Goal: Task Accomplishment & Management: Manage account settings

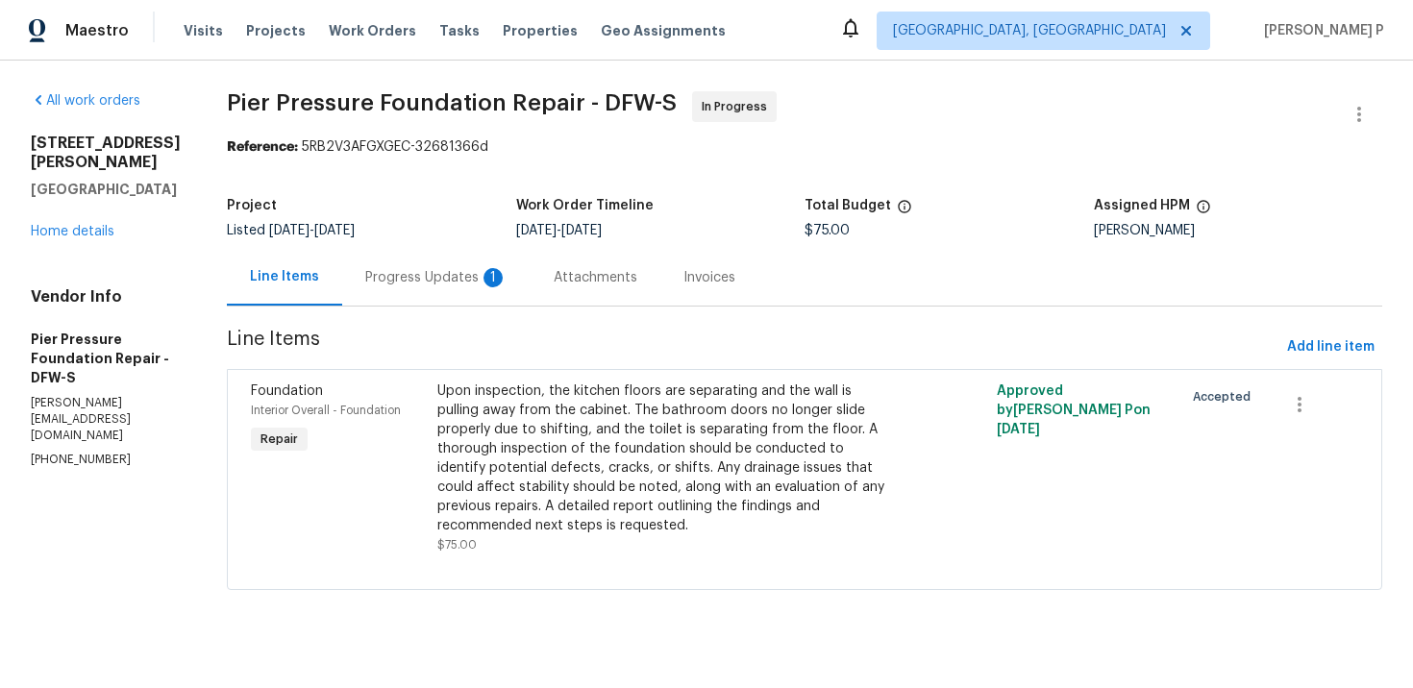
click at [428, 322] on section "Pier Pressure Foundation Repair - DFW-S In Progress Reference: 5RB2V3AFGXGEC-32…" at bounding box center [804, 352] width 1155 height 522
click at [411, 270] on div "Progress Updates 1" at bounding box center [436, 277] width 142 height 19
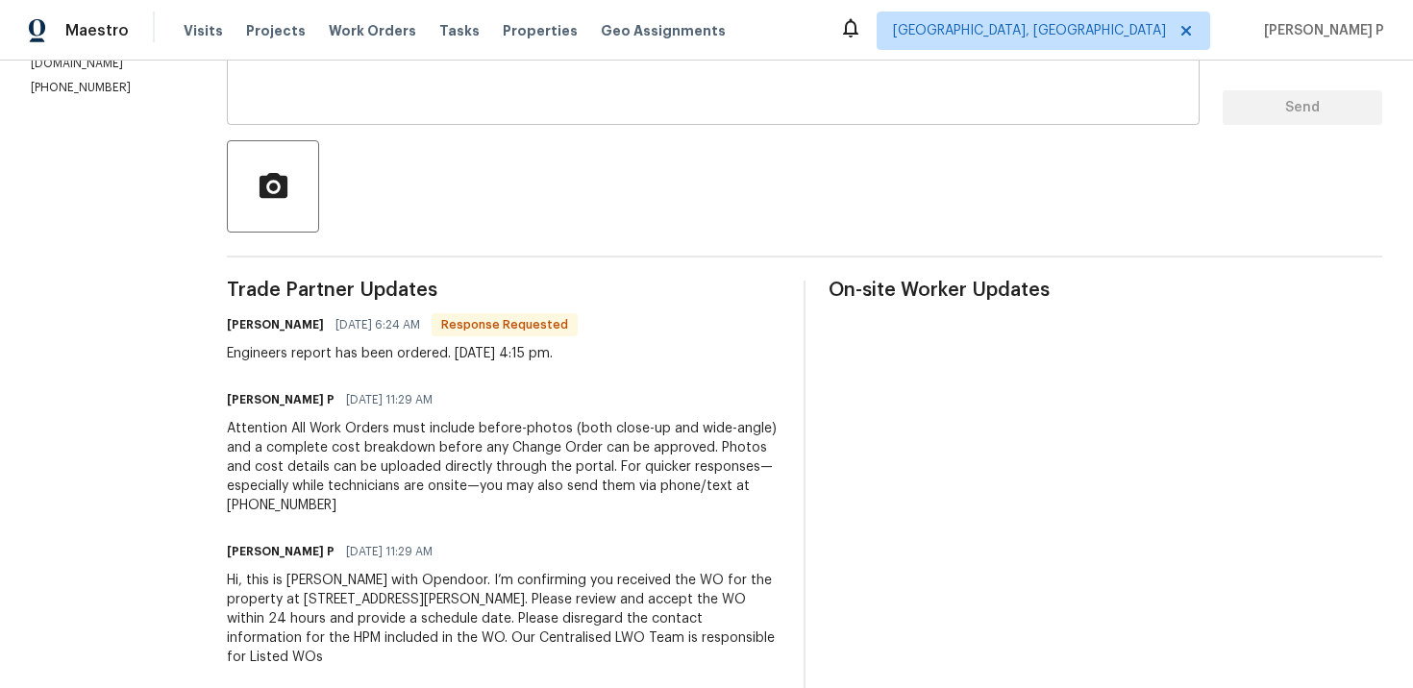
scroll to position [371, 0]
drag, startPoint x: 220, startPoint y: 355, endPoint x: 632, endPoint y: 358, distance: 412.3
click at [632, 358] on div "Kyle Gowdy 10/03/2025 6:24 AM Response Requested Engineers report has been orde…" at bounding box center [504, 338] width 554 height 52
copy div "Engineers report has been ordered. 10-2-2025 4:15 pm."
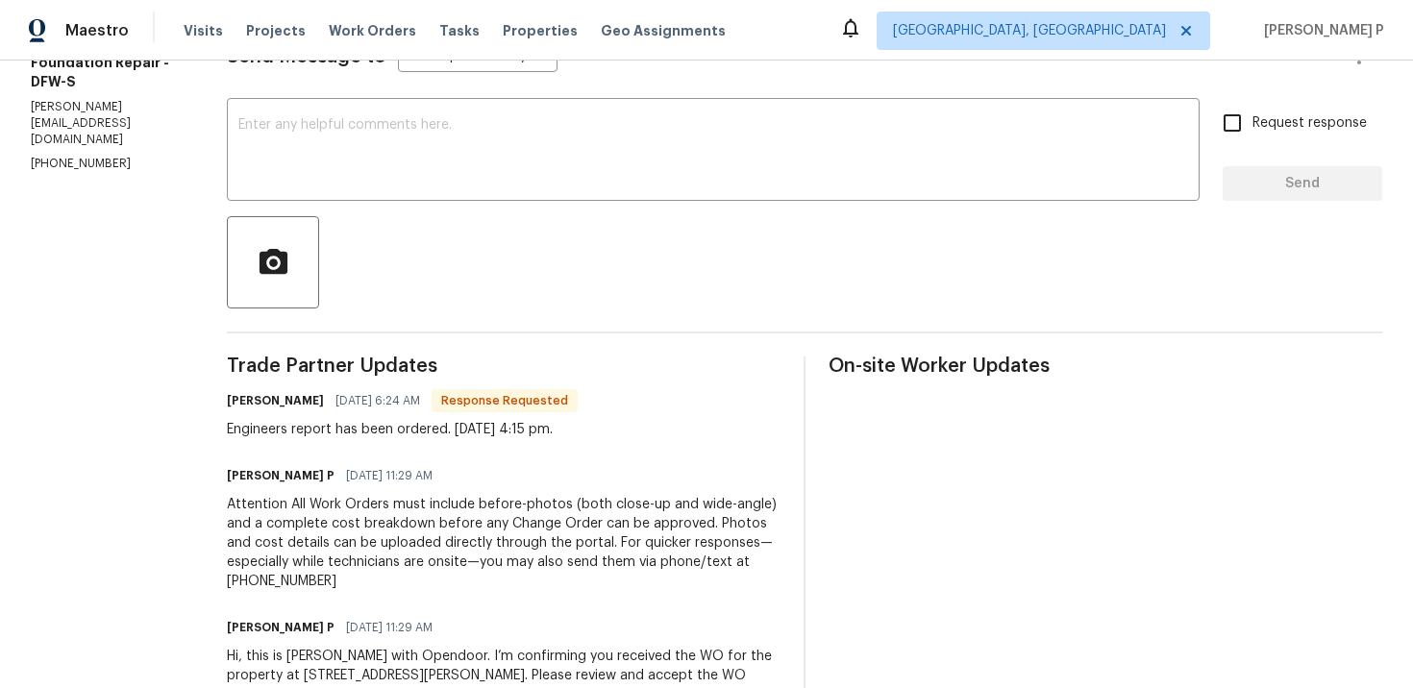
scroll to position [261, 0]
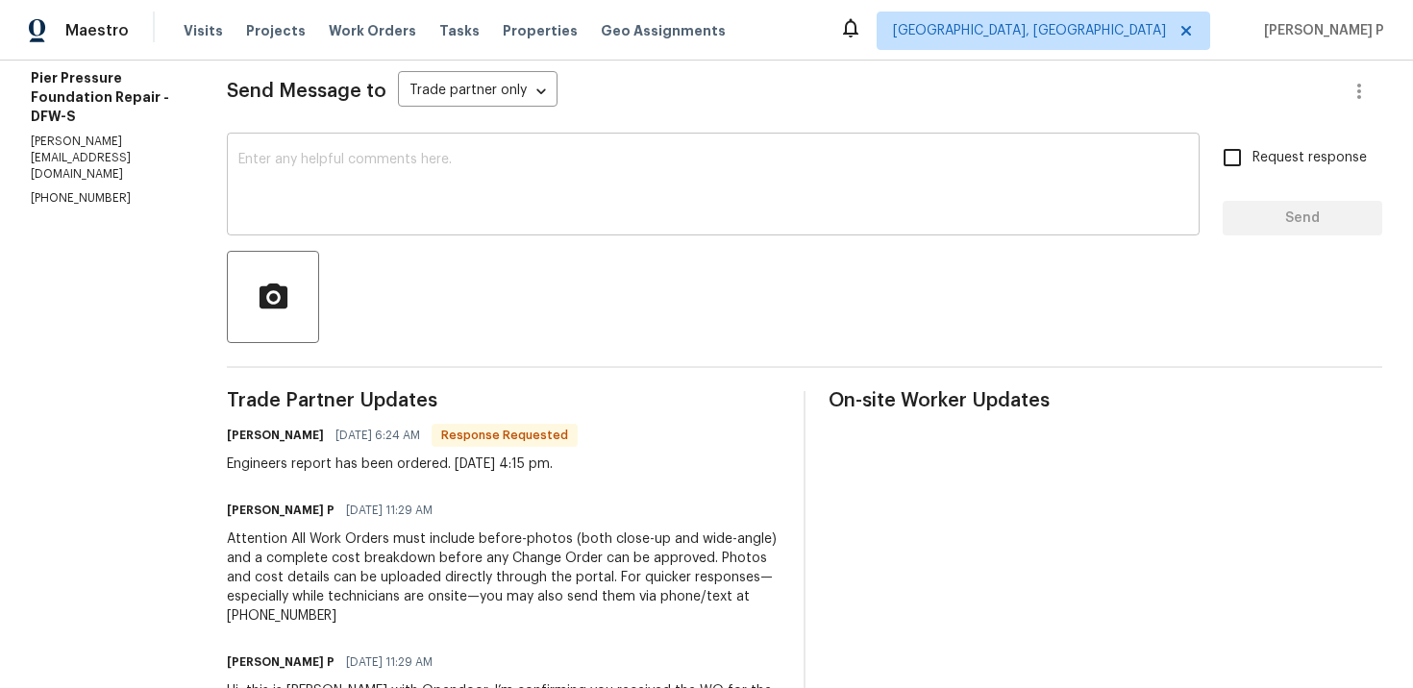
click at [335, 160] on textarea at bounding box center [713, 186] width 950 height 67
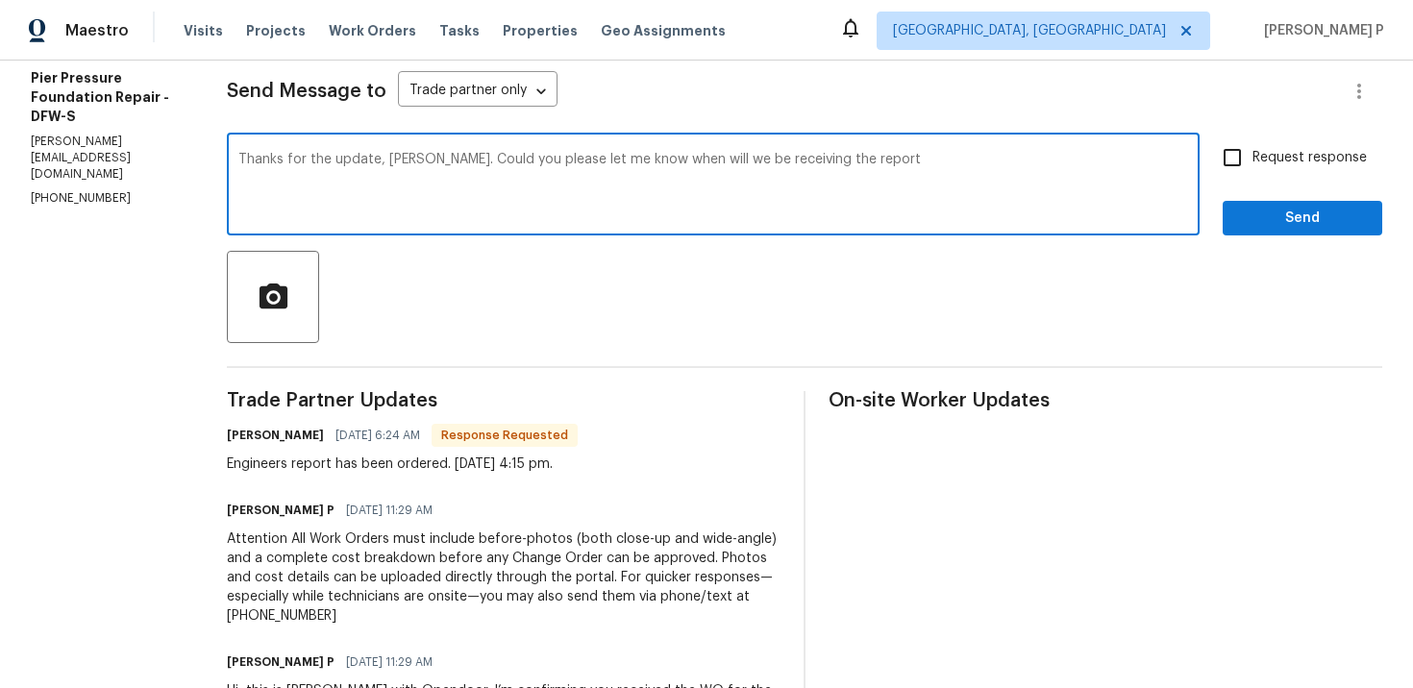
drag, startPoint x: 408, startPoint y: 160, endPoint x: 851, endPoint y: 160, distance: 442.1
click at [849, 160] on textarea "Thanks for the update, Kyle. Could you please let me know when will we be recei…" at bounding box center [713, 186] width 950 height 67
paste textarea "e can expect to receive the report?"
type textarea "Thanks for the update, Kyle. Could you please let me know when we can expect to…"
click at [1230, 169] on input "Request response" at bounding box center [1232, 157] width 40 height 40
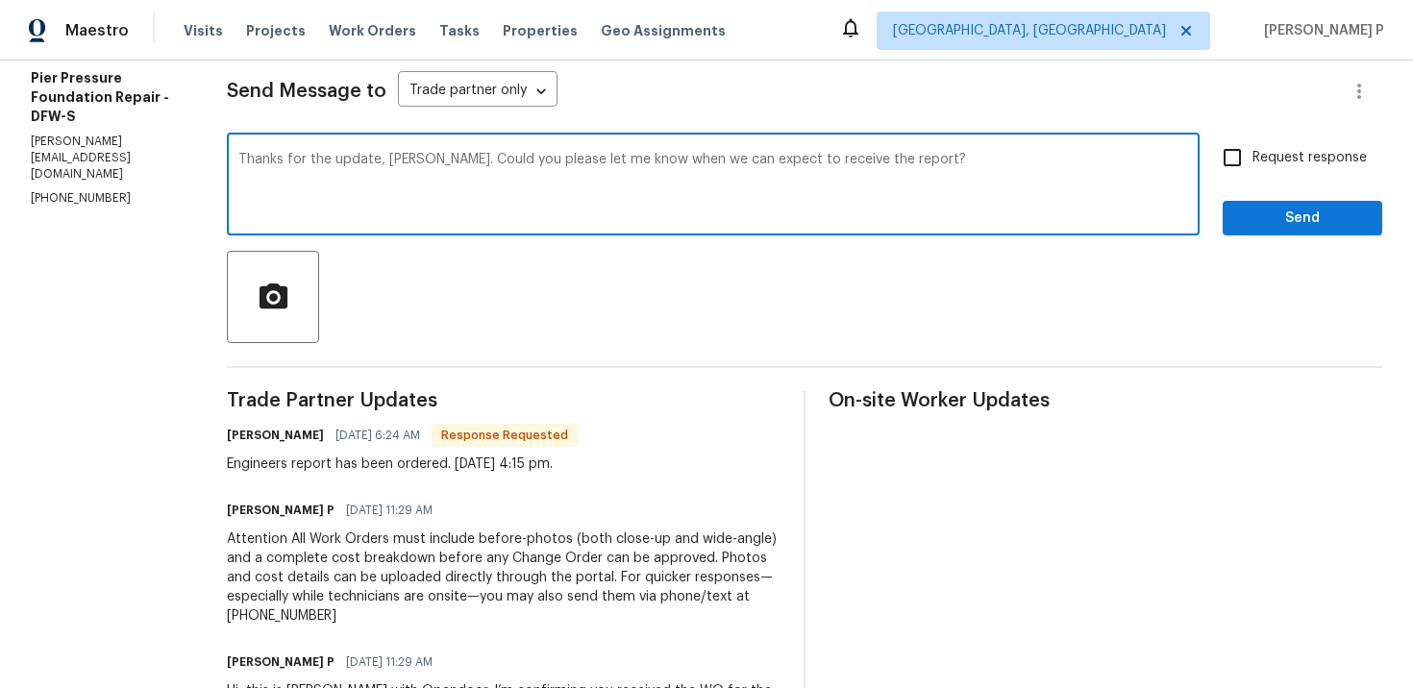
checkbox input "true"
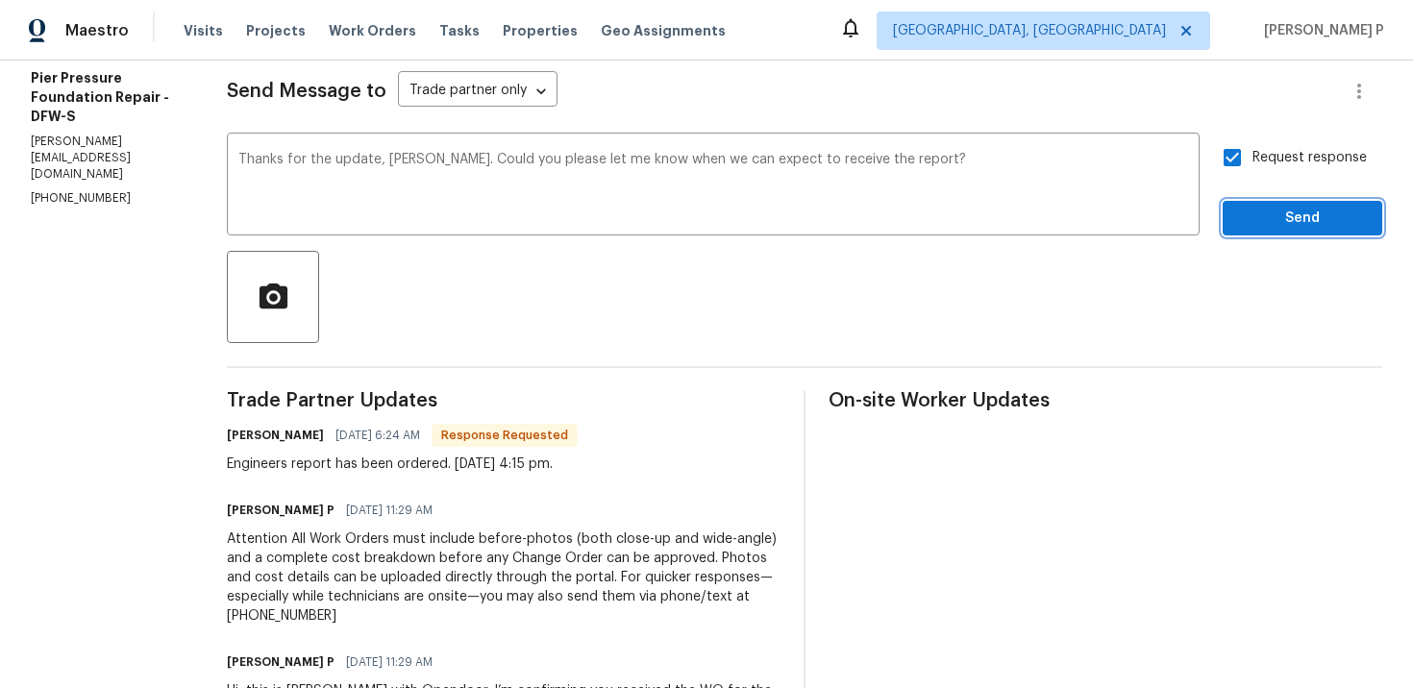
click at [1268, 220] on span "Send" at bounding box center [1302, 219] width 129 height 24
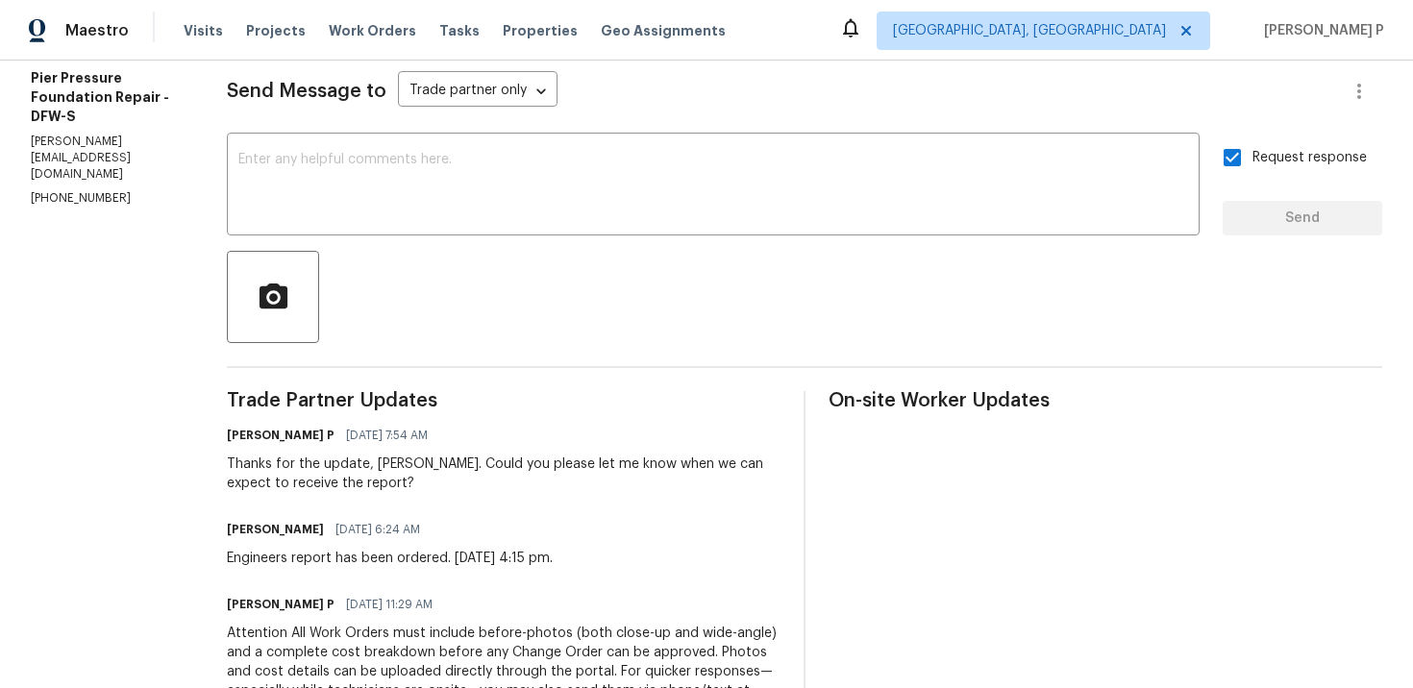
drag, startPoint x: 219, startPoint y: 560, endPoint x: 572, endPoint y: 556, distance: 352.8
click at [572, 556] on div "Kyle Gowdy 10/03/2025 6:24 AM Engineers report has been ordered. 10-2-2025 4:15…" at bounding box center [504, 542] width 554 height 52
copy div "Engineers report has been ordered. 10-2-2025 4:15 pm."
drag, startPoint x: 511, startPoint y: 462, endPoint x: 539, endPoint y: 482, distance: 33.9
click at [539, 482] on div "Thanks for the update, Kyle. Could you please let me know when we can expect to…" at bounding box center [504, 474] width 554 height 38
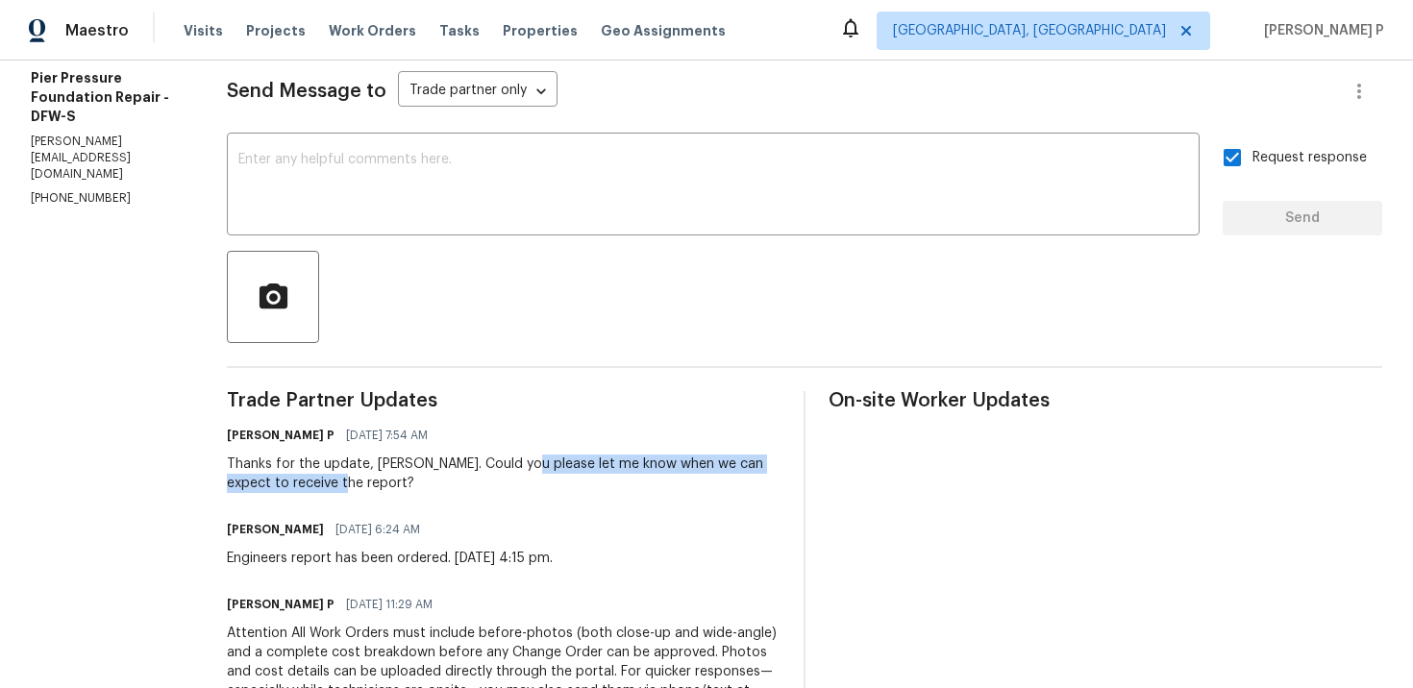
drag, startPoint x: 510, startPoint y: 463, endPoint x: 333, endPoint y: 481, distance: 178.6
click at [333, 481] on div "Thanks for the update, Kyle. Could you please let me know when we can expect to…" at bounding box center [504, 474] width 554 height 38
copy div "let me know when we can expect to receive the report"
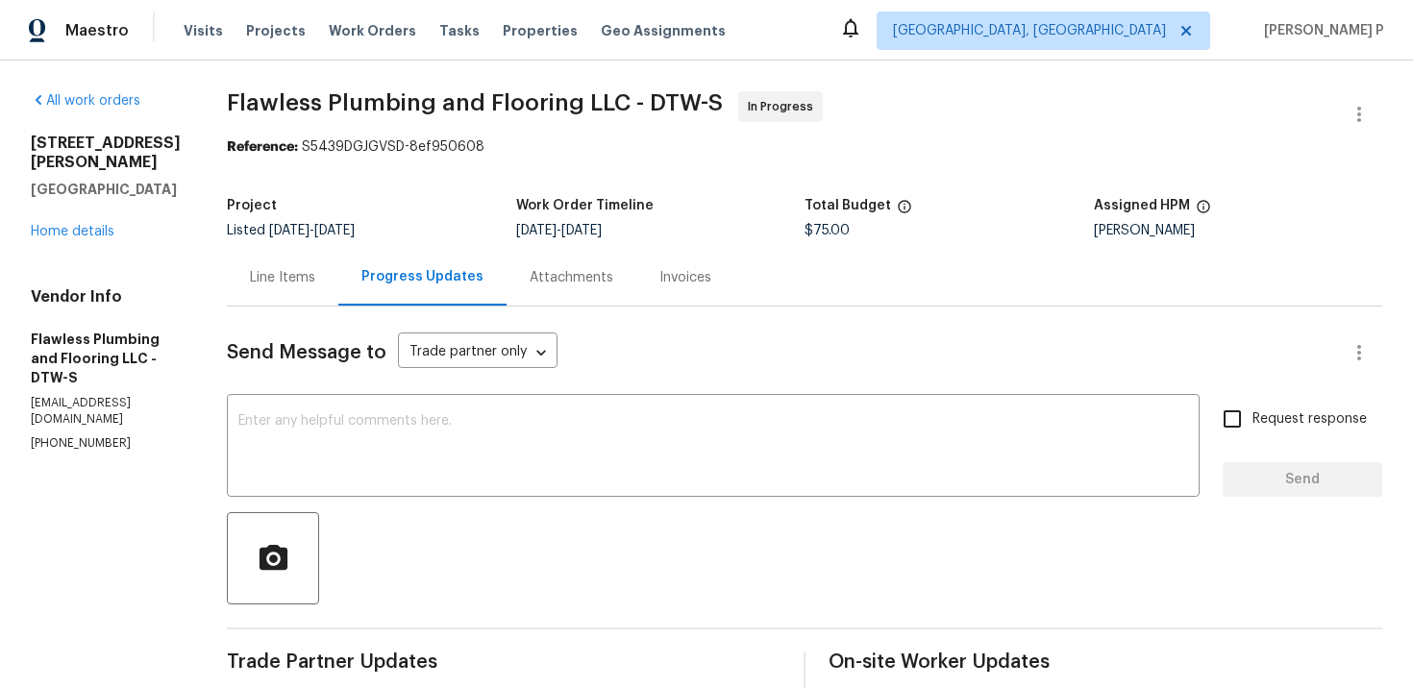
drag, startPoint x: 243, startPoint y: 365, endPoint x: 32, endPoint y: 364, distance: 211.5
copy p "flawlessplumbingflooring@gmail.com"
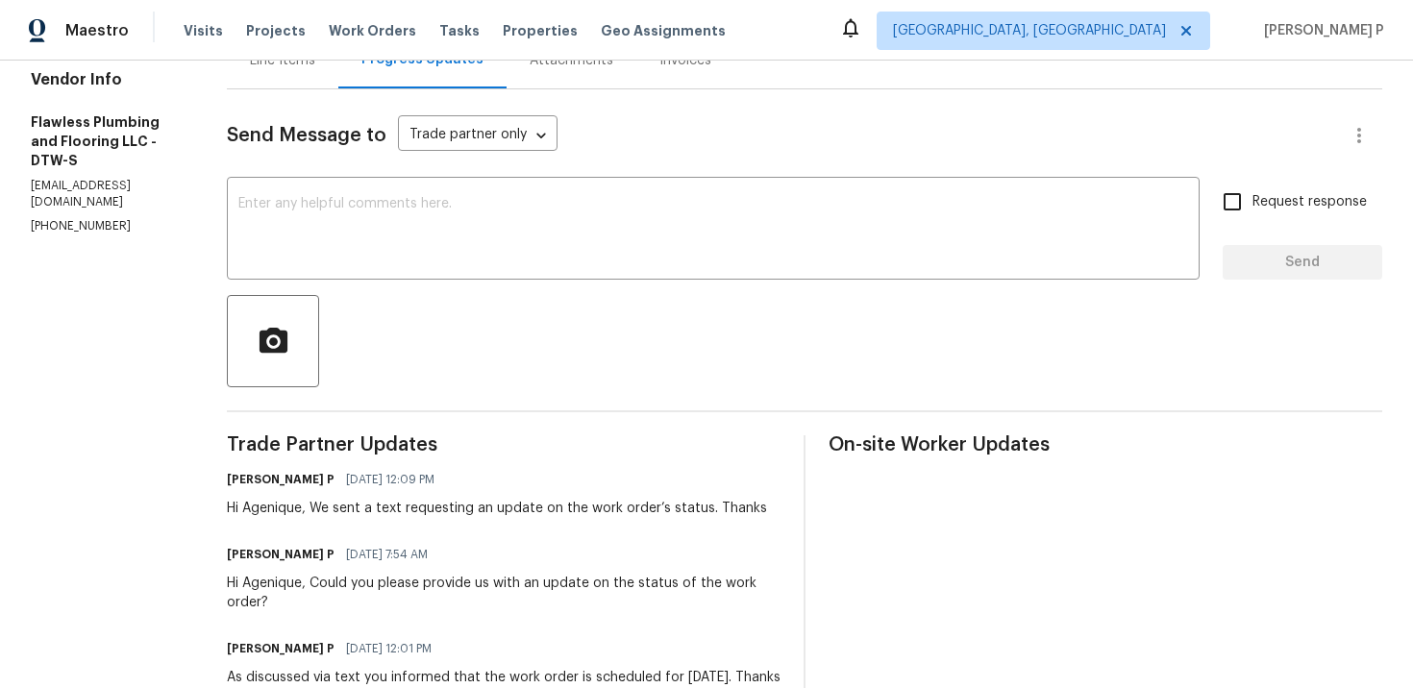
scroll to position [215, 0]
click at [369, 246] on textarea at bounding box center [713, 232] width 950 height 67
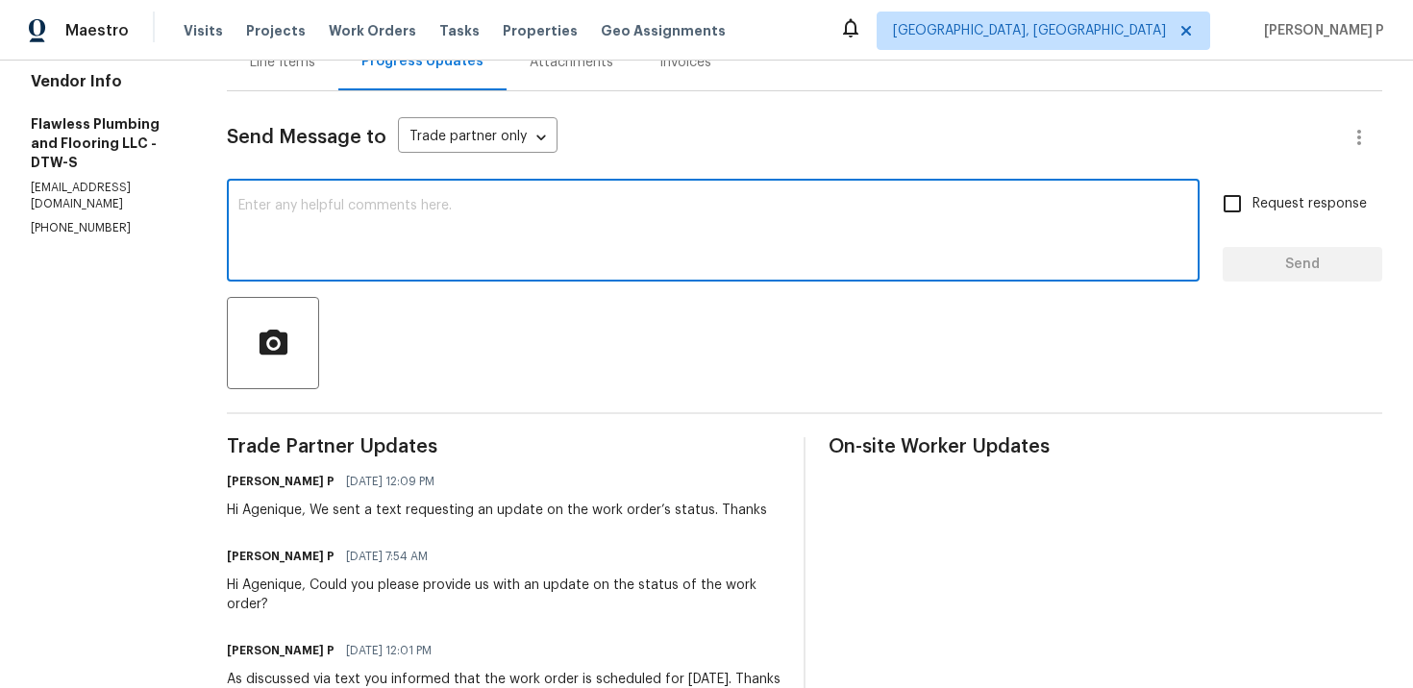
type textarea "A"
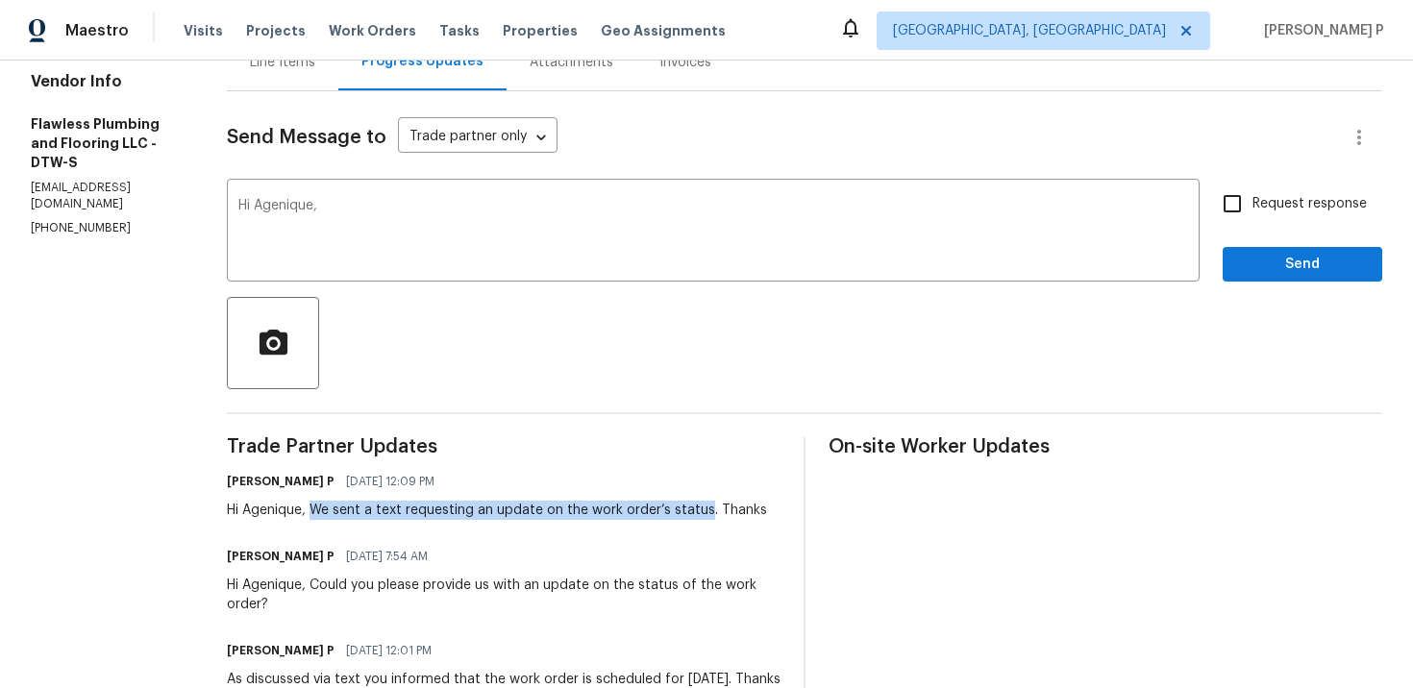
drag, startPoint x: 366, startPoint y: 513, endPoint x: 755, endPoint y: 516, distance: 389.3
click at [755, 516] on div "Hi Agenique, We sent a text requesting an update on the work order’s status. Th…" at bounding box center [497, 510] width 540 height 19
copy div "We sent a text requesting an update on the work order’s status"
click at [447, 210] on textarea "Hi Agenique," at bounding box center [713, 232] width 950 height 67
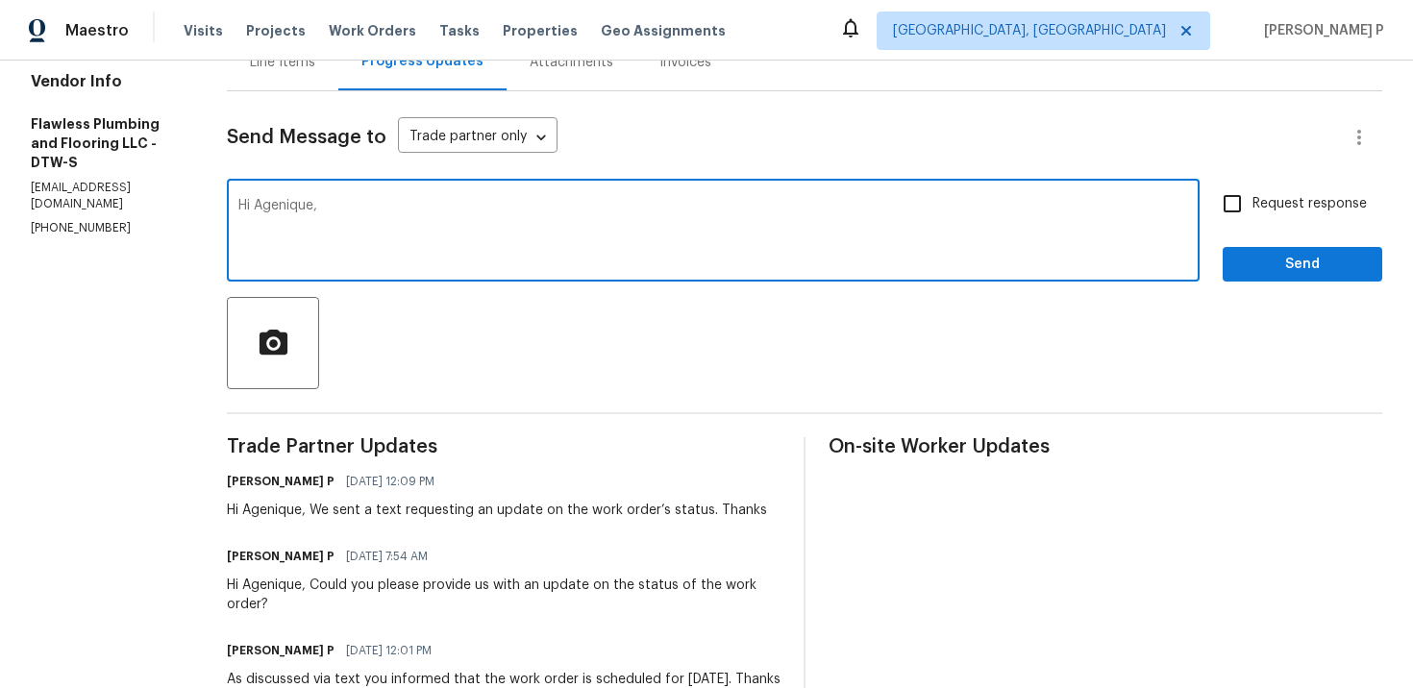
paste textarea "We’ve emailed to follow up on the work order status."
type textarea "Hi Agenique, We’ve emailed to follow up on the work order status. Thanks"
click at [1280, 204] on span "Request response" at bounding box center [1309, 204] width 114 height 20
click at [1252, 204] on input "Request response" at bounding box center [1232, 204] width 40 height 40
checkbox input "true"
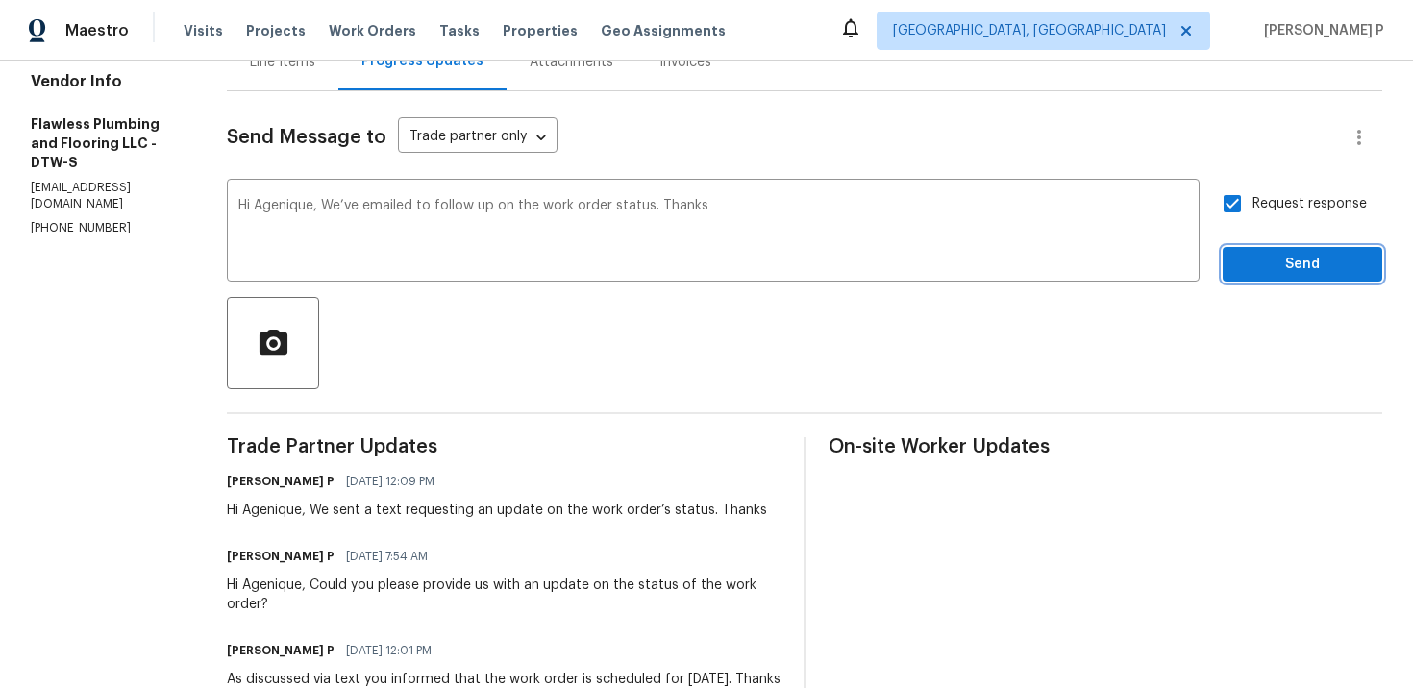
click at [1274, 280] on button "Send" at bounding box center [1303, 265] width 160 height 36
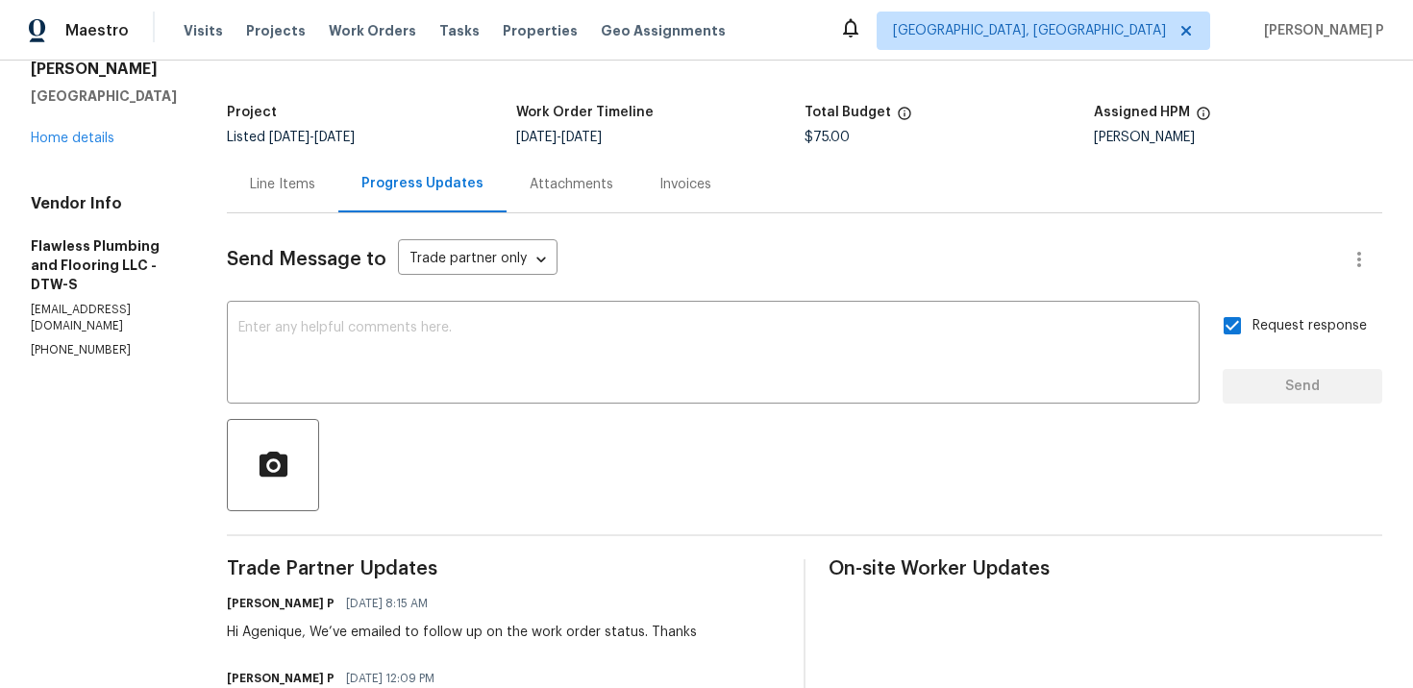
scroll to position [0, 0]
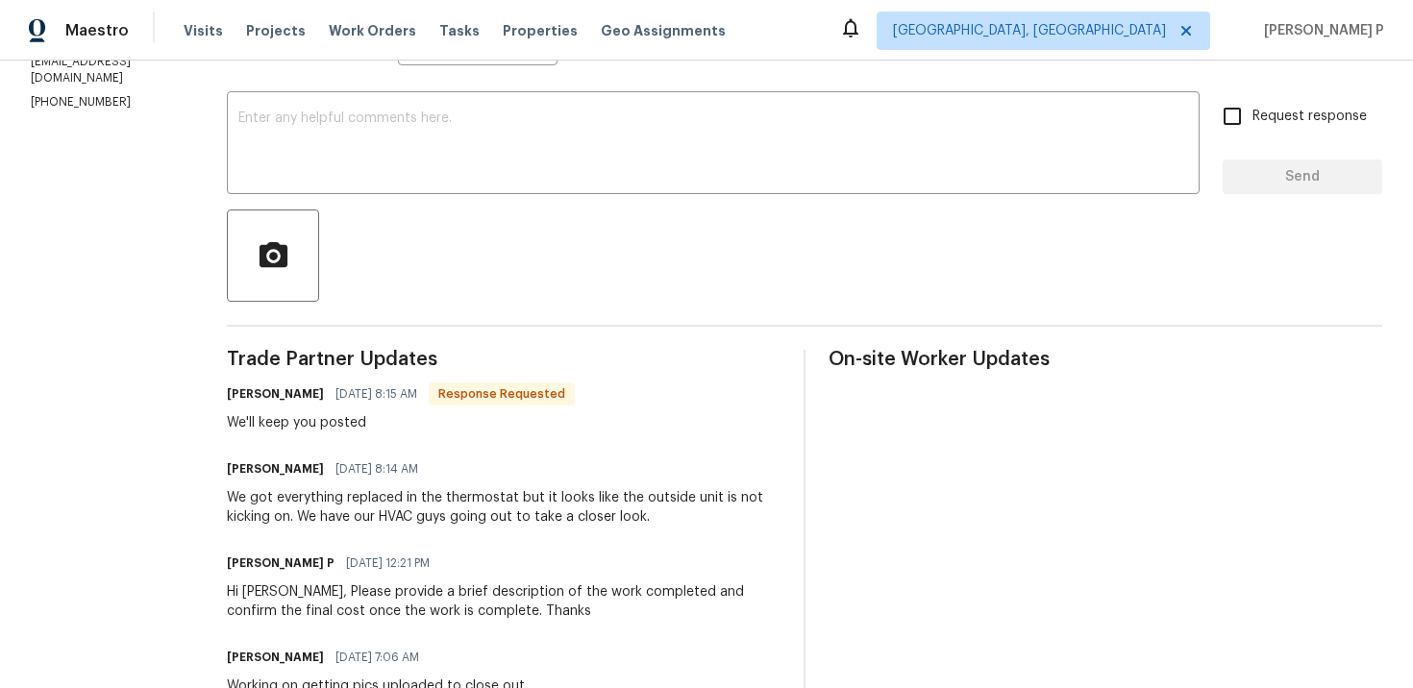
scroll to position [213, 0]
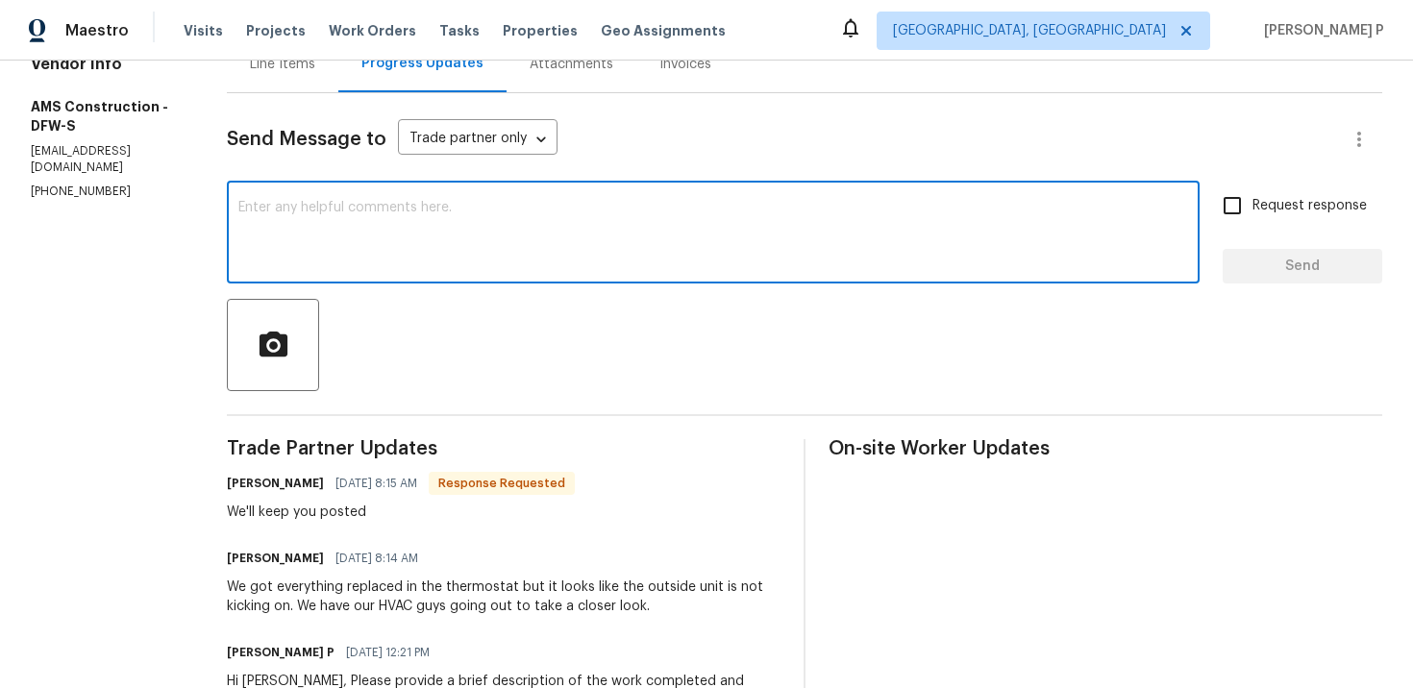
click at [386, 231] on textarea at bounding box center [713, 234] width 950 height 67
type textarea "Thanks for the update, [PERSON_NAME]."
click at [1309, 271] on span "Send" at bounding box center [1302, 267] width 129 height 24
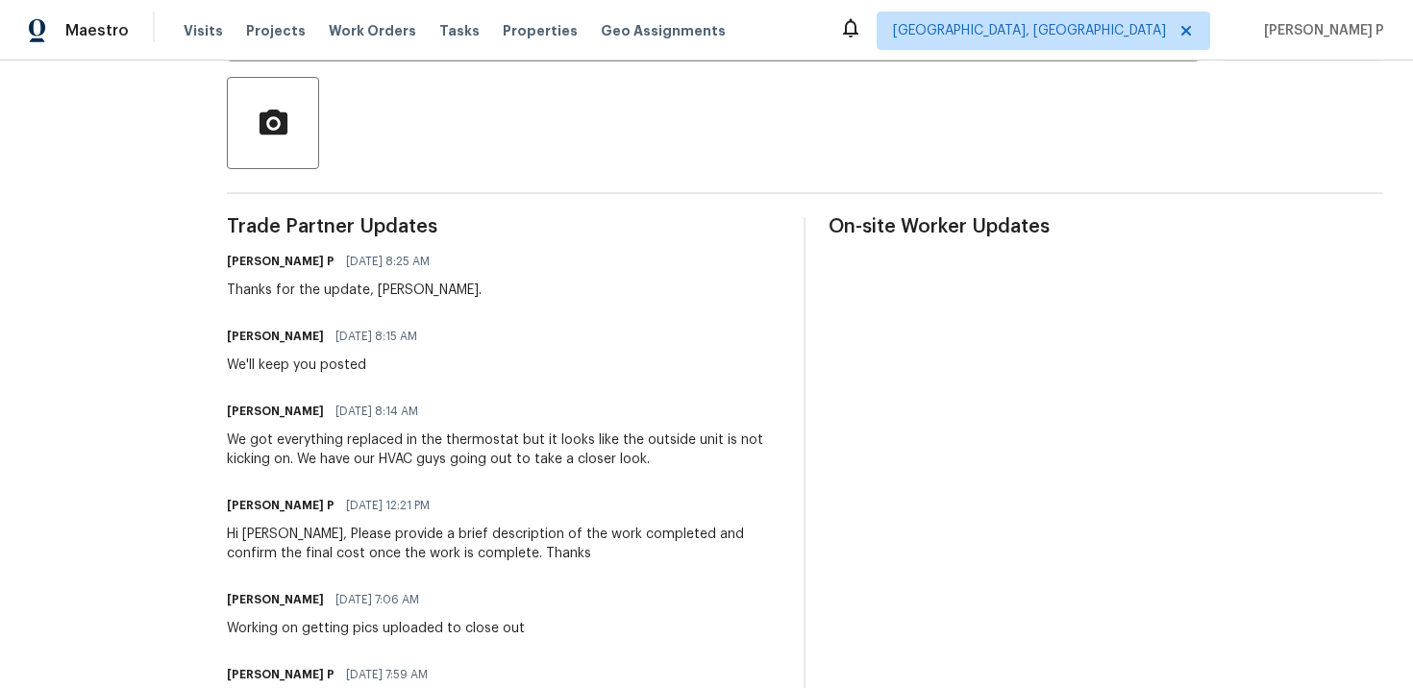
scroll to position [446, 0]
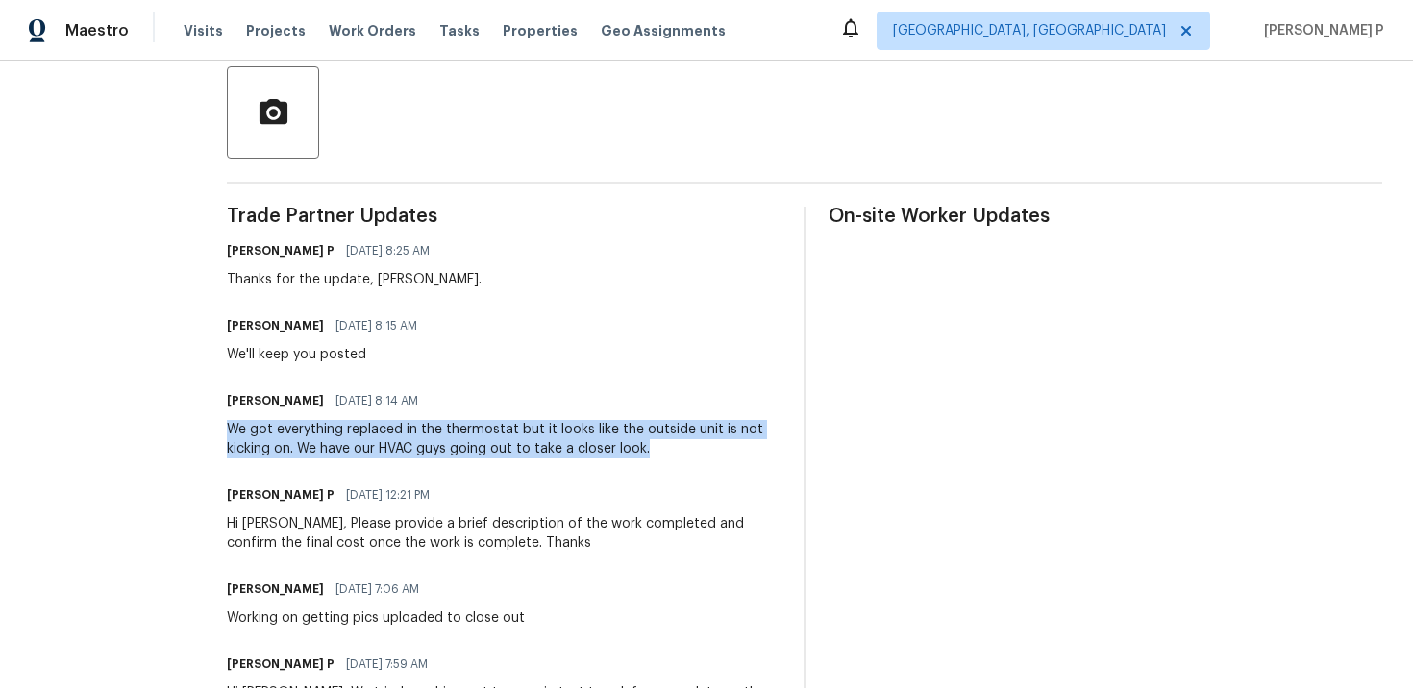
drag, startPoint x: 216, startPoint y: 431, endPoint x: 642, endPoint y: 447, distance: 426.1
copy div "We got everything replaced in the thermostat but it looks like the outside unit…"
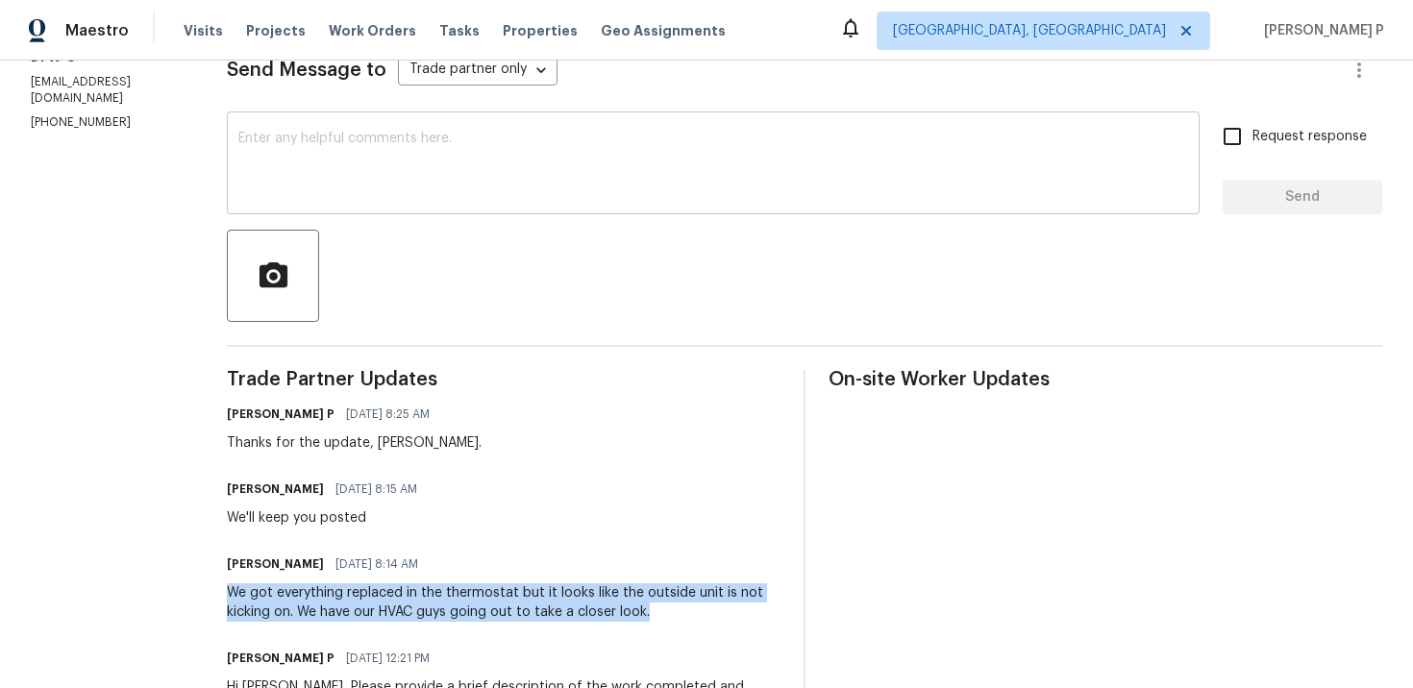
scroll to position [107, 0]
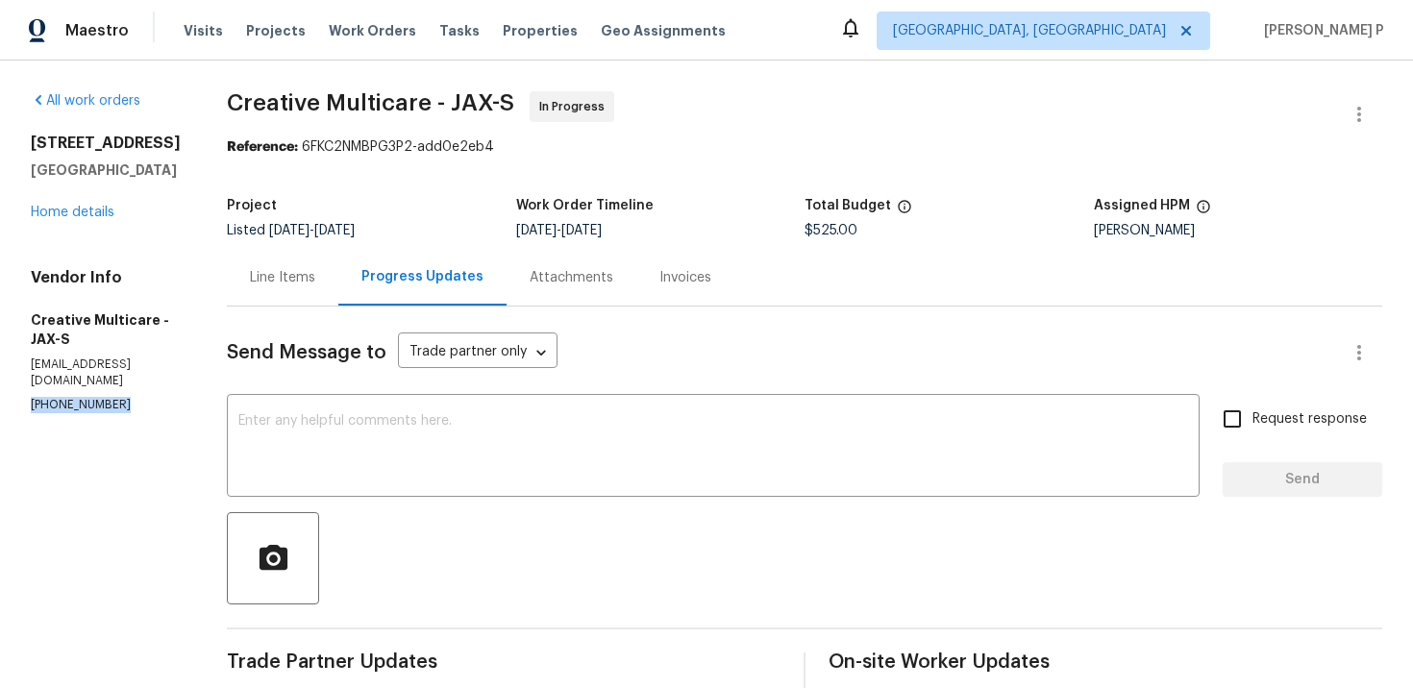
drag, startPoint x: 125, startPoint y: 391, endPoint x: 22, endPoint y: 390, distance: 102.8
copy p "(770) 478-8728"
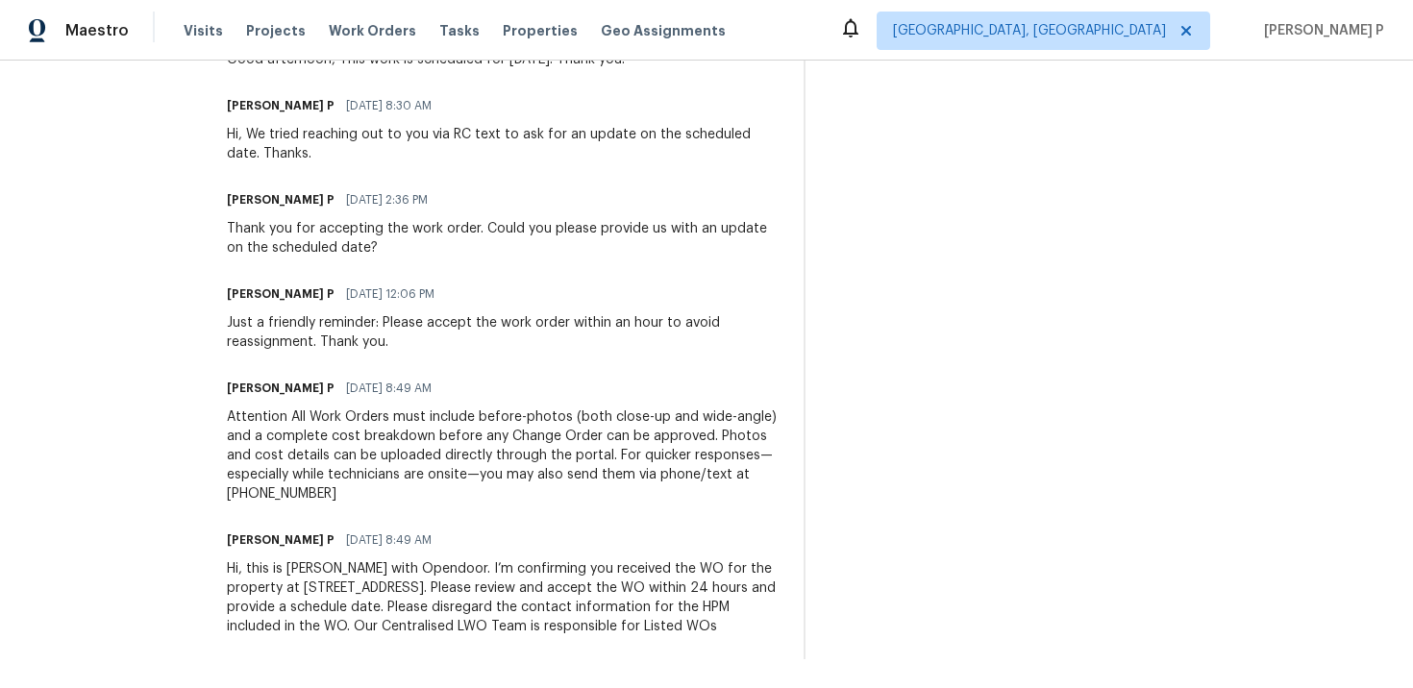
scroll to position [1158, 0]
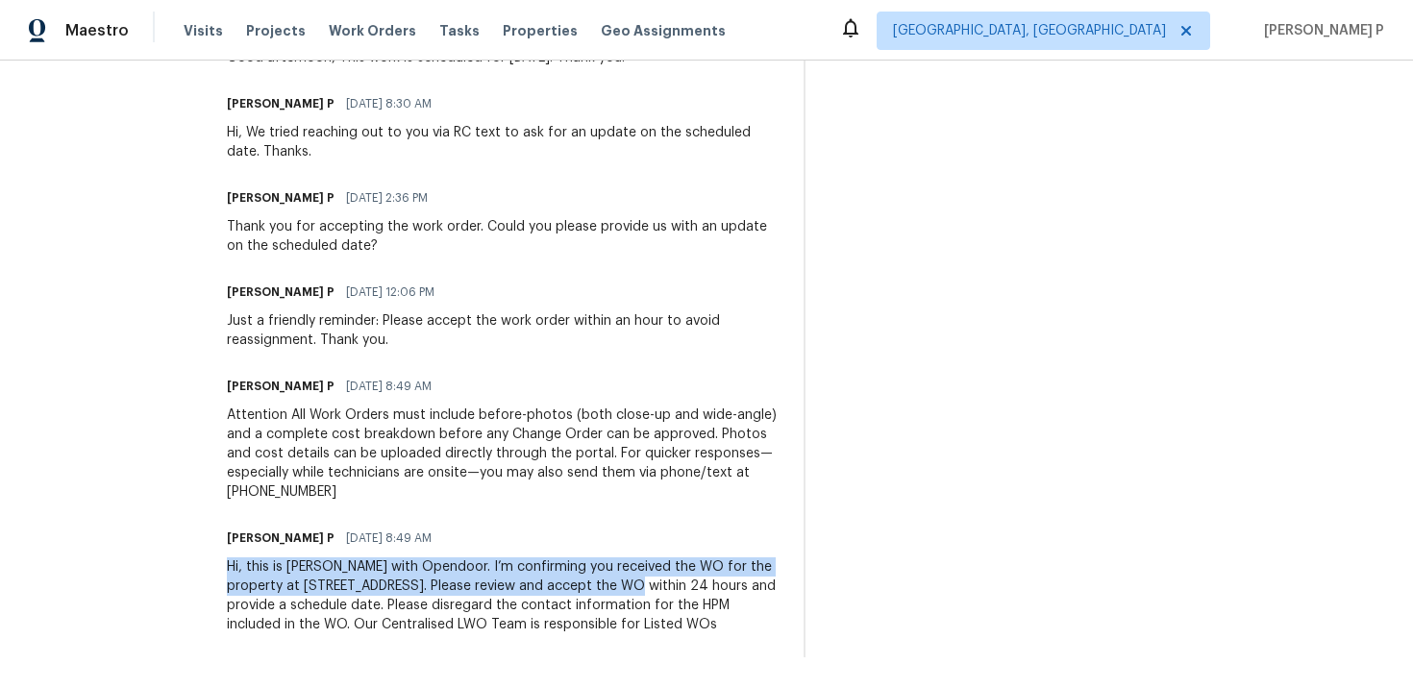
drag, startPoint x: 311, startPoint y: 549, endPoint x: 749, endPoint y: 560, distance: 437.5
click at [749, 560] on div "Hi, this is Ramyasri with Opendoor. I’m confirming you received the WO for the …" at bounding box center [504, 595] width 554 height 77
copy div "Hi, this is Ramyasri with Opendoor. I’m confirming you received the WO for the …"
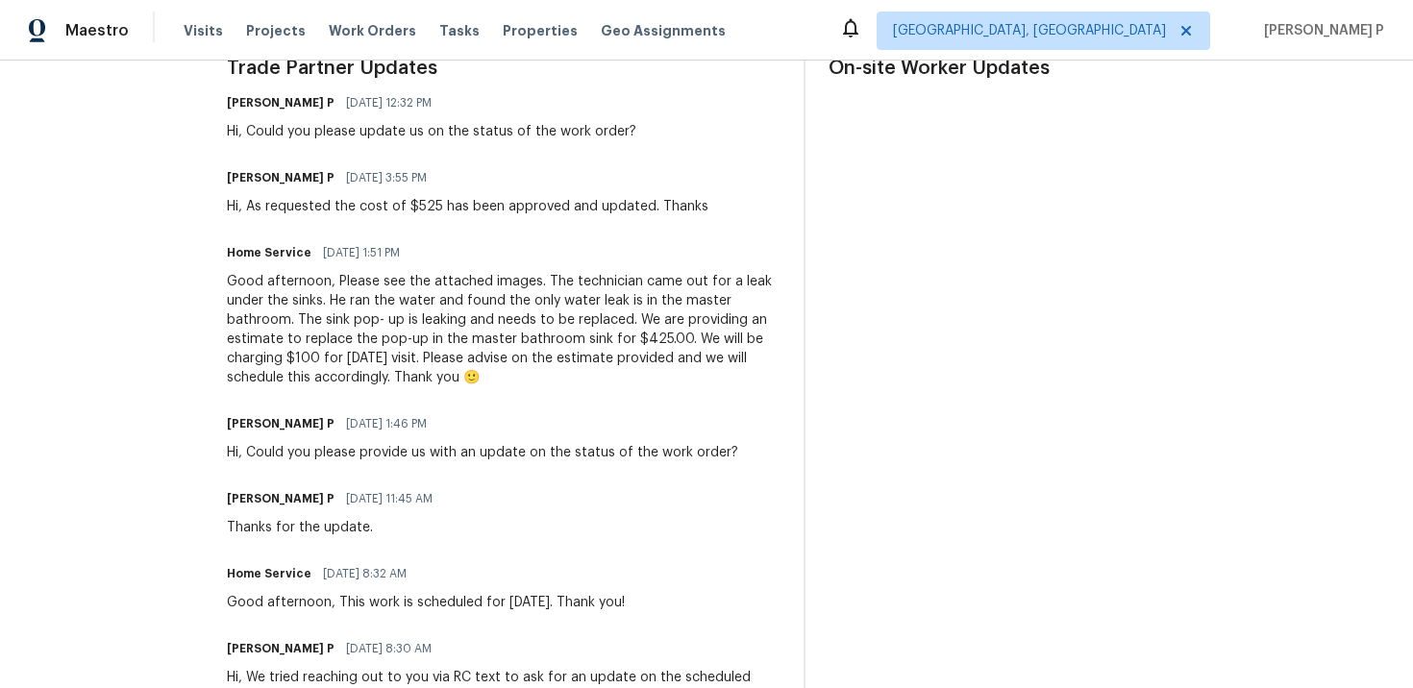
scroll to position [504, 0]
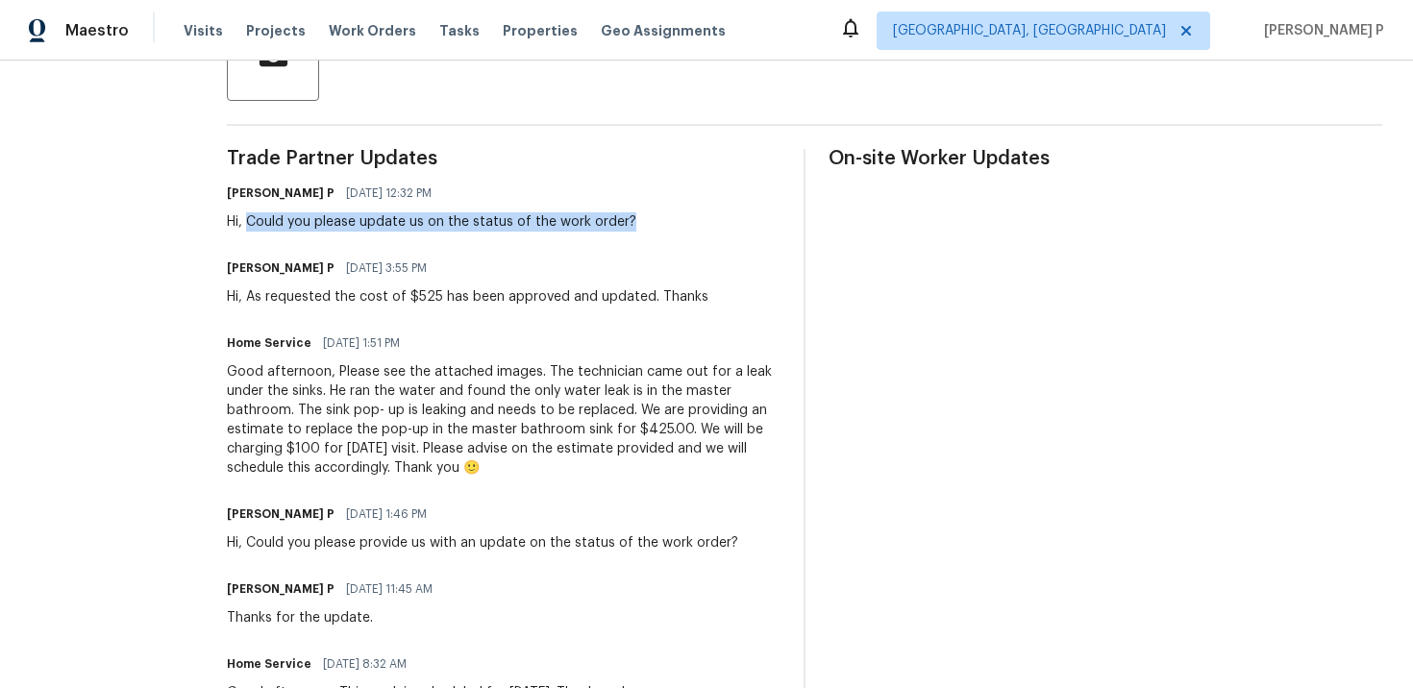
drag, startPoint x: 333, startPoint y: 219, endPoint x: 831, endPoint y: 219, distance: 498.8
copy div "Could you please update us on the status of the work order?"
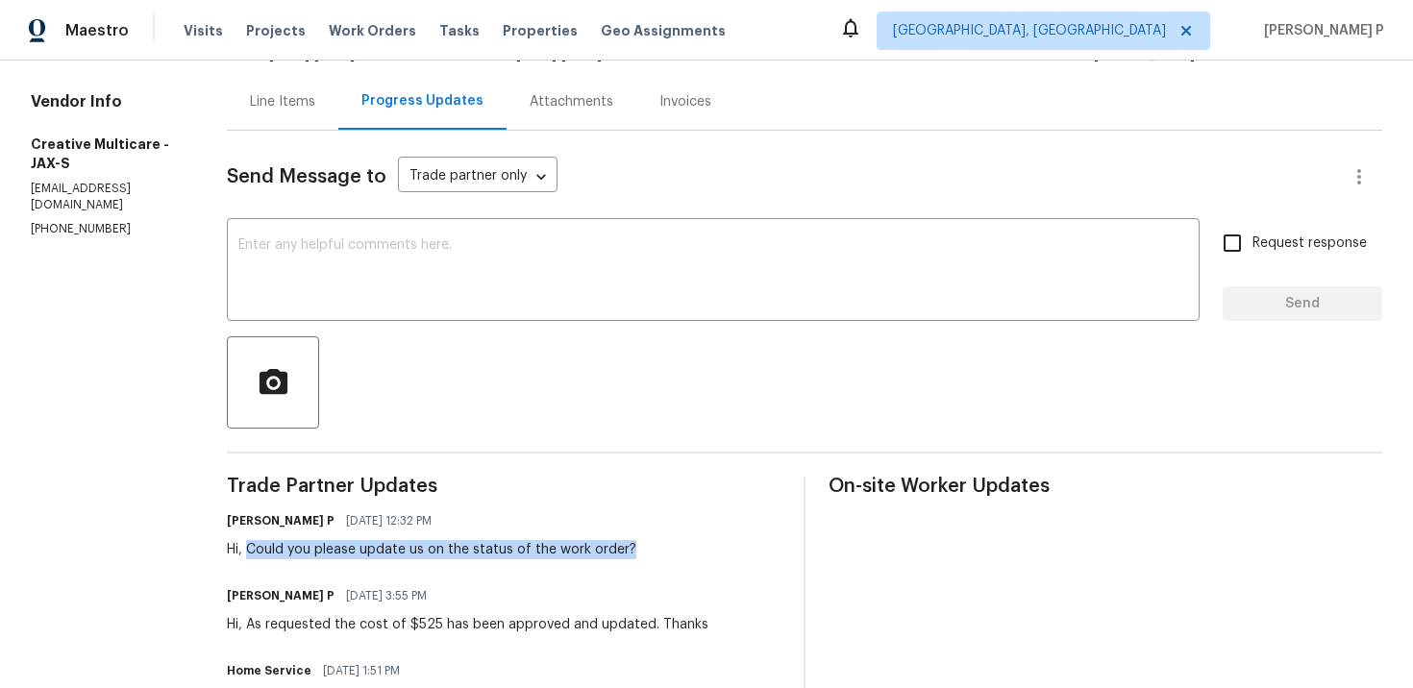
scroll to position [173, 0]
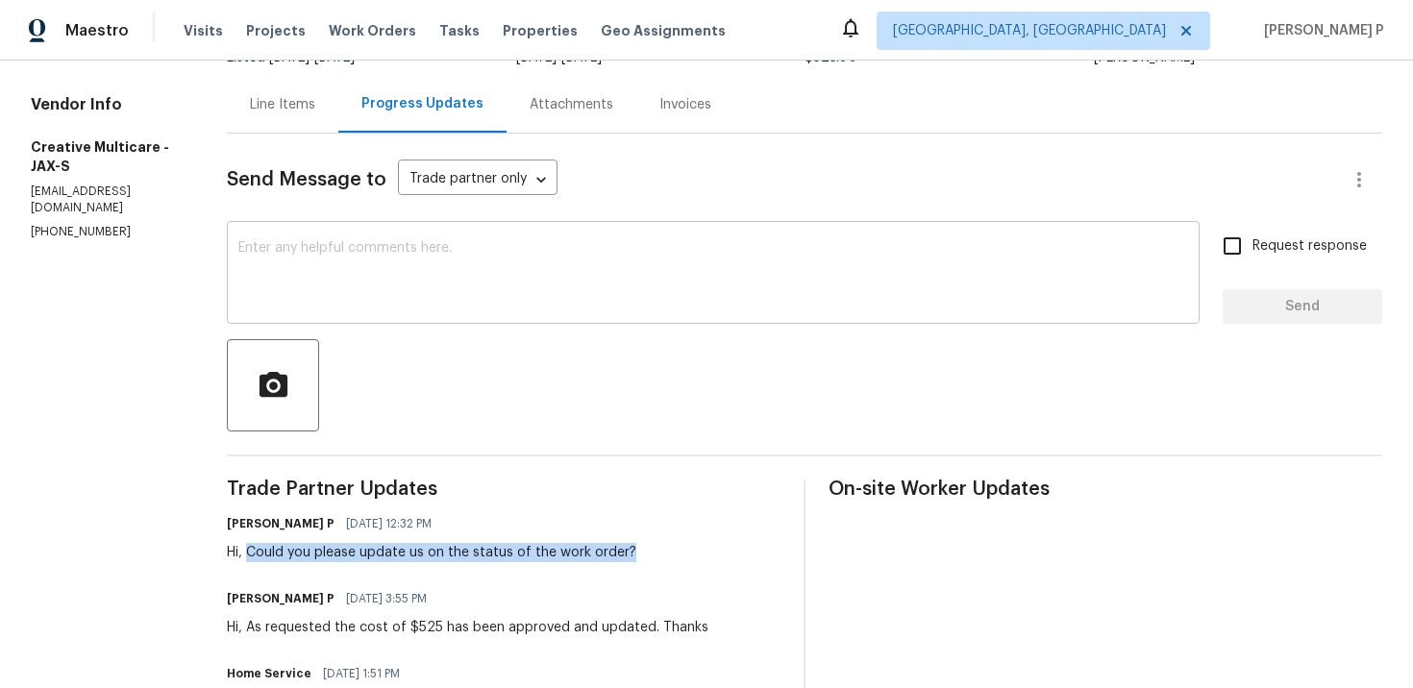
click at [562, 281] on textarea at bounding box center [713, 274] width 950 height 67
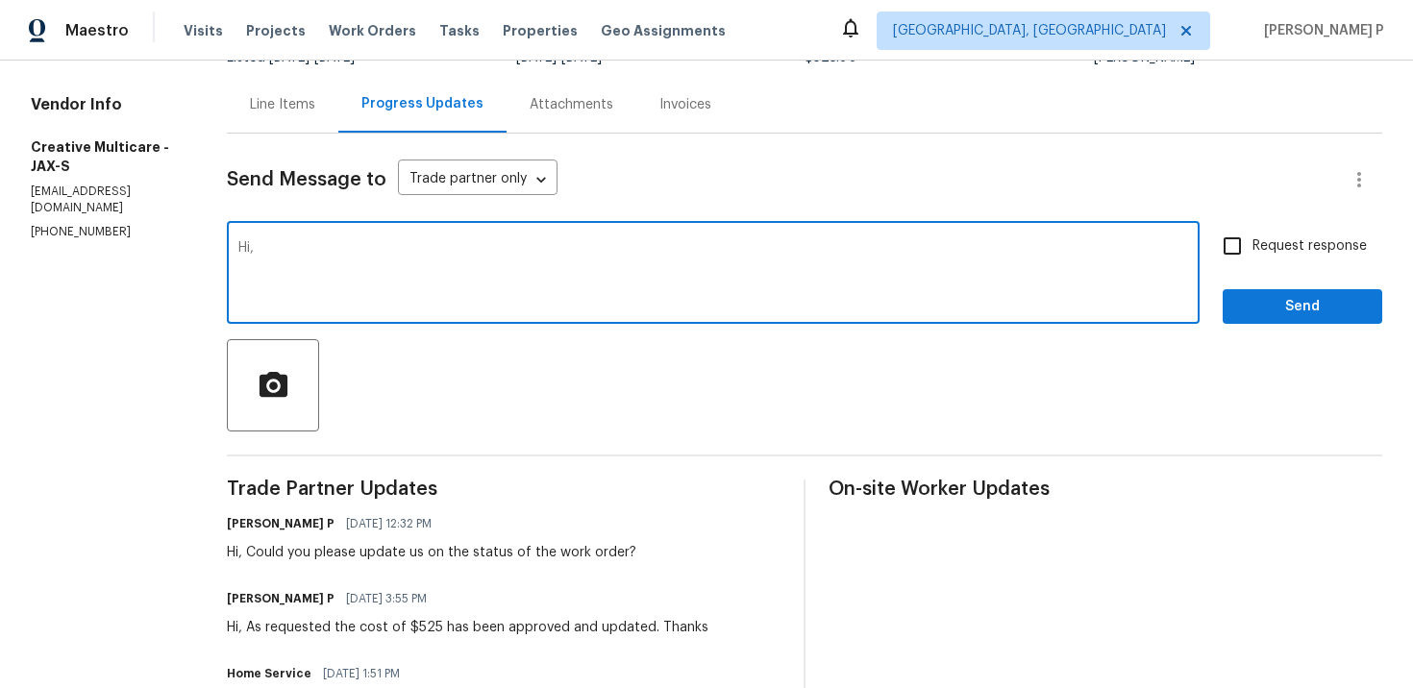
paste textarea "We tried reaching out to you via text to ask for an update on the scheduled dat…"
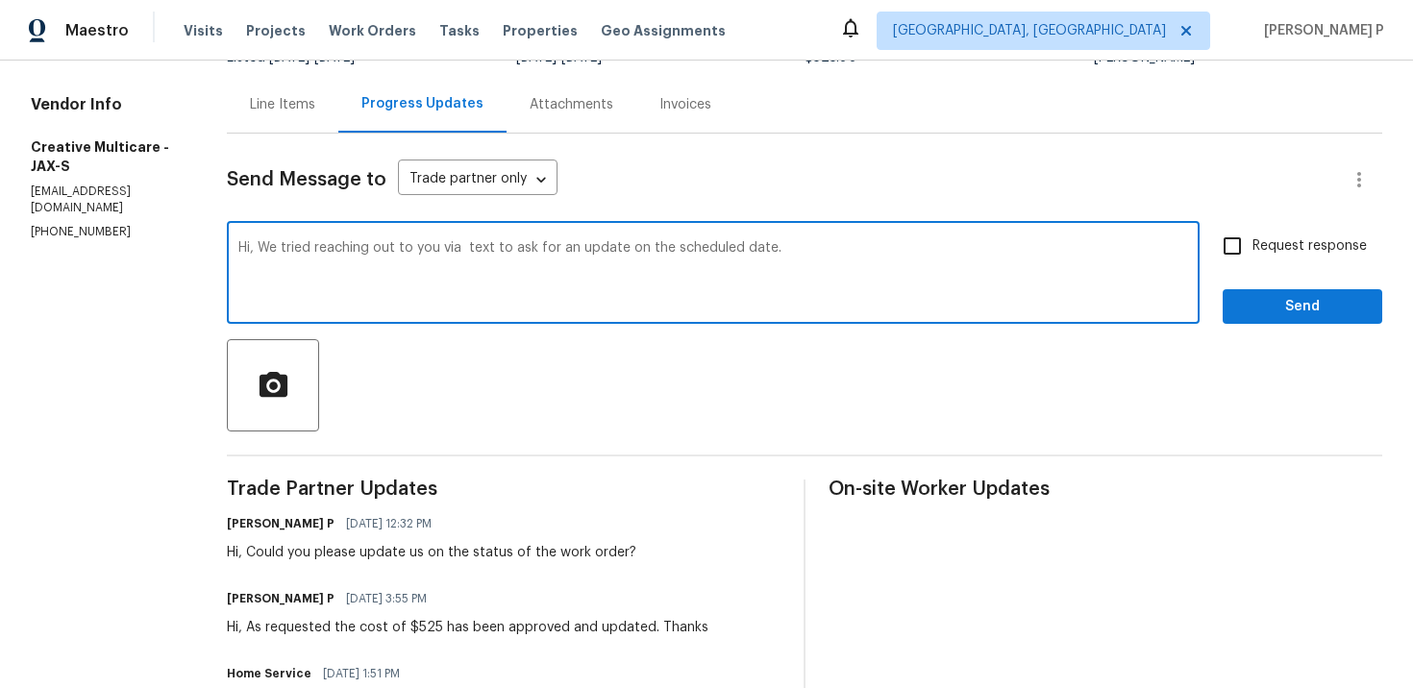
click at [556, 249] on textarea "Hi, We tried reaching out to you via text to ask for an update on the scheduled…" at bounding box center [713, 274] width 950 height 67
click at [550, 242] on textarea "Hi, We tried reaching out to you via text to ask for an update on the scheduled…" at bounding box center [713, 274] width 950 height 67
drag, startPoint x: 347, startPoint y: 250, endPoint x: 916, endPoint y: 243, distance: 569.0
click at [916, 243] on textarea "Hi, We tried reaching out to you via text to ask for an update on the scheduled…" at bounding box center [713, 274] width 950 height 67
paste textarea "reached out via text to request"
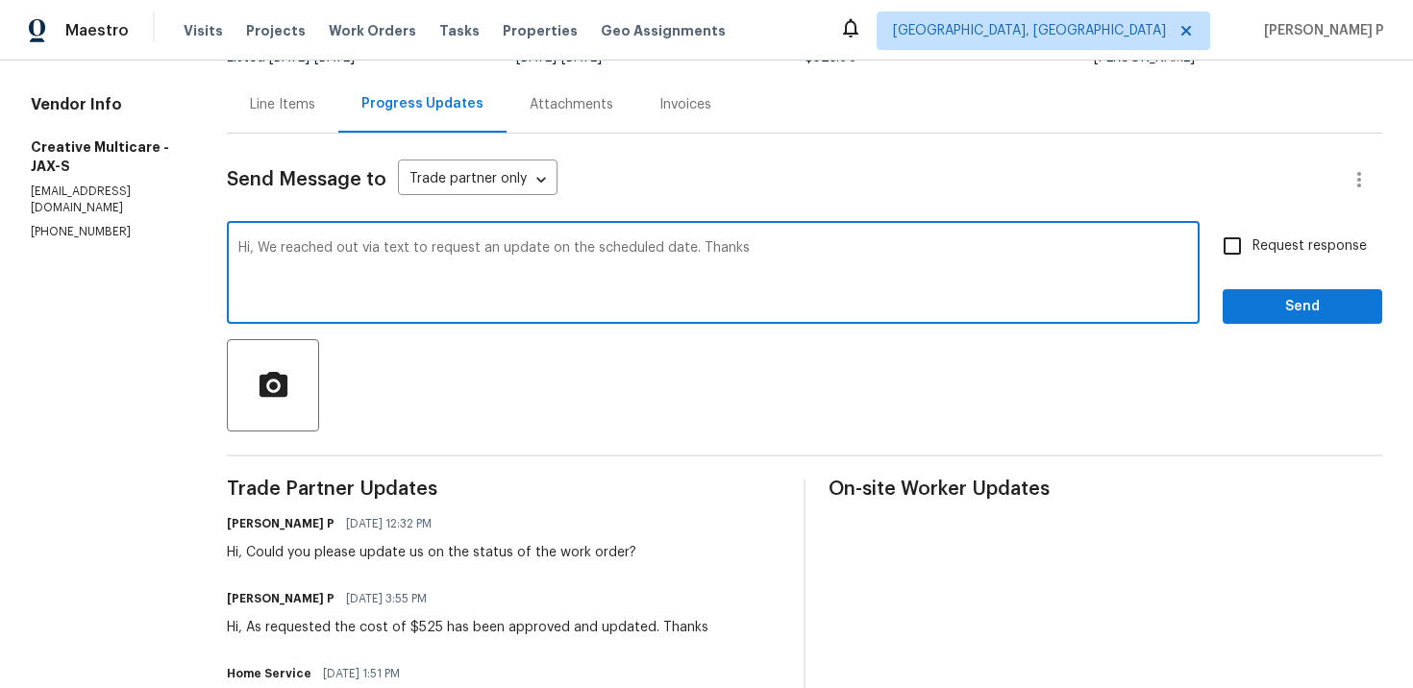
type textarea "Hi, We reached out via text to request an update on the scheduled date. Thanks"
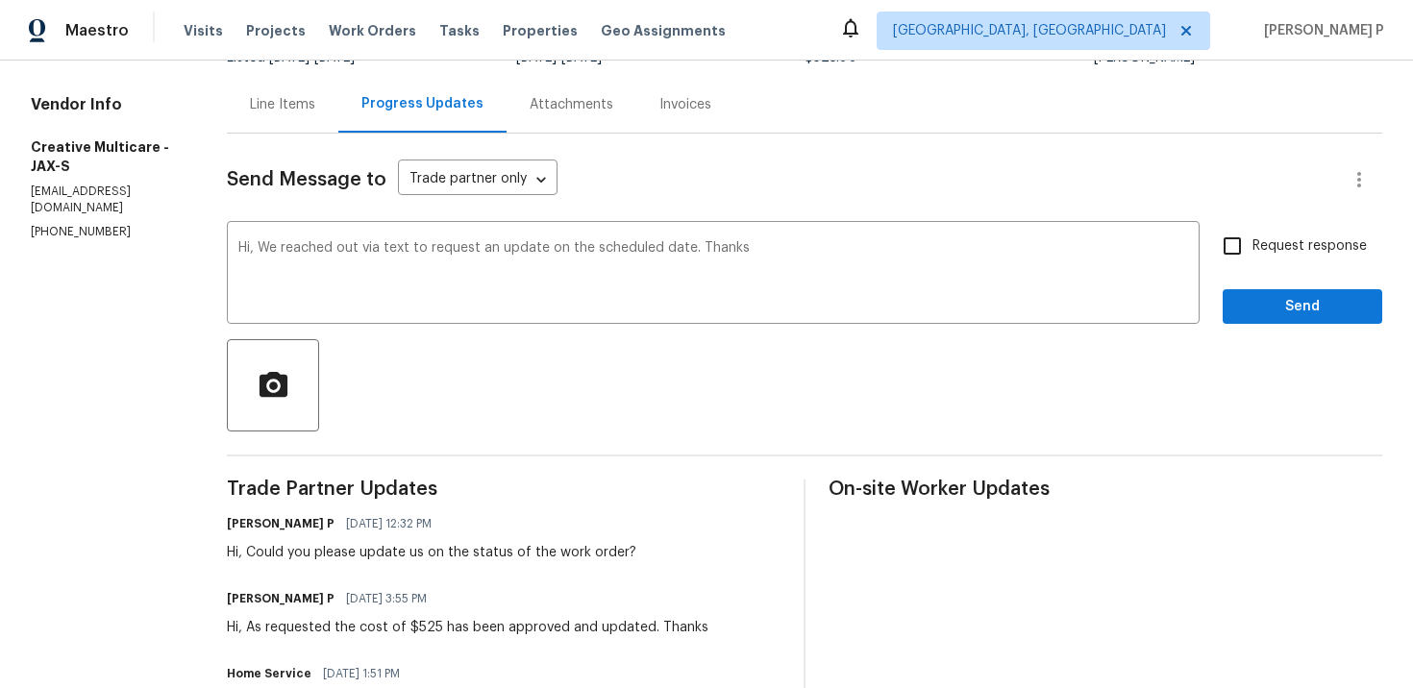
click at [1273, 258] on label "Request response" at bounding box center [1289, 246] width 155 height 40
click at [1252, 258] on input "Request response" at bounding box center [1232, 246] width 40 height 40
checkbox input "true"
click at [1276, 309] on span "Send" at bounding box center [1302, 307] width 129 height 24
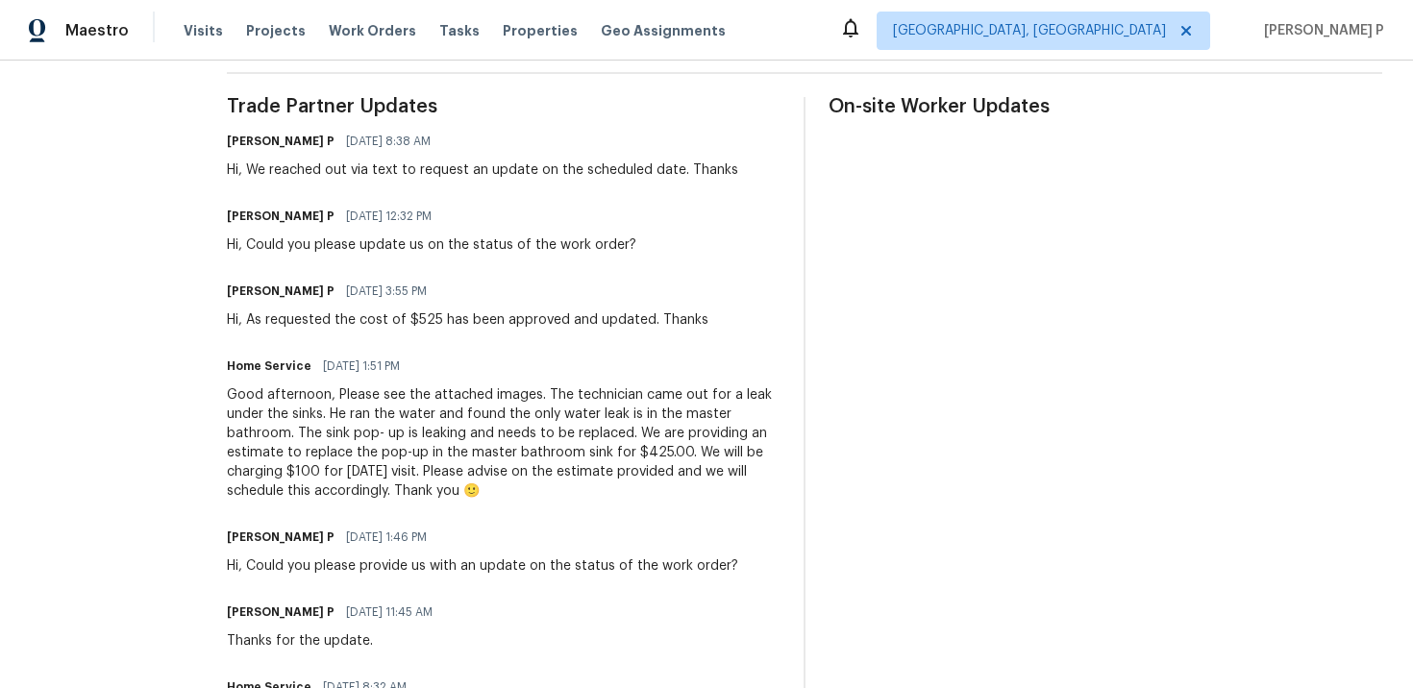
scroll to position [576, 0]
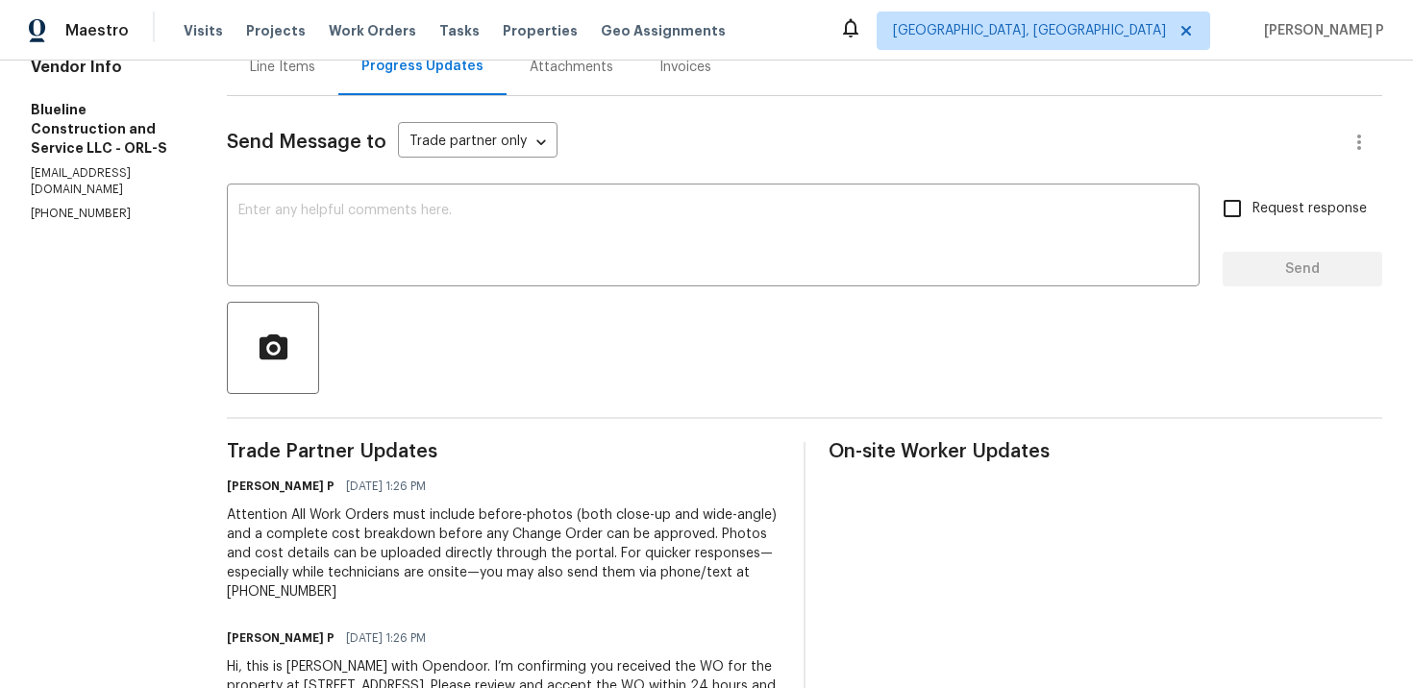
scroll to position [226, 0]
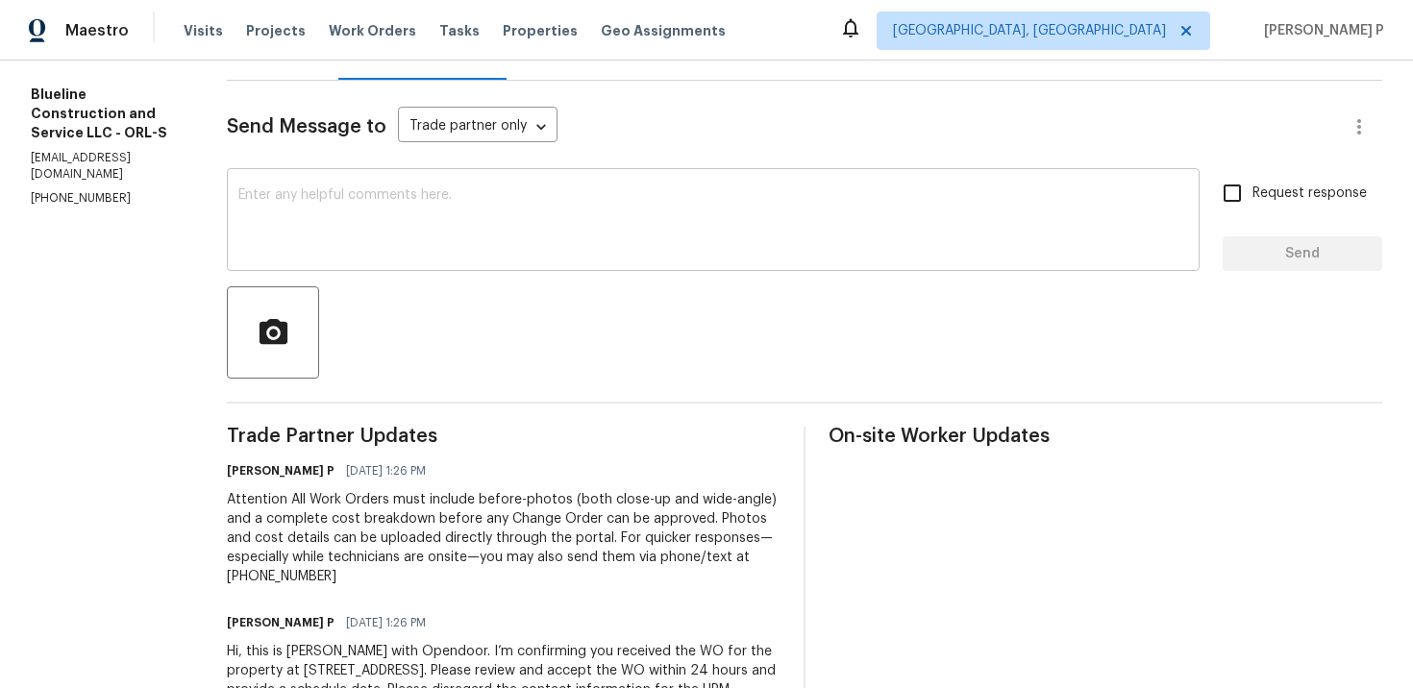
click at [465, 196] on textarea at bounding box center [713, 221] width 950 height 67
paste textarea "Thank you for accepting the work order. Could you please provide us with an upd…"
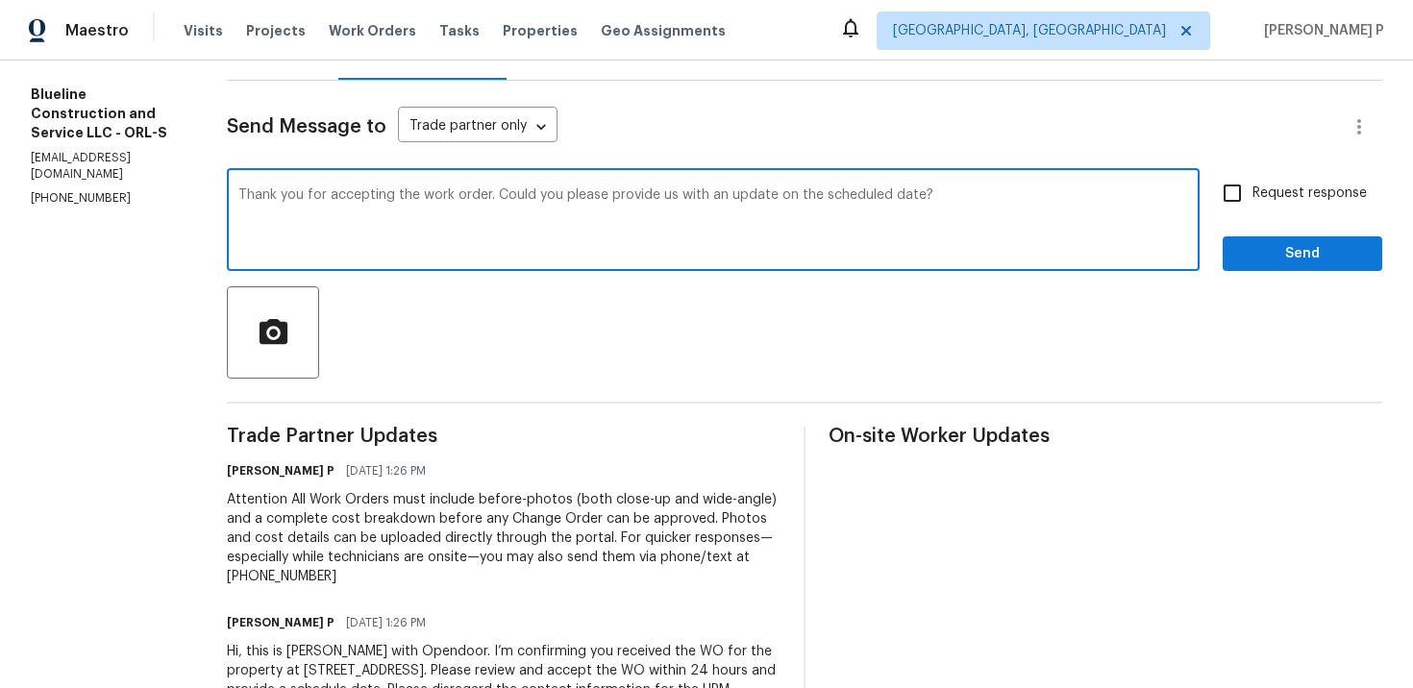
type textarea "Thank you for accepting the work order. Could you please provide us with an upd…"
click at [1257, 193] on span "Request response" at bounding box center [1309, 194] width 114 height 20
click at [1252, 193] on input "Request response" at bounding box center [1232, 193] width 40 height 40
checkbox input "true"
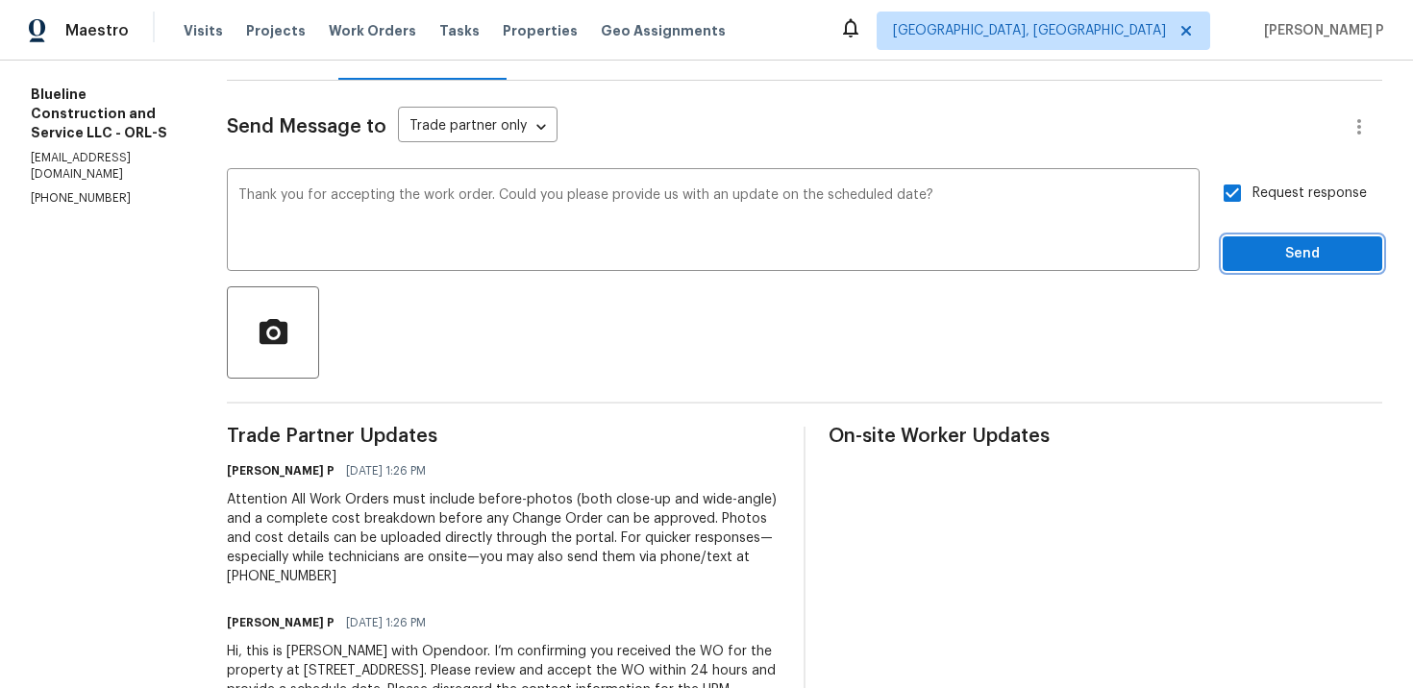
click at [1268, 249] on span "Send" at bounding box center [1302, 254] width 129 height 24
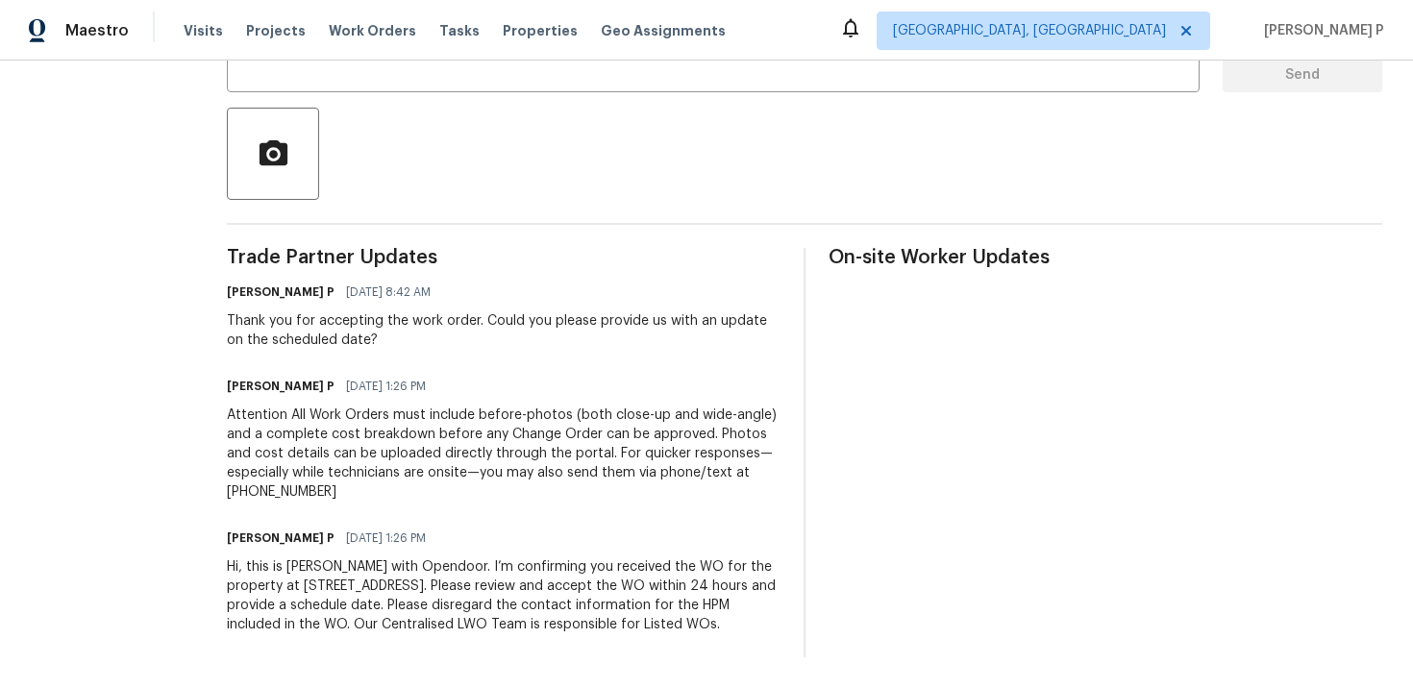
scroll to position [0, 0]
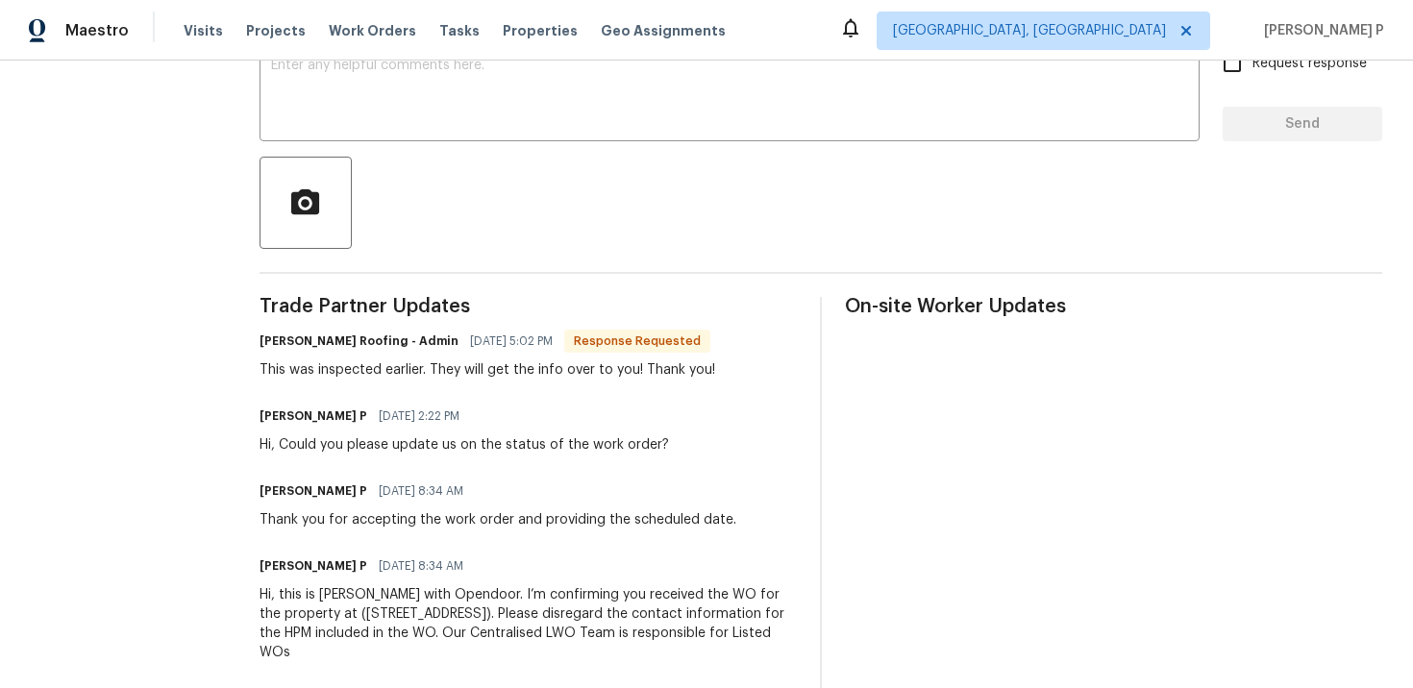
scroll to position [302, 0]
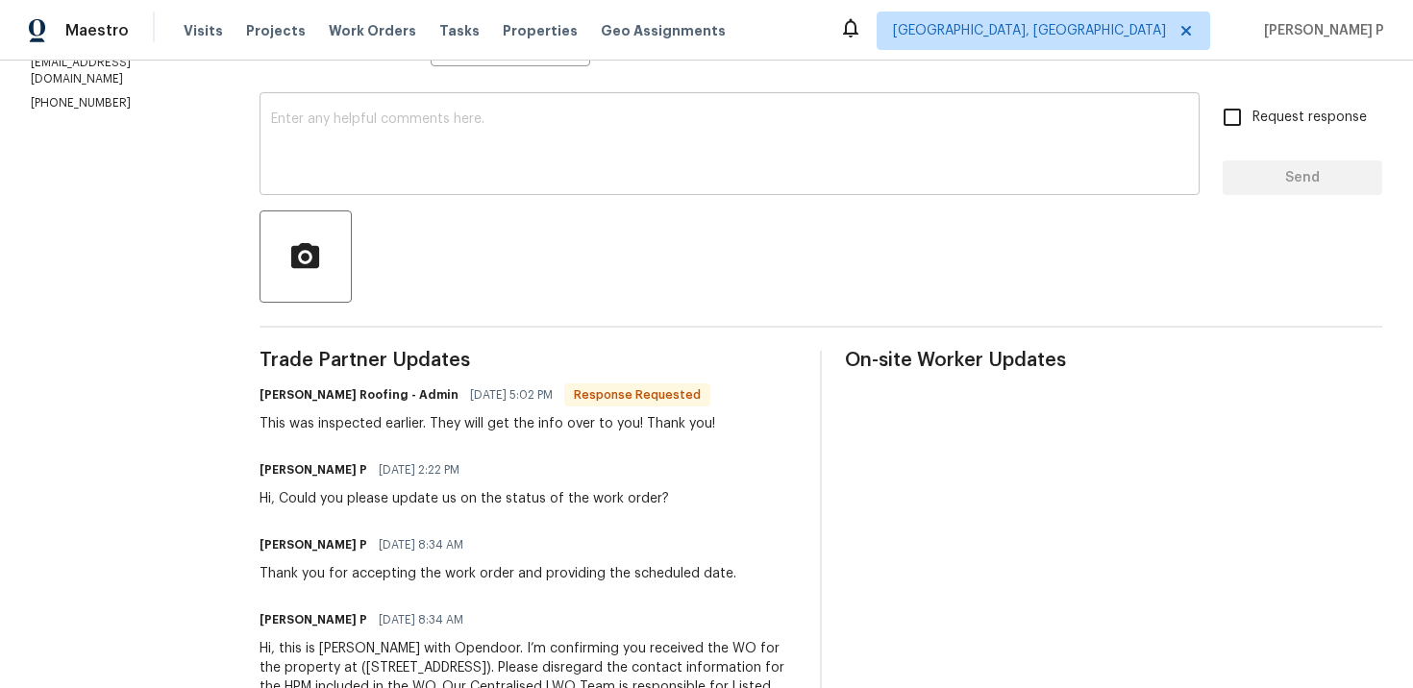
click at [458, 168] on textarea at bounding box center [729, 145] width 917 height 67
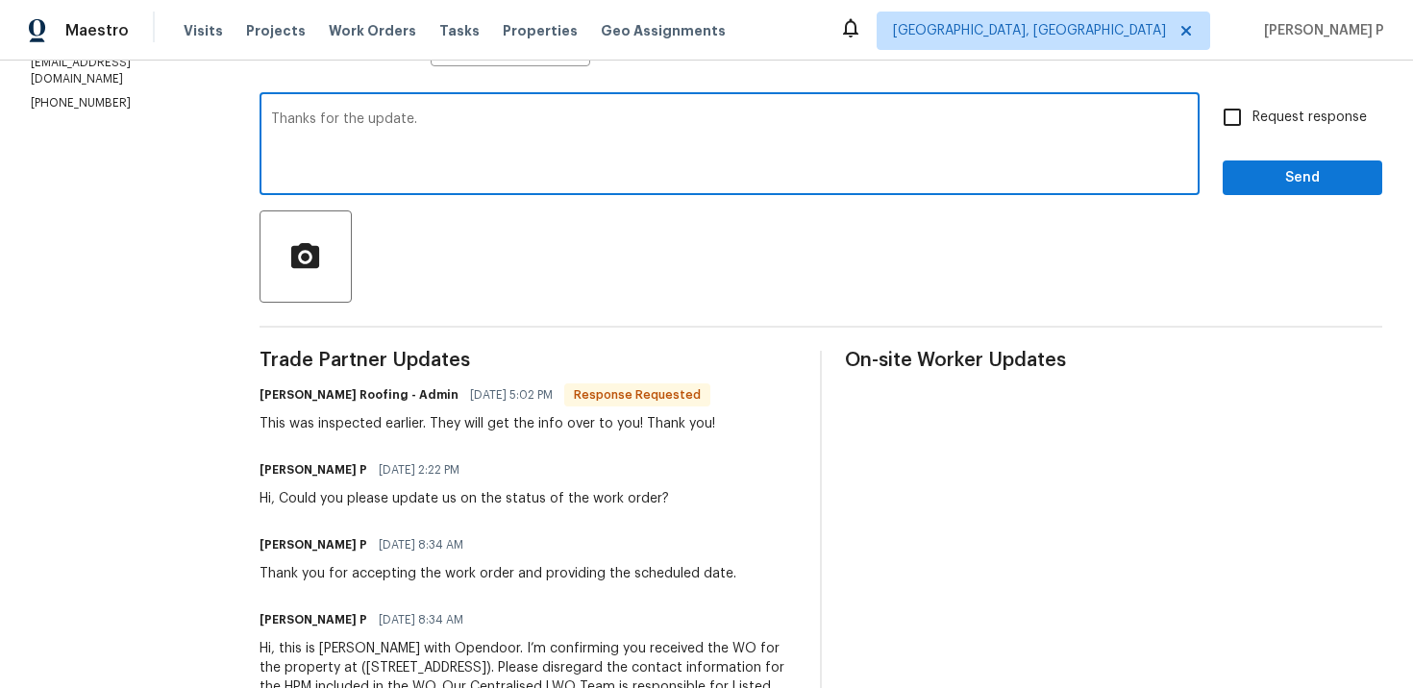
type textarea "Thanks for the update."
click at [1298, 176] on span "Send" at bounding box center [1302, 178] width 129 height 24
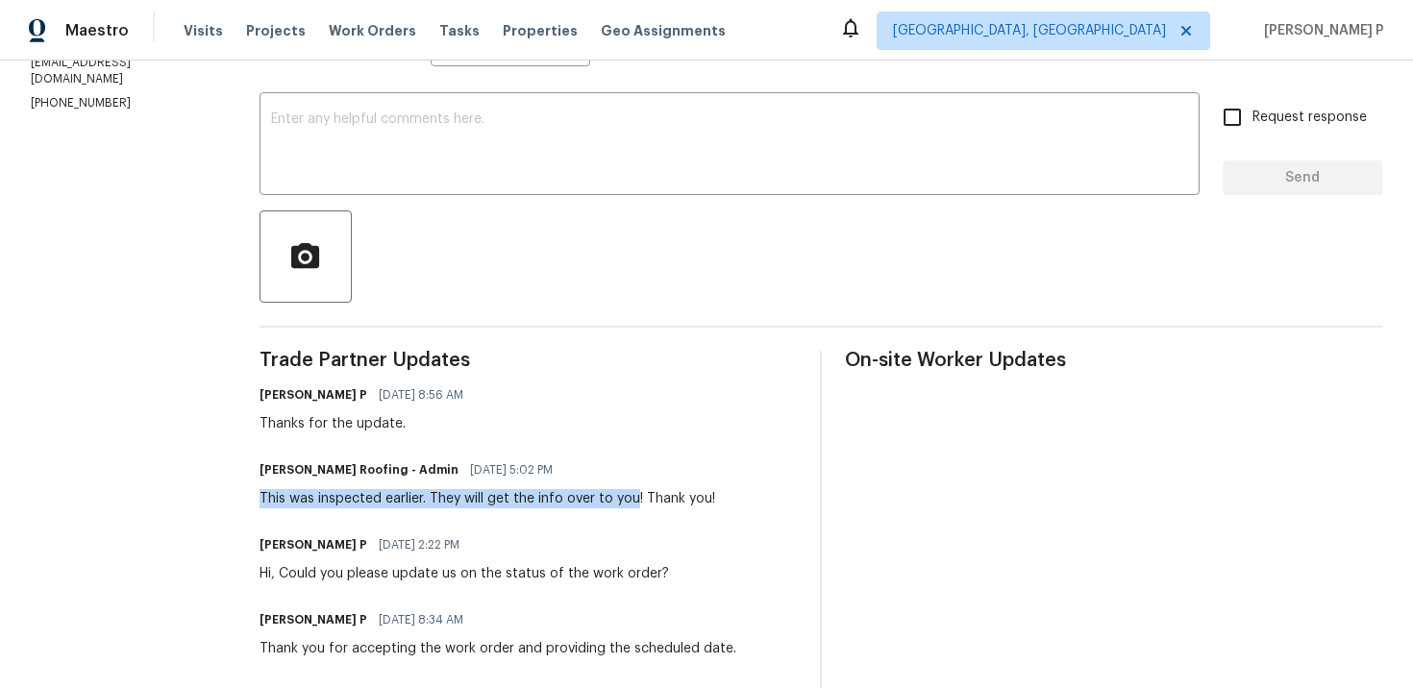
drag, startPoint x: 250, startPoint y: 501, endPoint x: 628, endPoint y: 500, distance: 377.7
click at [628, 500] on div "All work orders 1175 E Prickly Pear St Casa Grande, AZ 85122 Home details Vendo…" at bounding box center [706, 339] width 1413 height 1161
copy div "This was inspected earlier. They will get the info over to you"
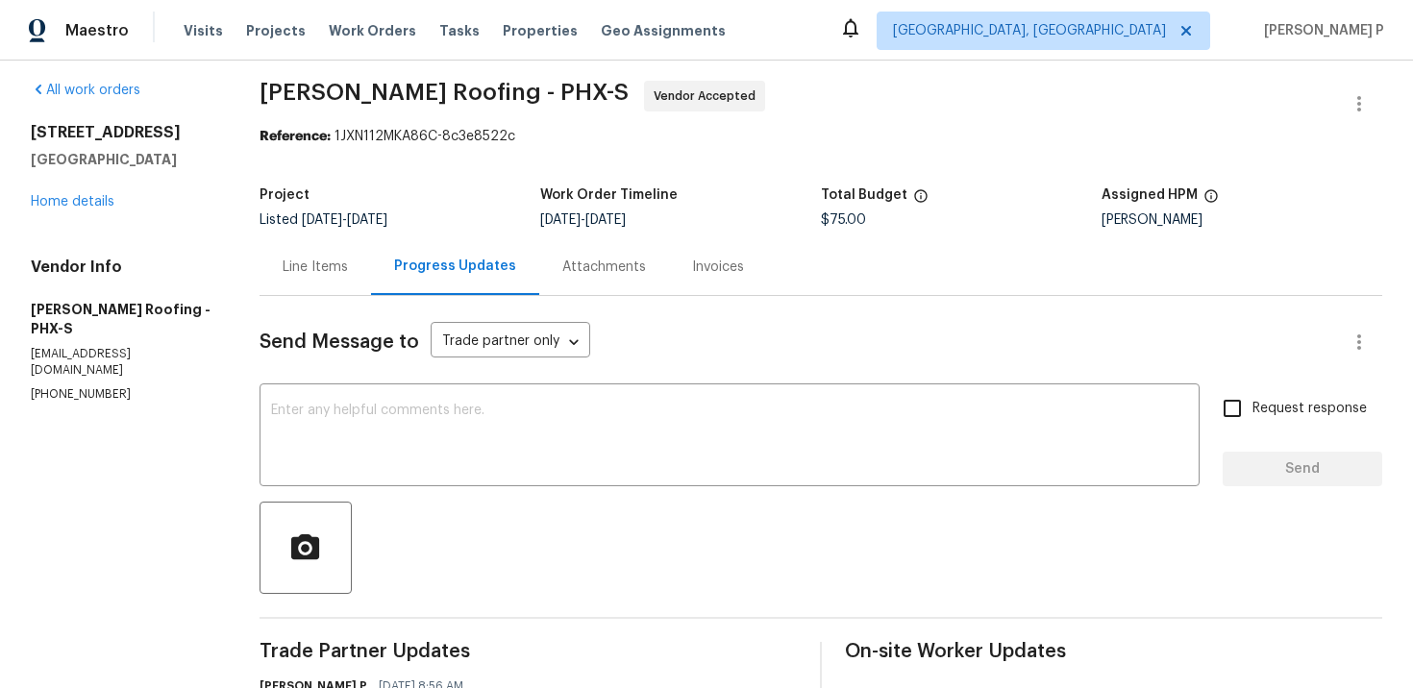
scroll to position [0, 0]
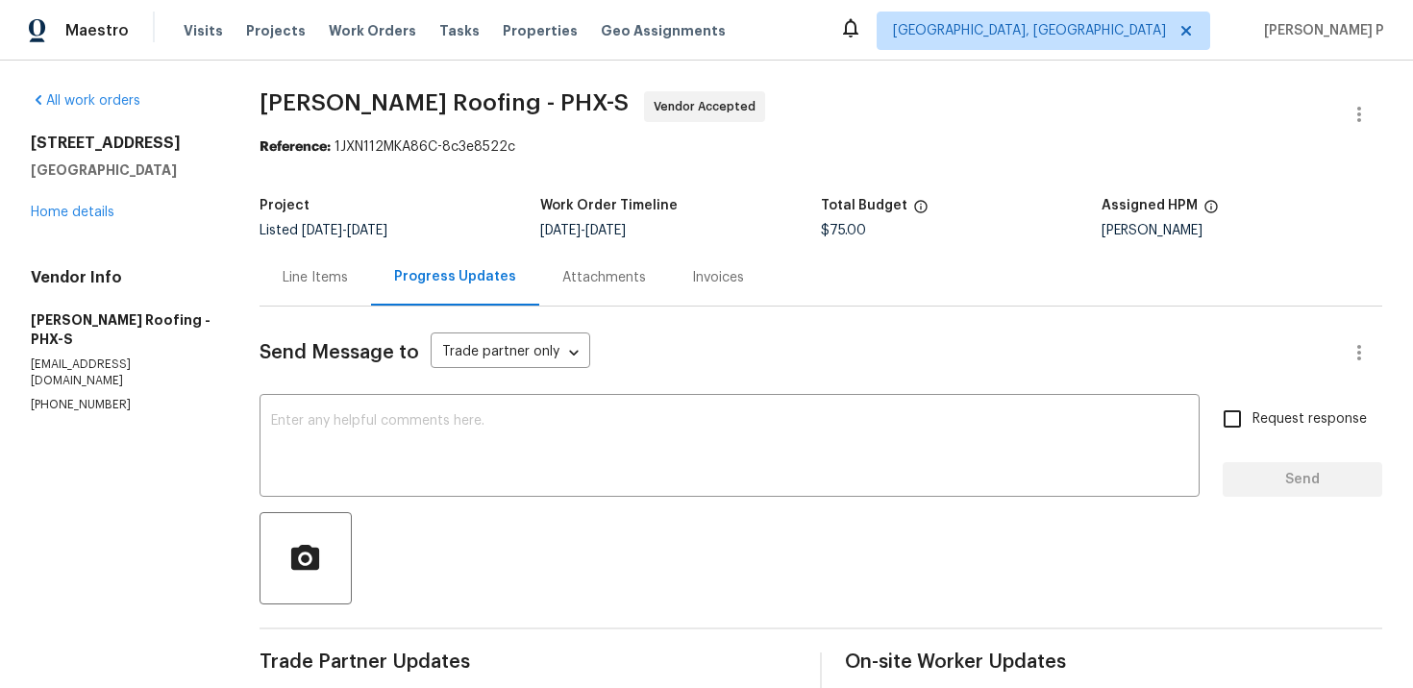
click at [533, 555] on div at bounding box center [821, 558] width 1123 height 92
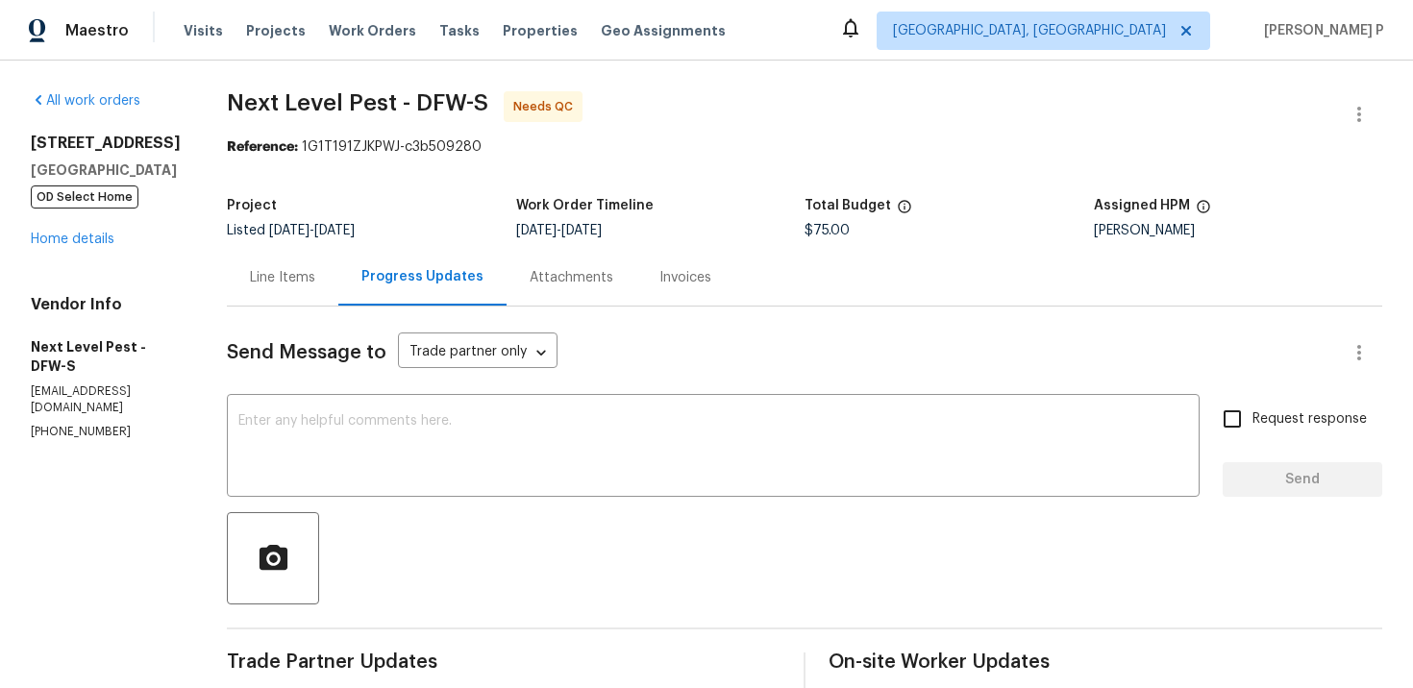
click at [270, 265] on div "Line Items" at bounding box center [282, 277] width 111 height 57
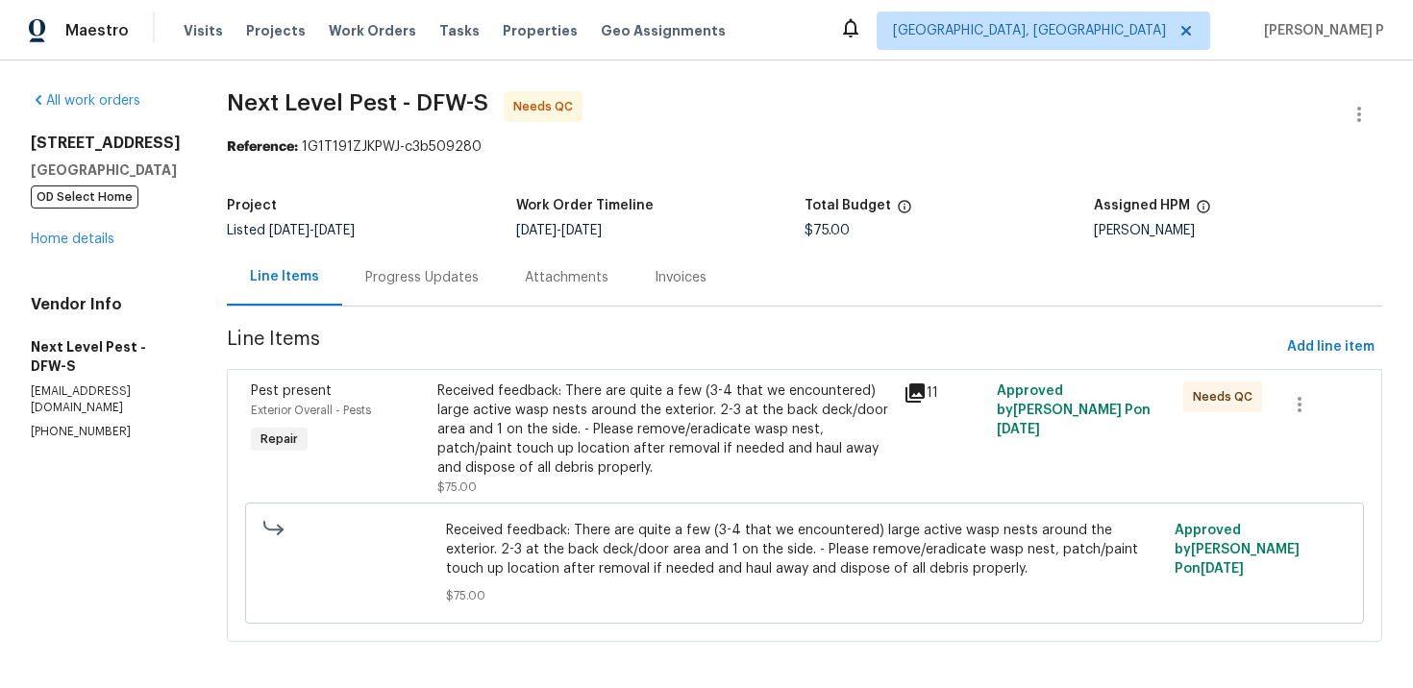
click at [573, 438] on div "Received feedback: There are quite a few (3-4 that we encountered) large active…" at bounding box center [664, 430] width 455 height 96
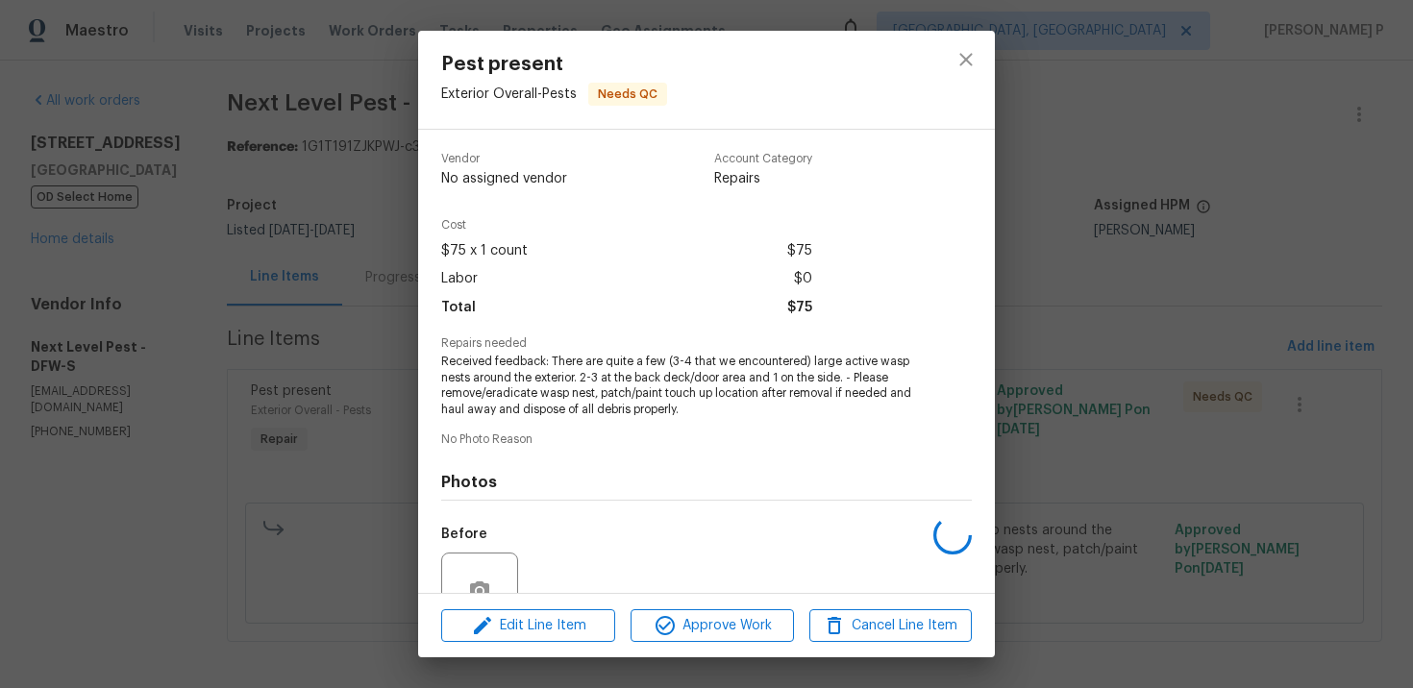
scroll to position [181, 0]
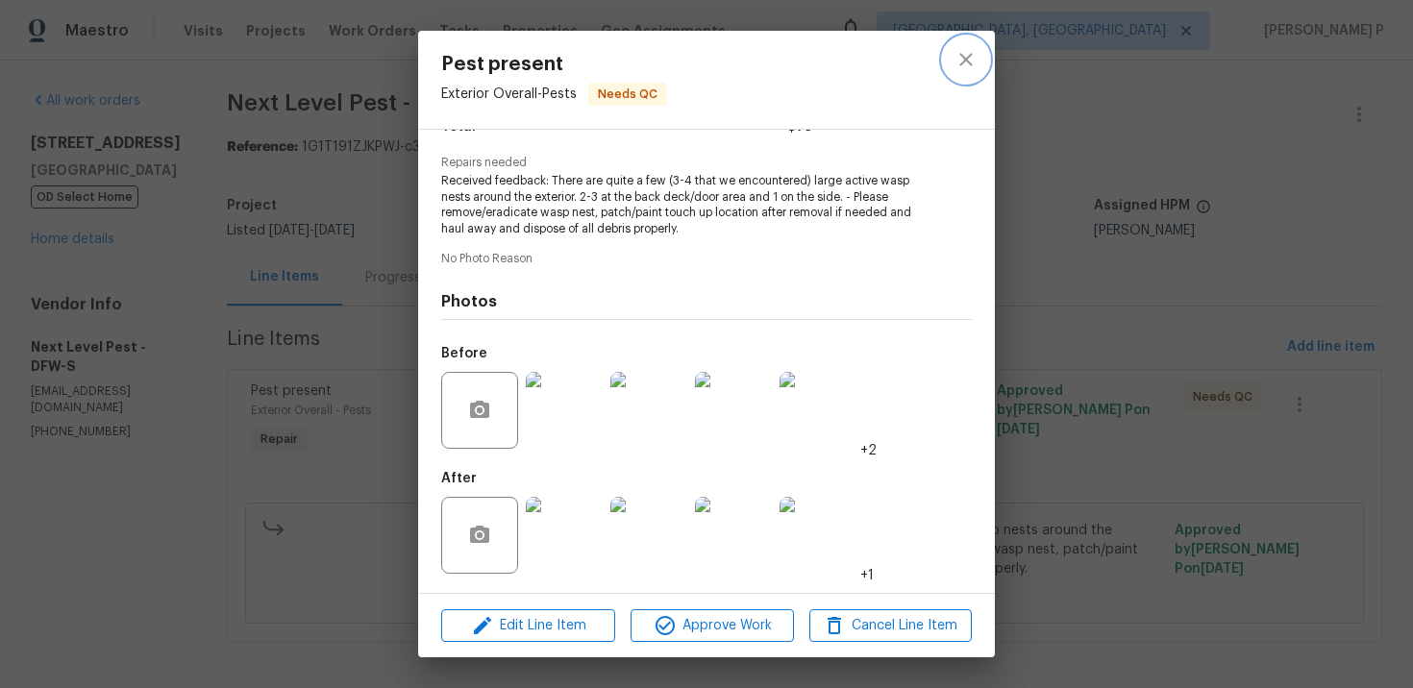
click at [971, 57] on icon "close" at bounding box center [965, 59] width 23 height 23
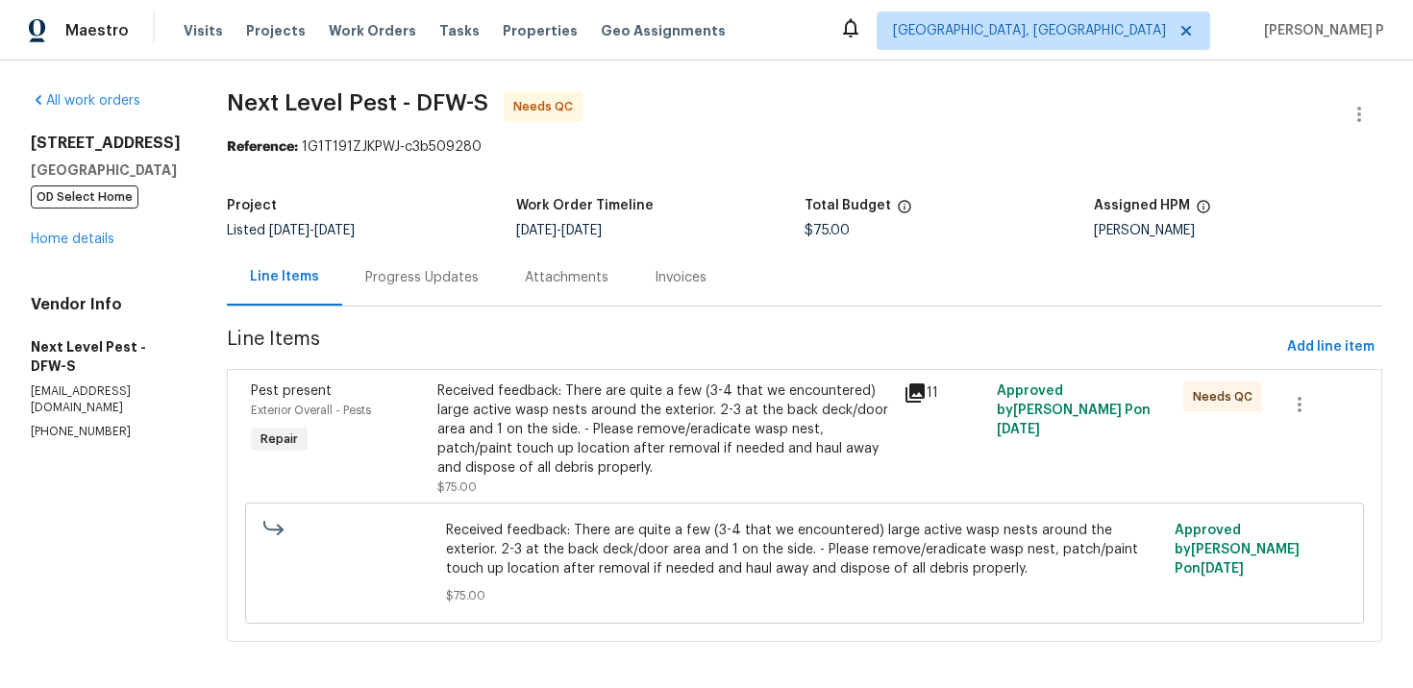
click at [432, 279] on div "Progress Updates" at bounding box center [421, 277] width 113 height 19
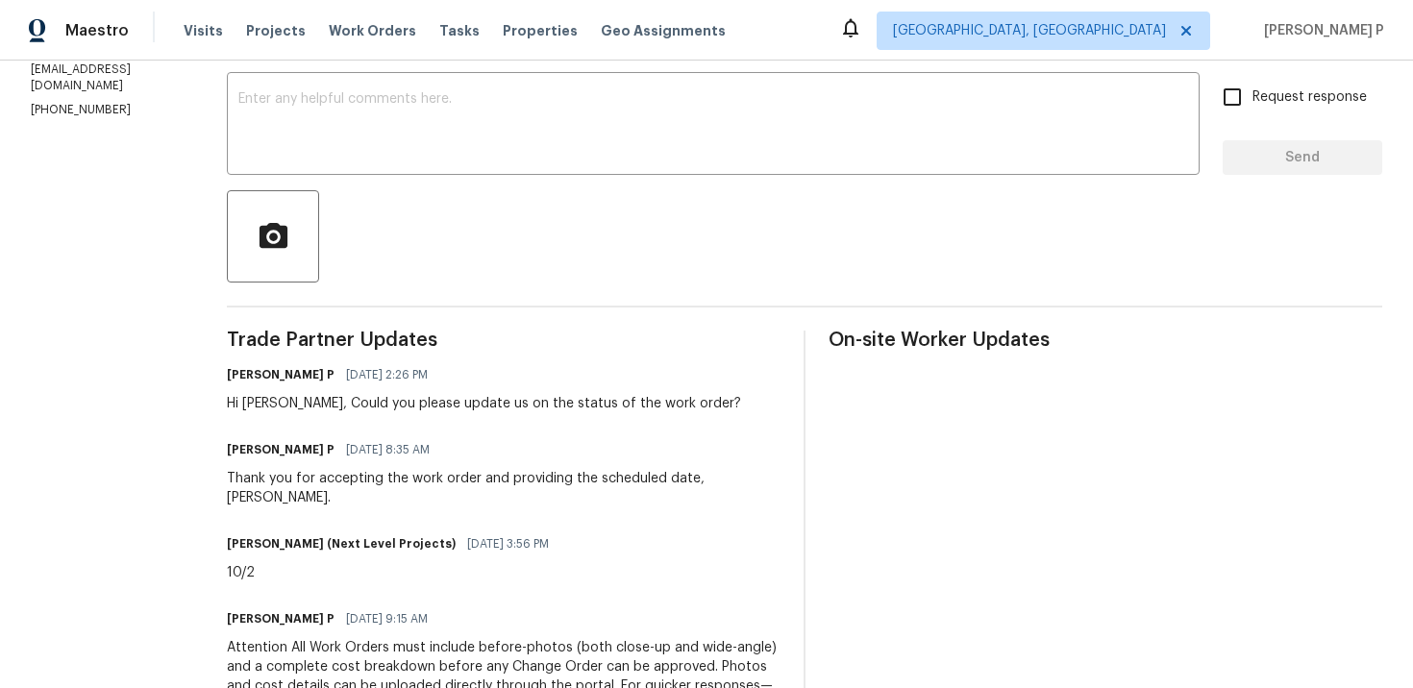
scroll to position [205, 0]
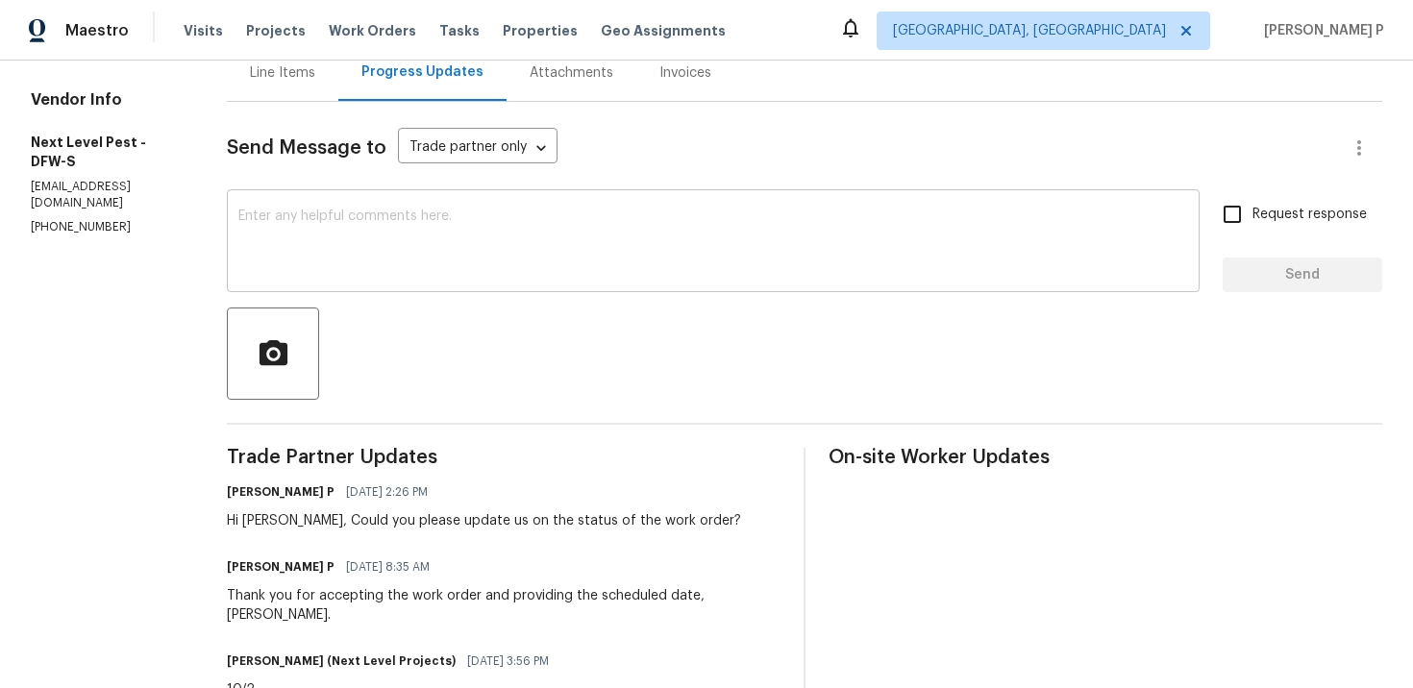
click at [437, 268] on textarea at bounding box center [713, 243] width 950 height 67
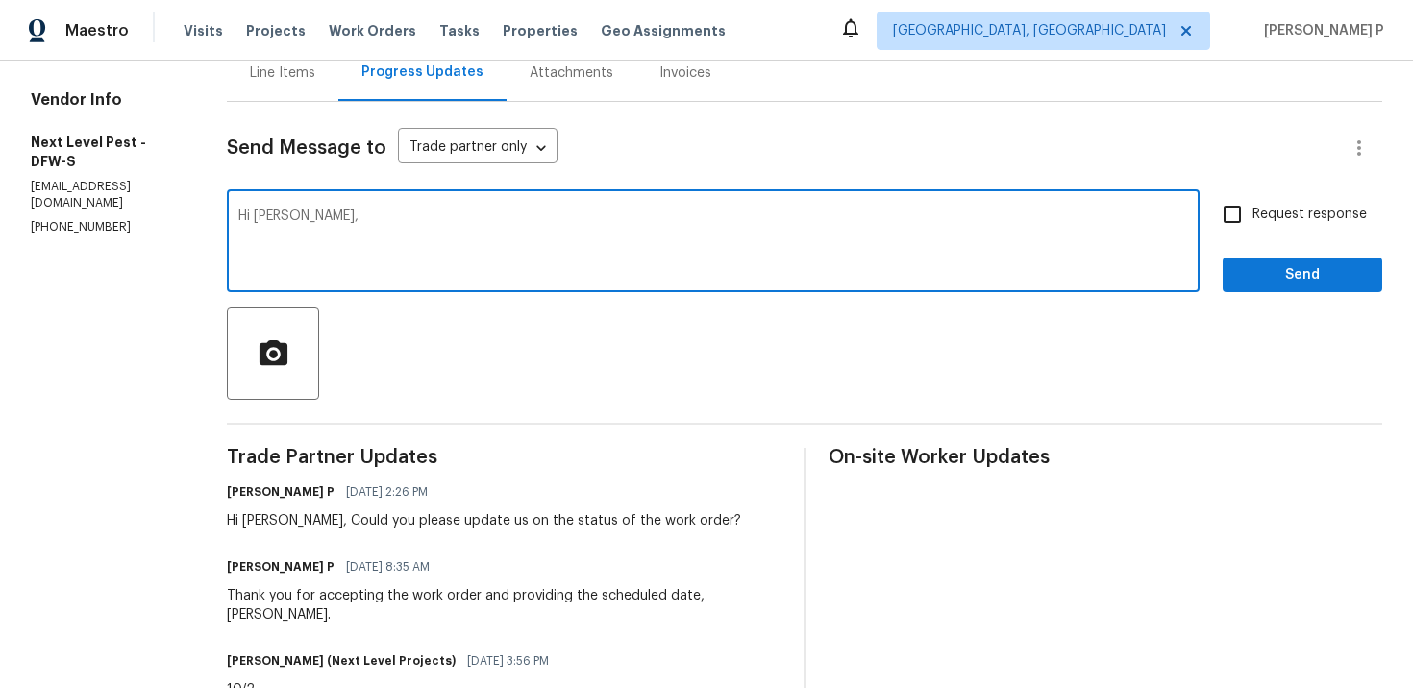
paste textarea "Could you outline the work completed and verify the overall budget to complete …"
type textarea "Hi Brandon, Could you outline the work completed and verify the overall budget …"
click at [1299, 207] on span "Request response" at bounding box center [1309, 215] width 114 height 20
click at [1252, 207] on input "Request response" at bounding box center [1232, 214] width 40 height 40
checkbox input "true"
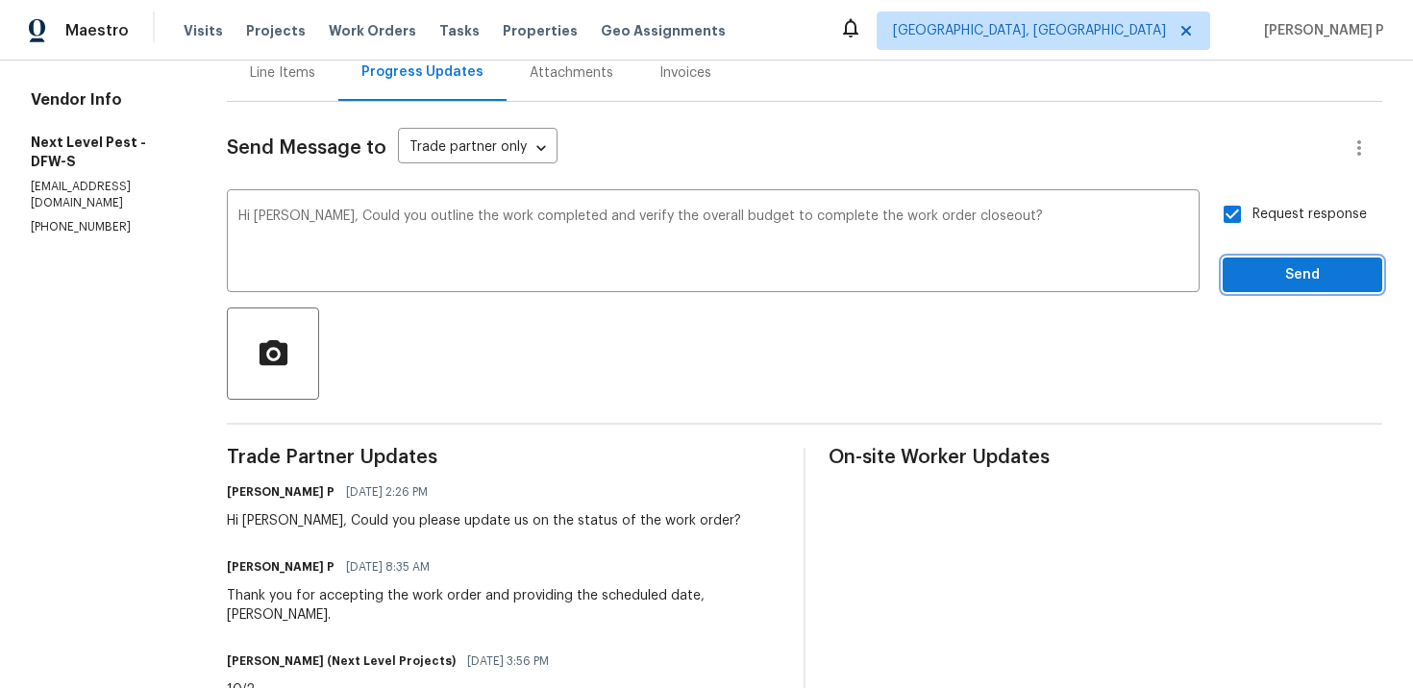
click at [1291, 262] on button "Send" at bounding box center [1303, 276] width 160 height 36
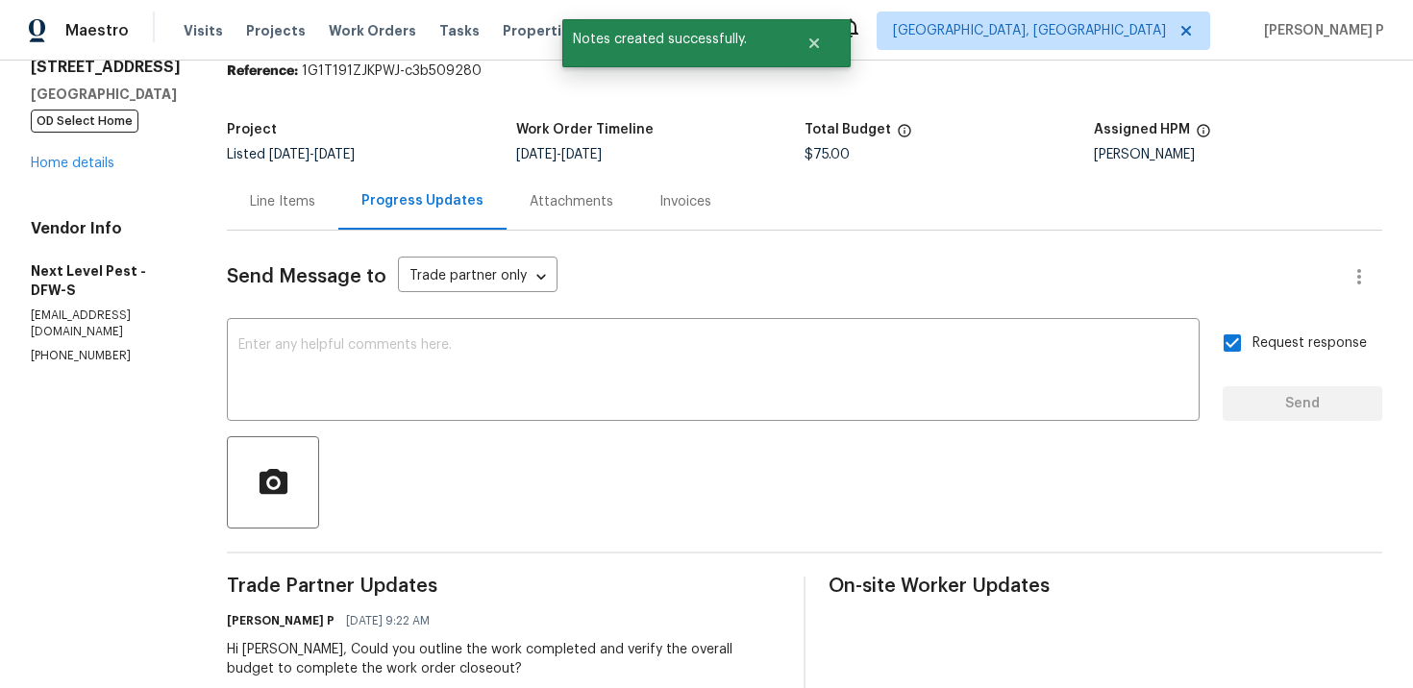
click at [294, 204] on div "Line Items" at bounding box center [282, 201] width 65 height 19
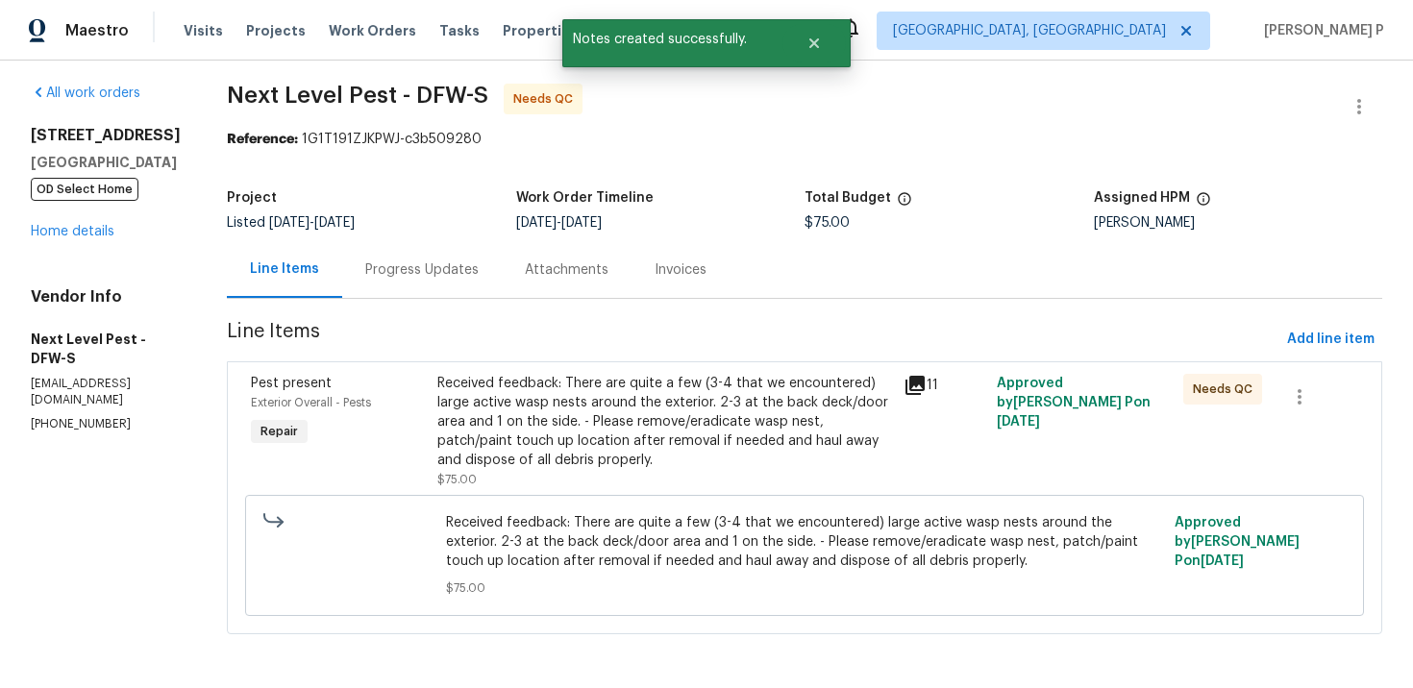
scroll to position [8, 0]
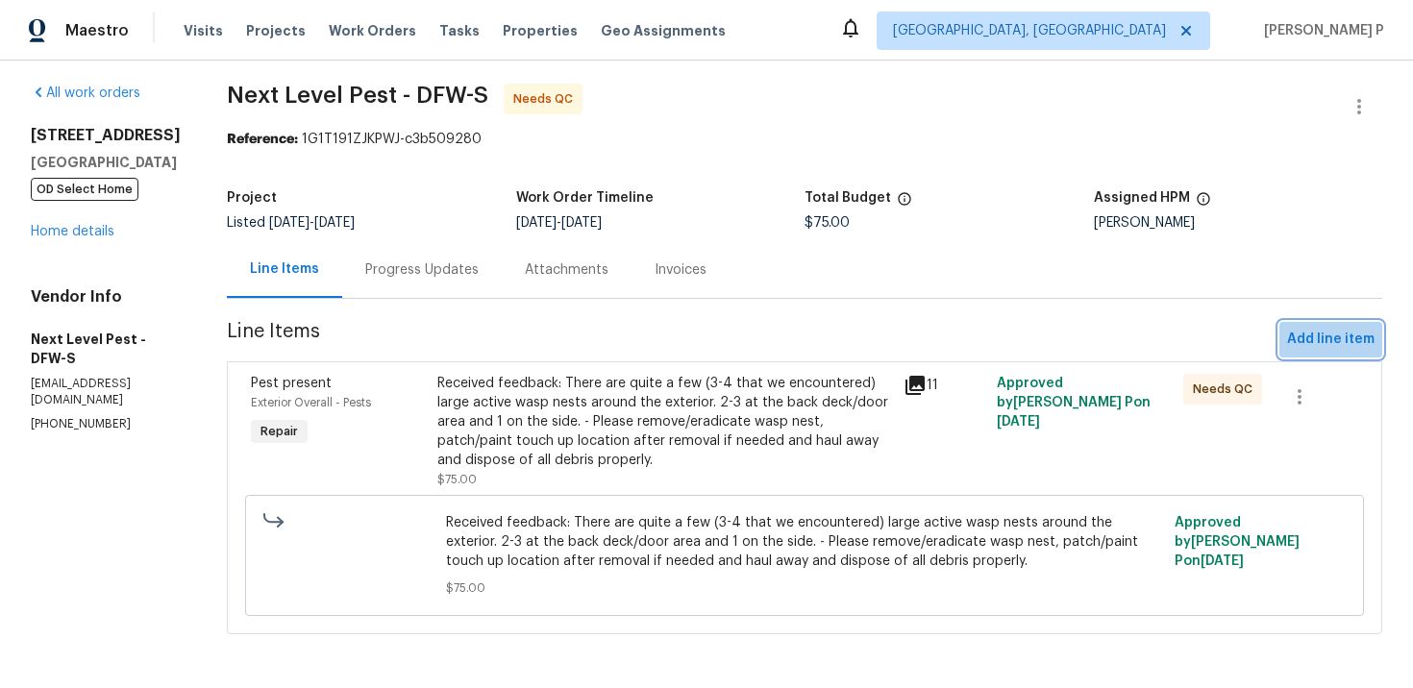
click at [1370, 336] on span "Add line item" at bounding box center [1330, 340] width 87 height 24
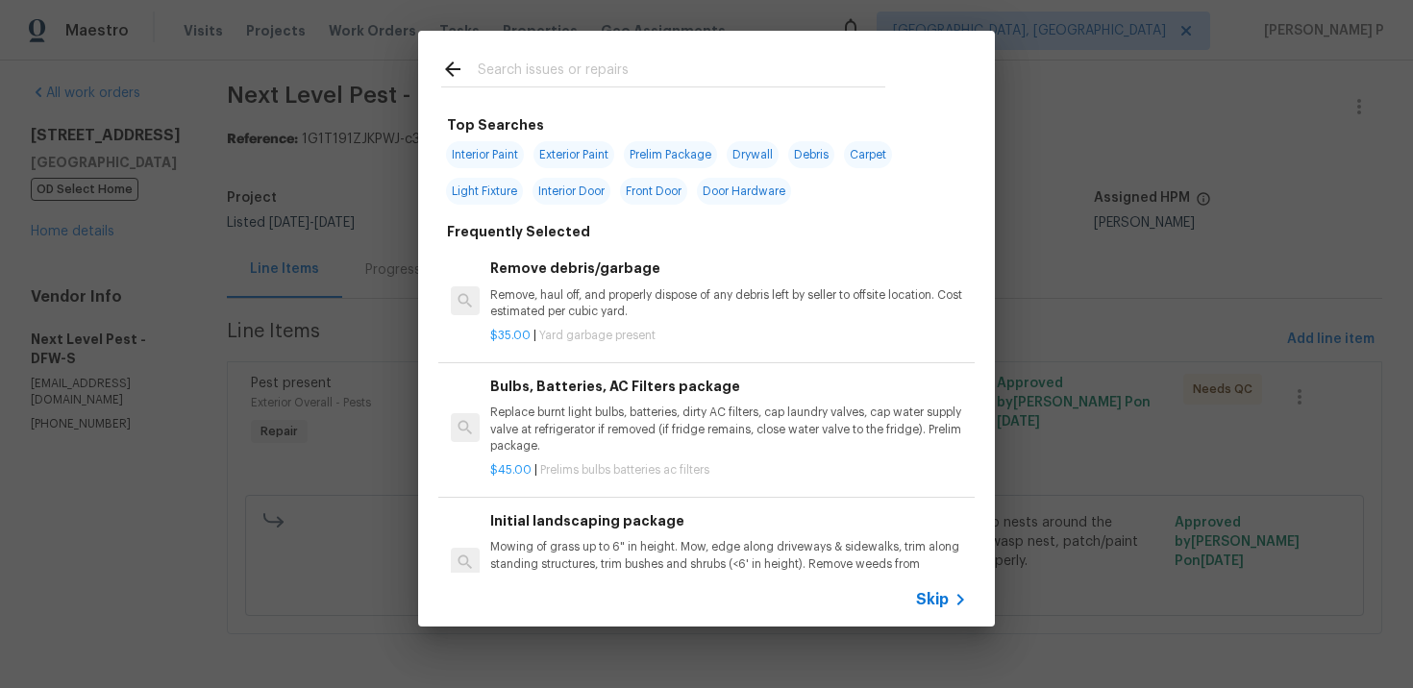
click at [938, 597] on span "Skip" at bounding box center [932, 599] width 33 height 19
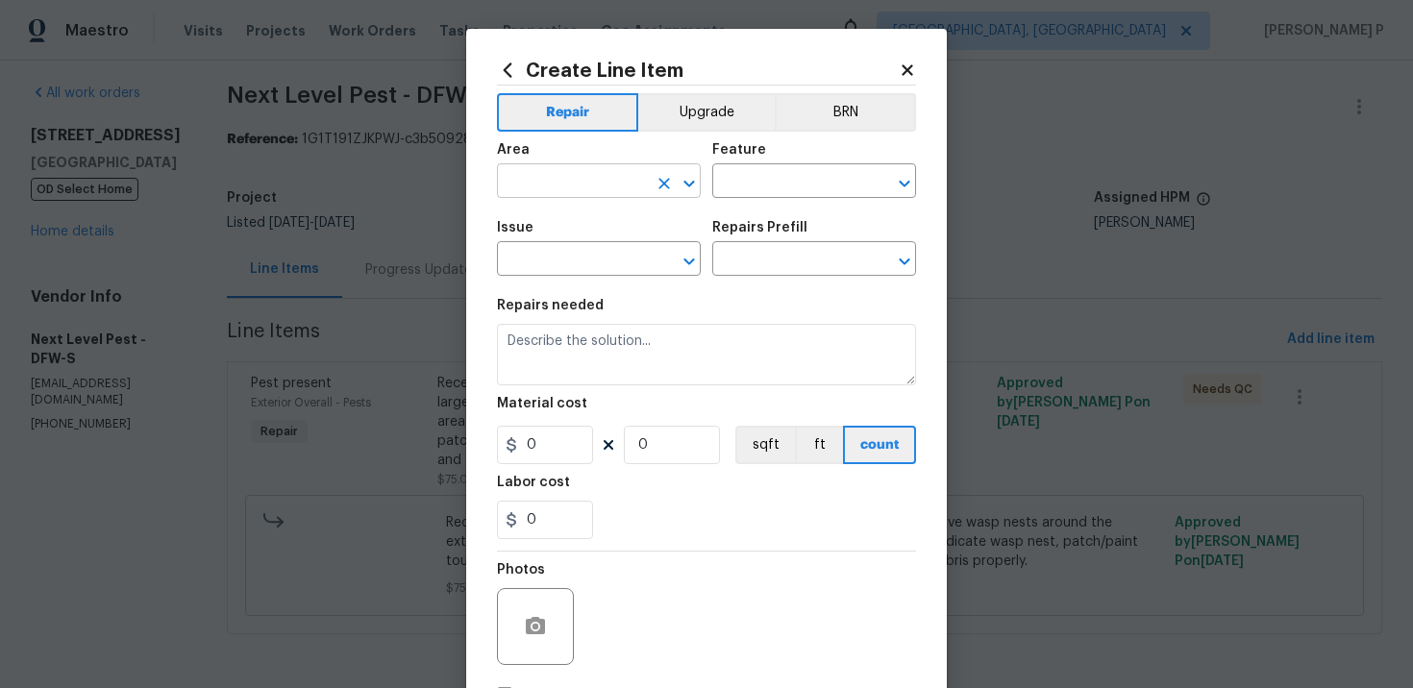
click at [587, 179] on input "text" at bounding box center [572, 183] width 150 height 30
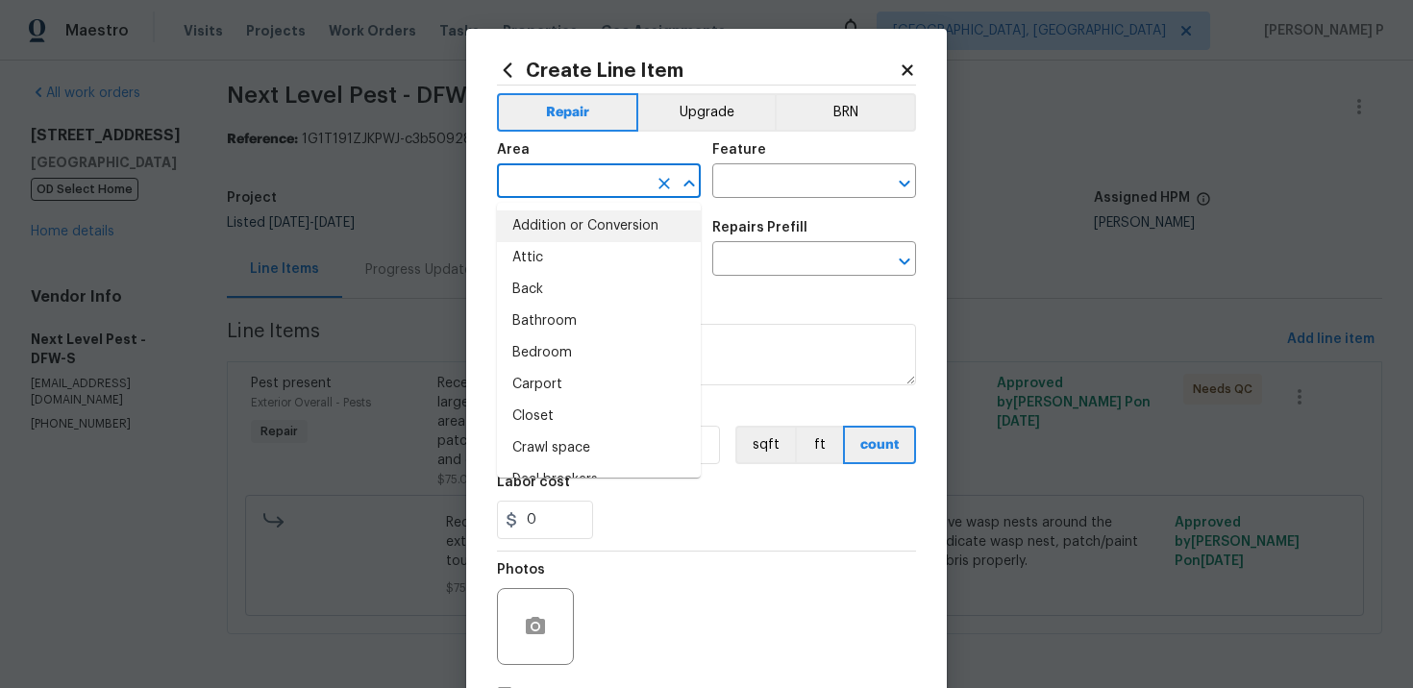
click at [589, 256] on li "Attic" at bounding box center [599, 258] width 204 height 32
type input "Attic"
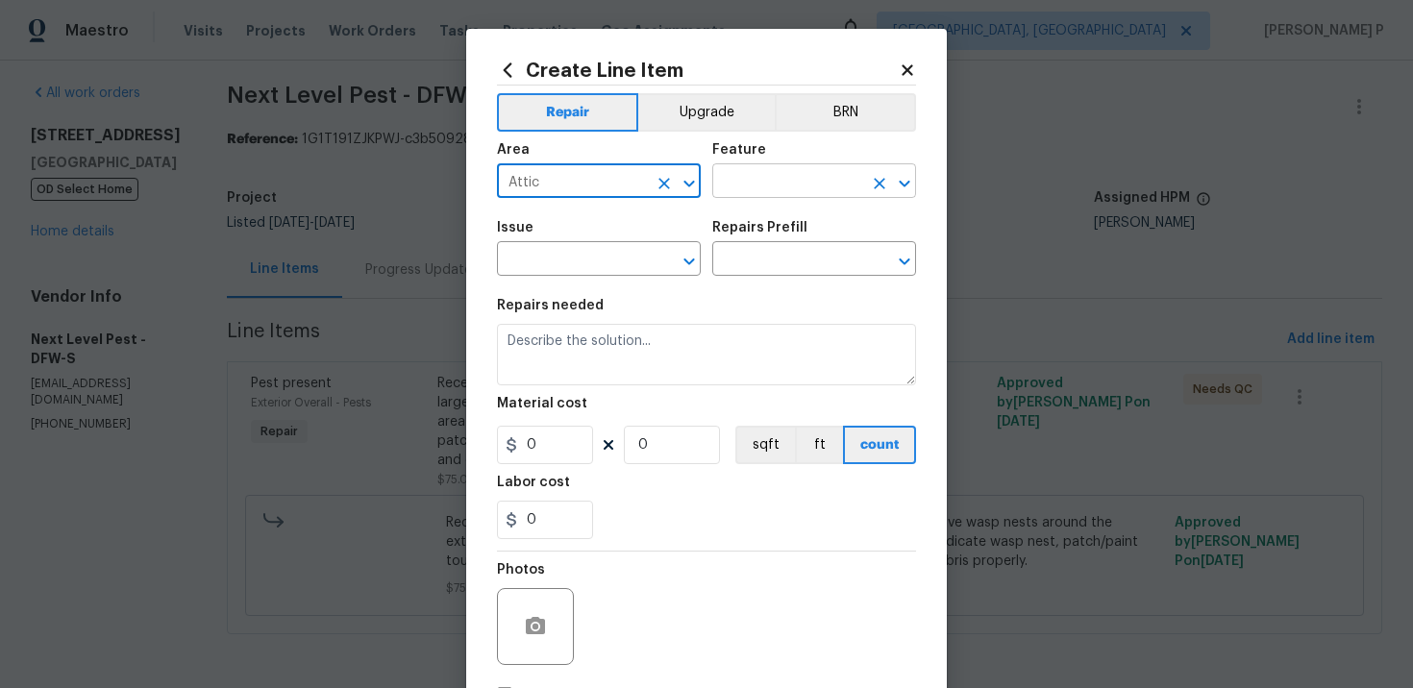
click at [747, 197] on input "text" at bounding box center [787, 183] width 150 height 30
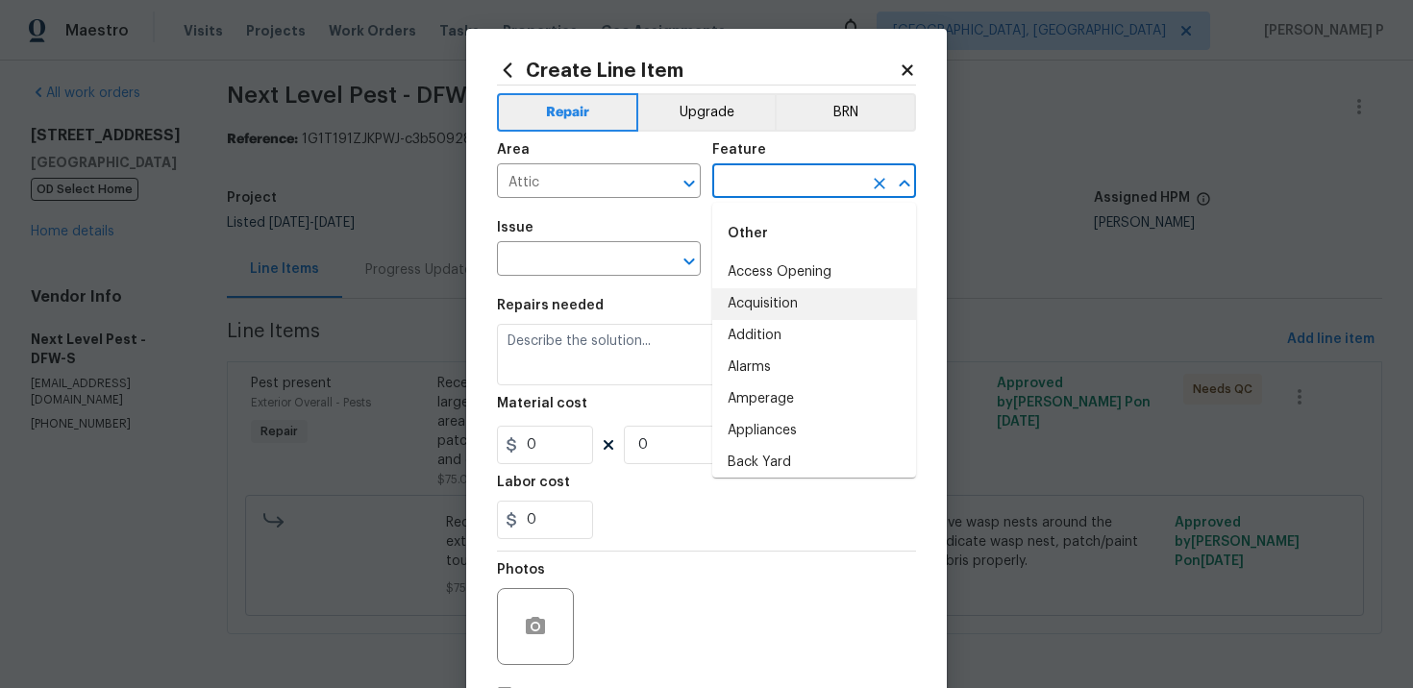
click at [769, 301] on li "Acquisition" at bounding box center [814, 304] width 204 height 32
type input "Acquisition"
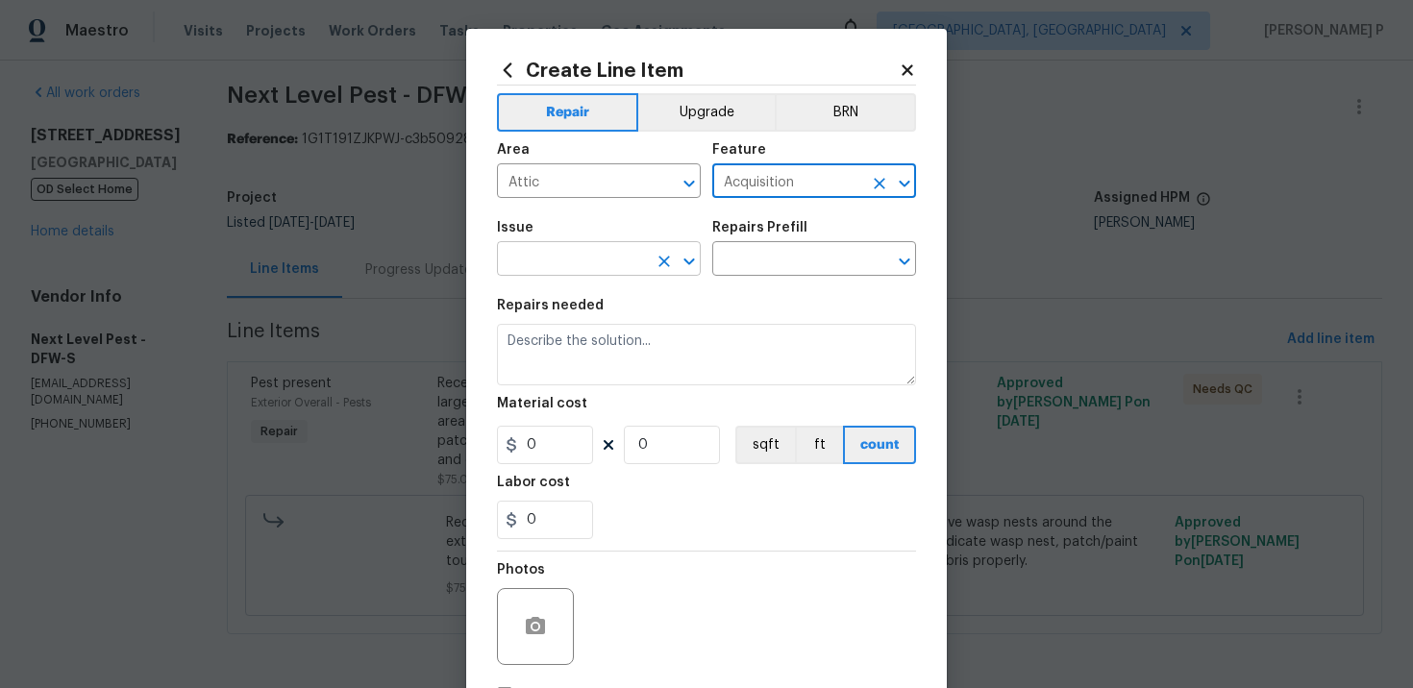
click at [623, 260] on input "text" at bounding box center [572, 261] width 150 height 30
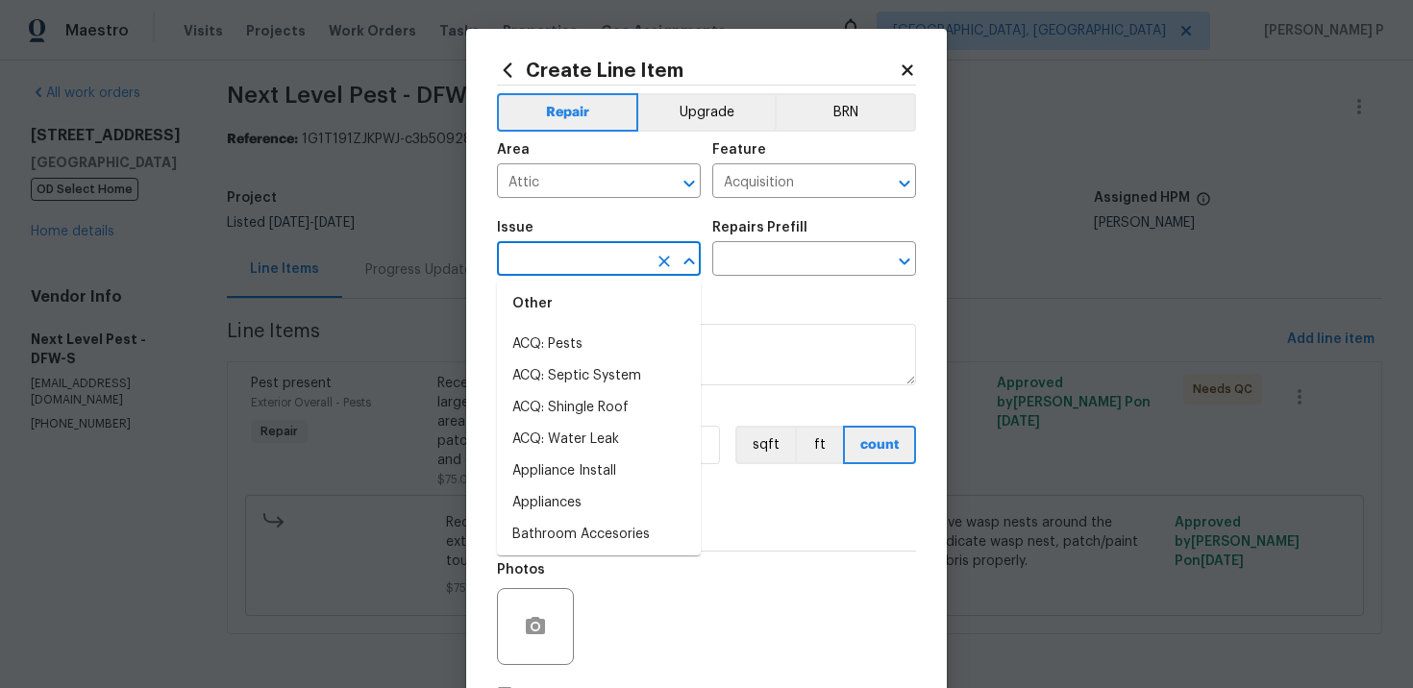
scroll to position [220, 0]
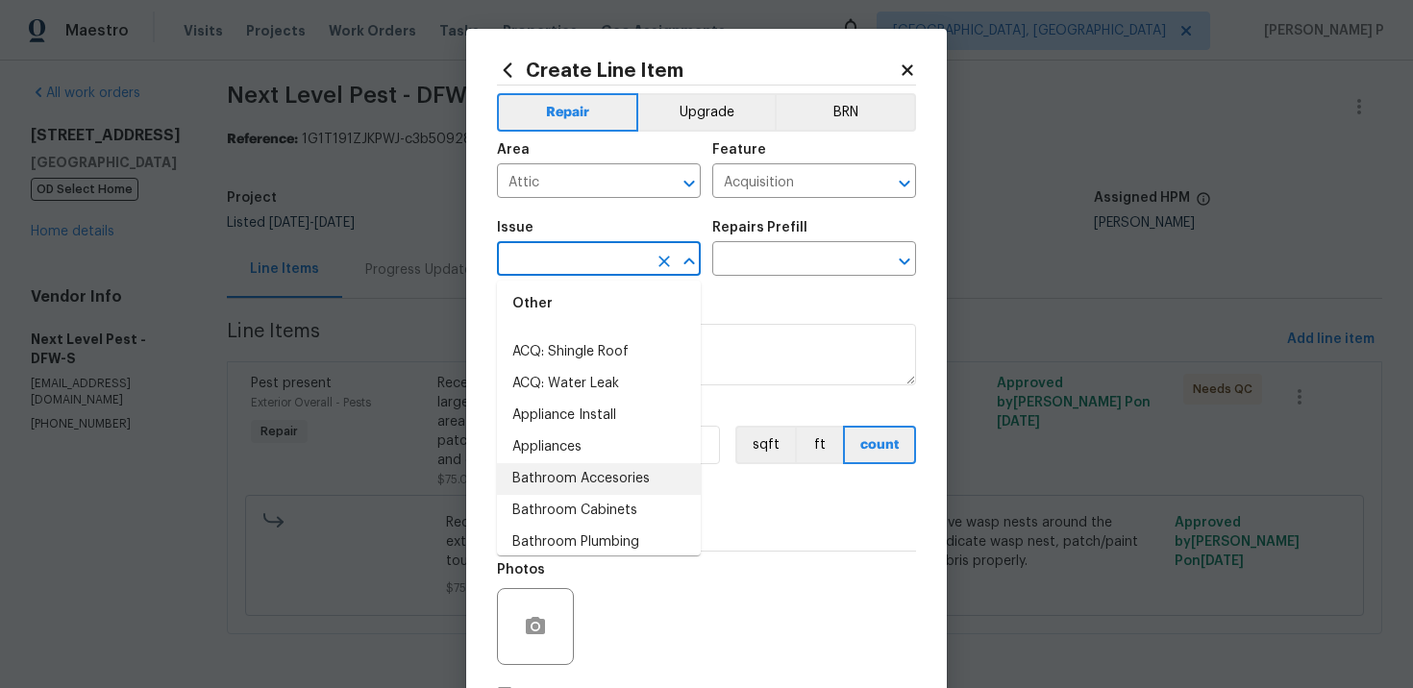
click at [592, 469] on li "Bathroom Accesories" at bounding box center [599, 479] width 204 height 32
type input "Bathroom Accesories"
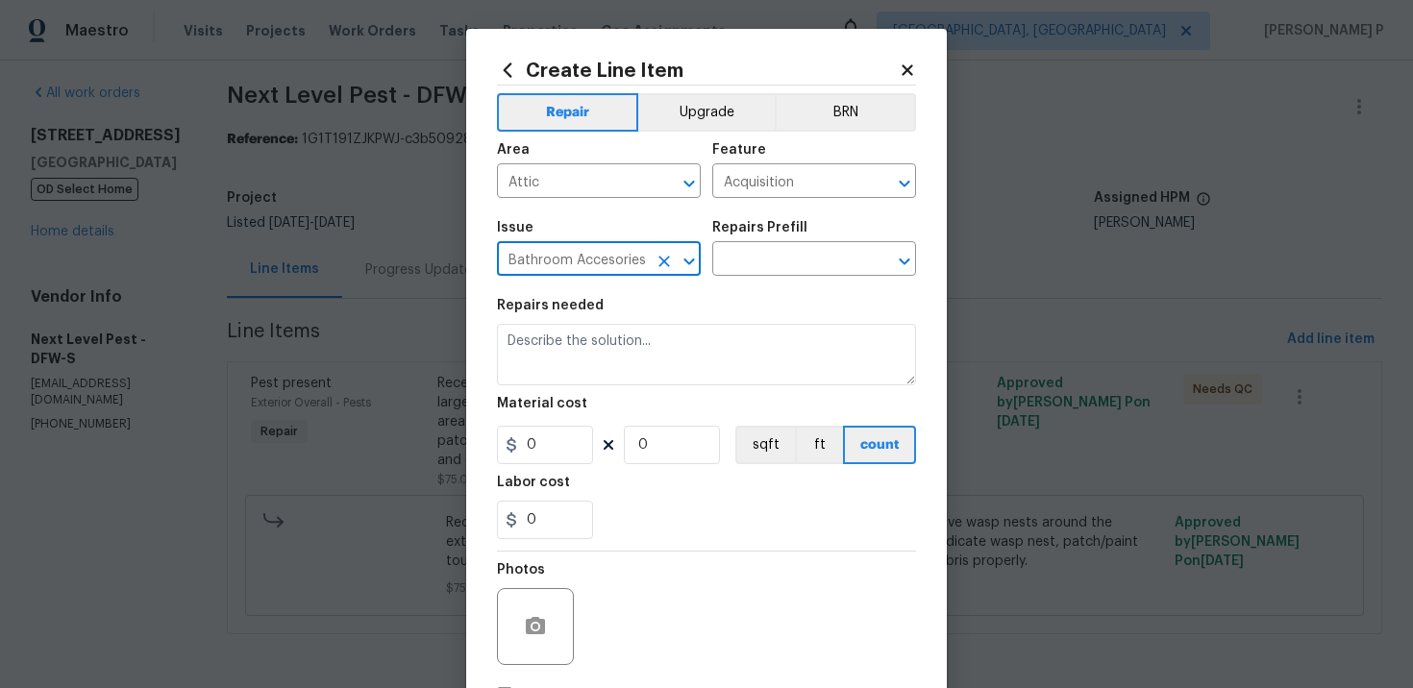
click at [737, 278] on div "Issue Bathroom Accesories ​ Repairs Prefill ​" at bounding box center [706, 249] width 419 height 78
click at [754, 260] on input "text" at bounding box center [787, 261] width 150 height 30
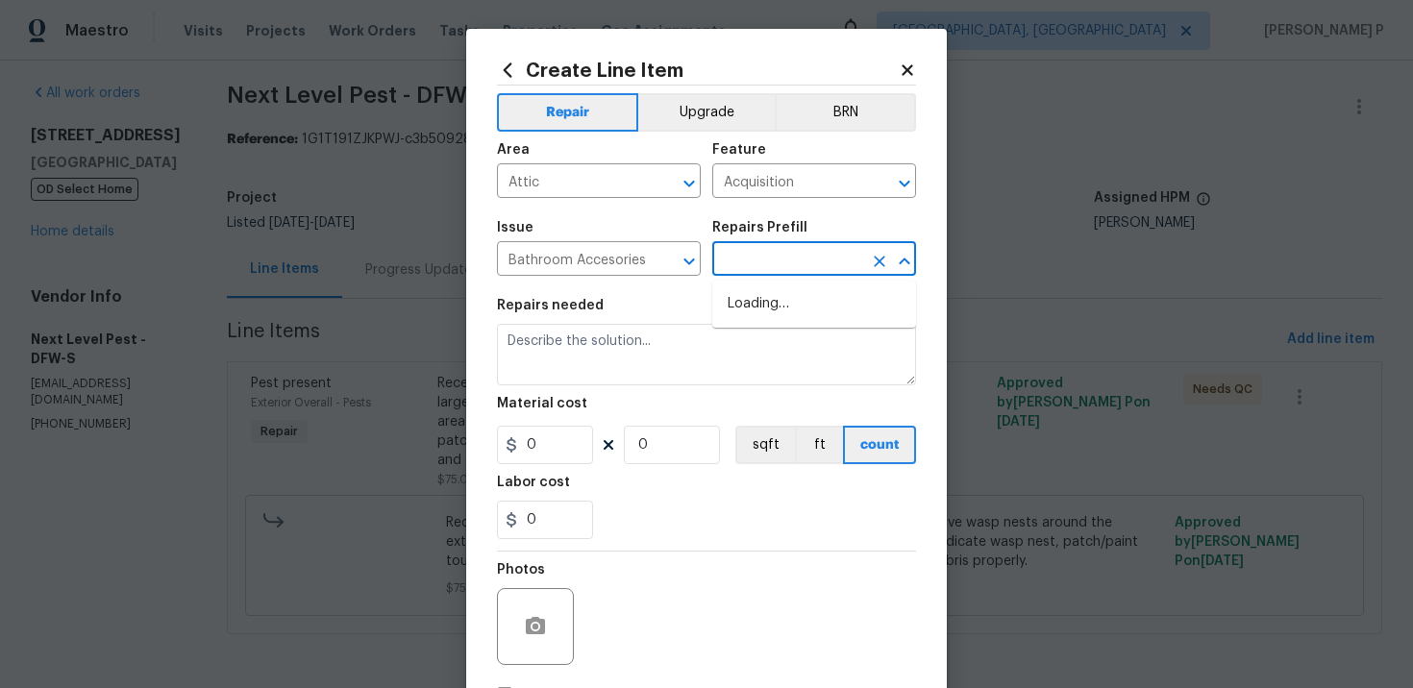
click at [775, 274] on input "text" at bounding box center [787, 261] width 150 height 30
click at [789, 265] on input "text" at bounding box center [787, 261] width 150 height 30
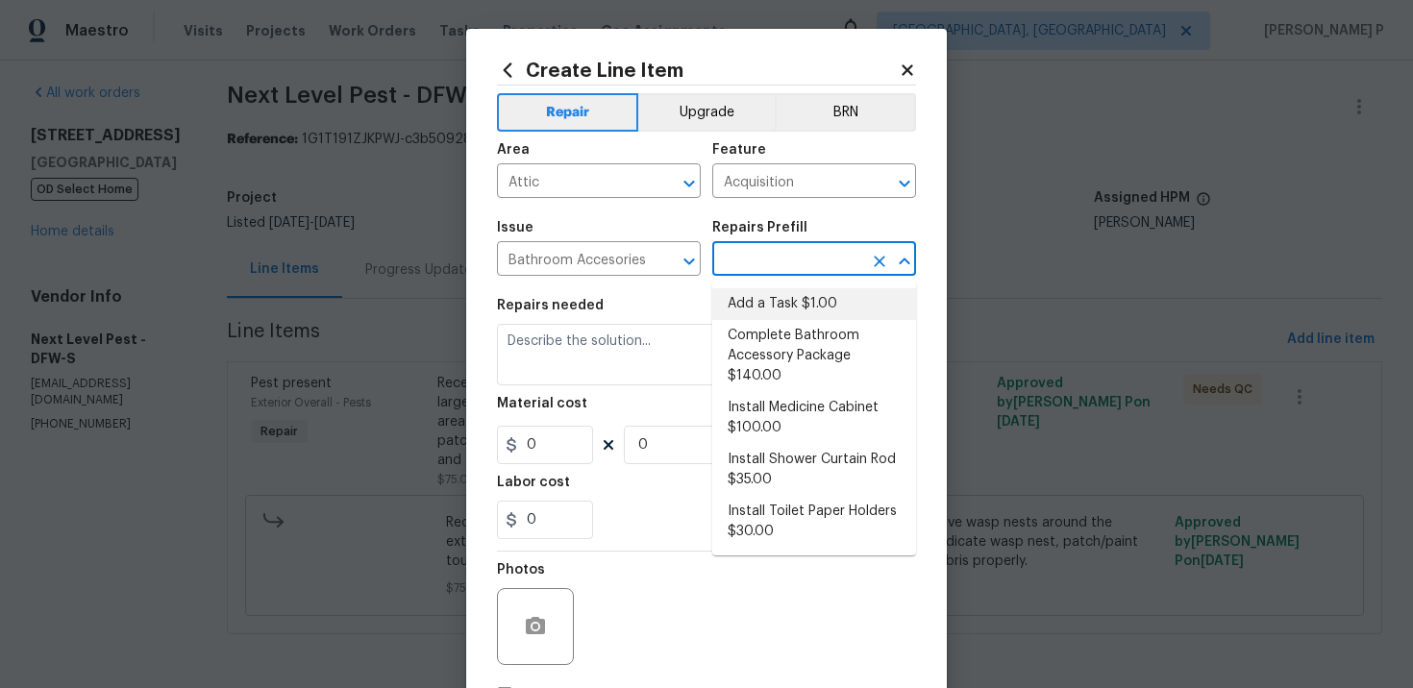
click at [763, 311] on li "Add a Task $1.00" at bounding box center [814, 304] width 204 height 32
type input "Interior Trim"
type input "Add a Task $1.00"
type textarea "HPM to detail"
type input "1"
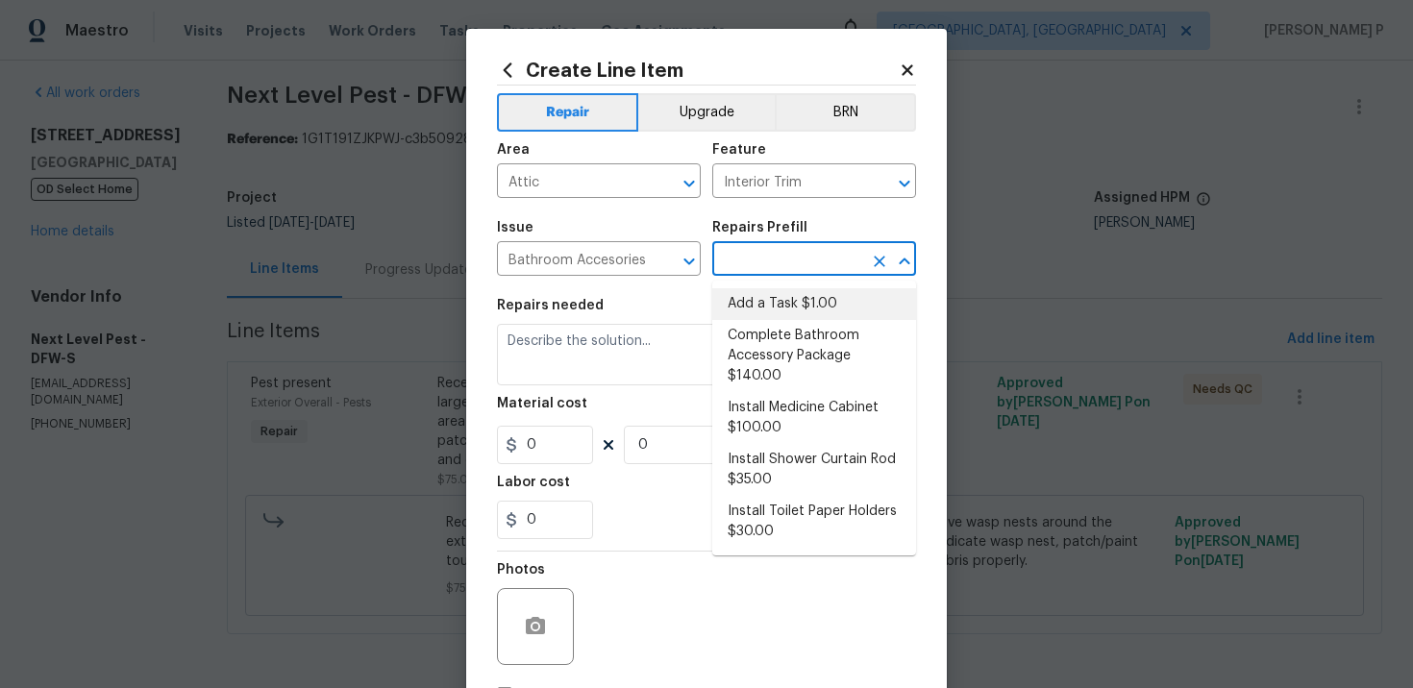
type input "1"
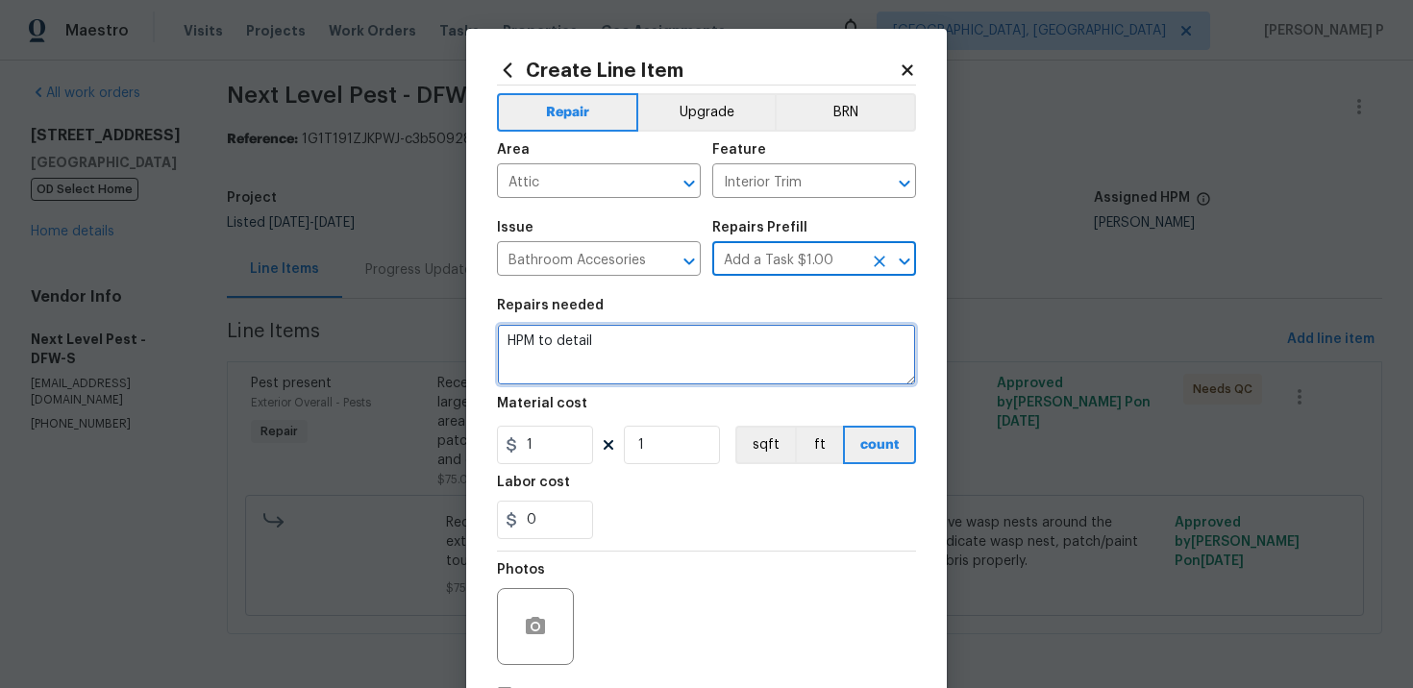
click at [565, 357] on textarea "HPM to detail" at bounding box center [706, 355] width 419 height 62
paste textarea "brief completion summary"
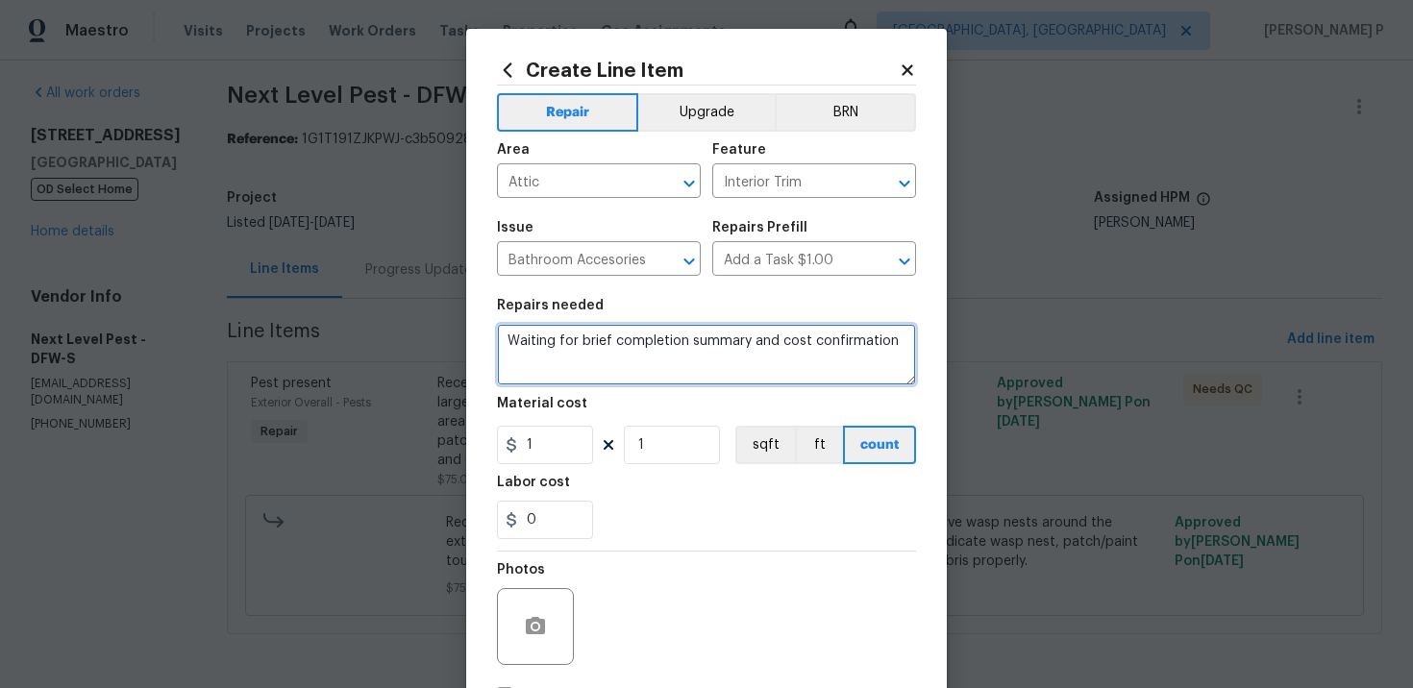
type textarea "Waiting for brief completion summary and cost confirmation"
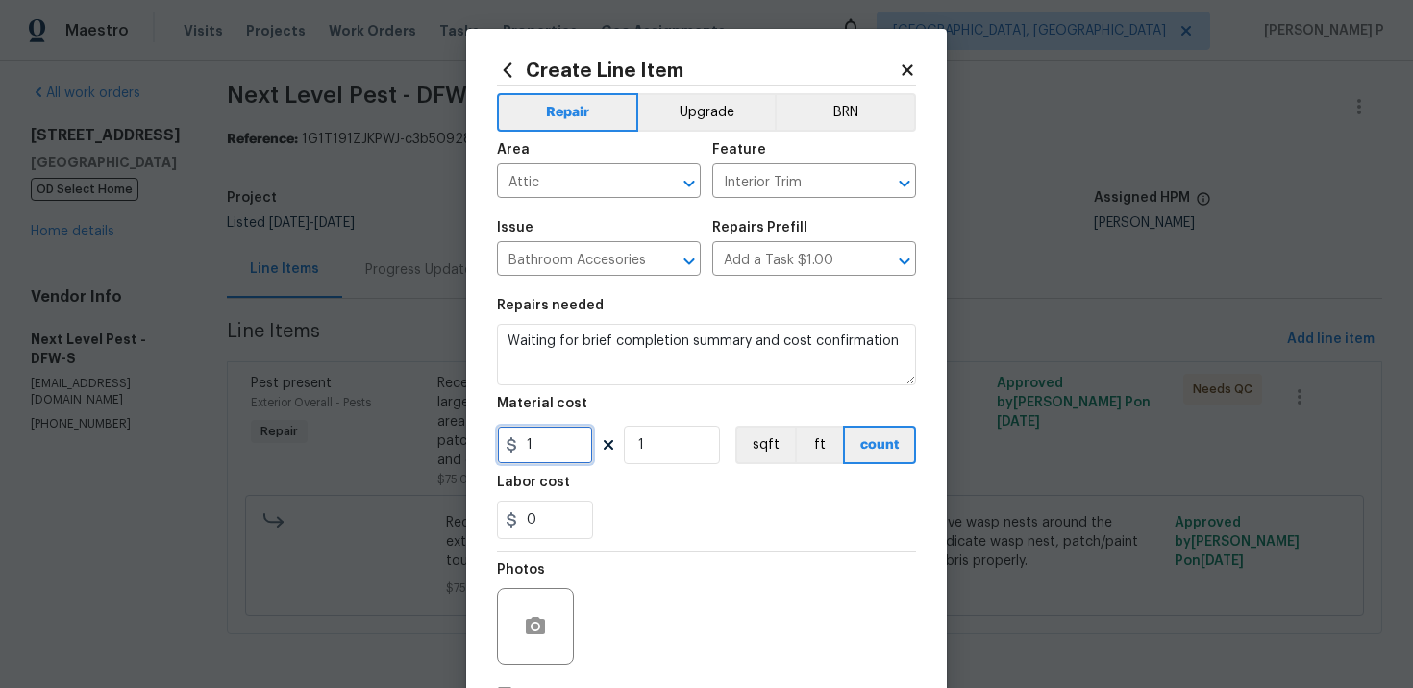
click at [545, 452] on input "1" at bounding box center [545, 445] width 96 height 38
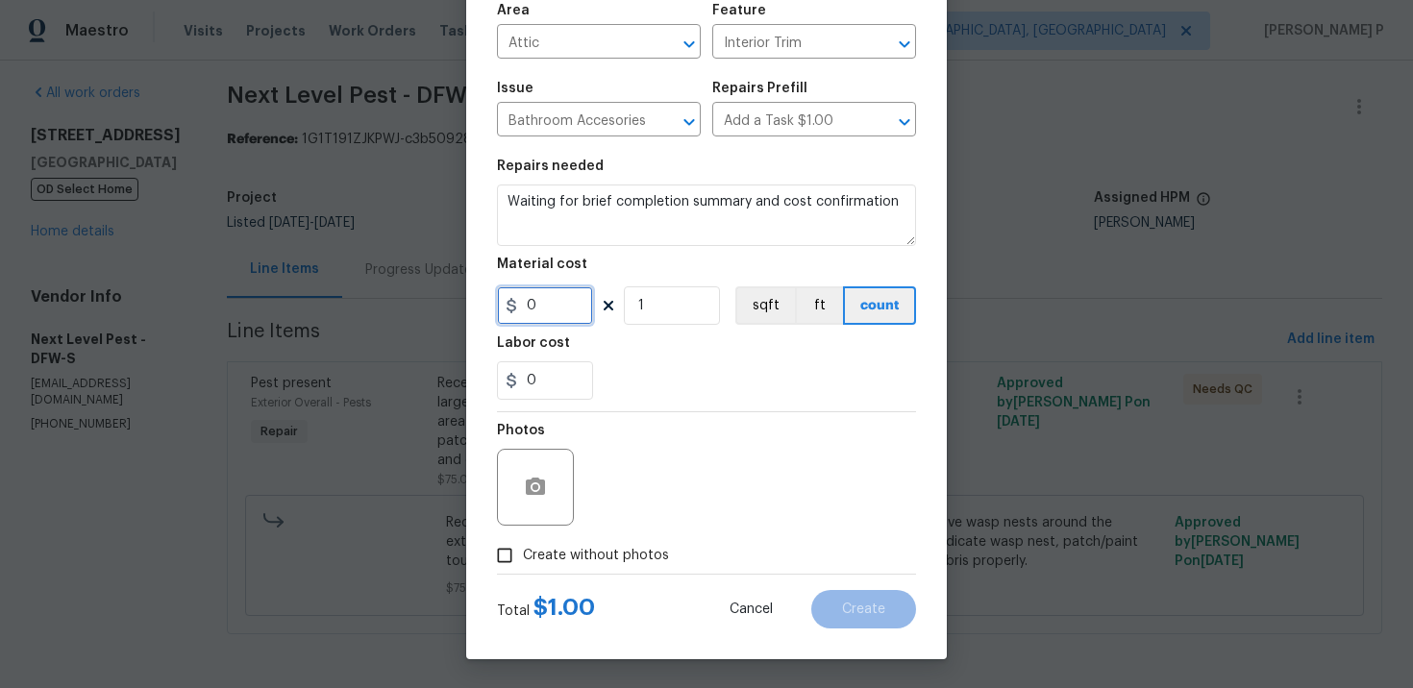
type input "0"
click at [507, 560] on input "Create without photos" at bounding box center [504, 555] width 37 height 37
checkbox input "true"
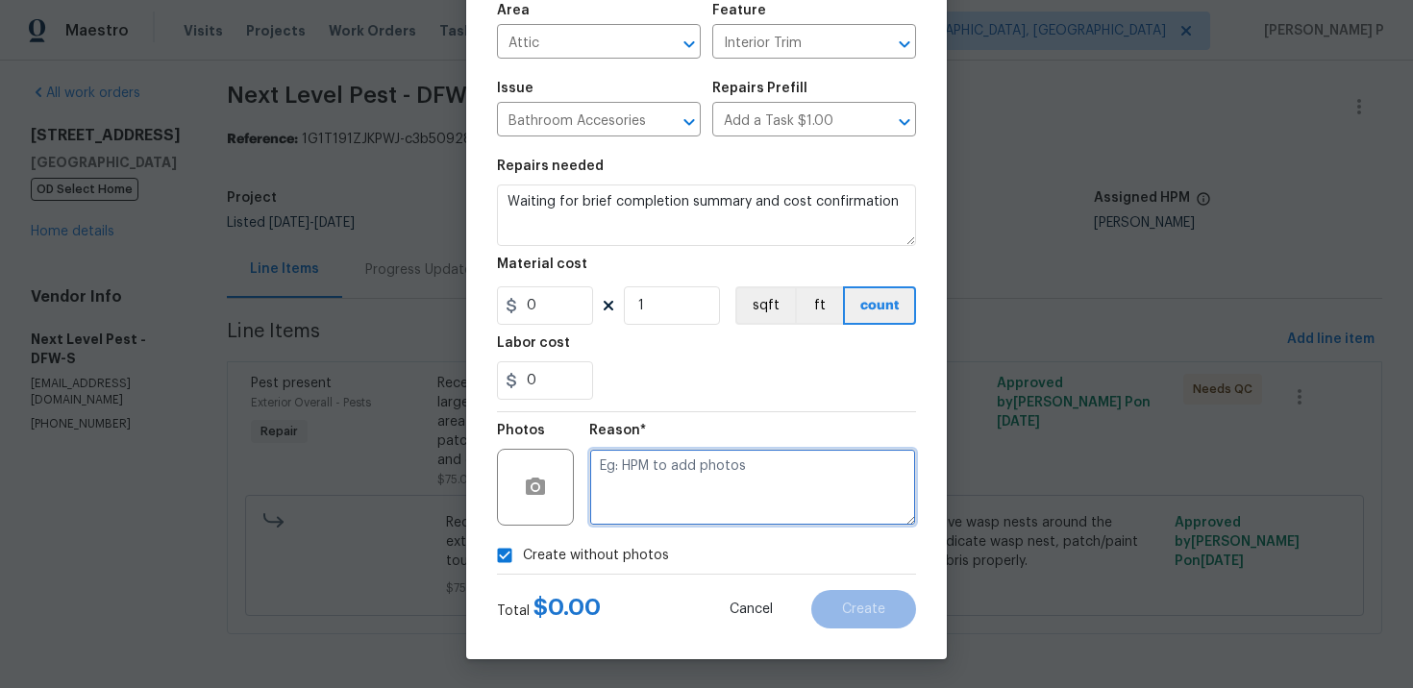
click at [725, 481] on textarea at bounding box center [752, 487] width 327 height 77
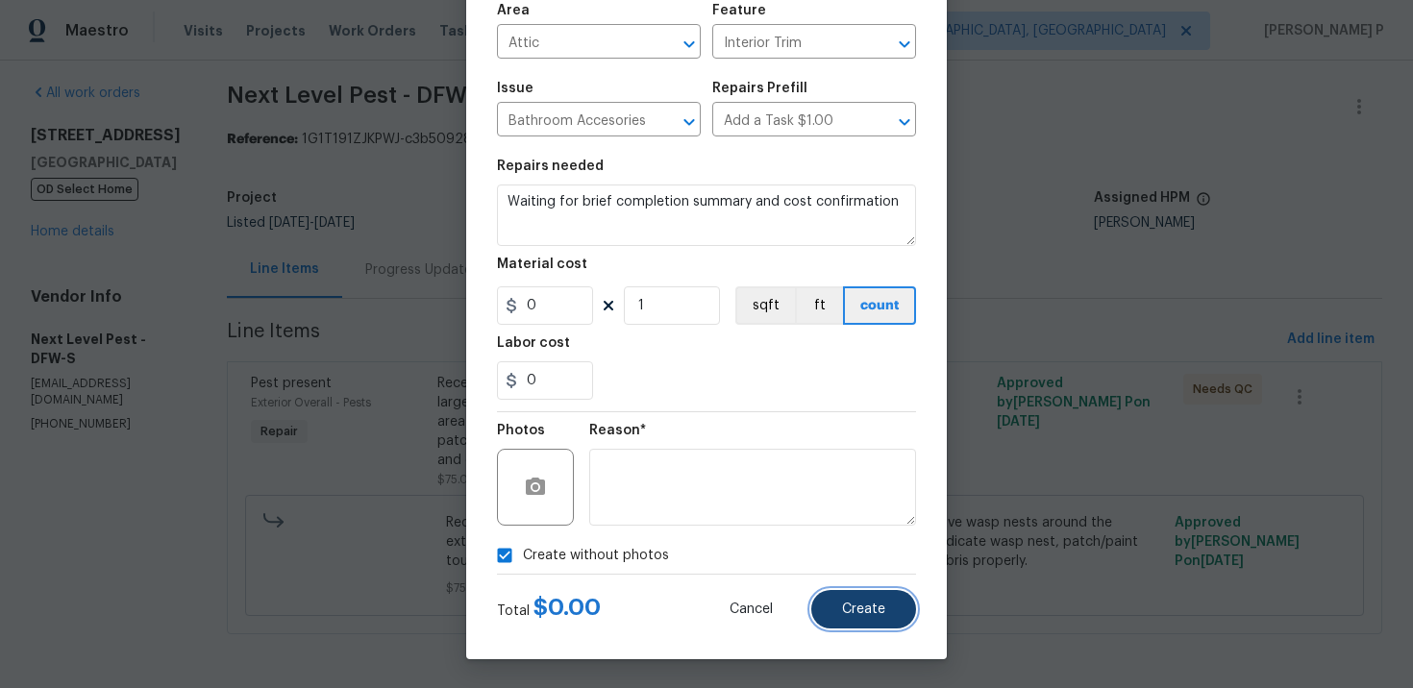
click at [862, 615] on span "Create" at bounding box center [863, 610] width 43 height 14
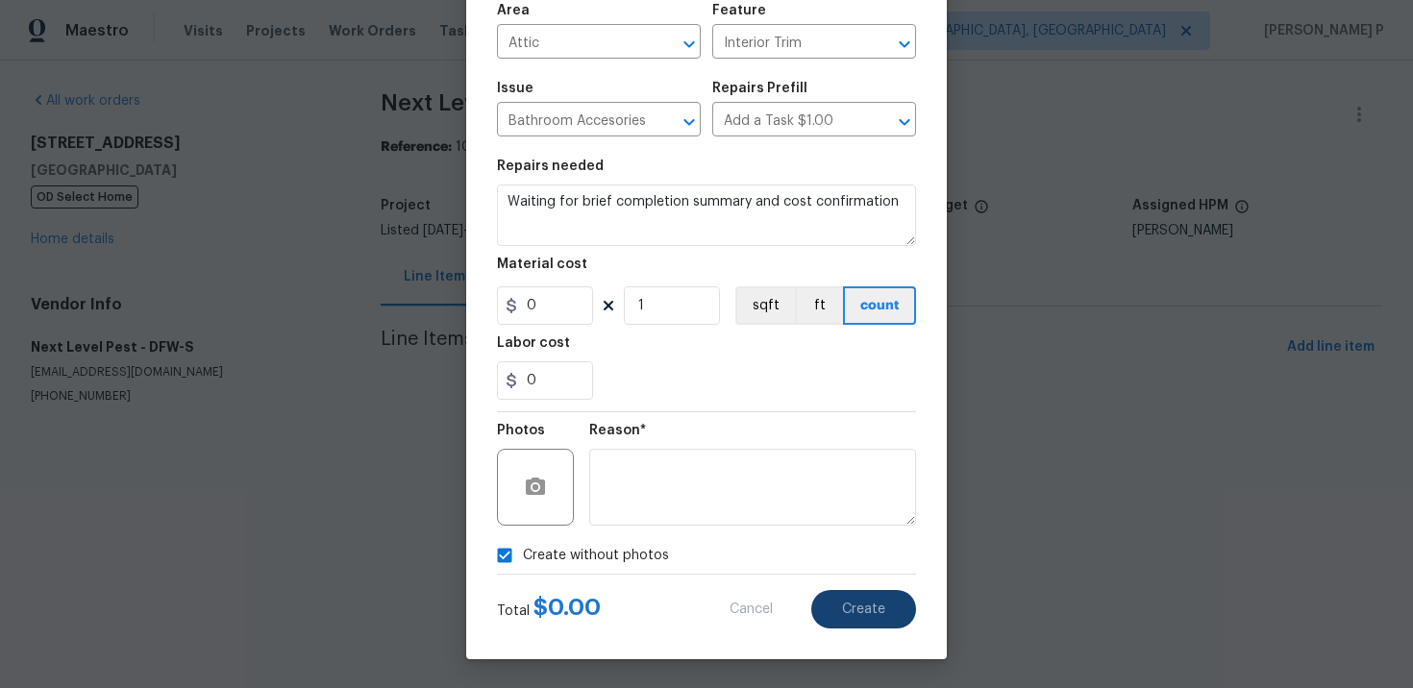
scroll to position [0, 0]
click at [512, 547] on input "Create without photos" at bounding box center [504, 555] width 37 height 37
click at [506, 552] on input "Create without photos" at bounding box center [504, 555] width 37 height 37
checkbox input "true"
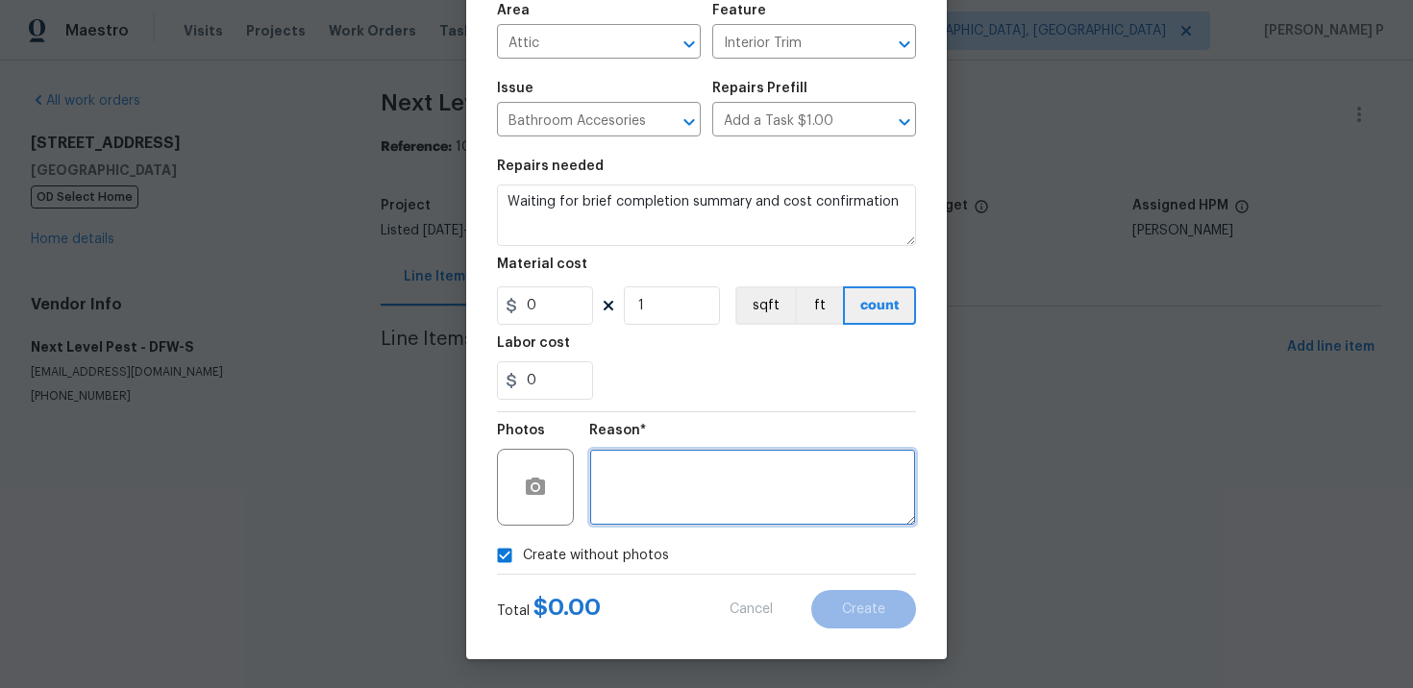
click at [692, 460] on textarea at bounding box center [752, 487] width 327 height 77
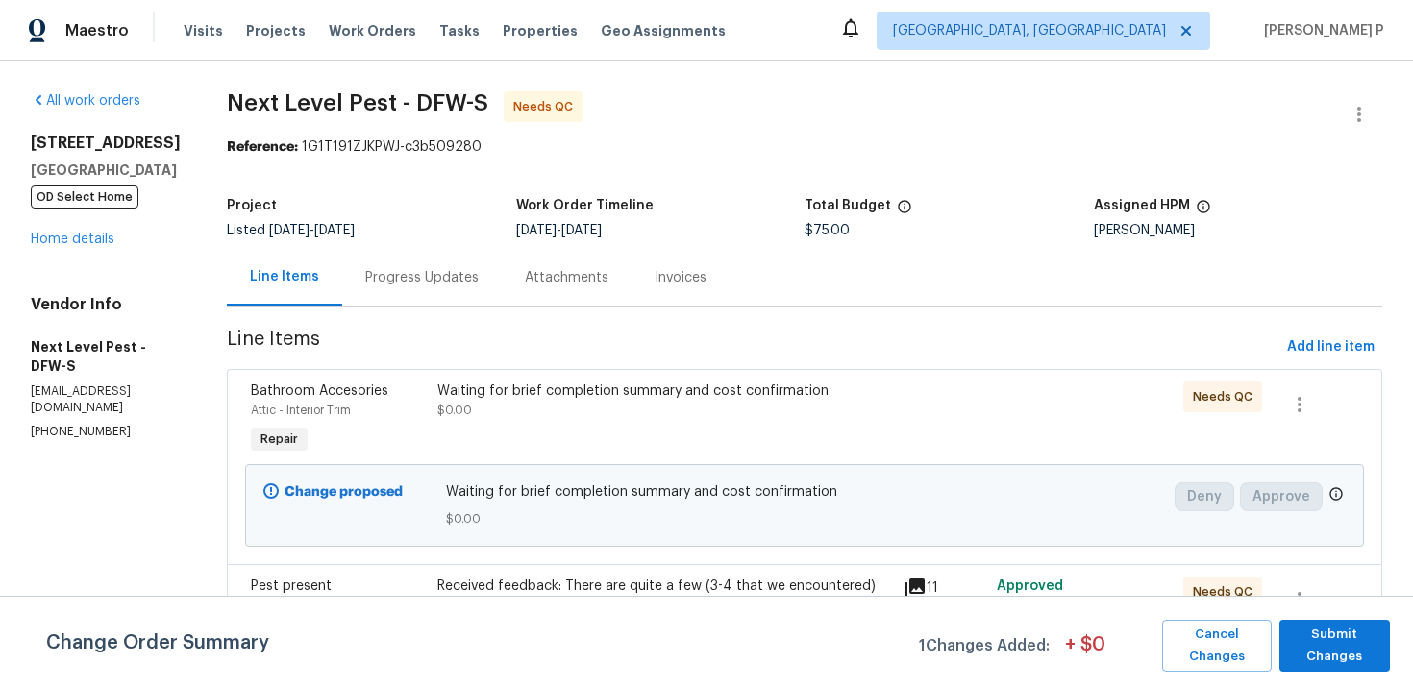
click at [430, 281] on div "Progress Updates" at bounding box center [421, 277] width 113 height 19
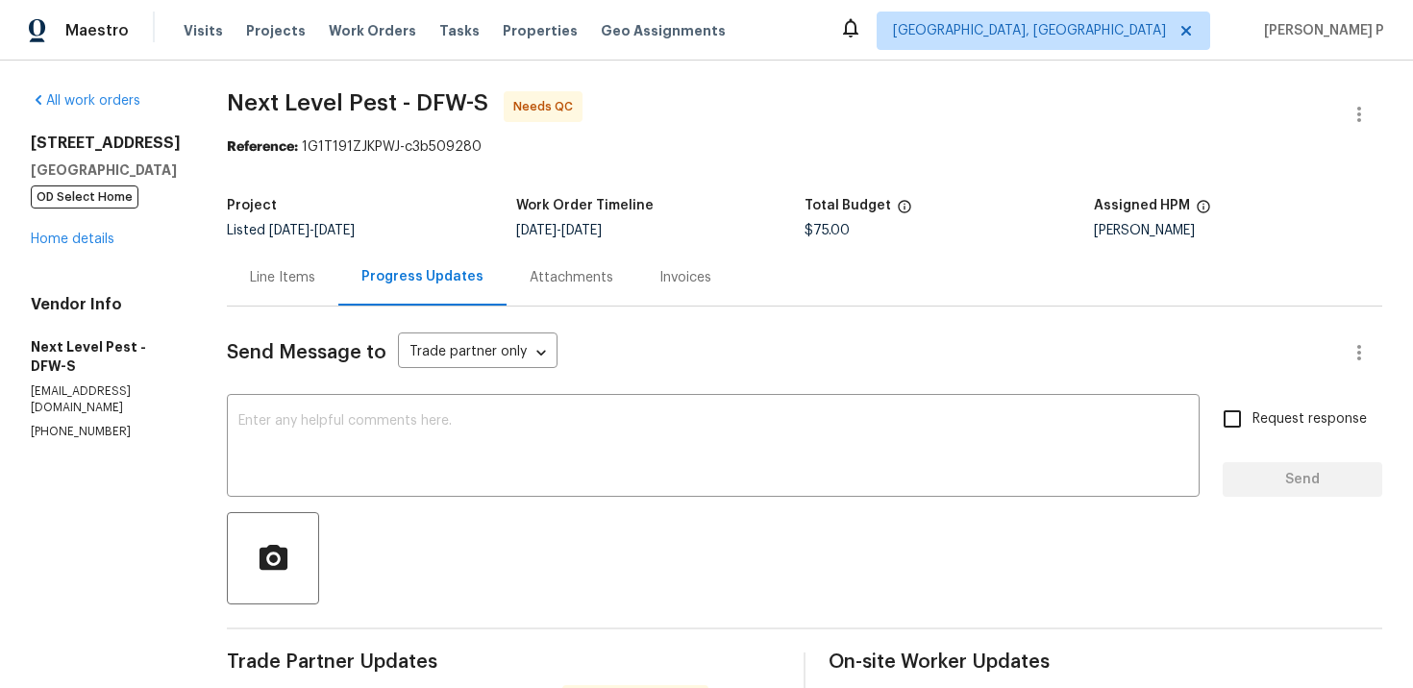
click at [288, 272] on div "Line Items" at bounding box center [282, 277] width 65 height 19
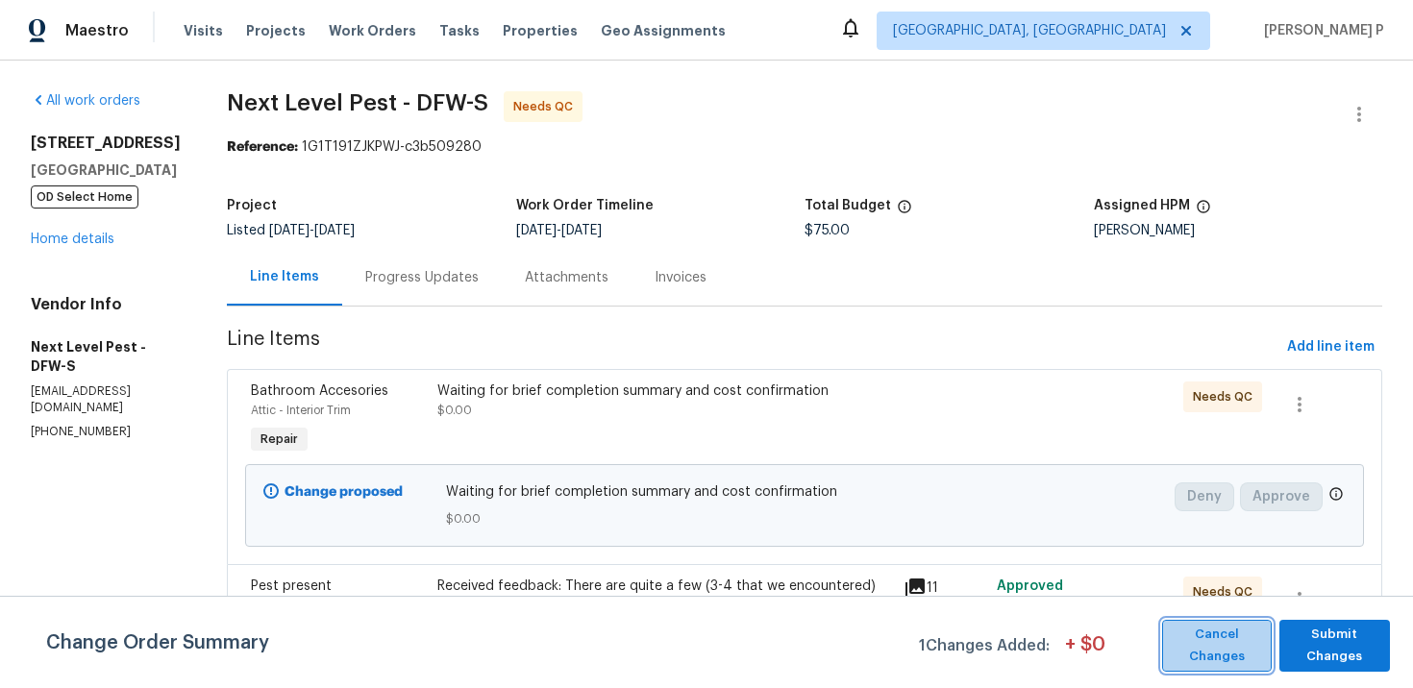
click at [1237, 623] on button "Cancel Changes" at bounding box center [1217, 646] width 110 height 52
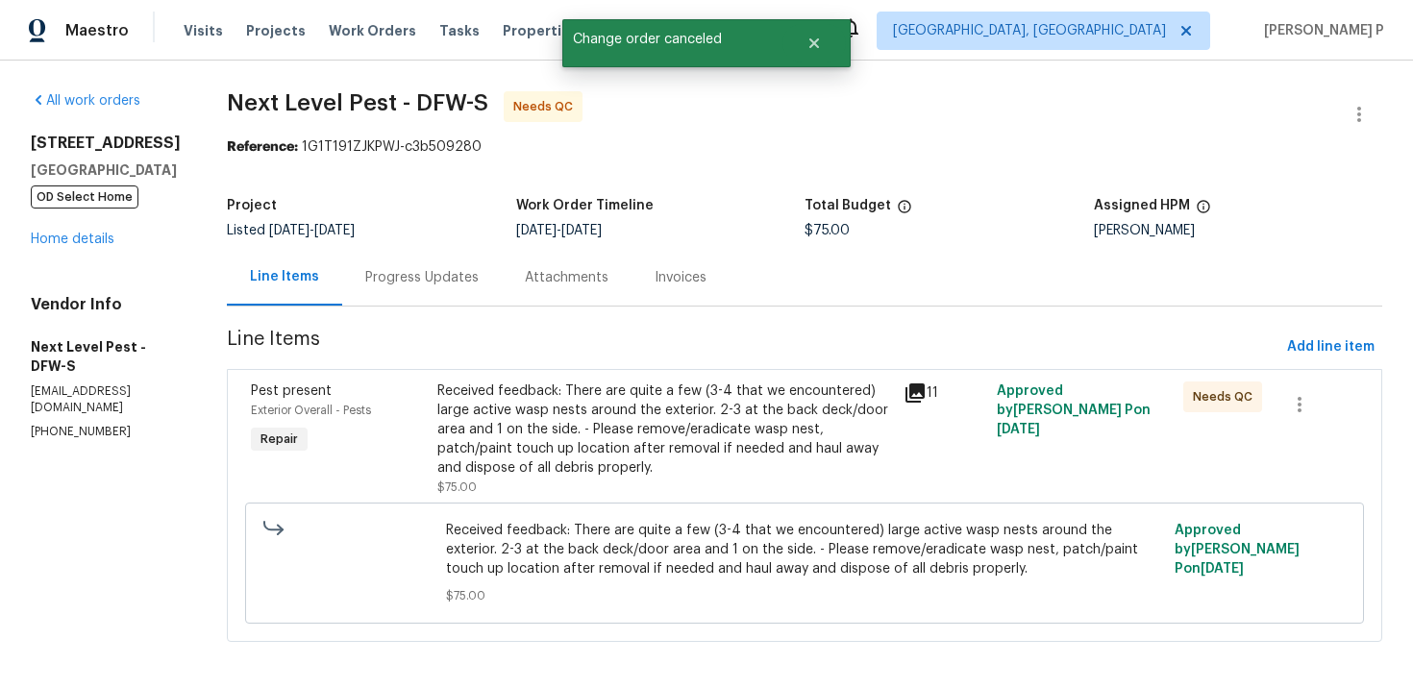
click at [443, 285] on div "Progress Updates" at bounding box center [421, 277] width 113 height 19
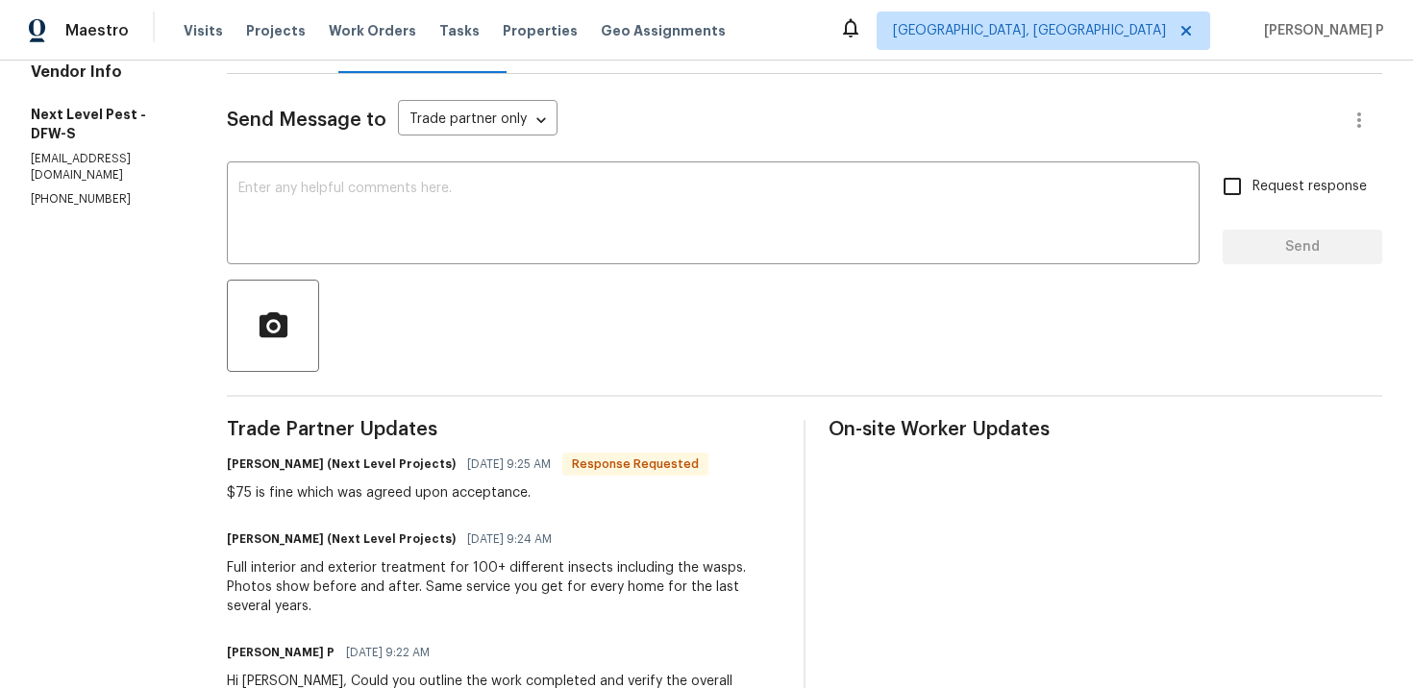
scroll to position [220, 0]
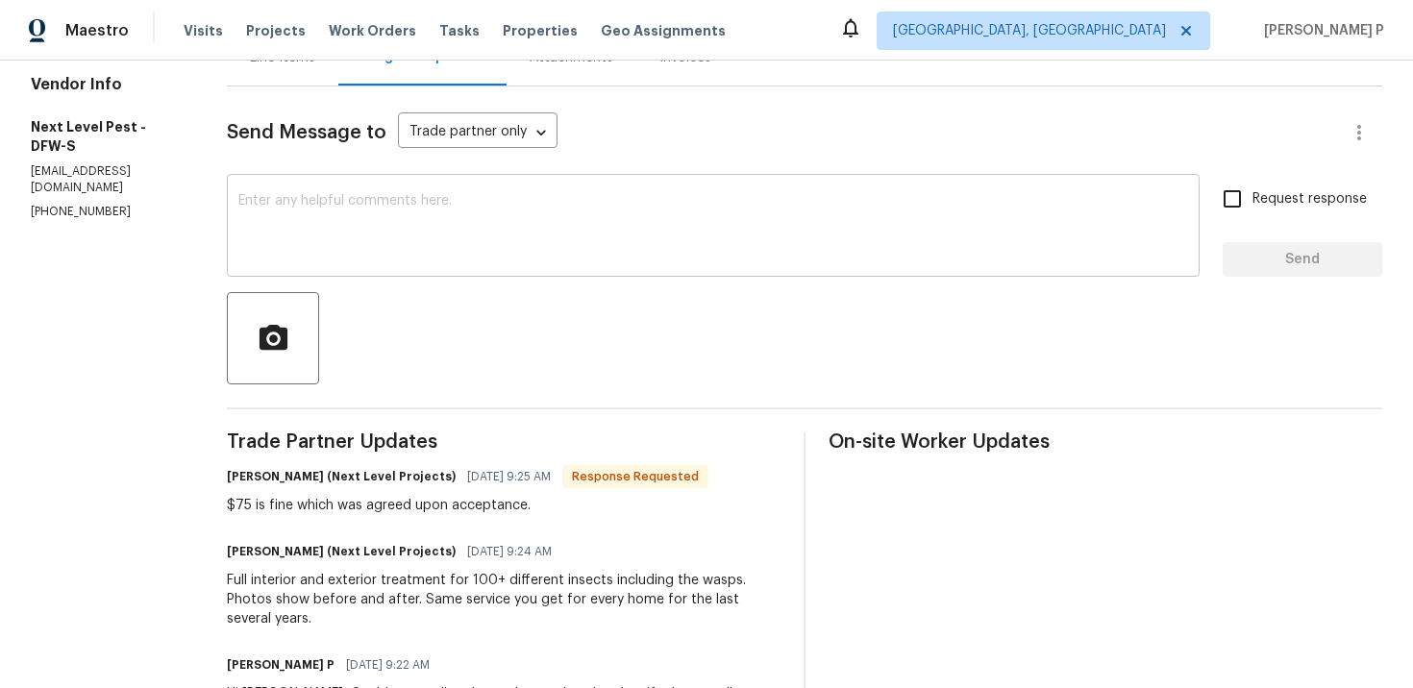
click at [422, 212] on textarea at bounding box center [713, 227] width 950 height 67
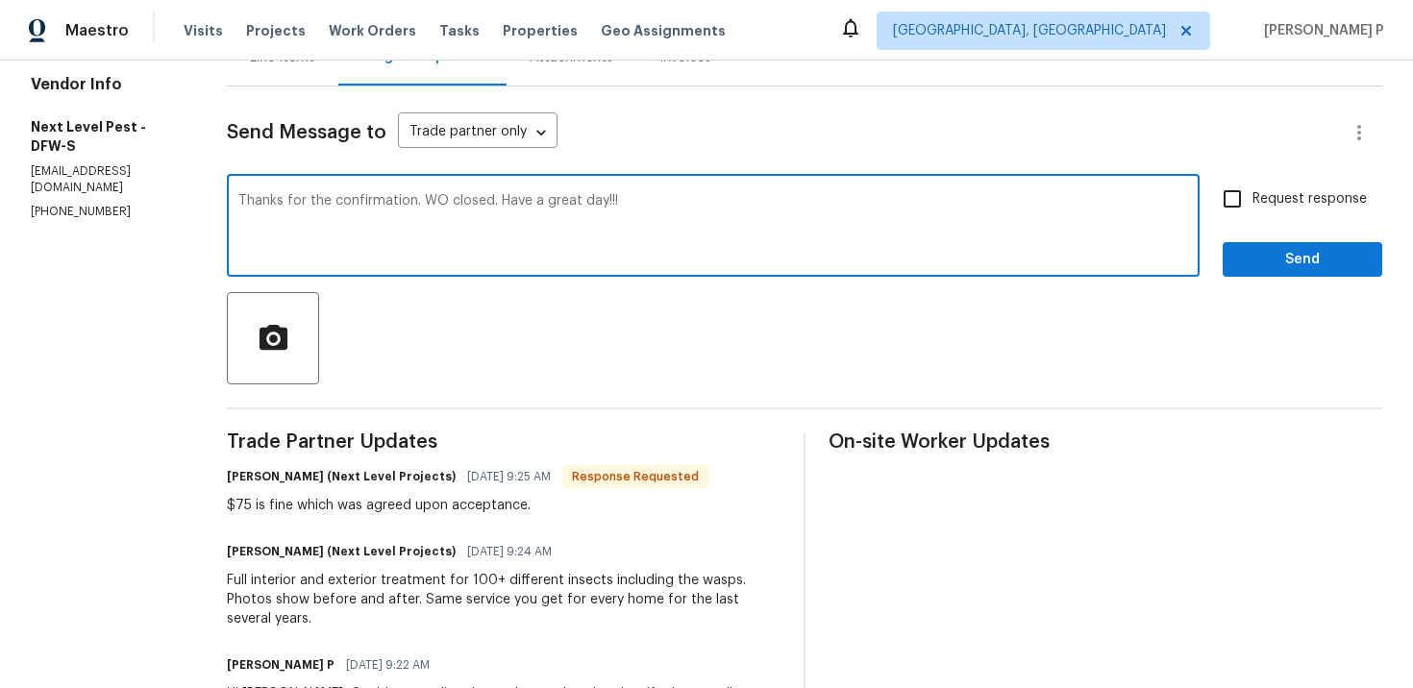
type textarea "Thanks for the confirmation. WO closed. Have a great day!!!"
click at [1293, 252] on span "Send" at bounding box center [1302, 260] width 129 height 24
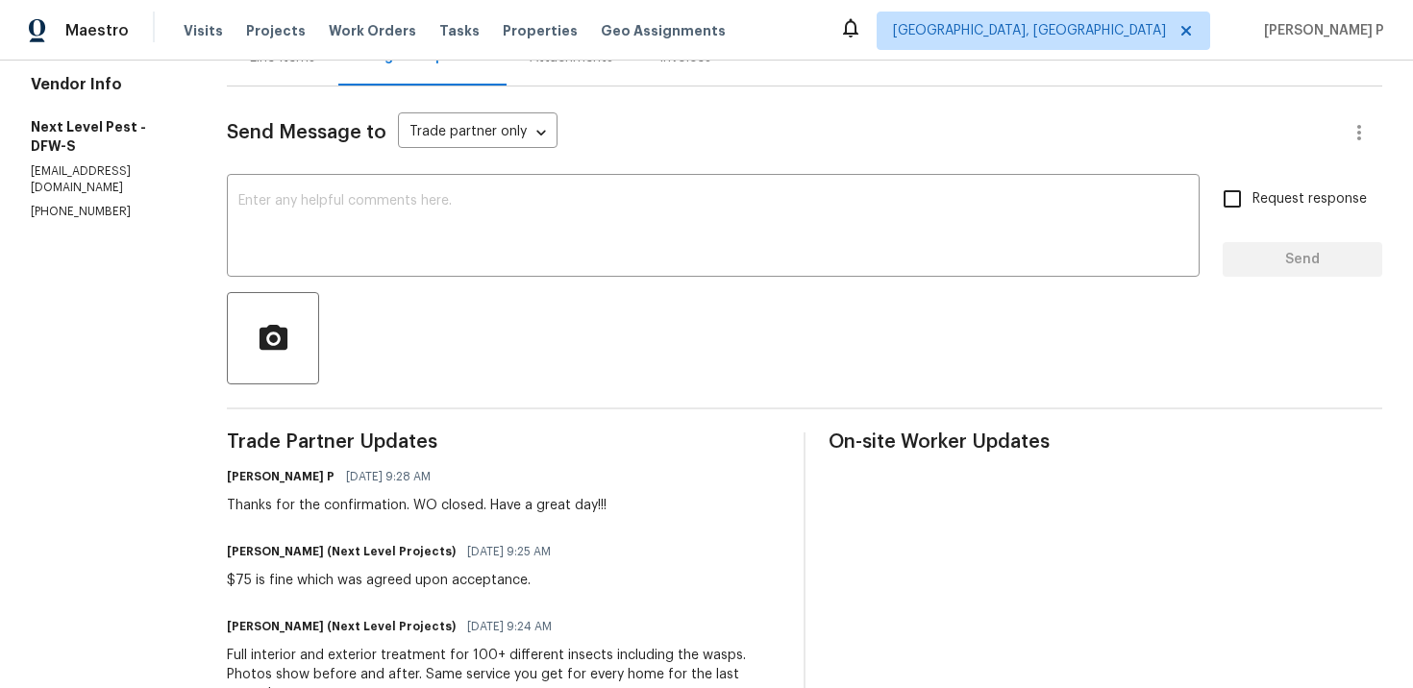
scroll to position [0, 0]
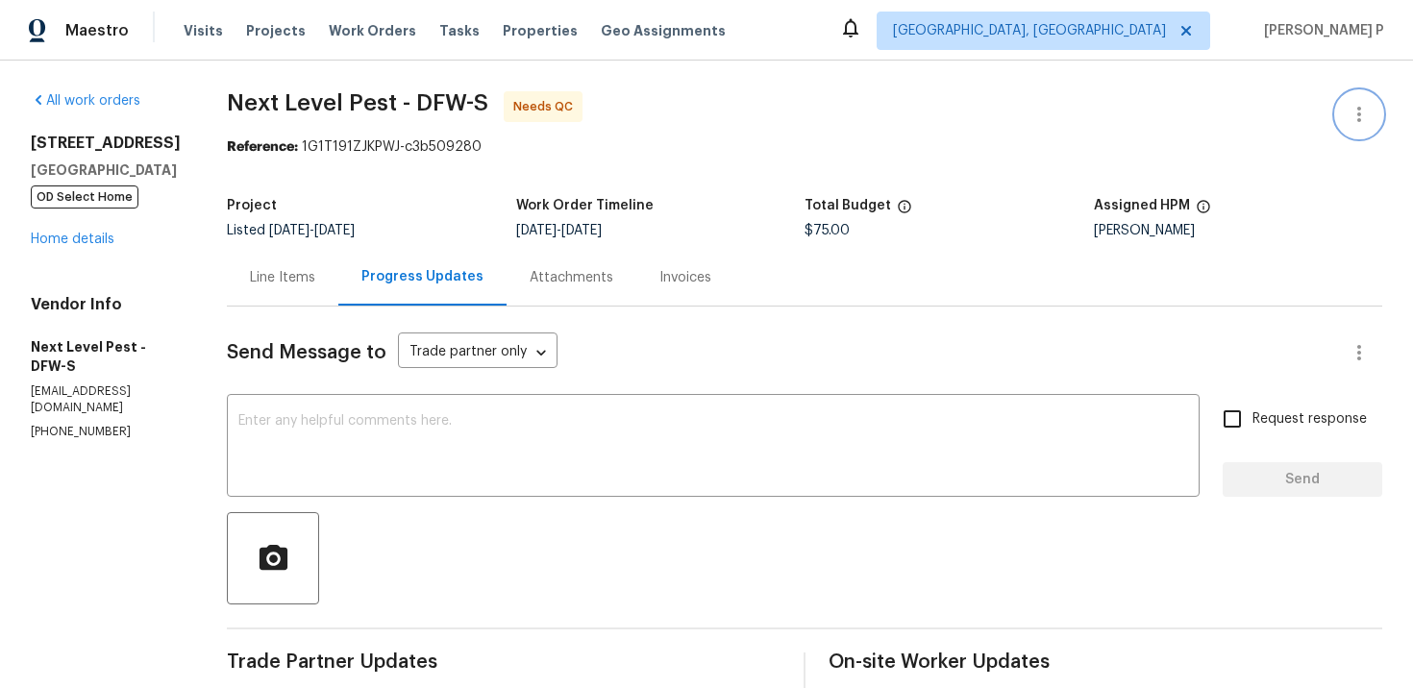
click at [1354, 110] on icon "button" at bounding box center [1359, 114] width 23 height 23
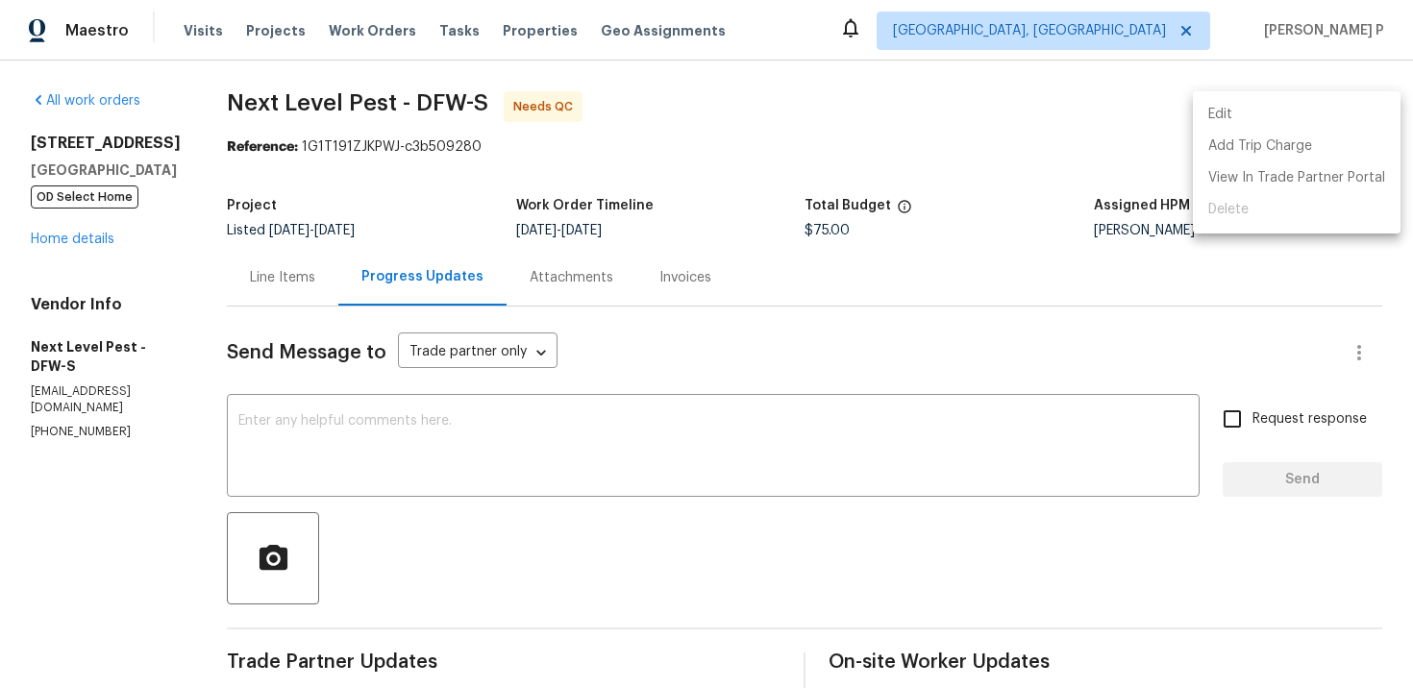
click at [1257, 117] on li "Edit" at bounding box center [1297, 115] width 208 height 32
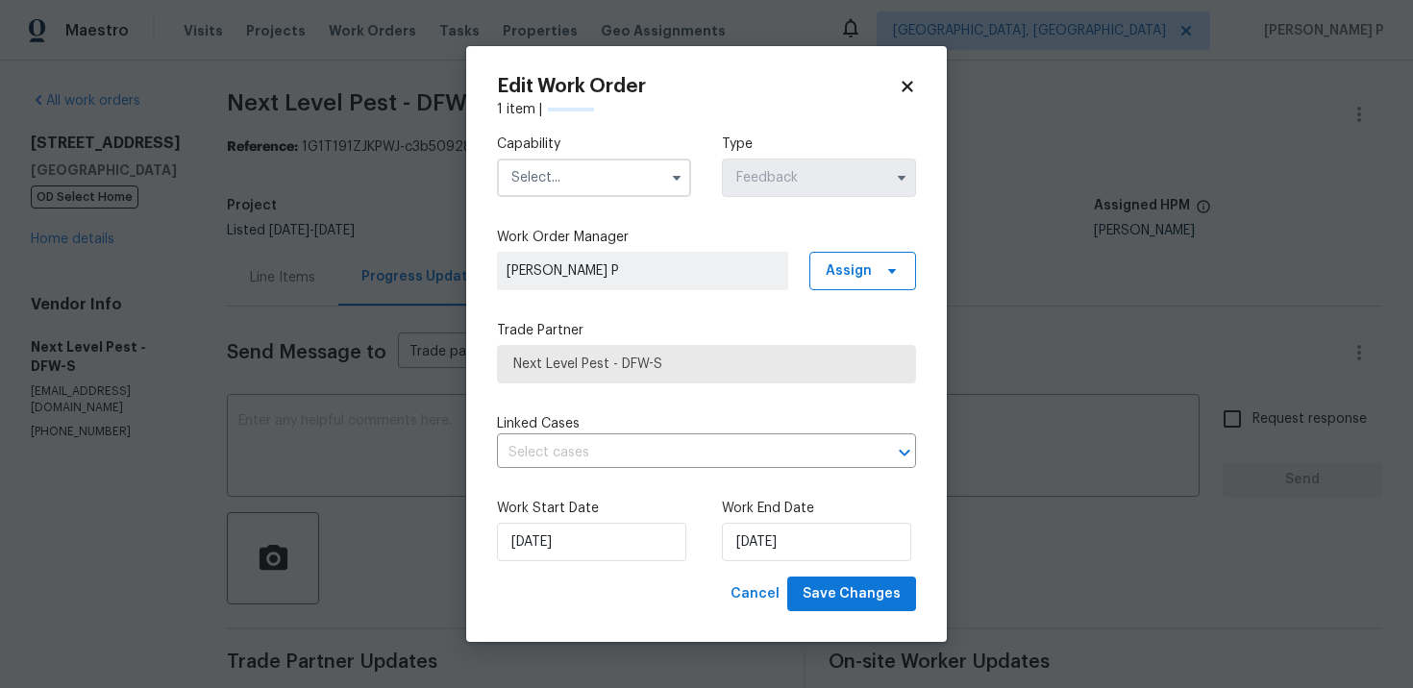
click at [581, 205] on div "Capability Type Feedback" at bounding box center [706, 165] width 419 height 93
click at [596, 186] on input "text" at bounding box center [594, 178] width 194 height 38
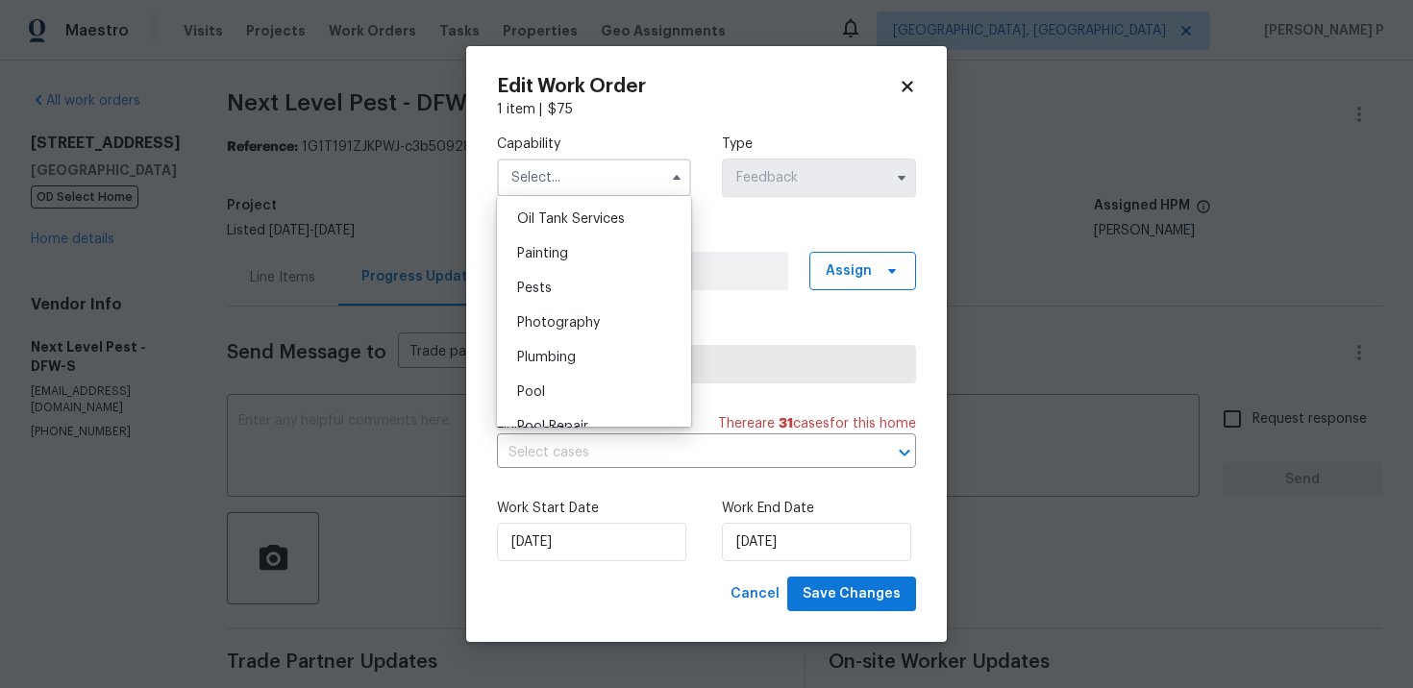
scroll to position [1590, 0]
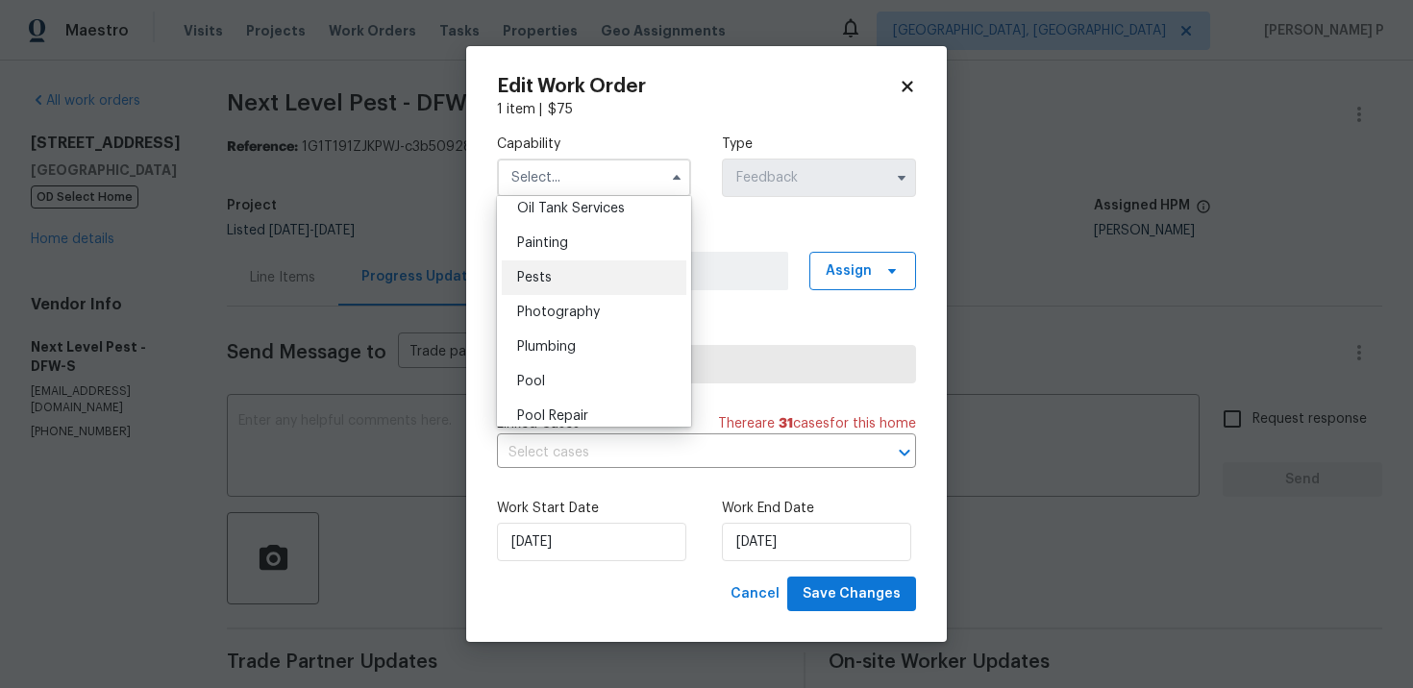
click at [537, 272] on span "Pests" at bounding box center [534, 277] width 35 height 13
type input "Pests"
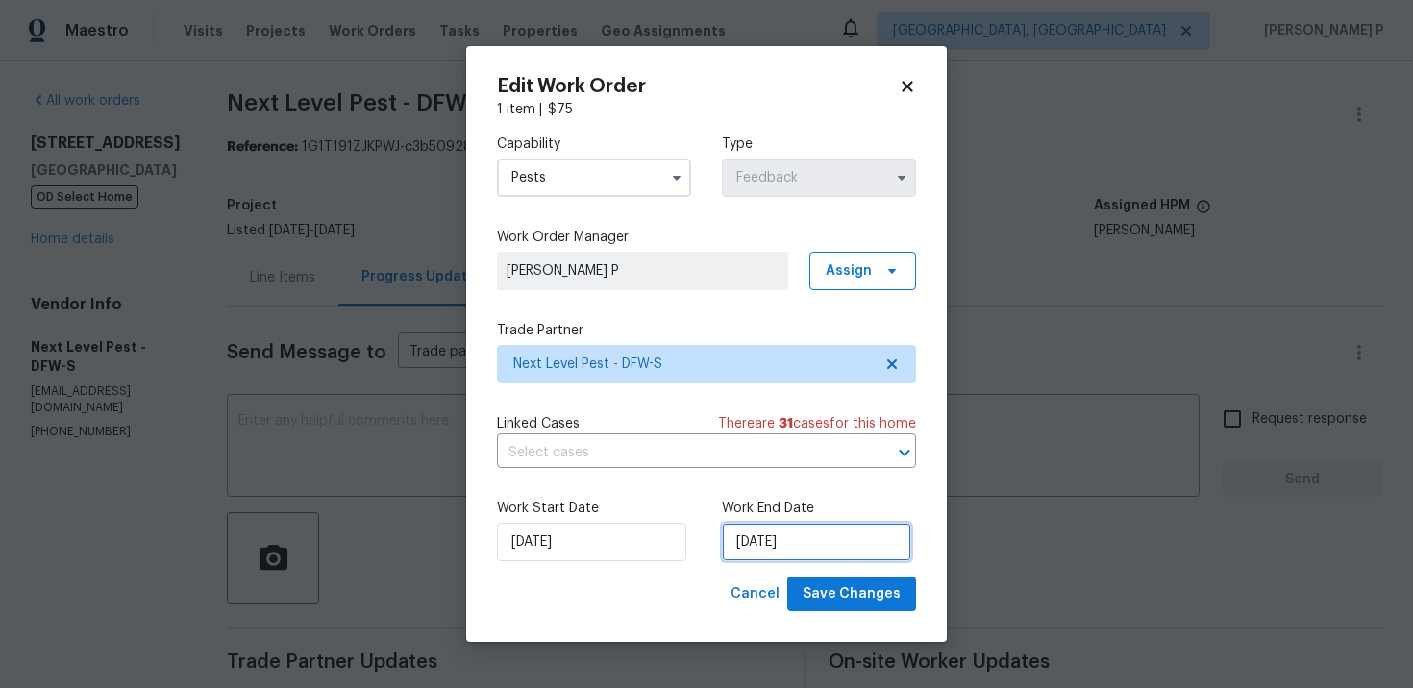
click at [767, 554] on input "10/2/2025" at bounding box center [816, 542] width 189 height 38
select select "9"
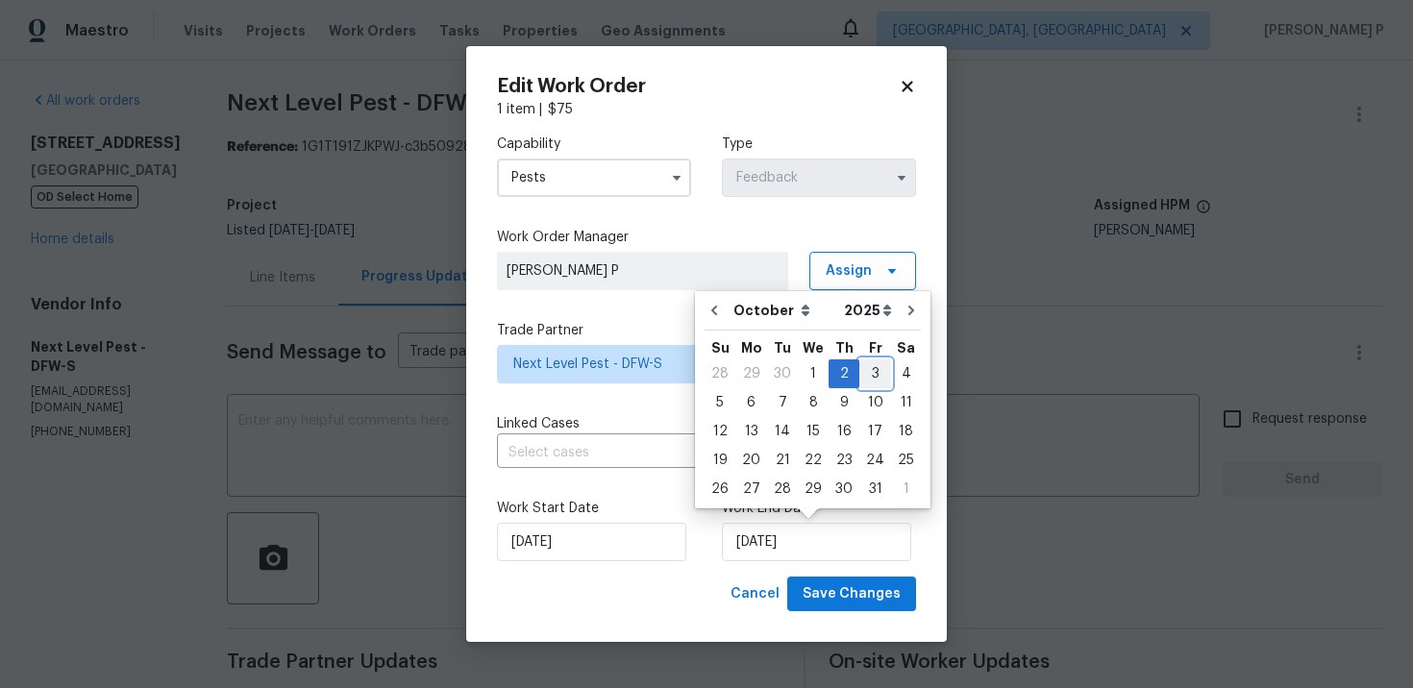
click at [877, 375] on div "3" at bounding box center [875, 373] width 32 height 27
type input "10/3/2025"
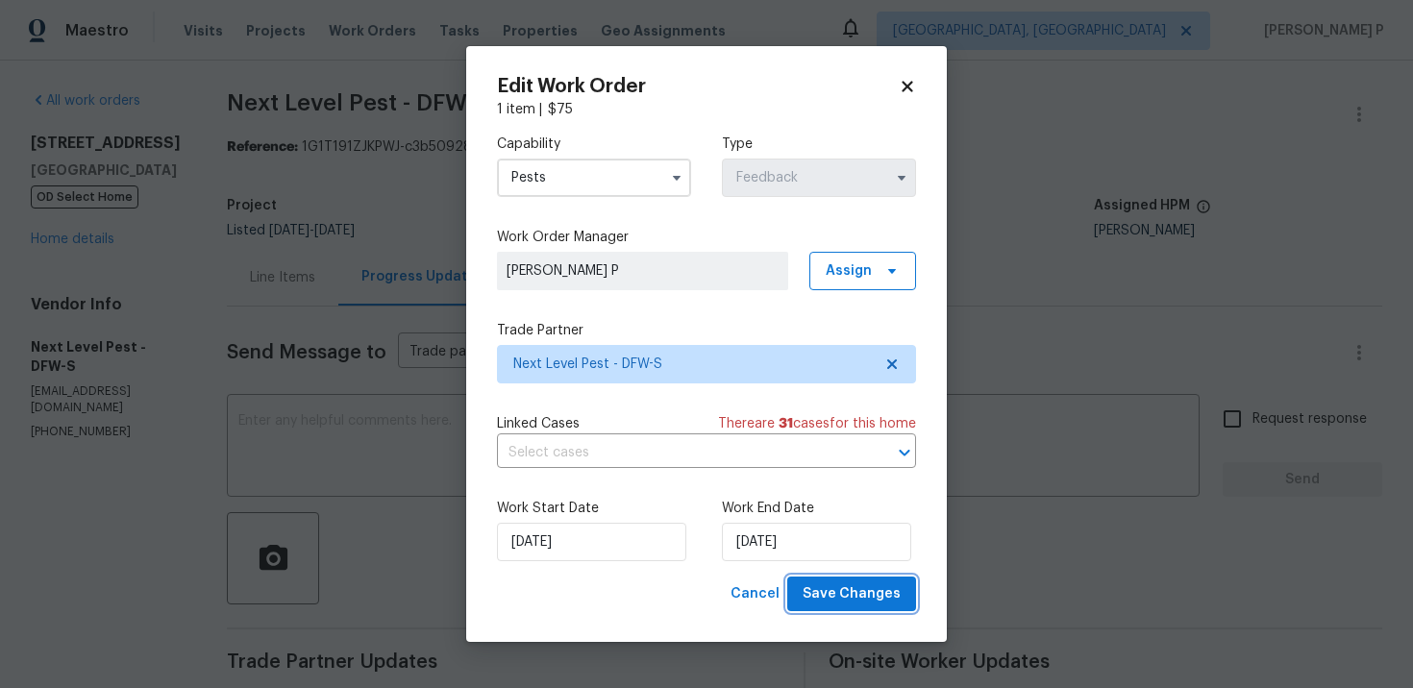
click at [842, 584] on span "Save Changes" at bounding box center [852, 594] width 98 height 24
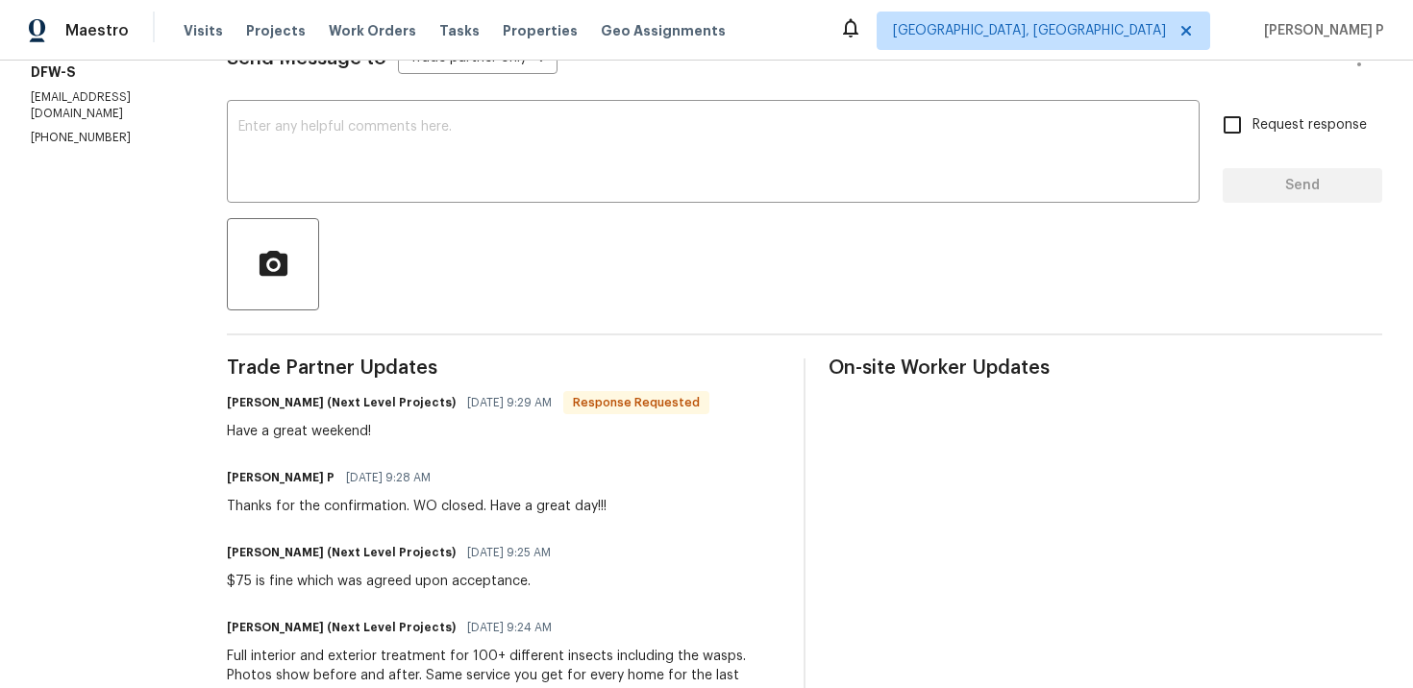
scroll to position [107, 0]
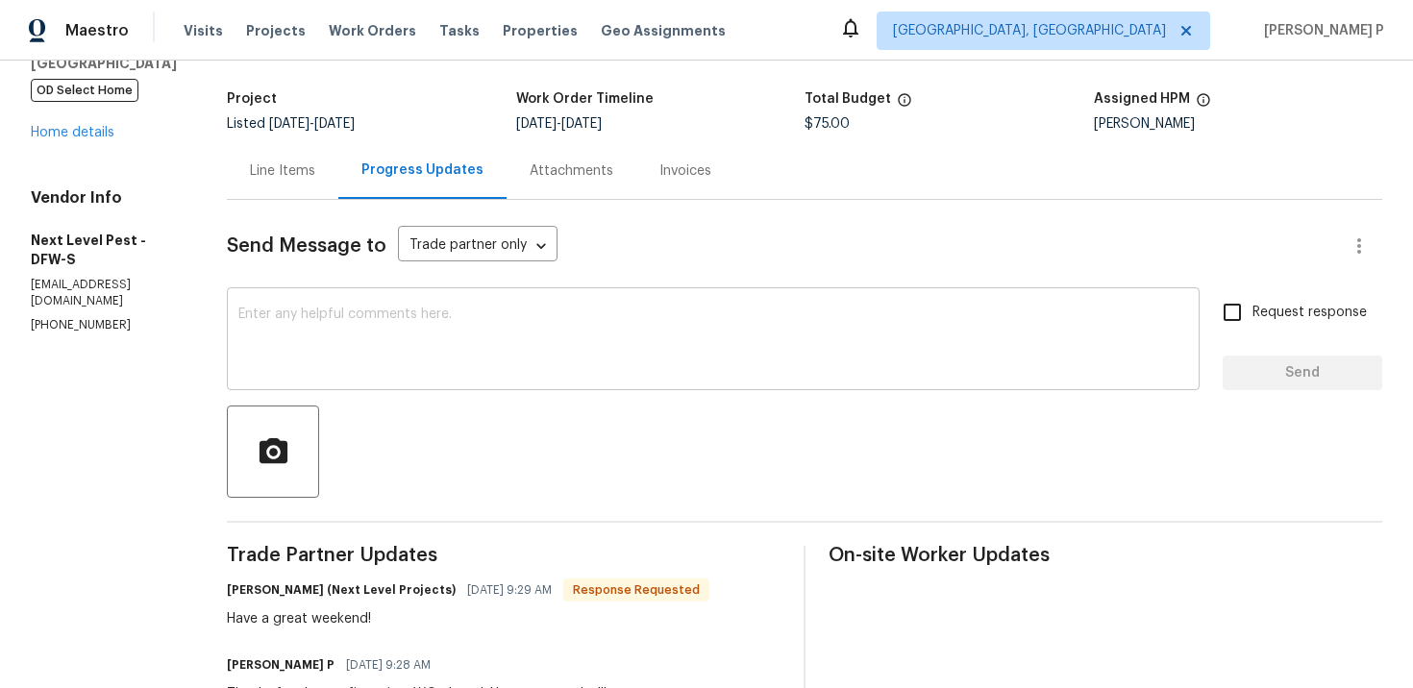
click at [489, 323] on textarea at bounding box center [713, 341] width 950 height 67
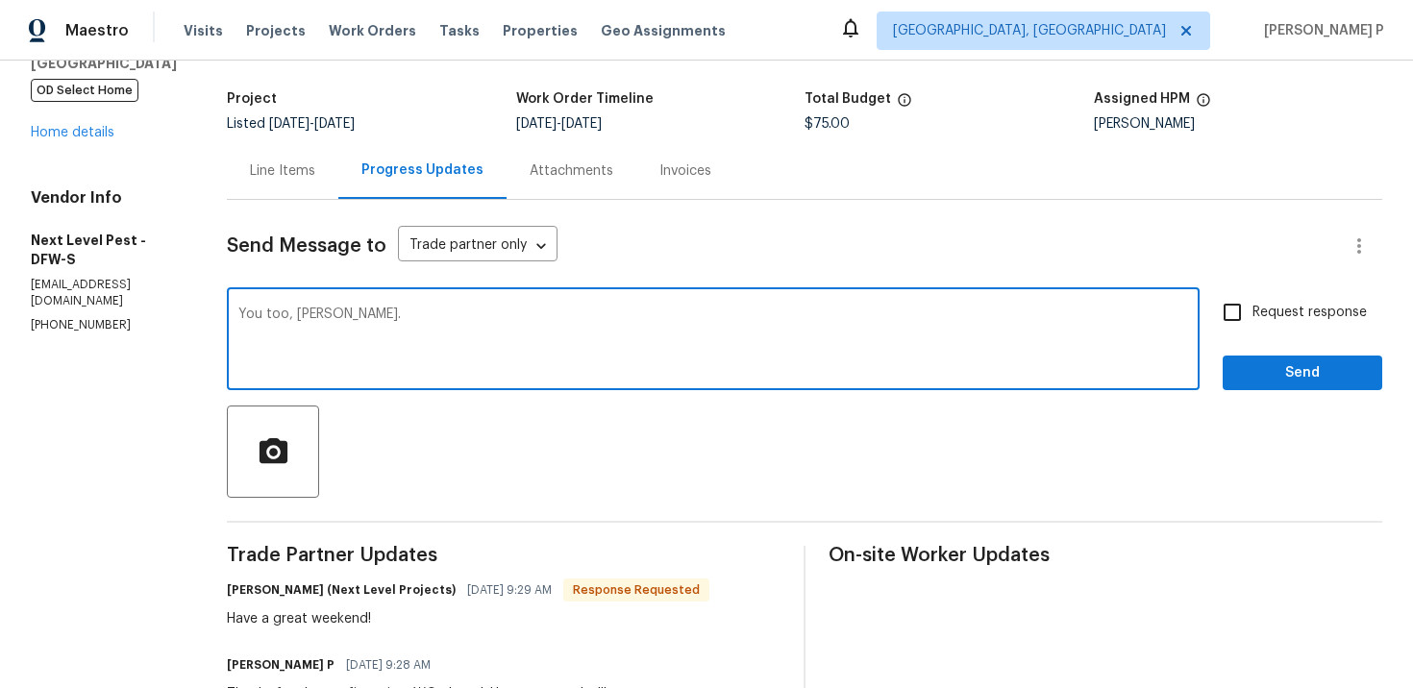
type textarea "You too, Brandon."
click at [1259, 380] on span "Send" at bounding box center [1302, 373] width 129 height 24
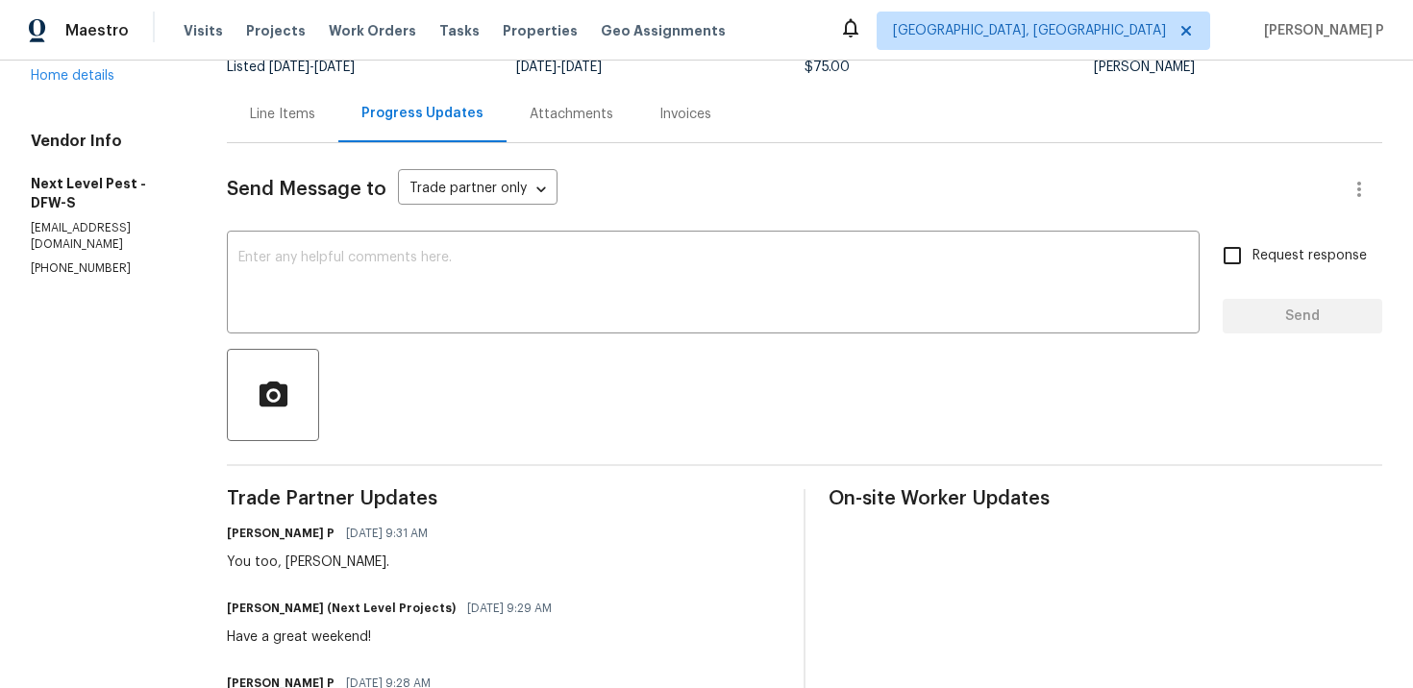
scroll to position [0, 0]
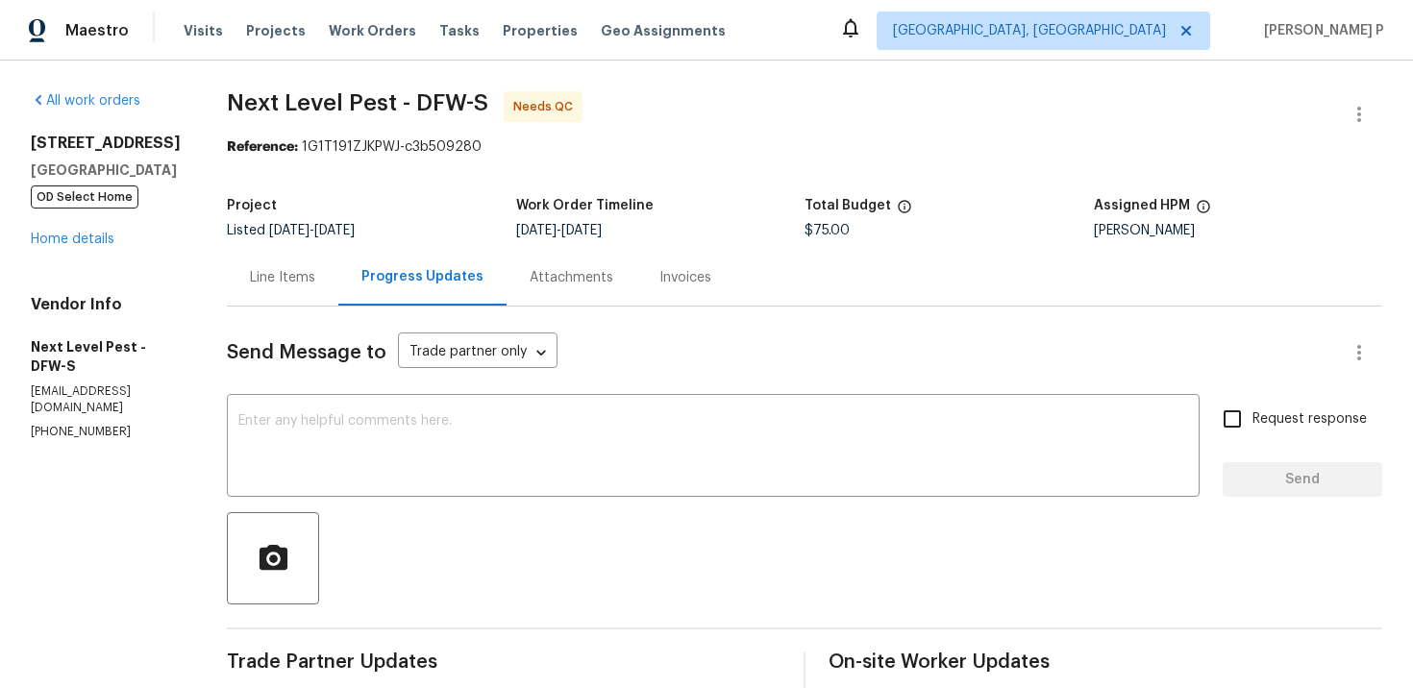
click at [272, 274] on div "Line Items" at bounding box center [282, 277] width 65 height 19
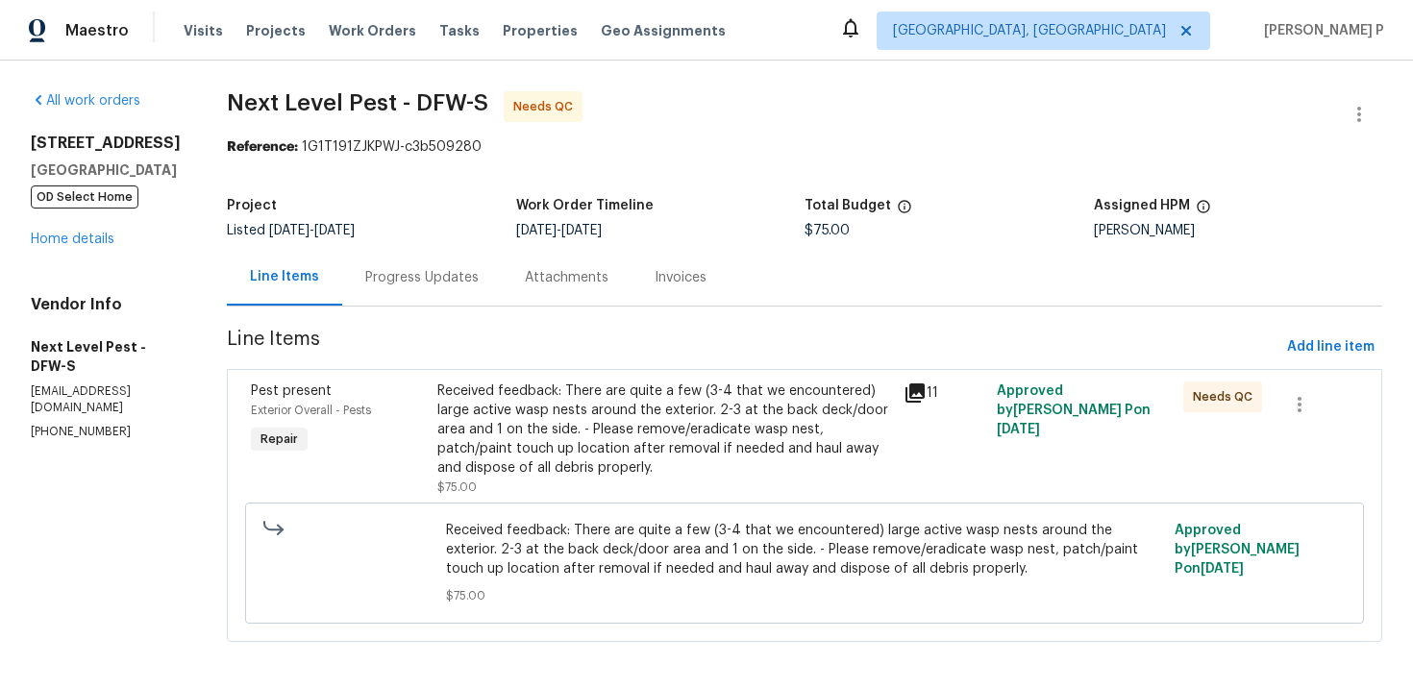
click at [685, 408] on div "Received feedback: There are quite a few (3-4 that we encountered) large active…" at bounding box center [664, 430] width 455 height 96
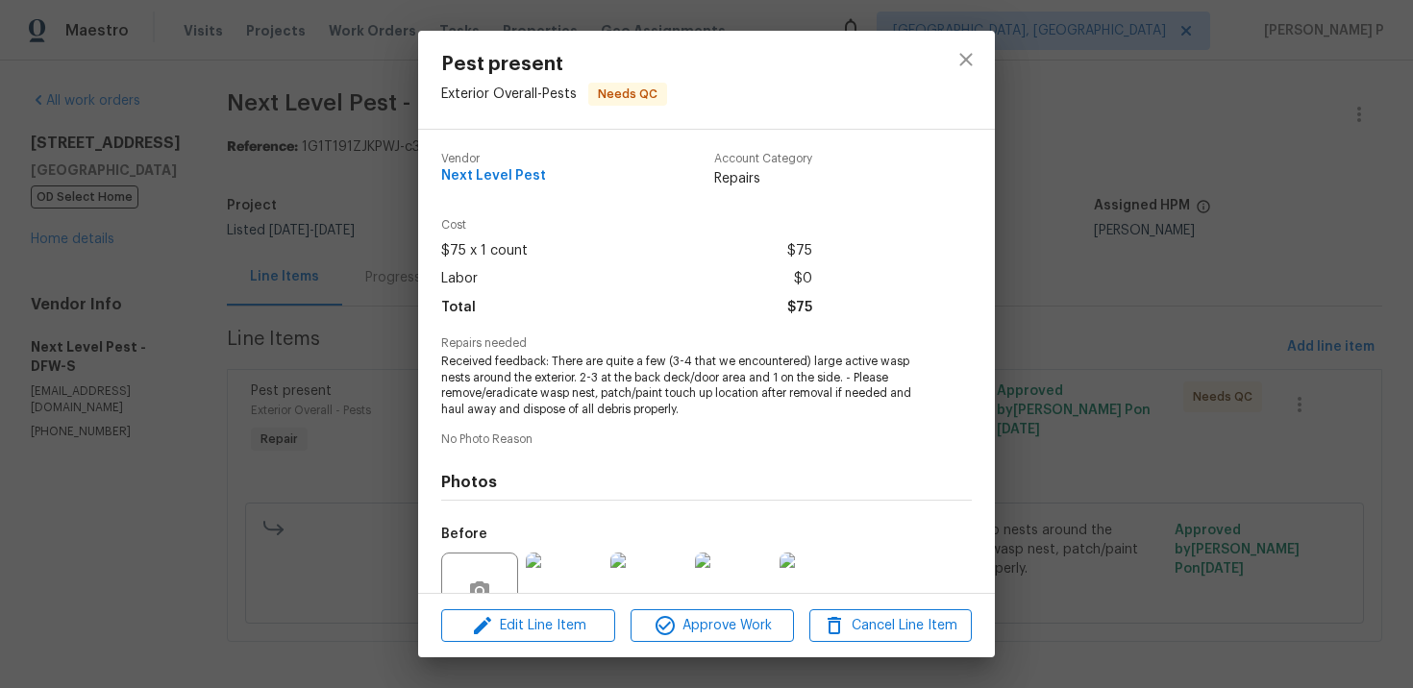
scroll to position [181, 0]
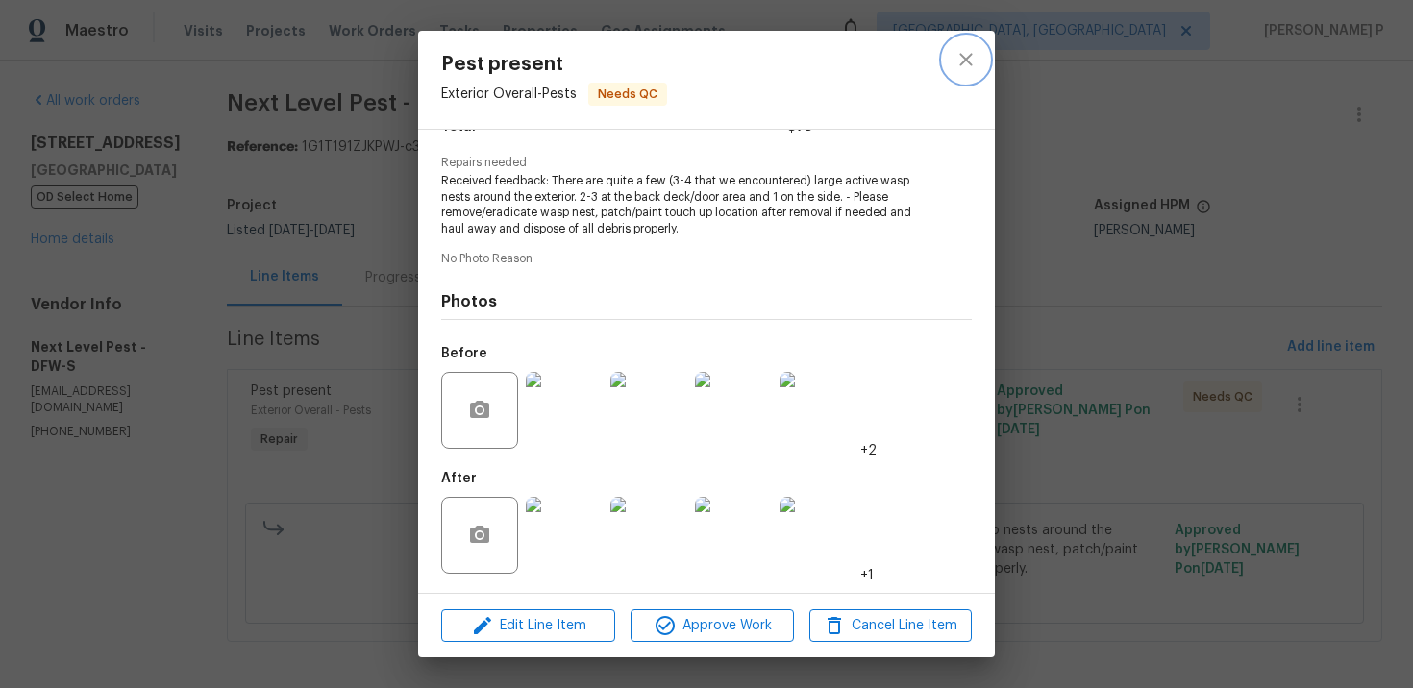
click at [982, 64] on button "close" at bounding box center [966, 60] width 46 height 46
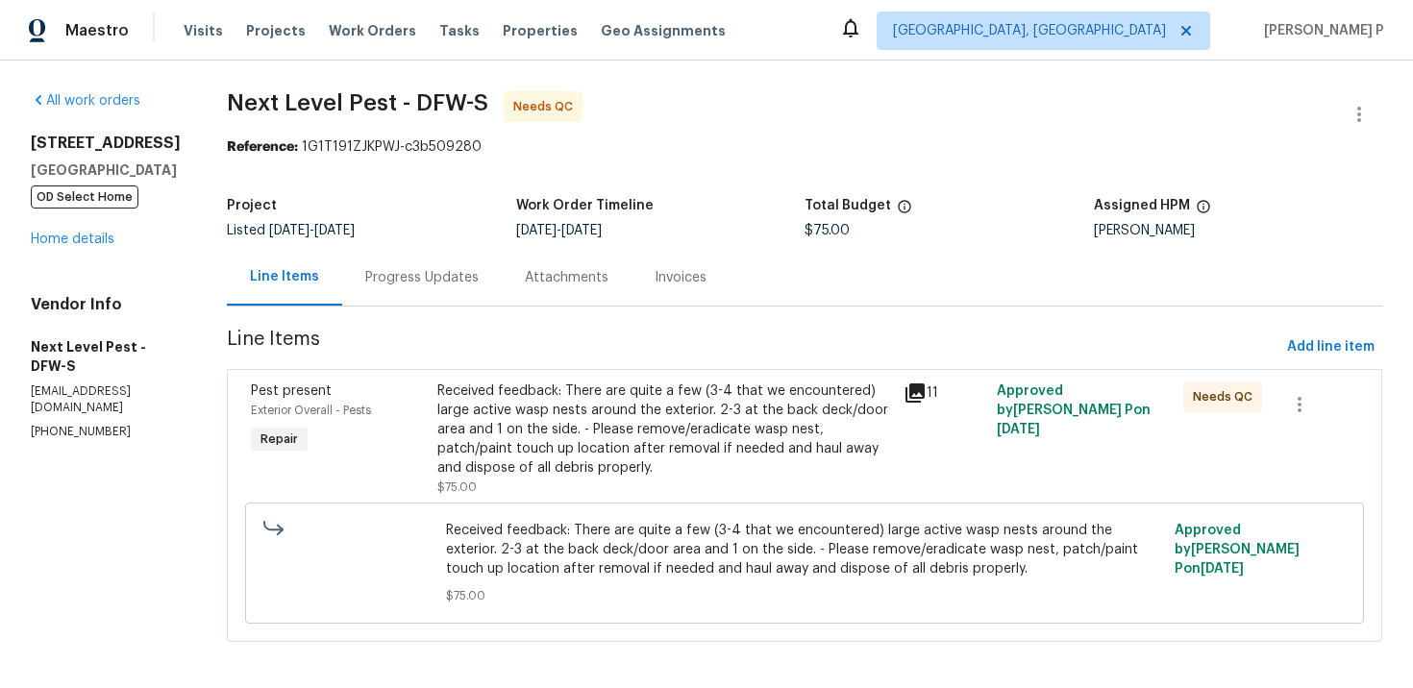
click at [455, 283] on div "Progress Updates" at bounding box center [421, 277] width 113 height 19
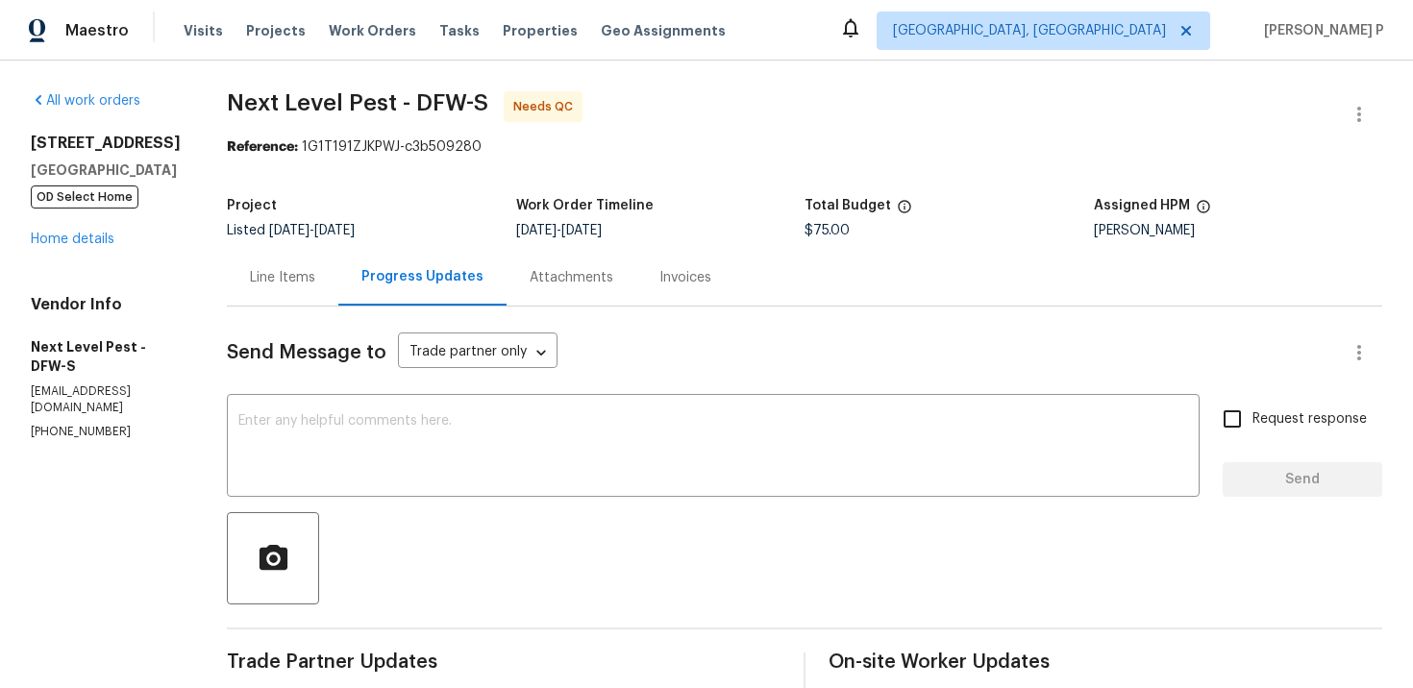
click at [271, 273] on div "Line Items" at bounding box center [282, 277] width 65 height 19
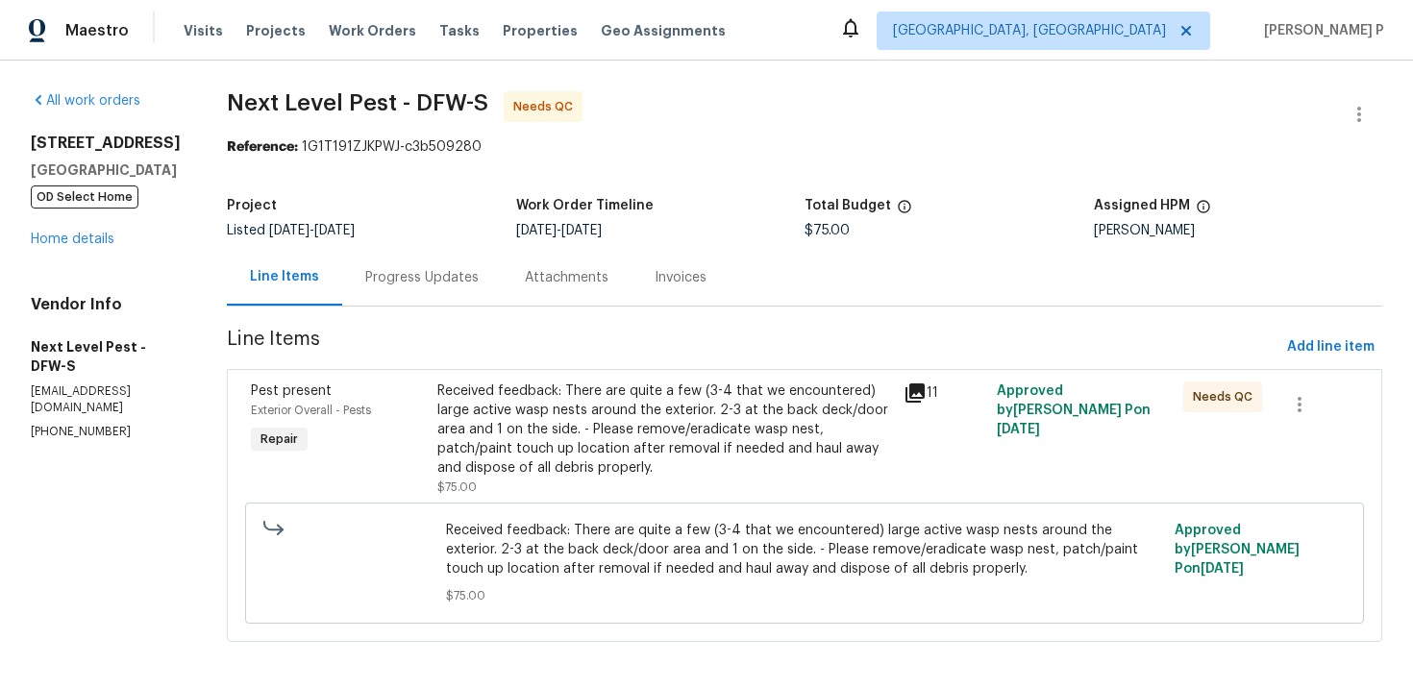
click at [680, 437] on div "Received feedback: There are quite a few (3-4 that we encountered) large active…" at bounding box center [664, 430] width 455 height 96
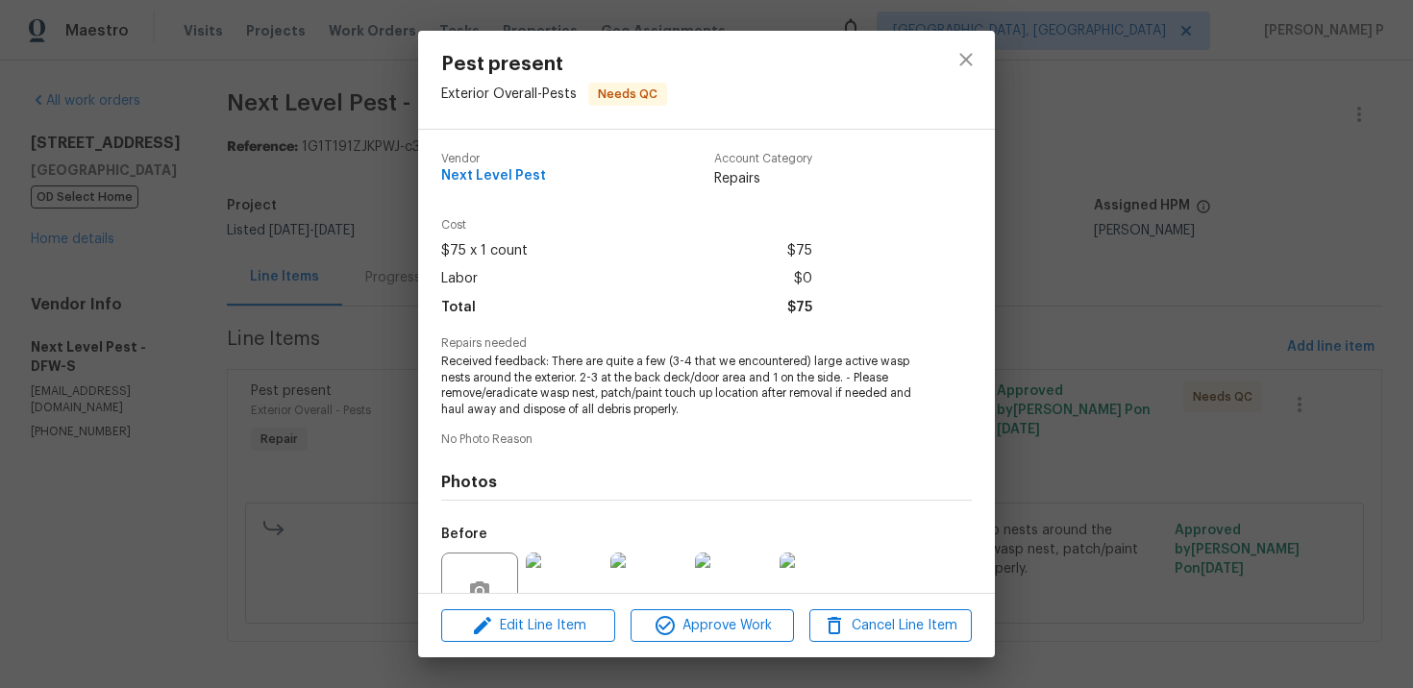
scroll to position [181, 0]
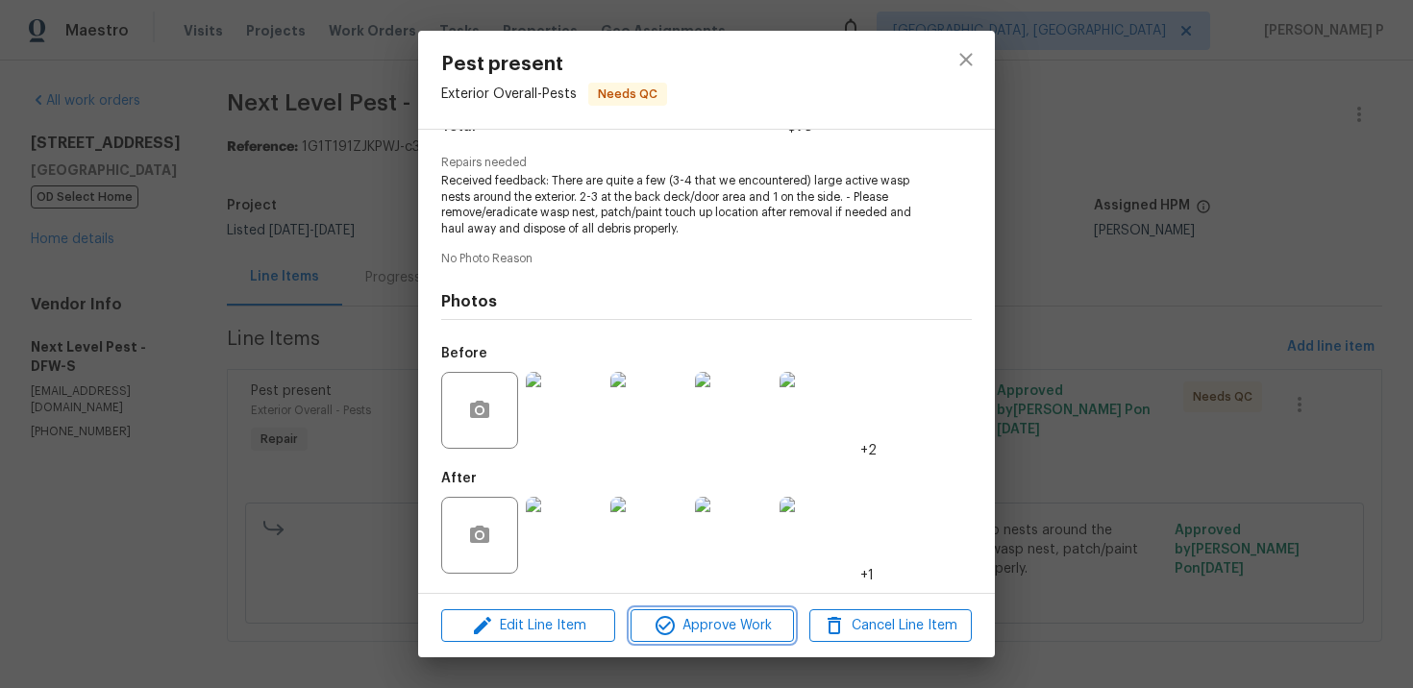
click at [753, 629] on span "Approve Work" at bounding box center [711, 626] width 151 height 24
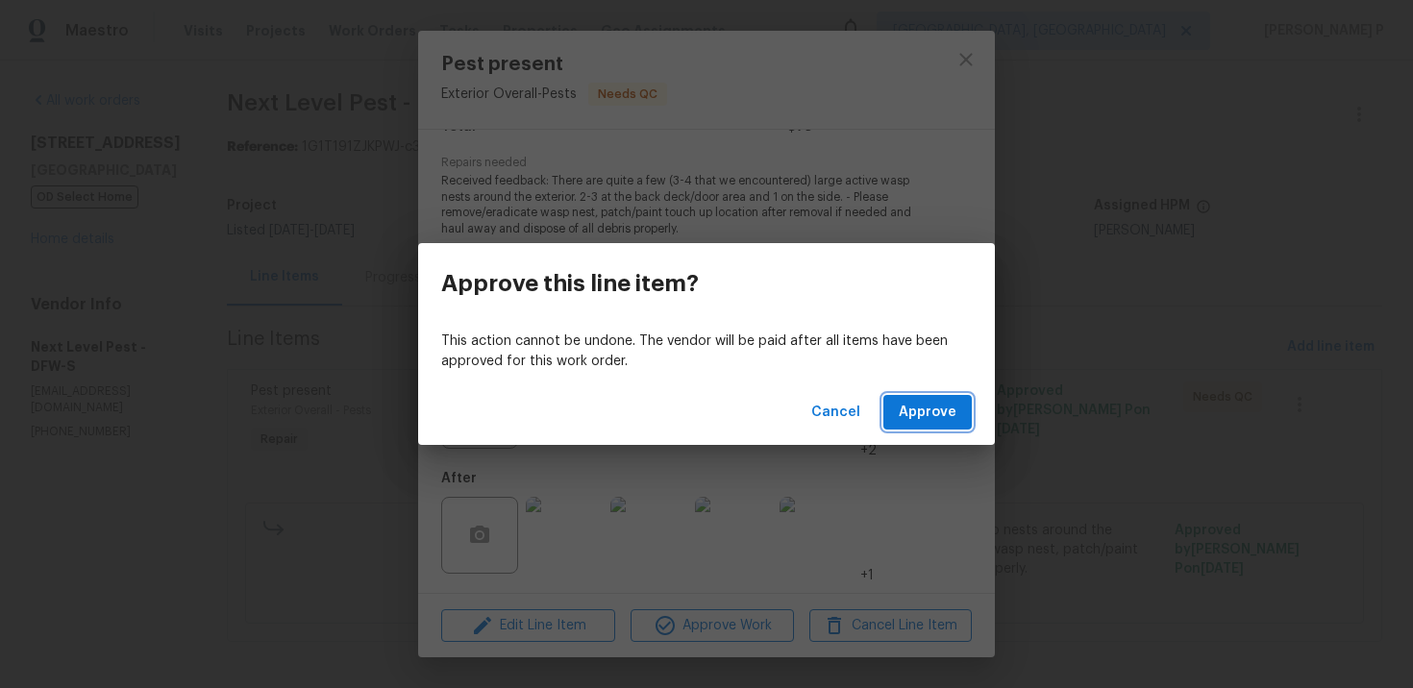
click at [928, 420] on span "Approve" at bounding box center [928, 413] width 58 height 24
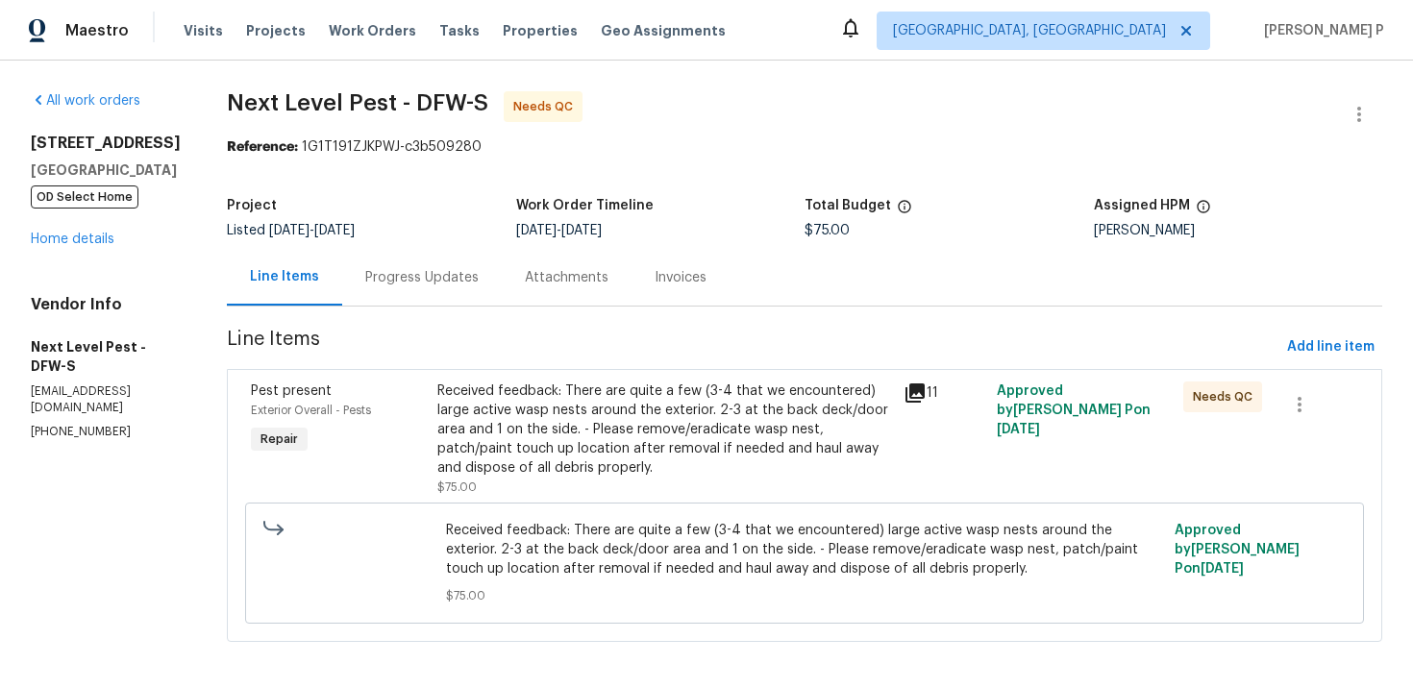
scroll to position [8, 0]
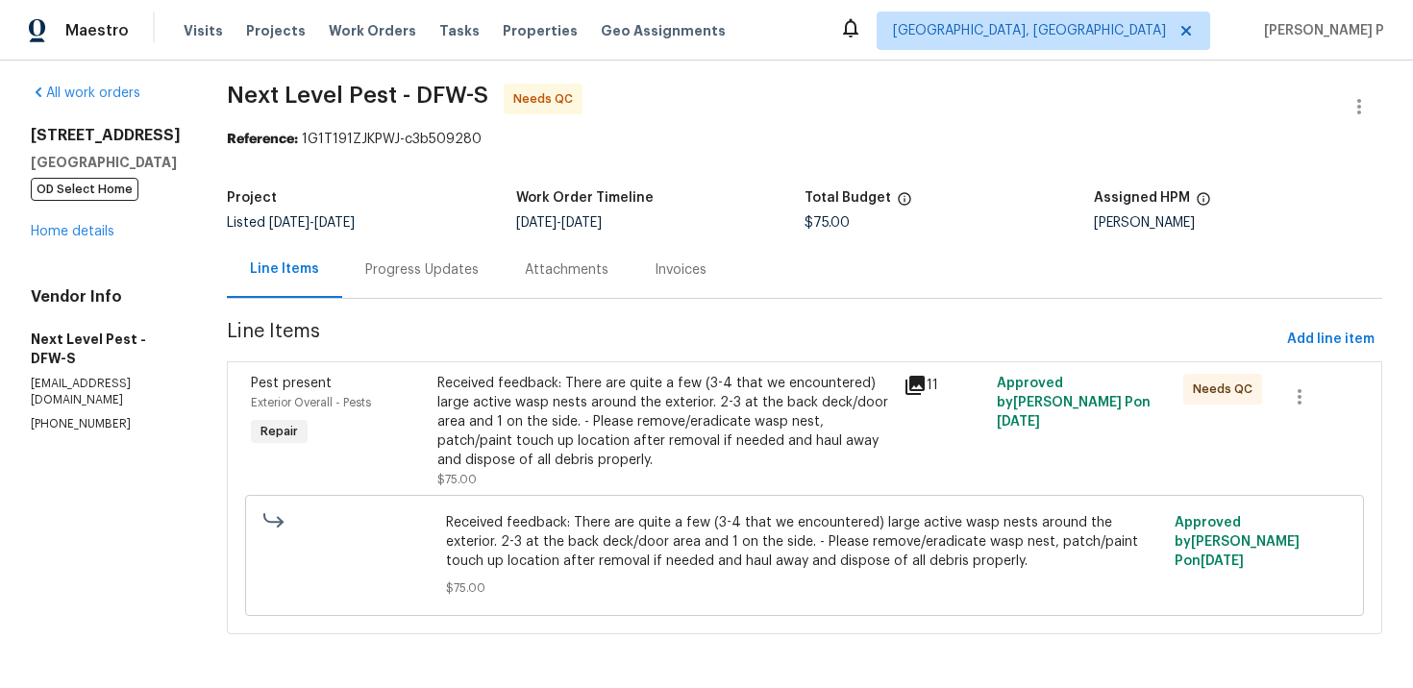
click at [719, 411] on div "Received feedback: There are quite a few (3-4 that we encountered) large active…" at bounding box center [664, 422] width 455 height 96
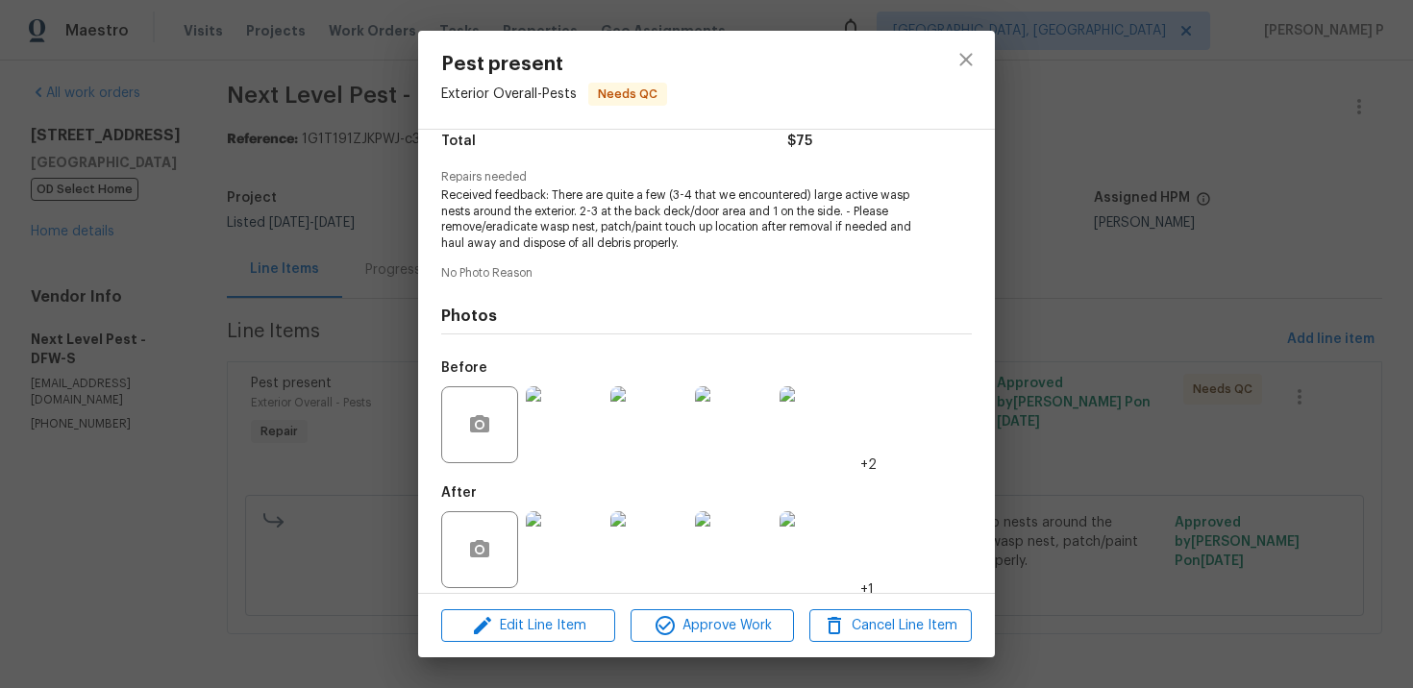
scroll to position [181, 0]
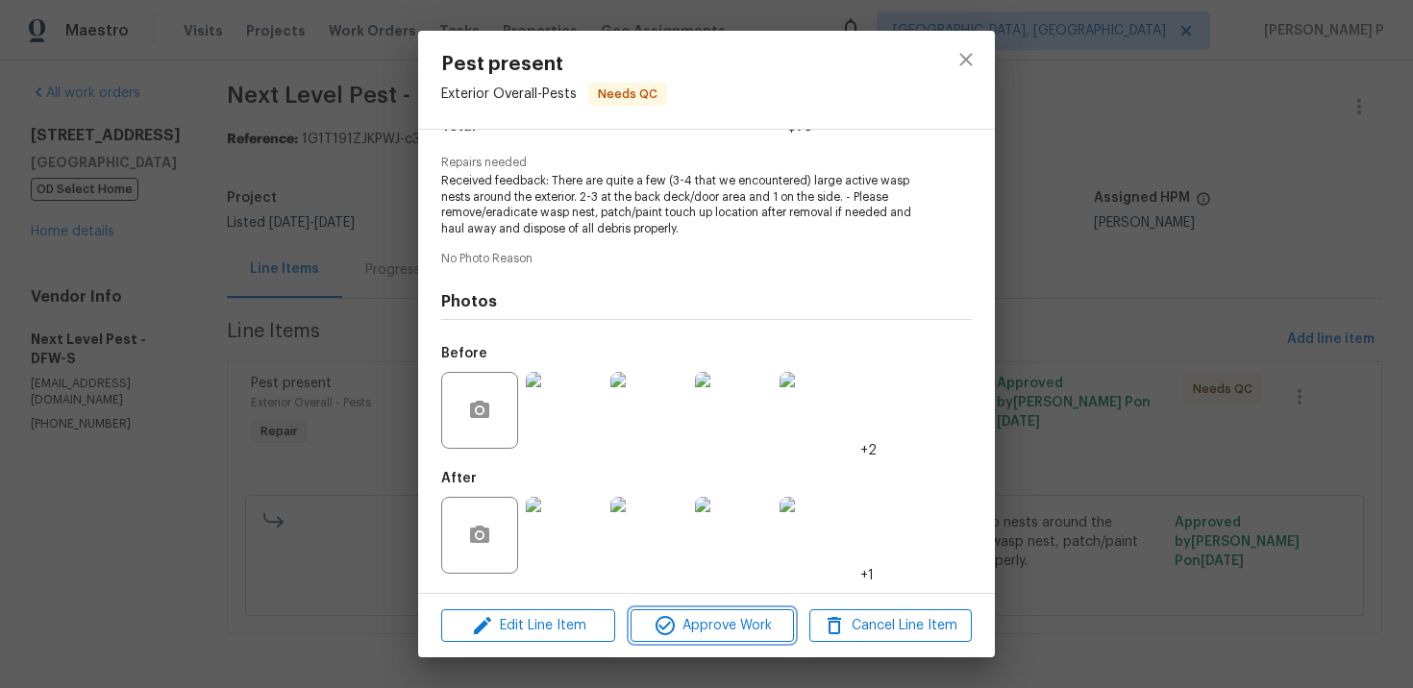
click at [732, 617] on span "Approve Work" at bounding box center [711, 626] width 151 height 24
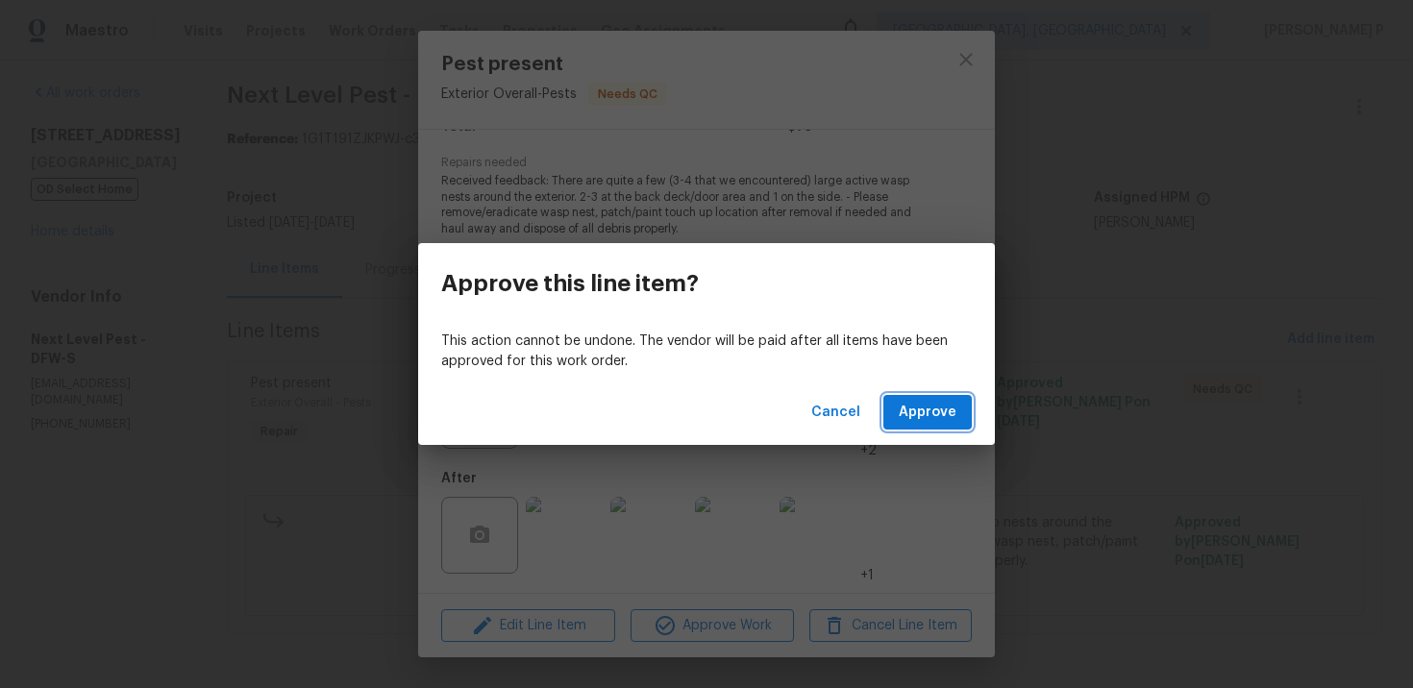
click at [930, 422] on span "Approve" at bounding box center [928, 413] width 58 height 24
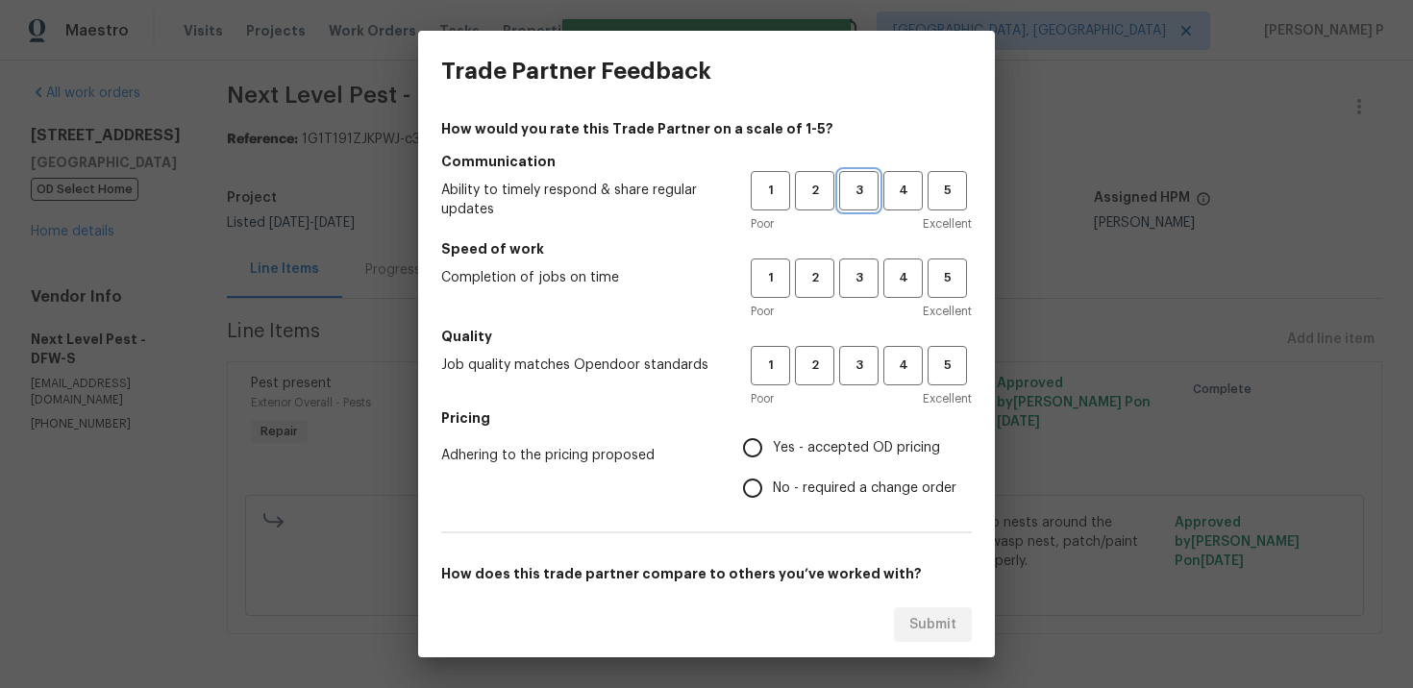
click at [862, 185] on span "3" at bounding box center [859, 191] width 36 height 22
click at [862, 288] on span "3" at bounding box center [859, 278] width 36 height 22
click at [861, 355] on span "3" at bounding box center [859, 366] width 36 height 22
click at [817, 487] on span "No - required a change order" at bounding box center [865, 489] width 184 height 20
click at [773, 487] on input "No - required a change order" at bounding box center [752, 488] width 40 height 40
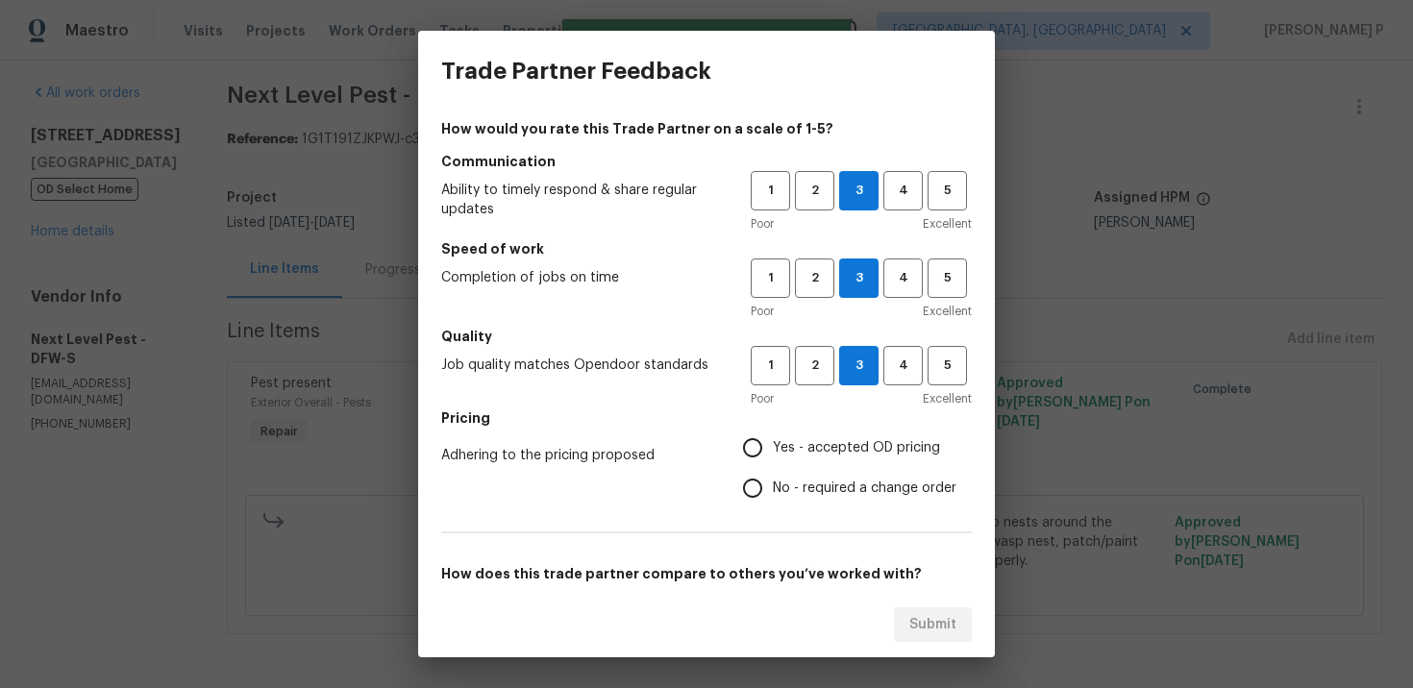
radio input "true"
click at [809, 444] on span "Yes - accepted OD pricing" at bounding box center [856, 448] width 167 height 20
click at [773, 444] on input "Yes - accepted OD pricing" at bounding box center [752, 448] width 40 height 40
radio input "true"
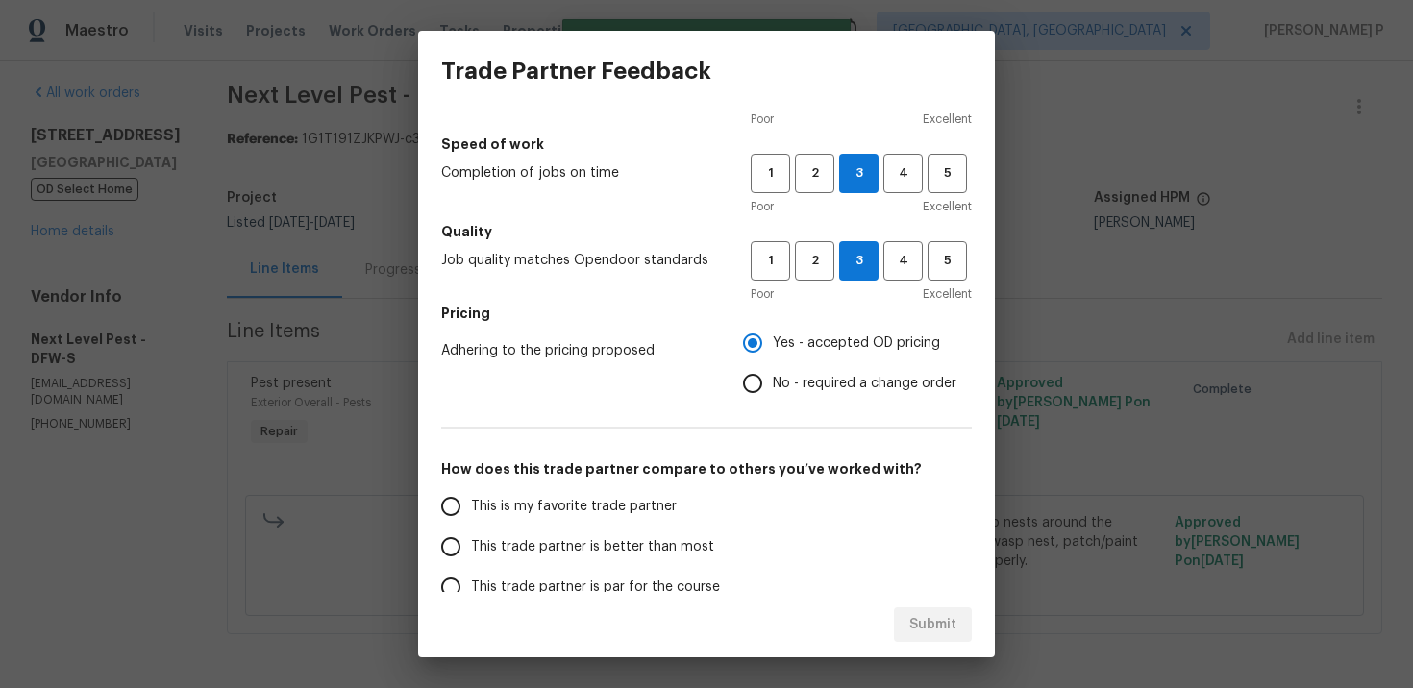
scroll to position [287, 0]
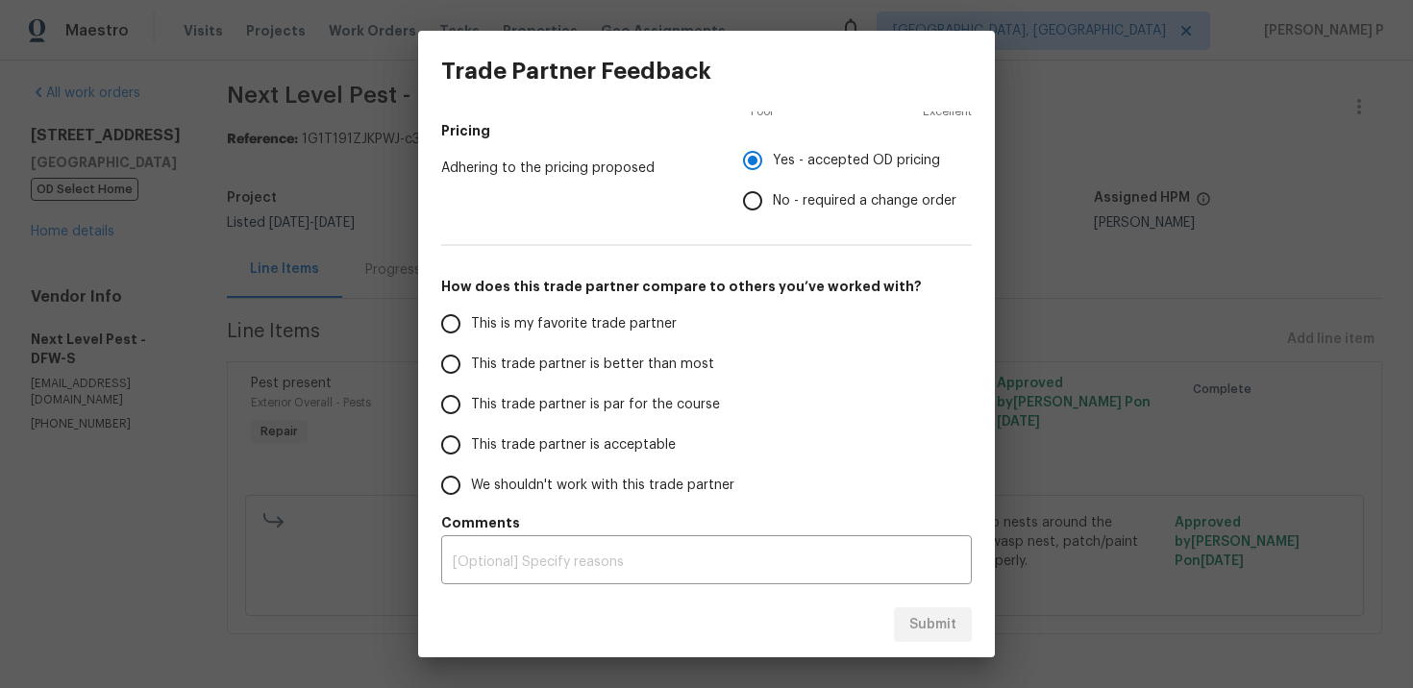
click at [564, 408] on span "This trade partner is par for the course" at bounding box center [595, 405] width 249 height 20
click at [471, 408] on input "This trade partner is par for the course" at bounding box center [451, 404] width 40 height 40
click at [925, 628] on span "Submit" at bounding box center [932, 625] width 47 height 24
radio input "true"
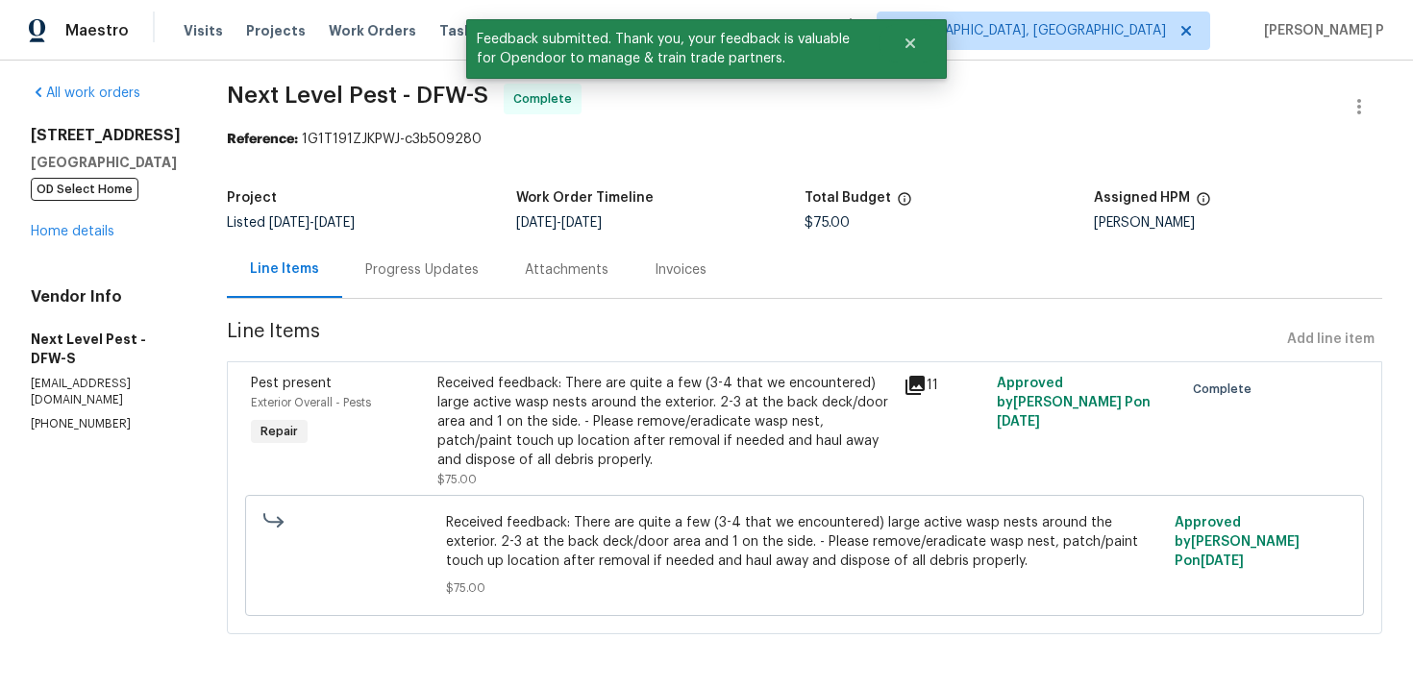
click at [434, 266] on div "Progress Updates" at bounding box center [421, 269] width 113 height 19
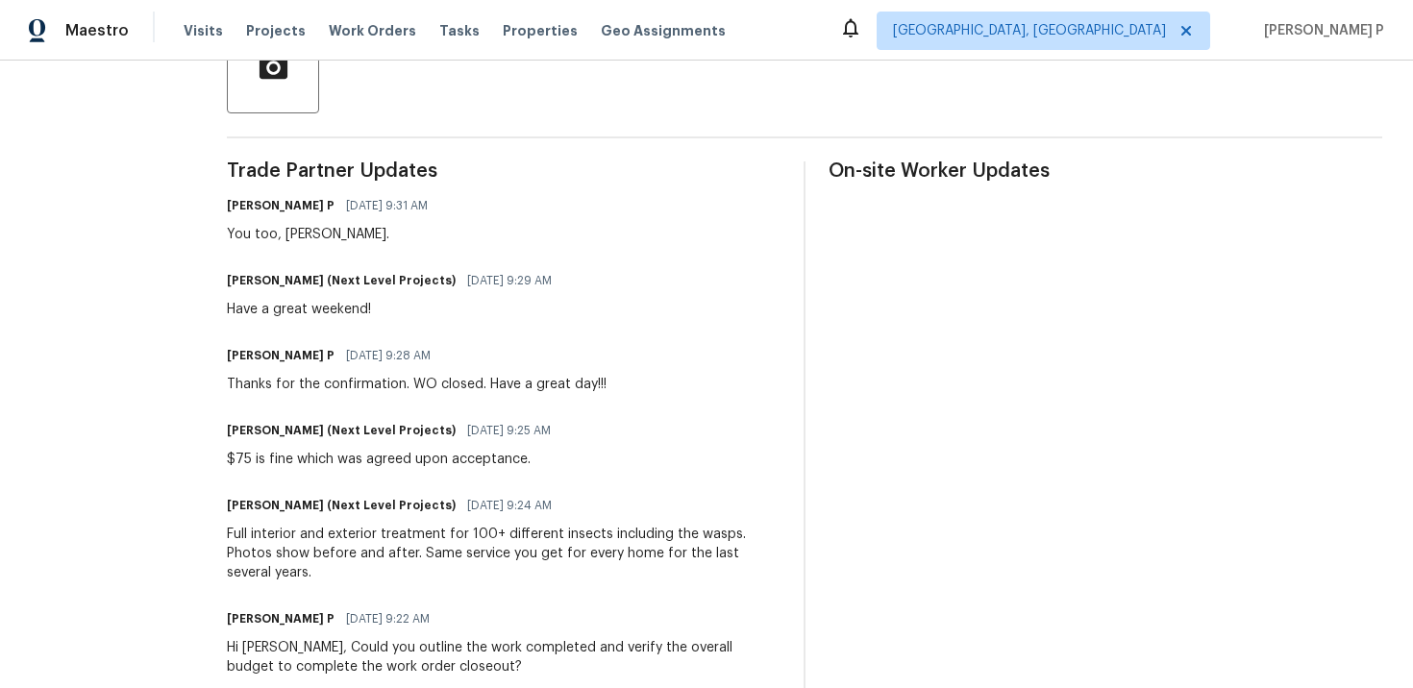
scroll to position [538, 0]
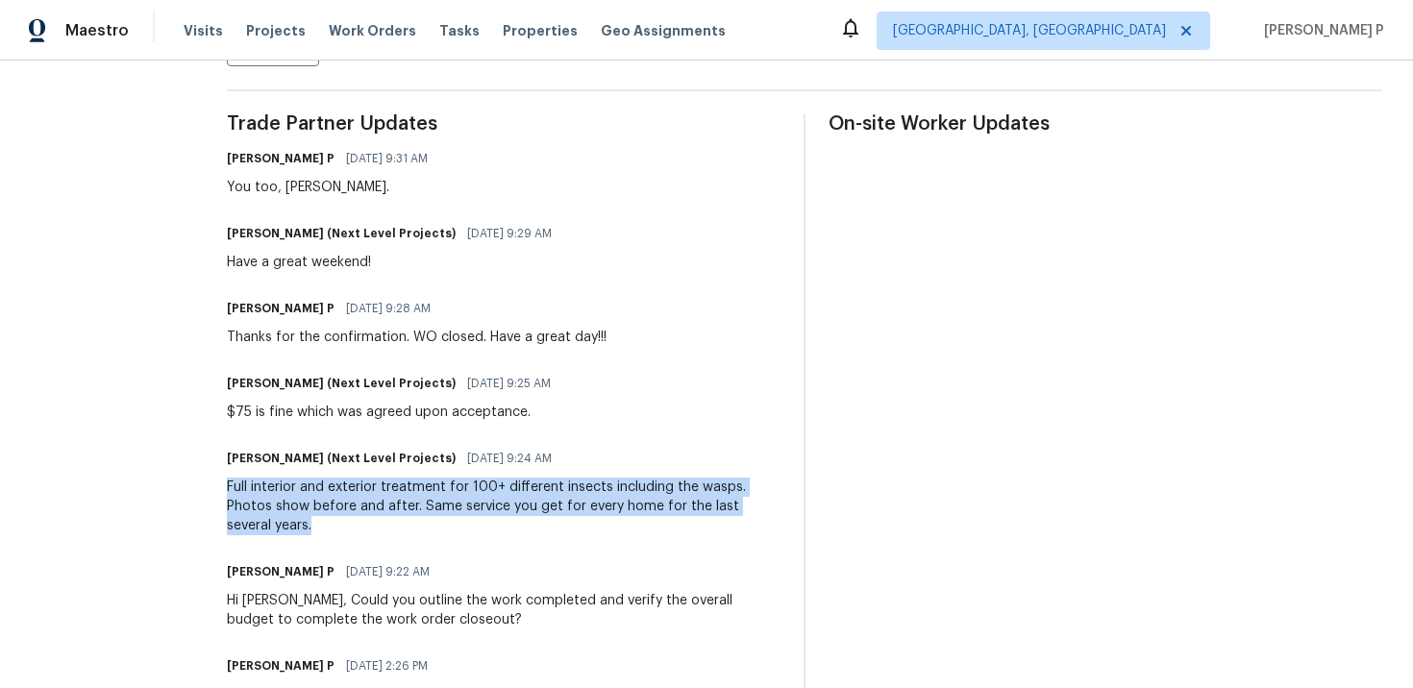
drag, startPoint x: 218, startPoint y: 486, endPoint x: 766, endPoint y: 507, distance: 548.2
click at [766, 507] on div "Full interior and exterior treatment for 100+ different insects including the w…" at bounding box center [504, 507] width 554 height 58
copy div "Full interior and exterior treatment for 100+ different insects including the w…"
click at [227, 414] on div "$75 is fine which was agreed upon acceptance." at bounding box center [394, 412] width 335 height 19
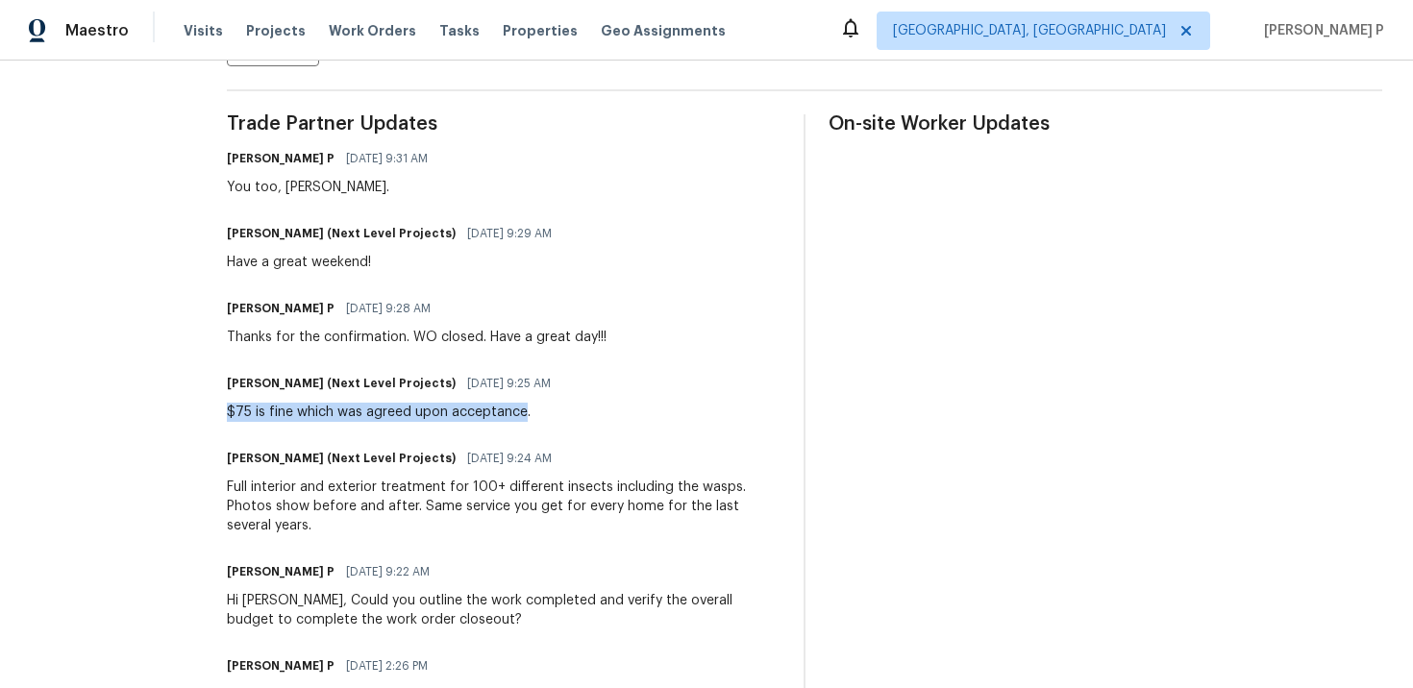
drag, startPoint x: 219, startPoint y: 411, endPoint x: 519, endPoint y: 412, distance: 299.9
click at [519, 412] on div "$75 is fine which was agreed upon acceptance." at bounding box center [394, 412] width 335 height 19
copy div "$75 is fine which was agreed upon acceptance."
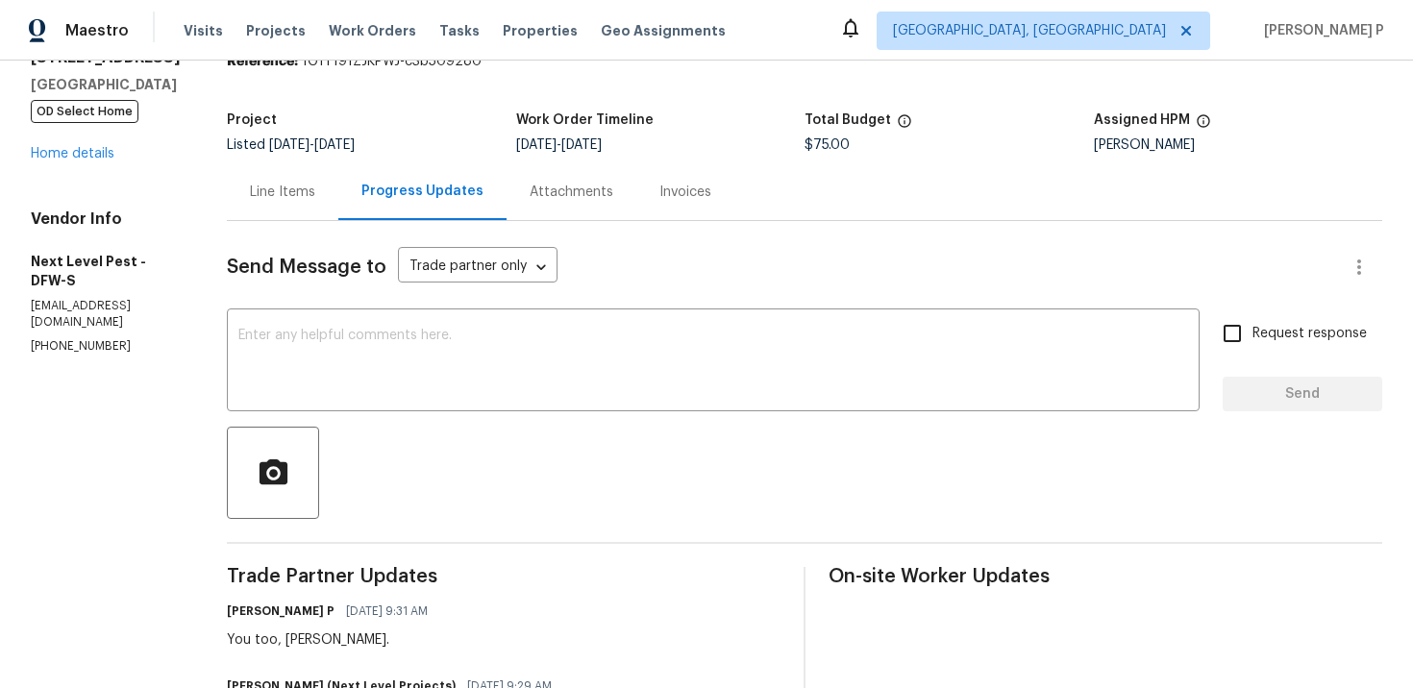
scroll to position [0, 0]
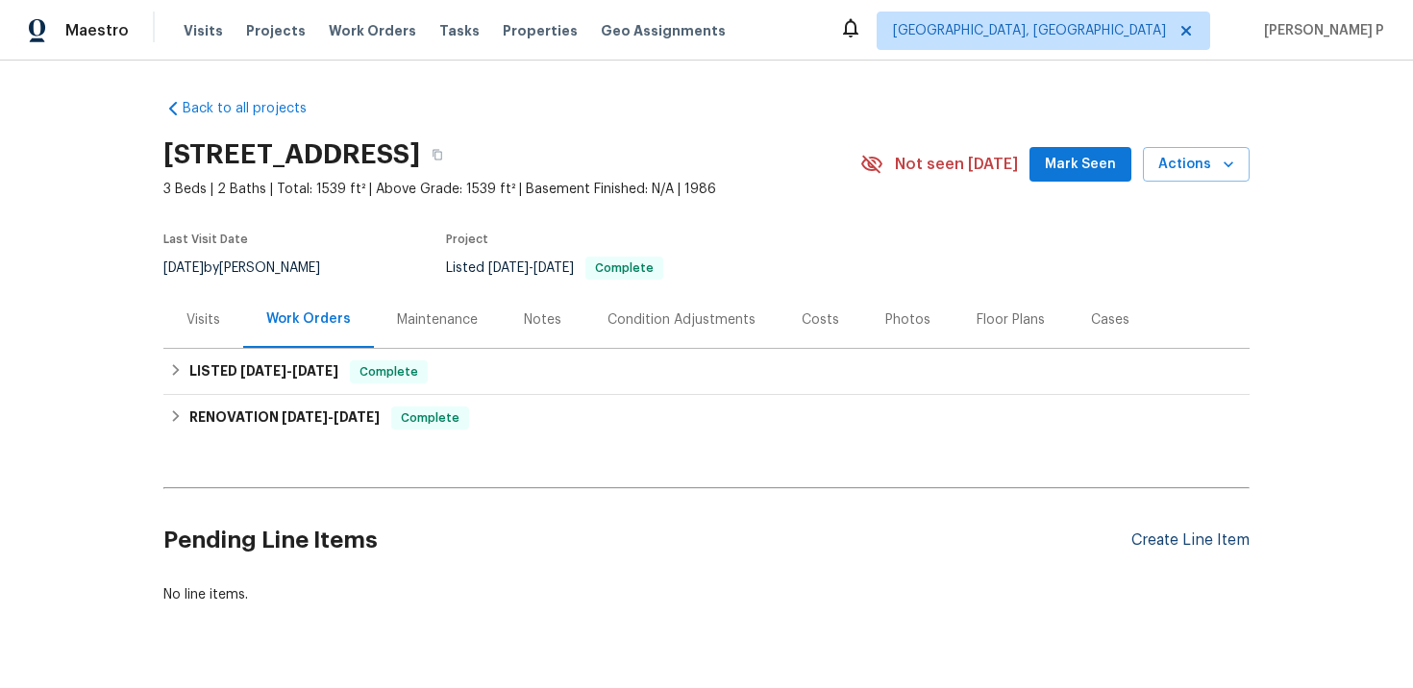
click at [1209, 536] on div "Create Line Item" at bounding box center [1190, 541] width 118 height 18
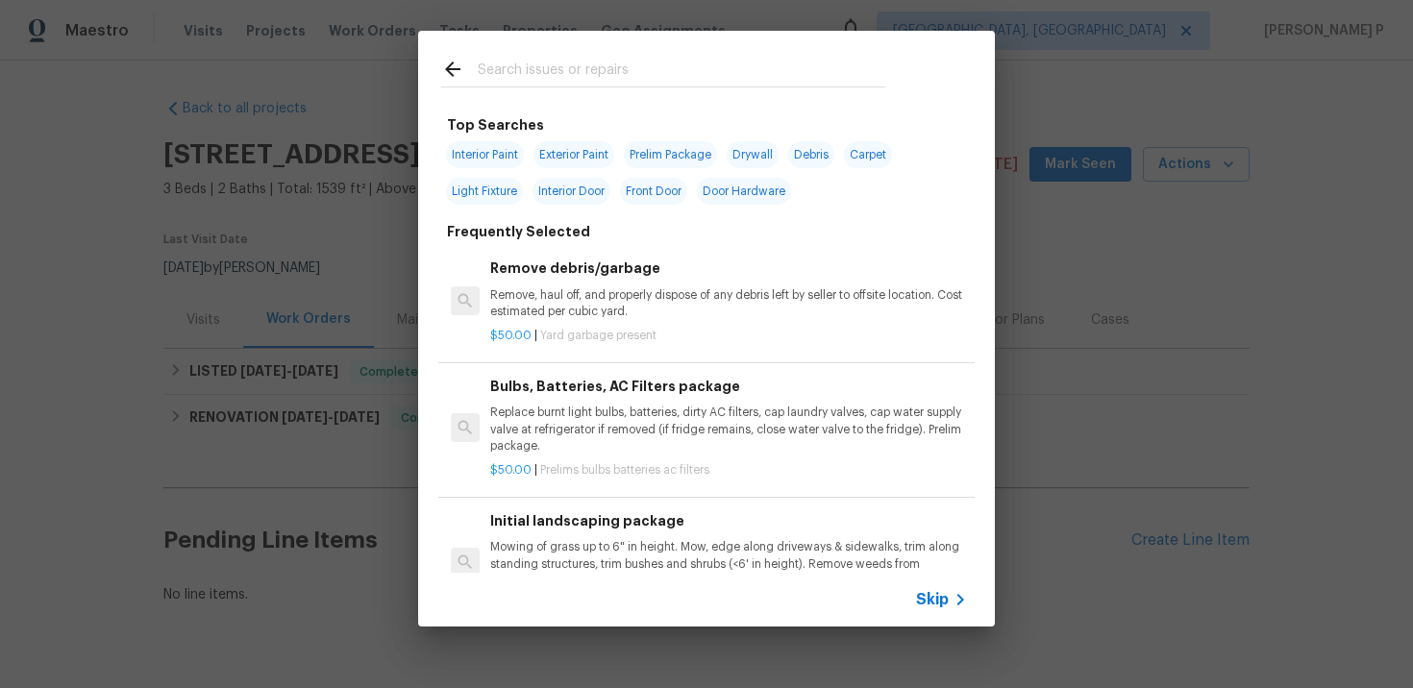
click at [942, 613] on div "Skip" at bounding box center [706, 600] width 577 height 54
click at [938, 598] on span "Skip" at bounding box center [932, 599] width 33 height 19
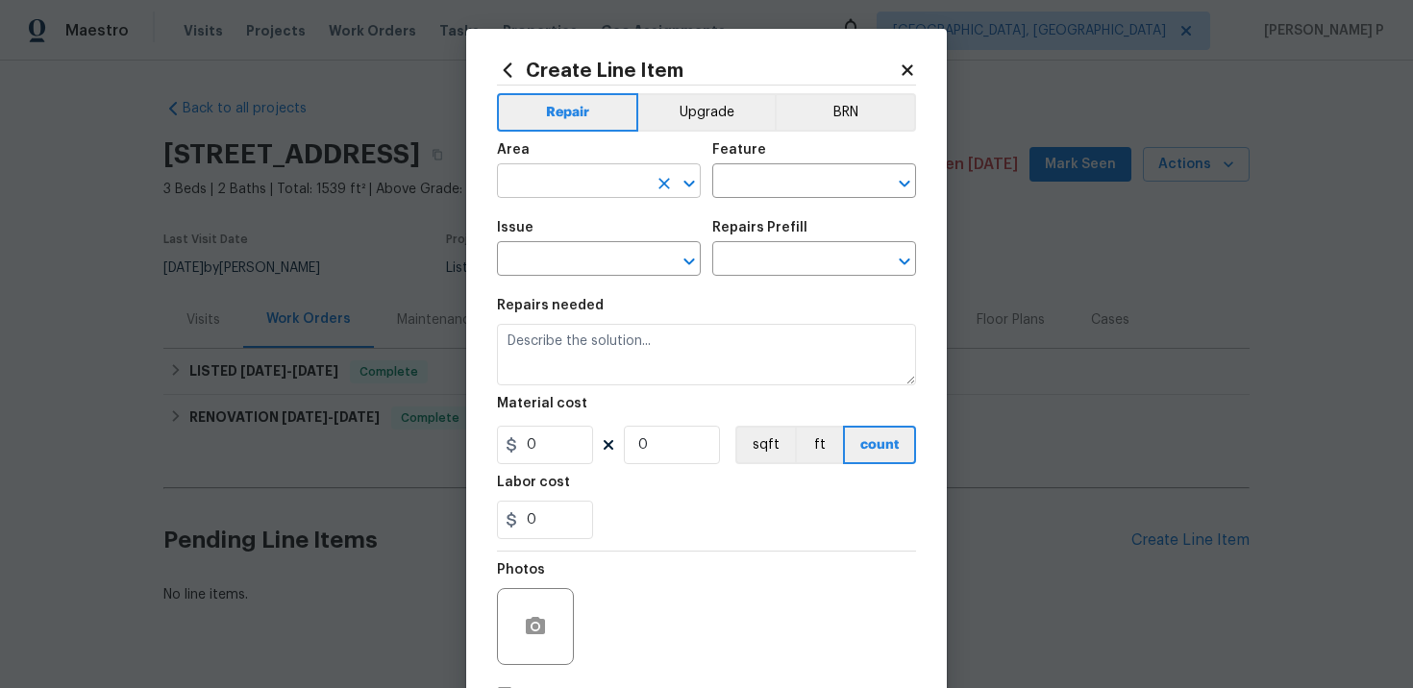
click at [652, 181] on button "Clear" at bounding box center [664, 183] width 27 height 27
click at [618, 182] on input "text" at bounding box center [572, 183] width 150 height 30
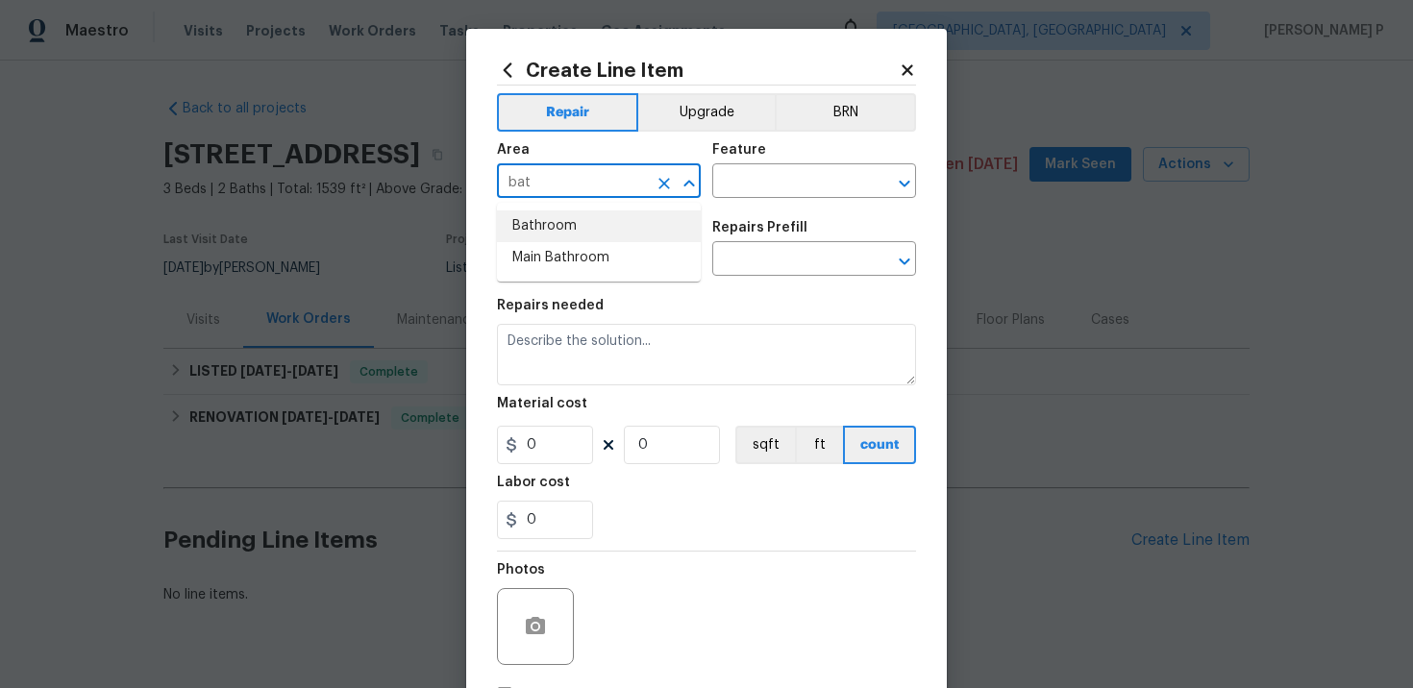
click at [610, 221] on li "Bathroom" at bounding box center [599, 226] width 204 height 32
type input "Bathroom"
click at [777, 192] on input "text" at bounding box center [787, 183] width 150 height 30
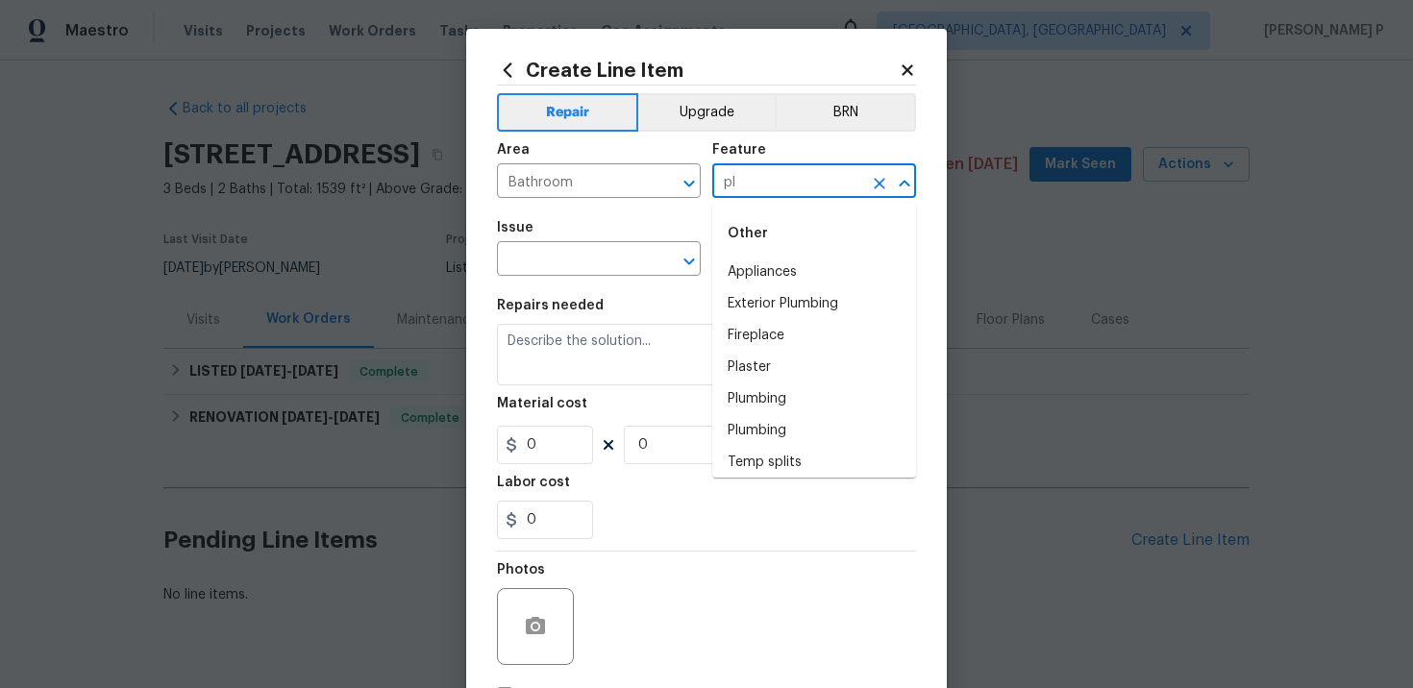
type input "pl"
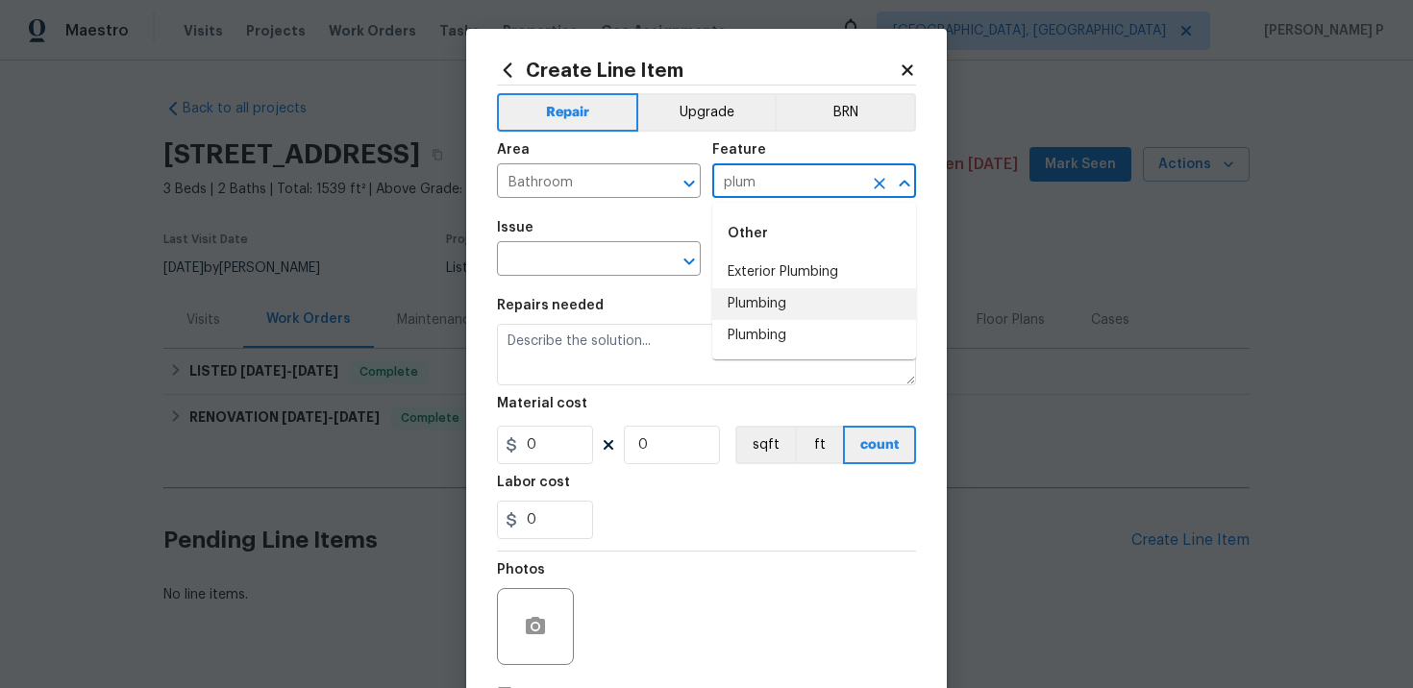
click at [752, 306] on li "Plumbing" at bounding box center [814, 304] width 204 height 32
type input "Plumbing"
click at [600, 256] on input "text" at bounding box center [572, 261] width 150 height 30
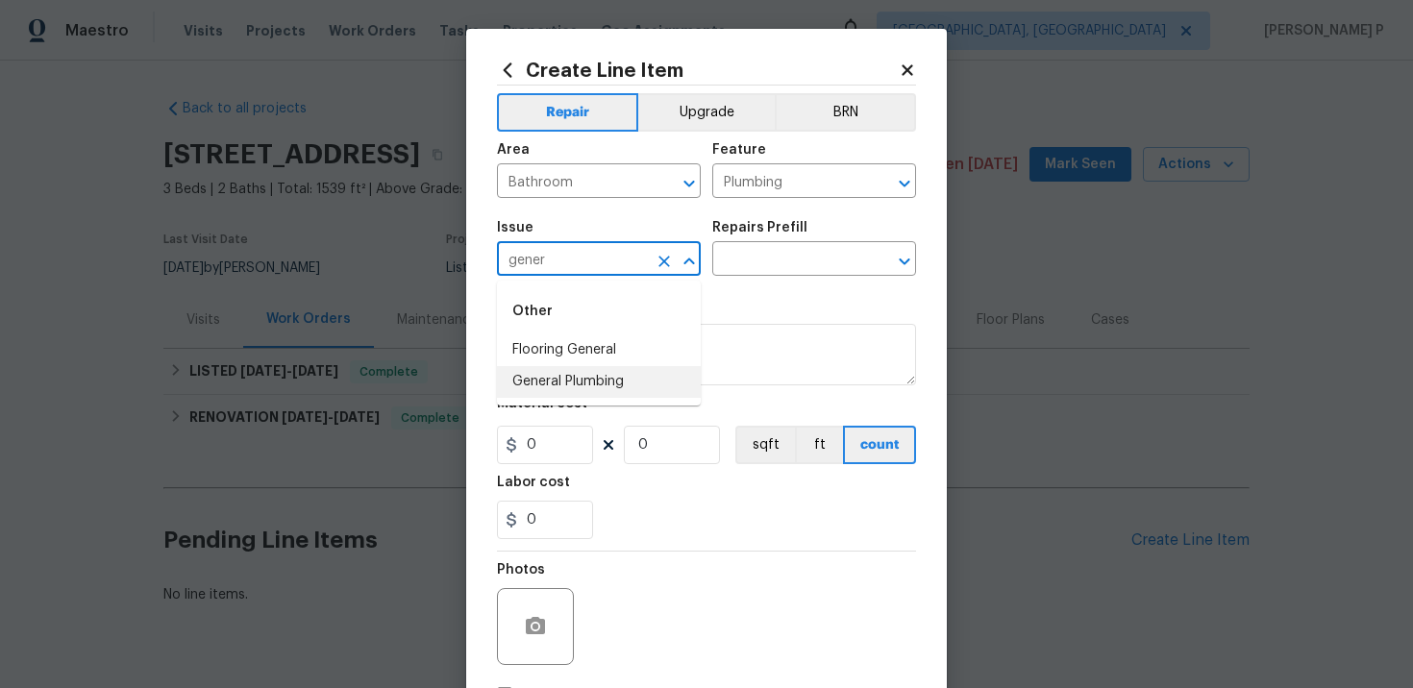
click at [603, 391] on li "General Plumbing" at bounding box center [599, 382] width 204 height 32
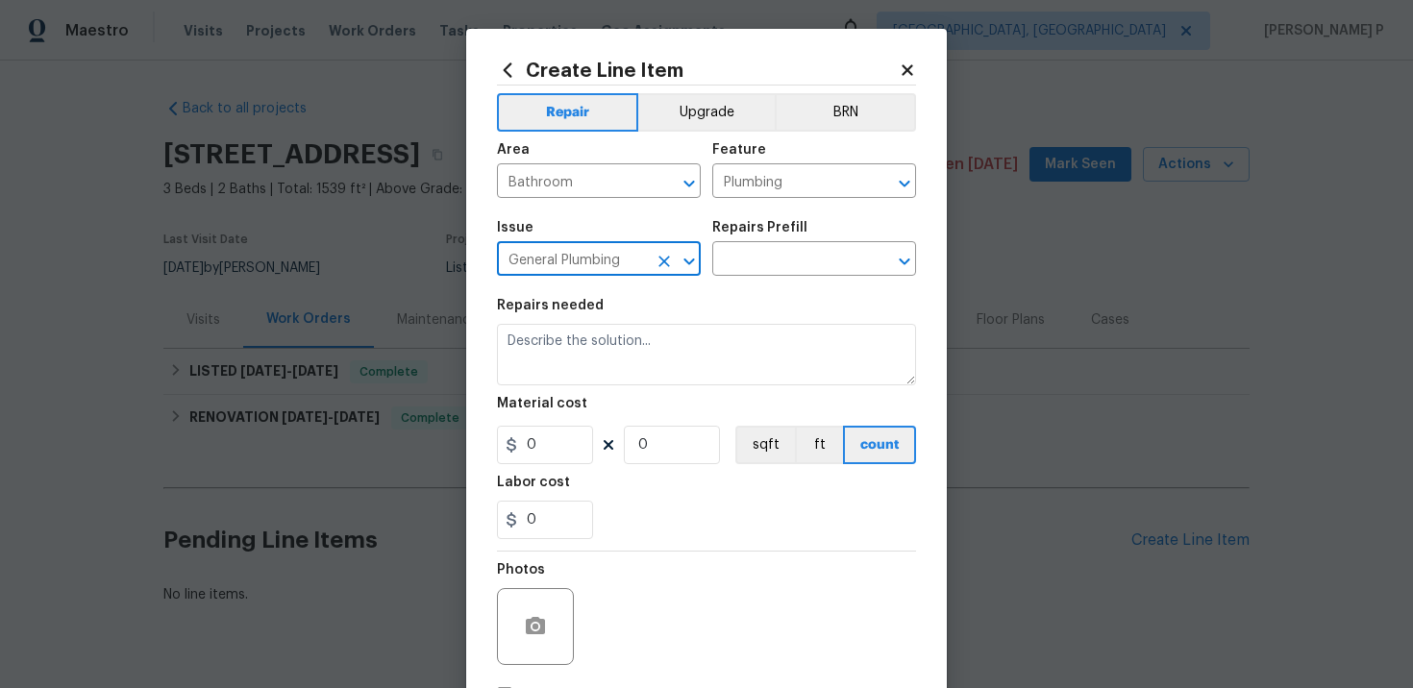
type input "General Plumbing"
click at [761, 283] on div "Issue General Plumbing ​ Repairs Prefill ​" at bounding box center [706, 249] width 419 height 78
click at [782, 269] on input "text" at bounding box center [787, 261] width 150 height 30
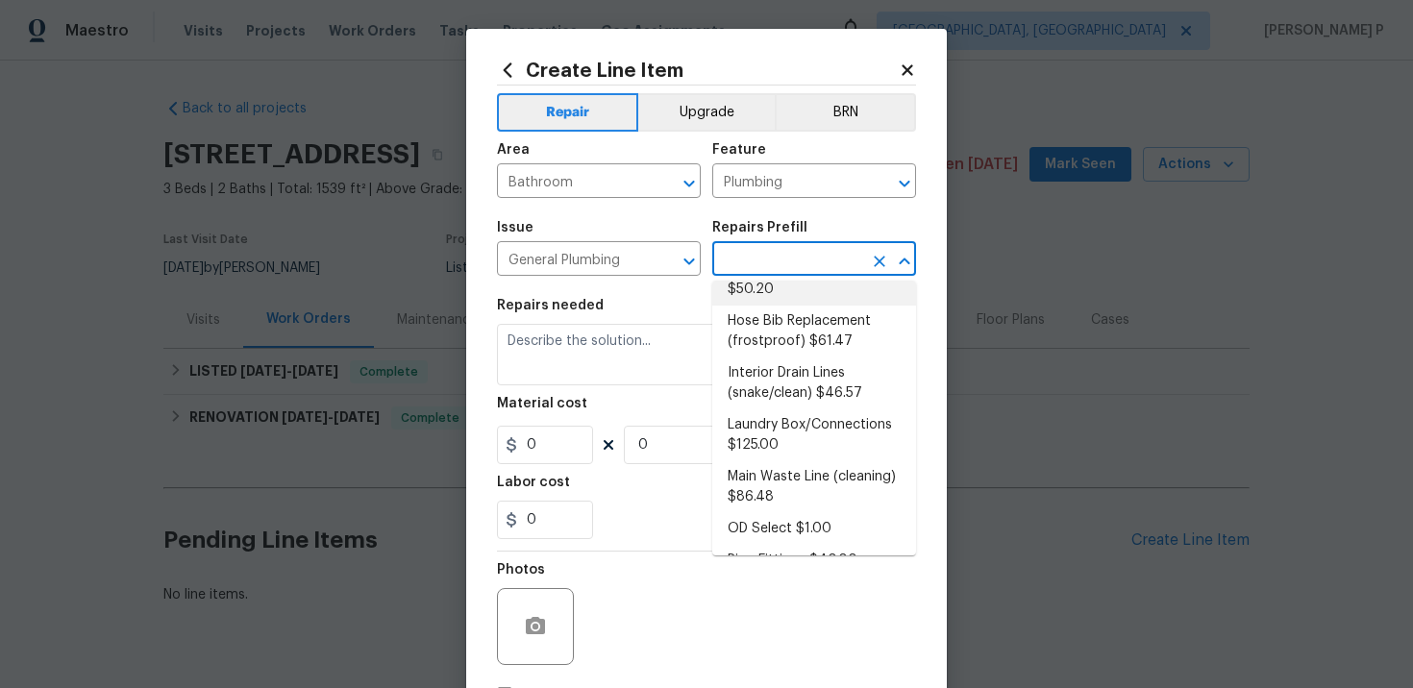
scroll to position [172, 0]
click at [783, 365] on li "Interior Drain Lines (snake/clean) $46.57" at bounding box center [814, 382] width 204 height 52
type input "Interior Drain Lines (snake/clean) $46.57"
type textarea "Clear any/all interior drain/waste lines utilizing a "snake" tool. Ensure that …"
type input "46.57"
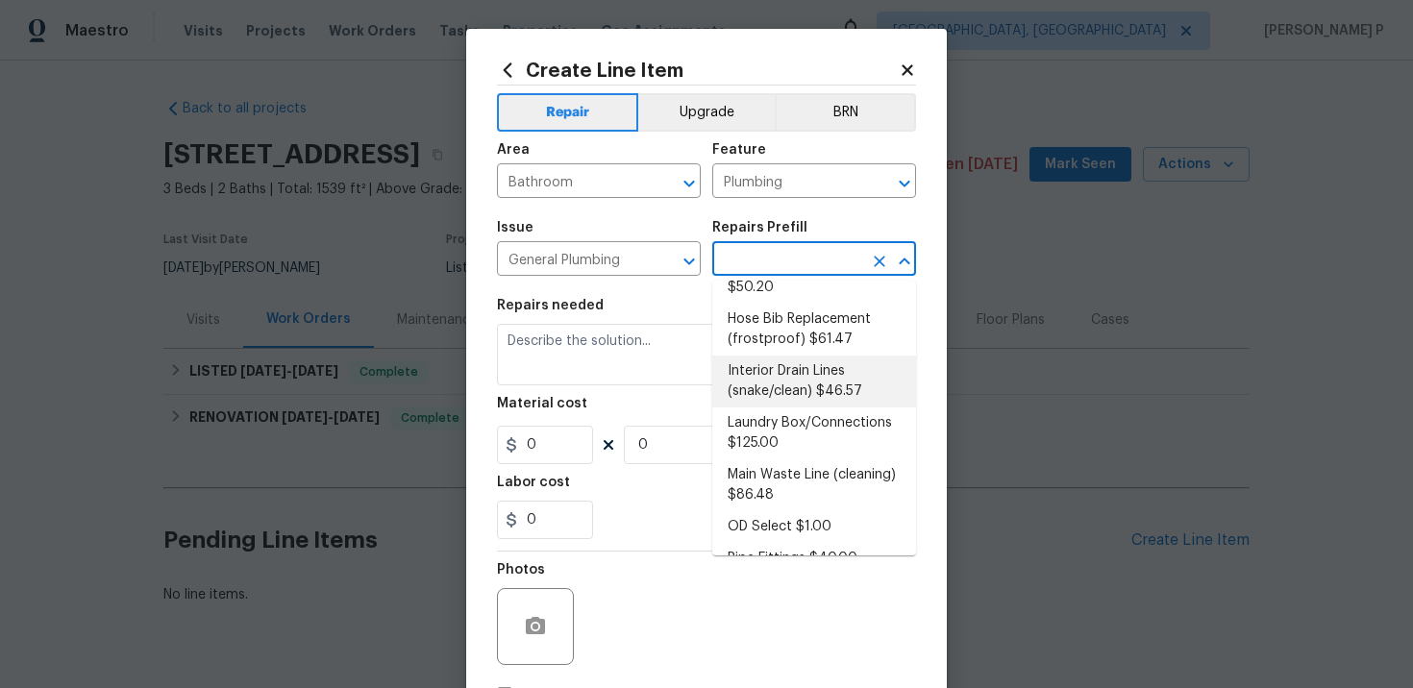
type input "1"
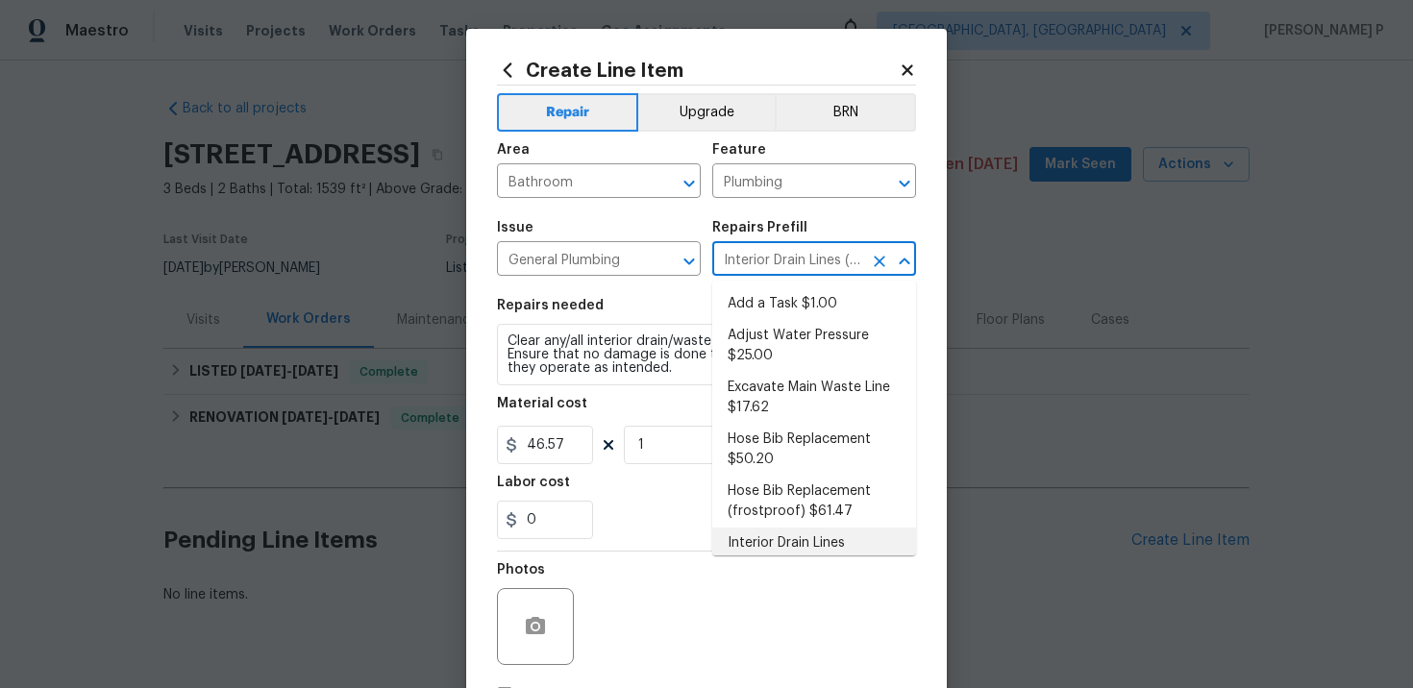
scroll to position [24, 0]
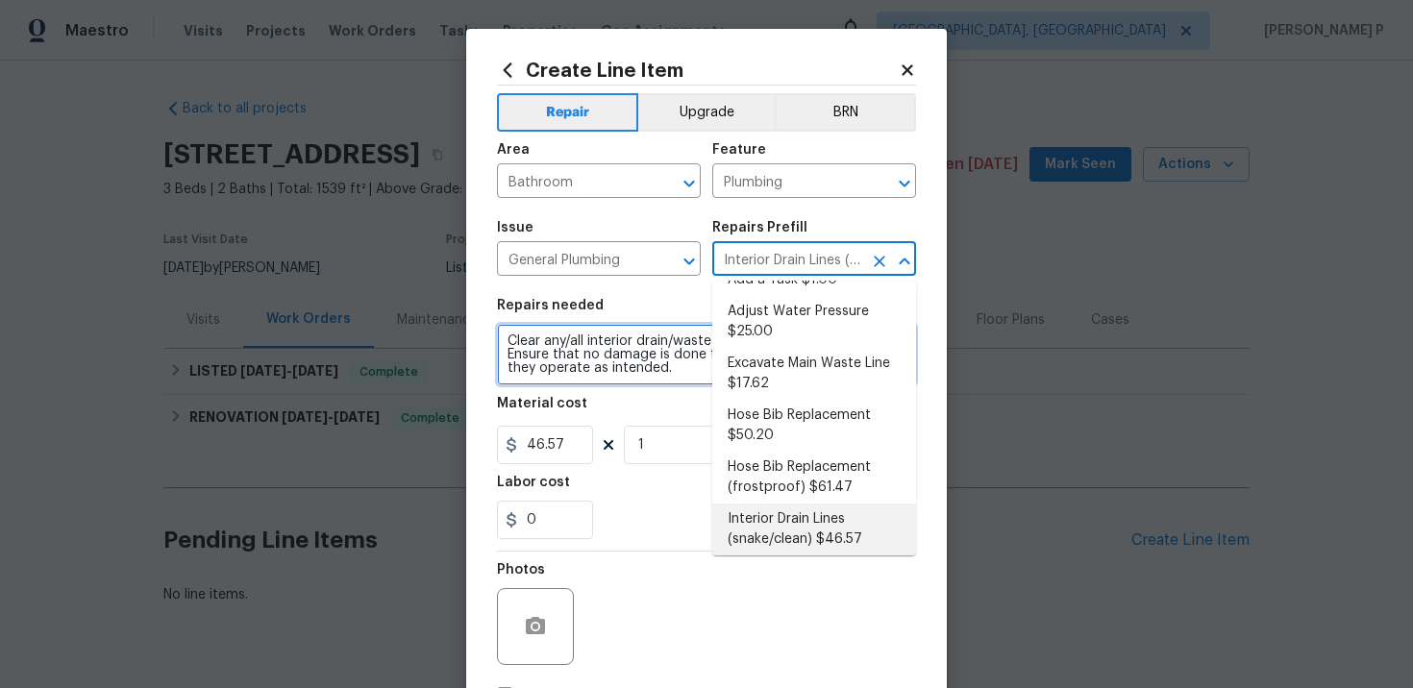
click at [583, 364] on textarea "Clear any/all interior drain/waste lines utilizing a "snake" tool. Ensure that …" at bounding box center [706, 355] width 419 height 62
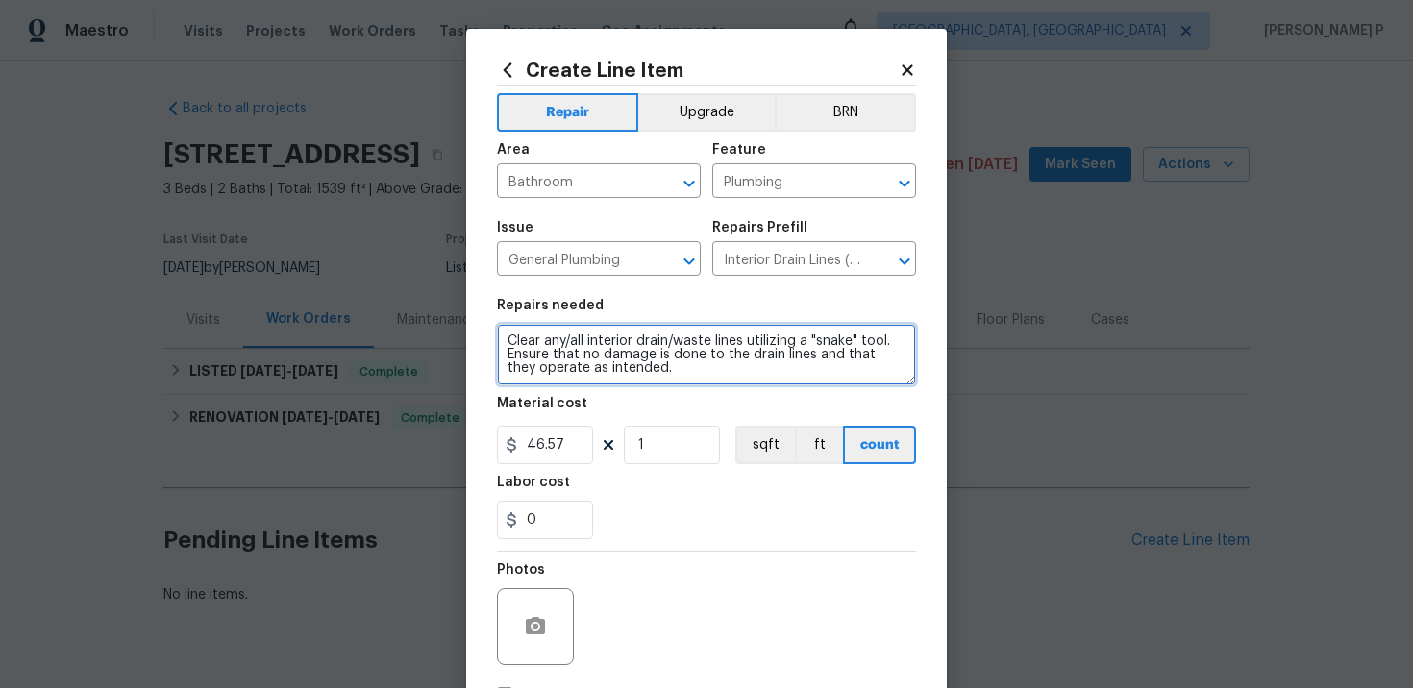
click at [583, 364] on textarea "Clear any/all interior drain/waste lines utilizing a "snake" tool. Ensure that …" at bounding box center [706, 355] width 419 height 62
paste textarea "Feedback received that the bathroom drain is clogged. Please determine the exac…"
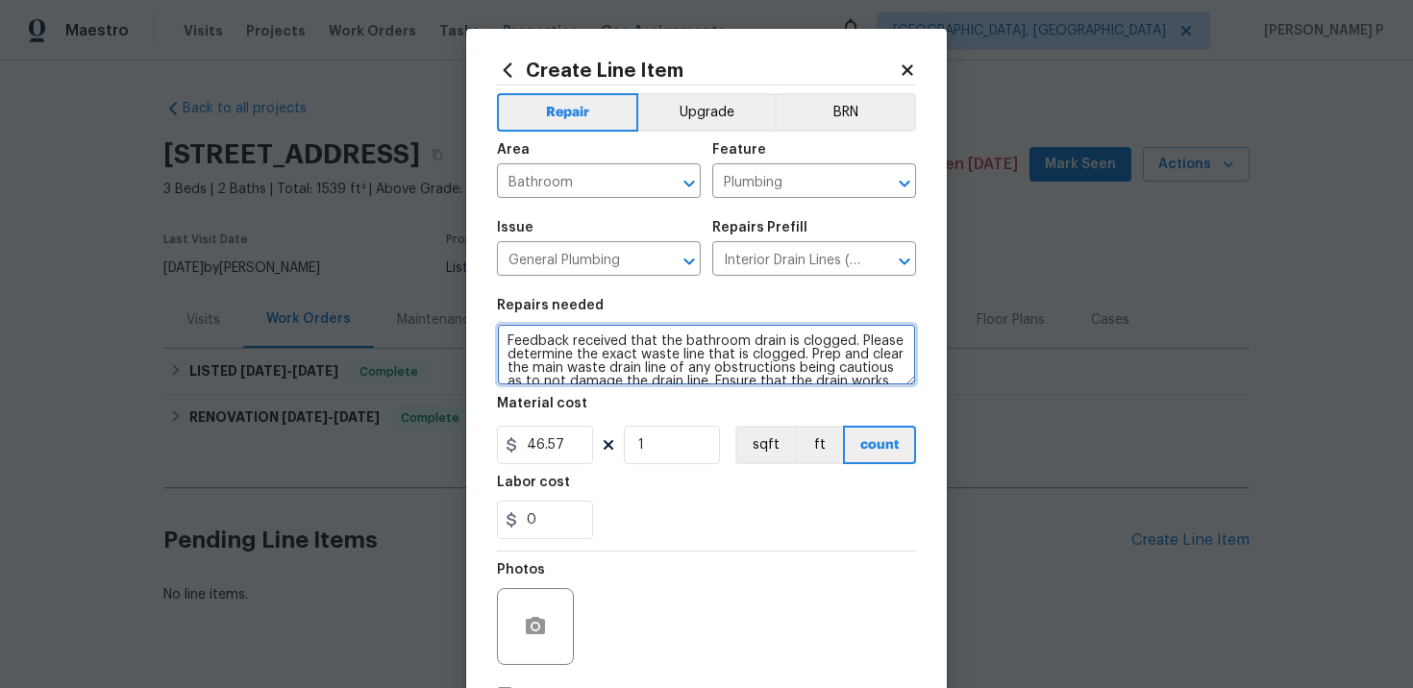
scroll to position [31, 0]
type textarea "Feedback received that the bathroom drain is clogged. Please determine the exac…"
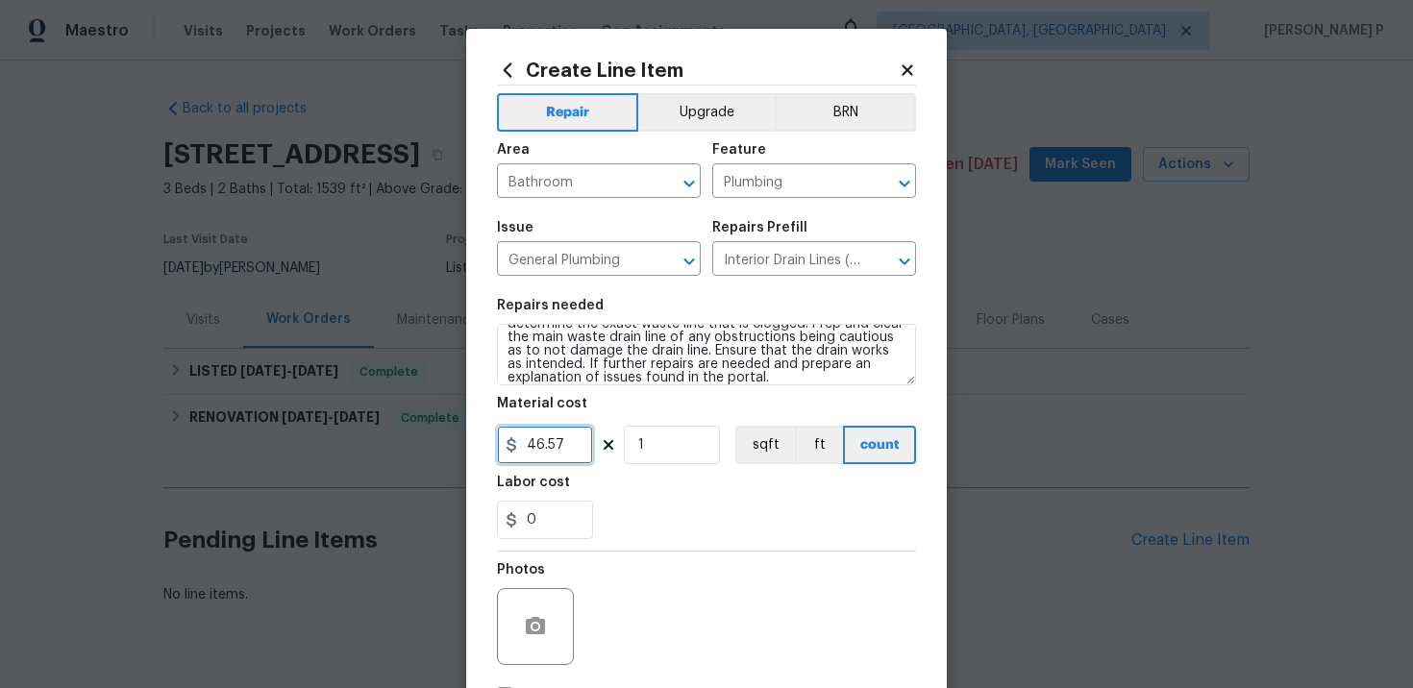
click at [554, 449] on input "46.57" at bounding box center [545, 445] width 96 height 38
type input "75"
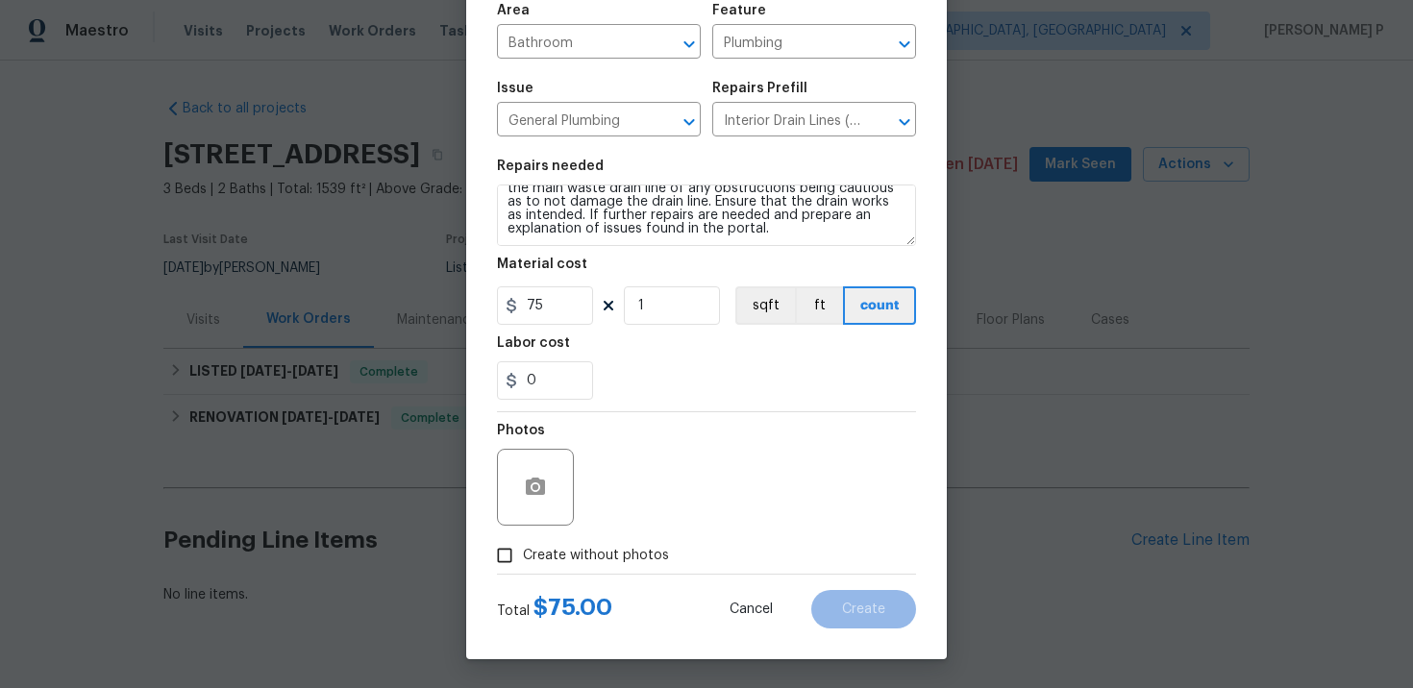
click at [513, 552] on input "Create without photos" at bounding box center [504, 555] width 37 height 37
checkbox input "true"
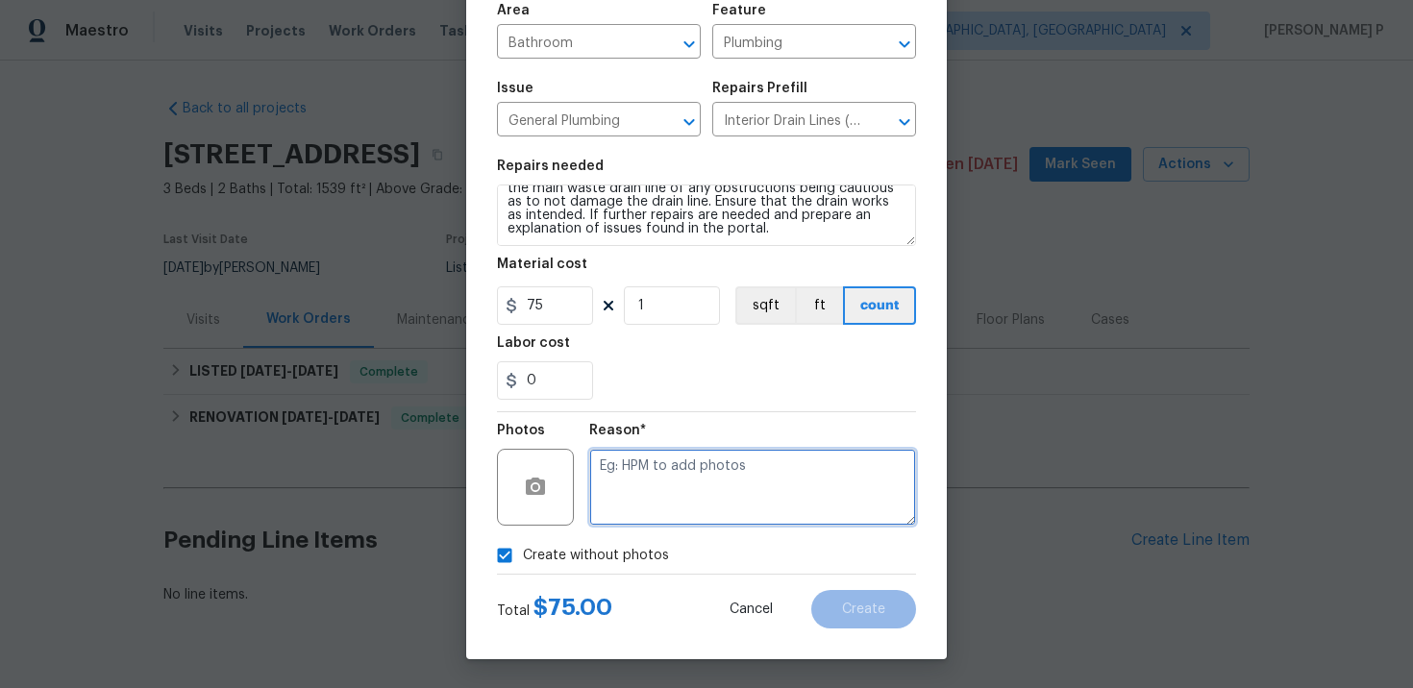
click at [616, 506] on textarea at bounding box center [752, 487] width 327 height 77
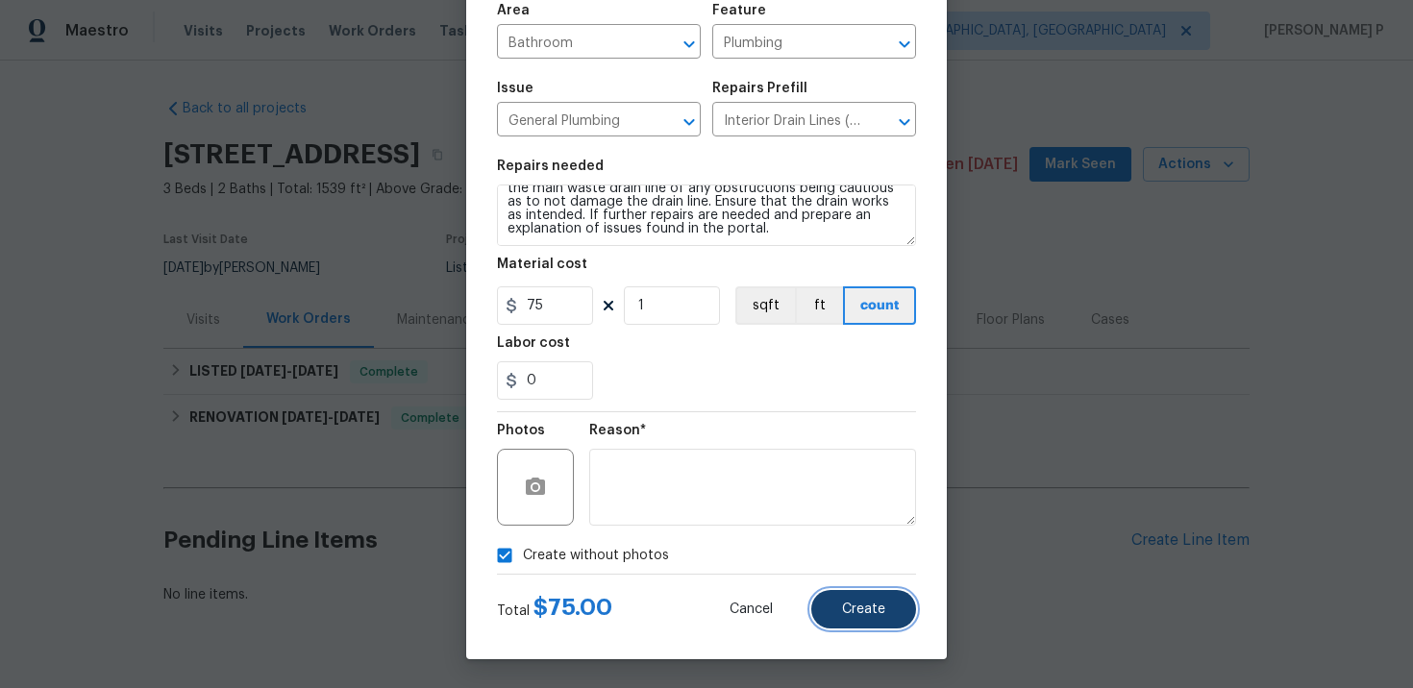
click at [867, 620] on button "Create" at bounding box center [863, 609] width 105 height 38
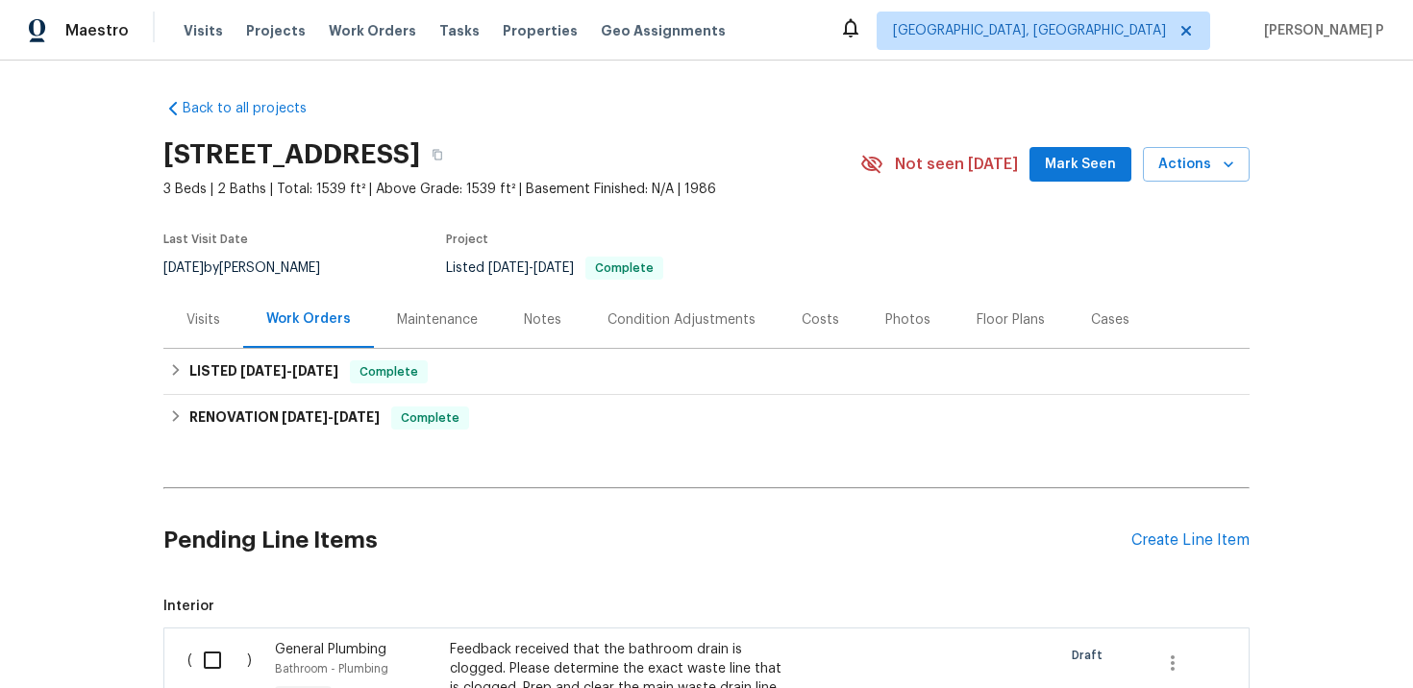
scroll to position [342, 0]
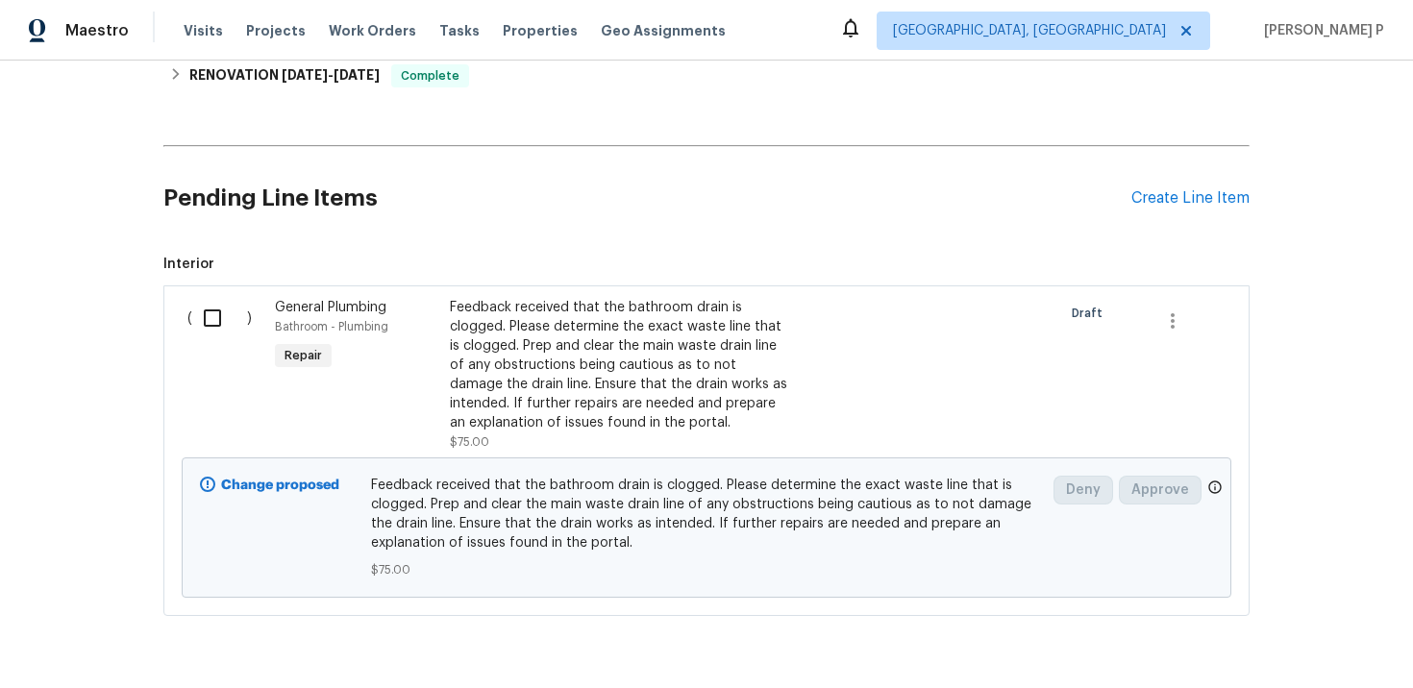
click at [218, 314] on input "checkbox" at bounding box center [219, 318] width 55 height 40
checkbox input "true"
click at [1297, 629] on span "Create Work Order" at bounding box center [1303, 641] width 128 height 24
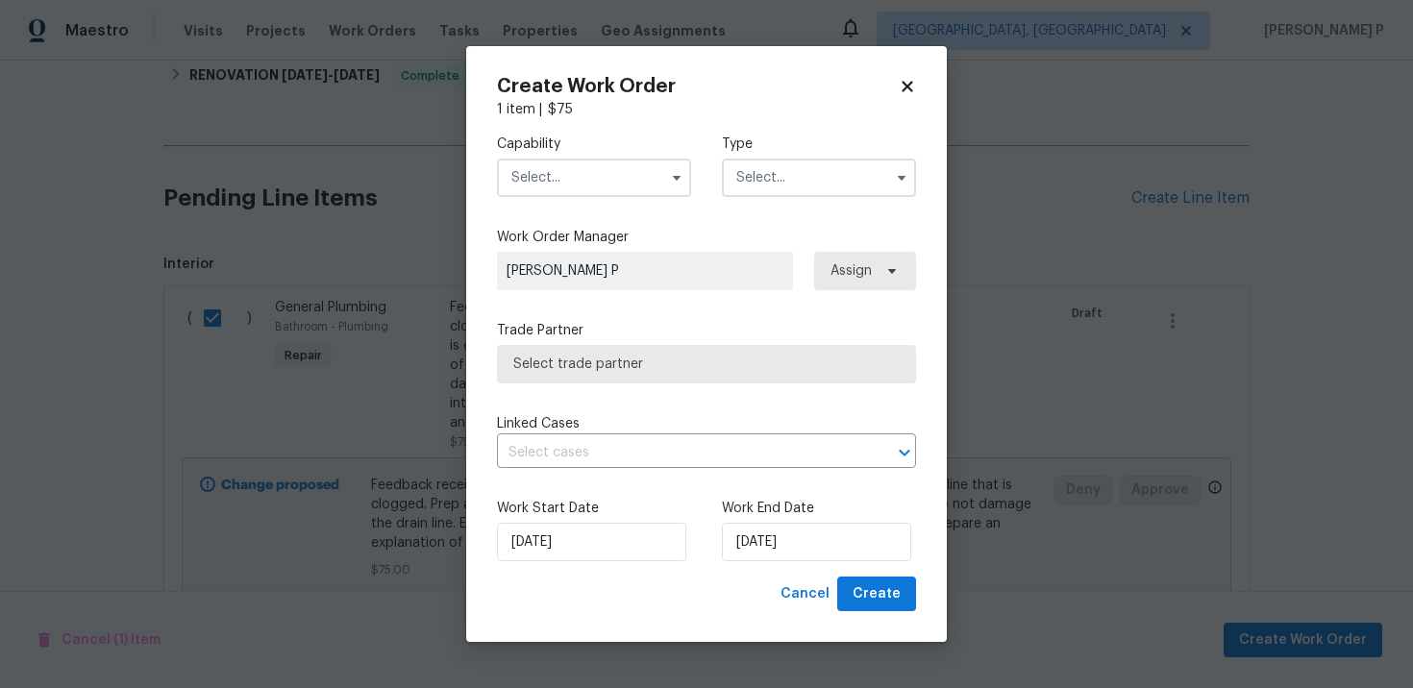
click at [823, 159] on input "text" at bounding box center [819, 178] width 194 height 38
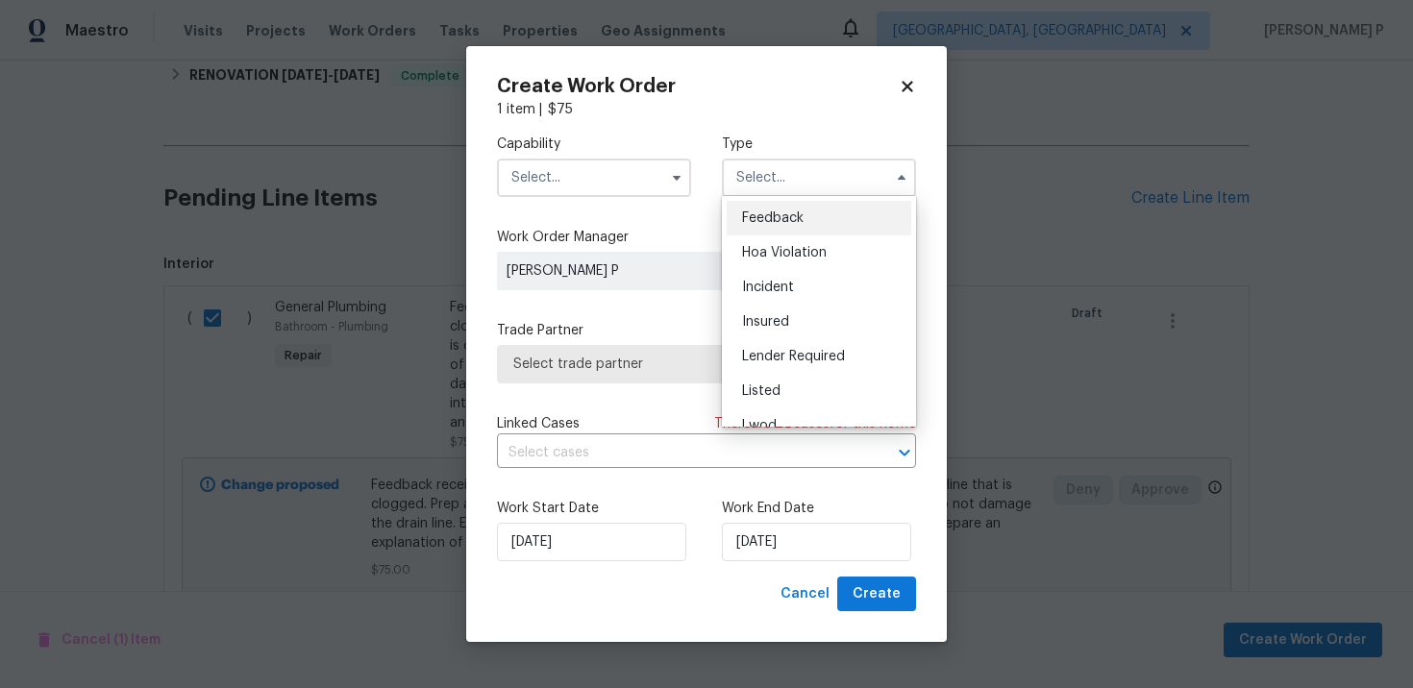
click at [796, 211] on span "Feedback" at bounding box center [773, 217] width 62 height 13
type input "Feedback"
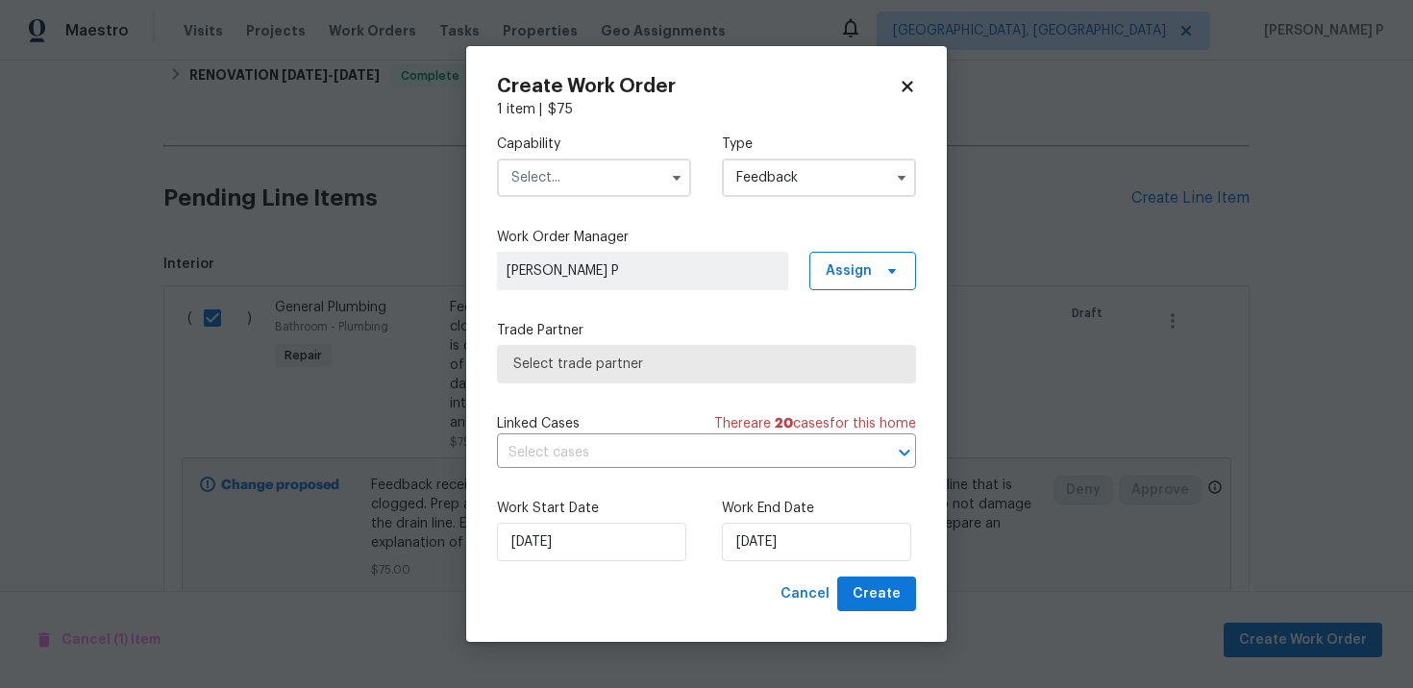
click at [623, 159] on div at bounding box center [594, 178] width 194 height 38
click at [623, 185] on input "text" at bounding box center [594, 178] width 194 height 38
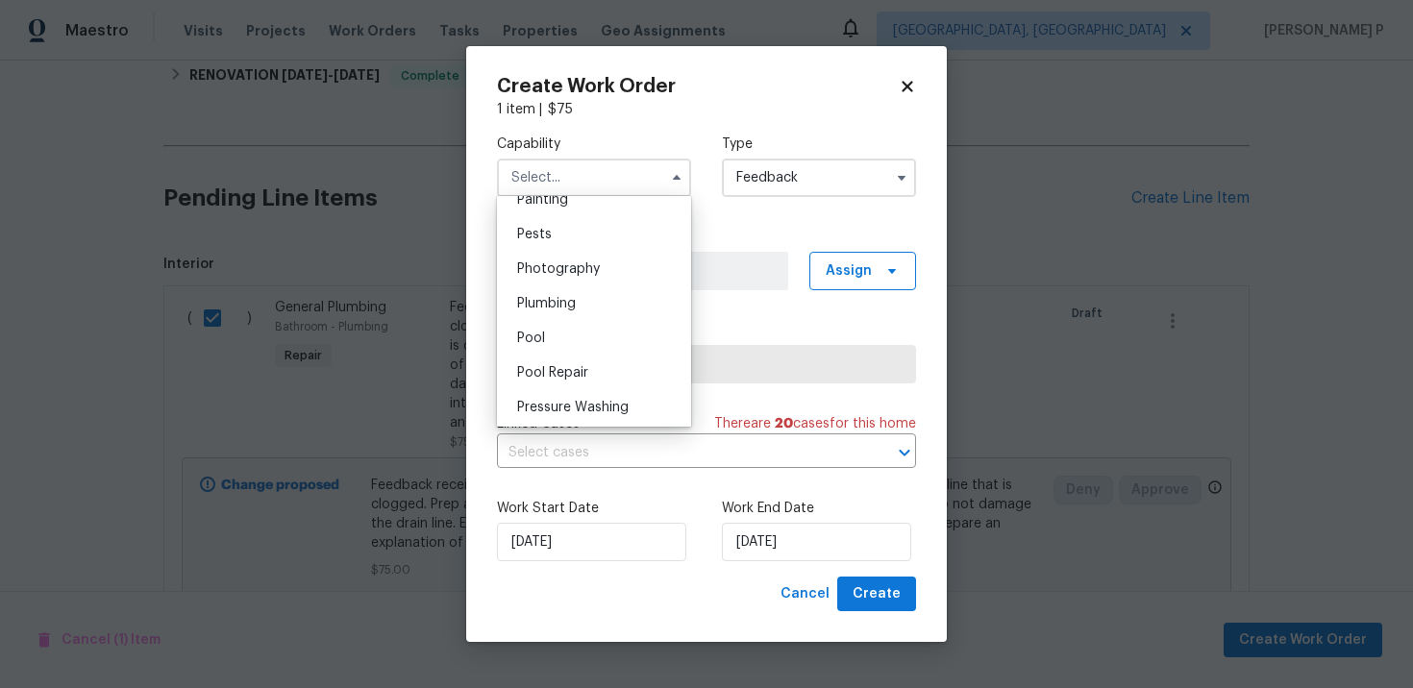
scroll to position [1624, 0]
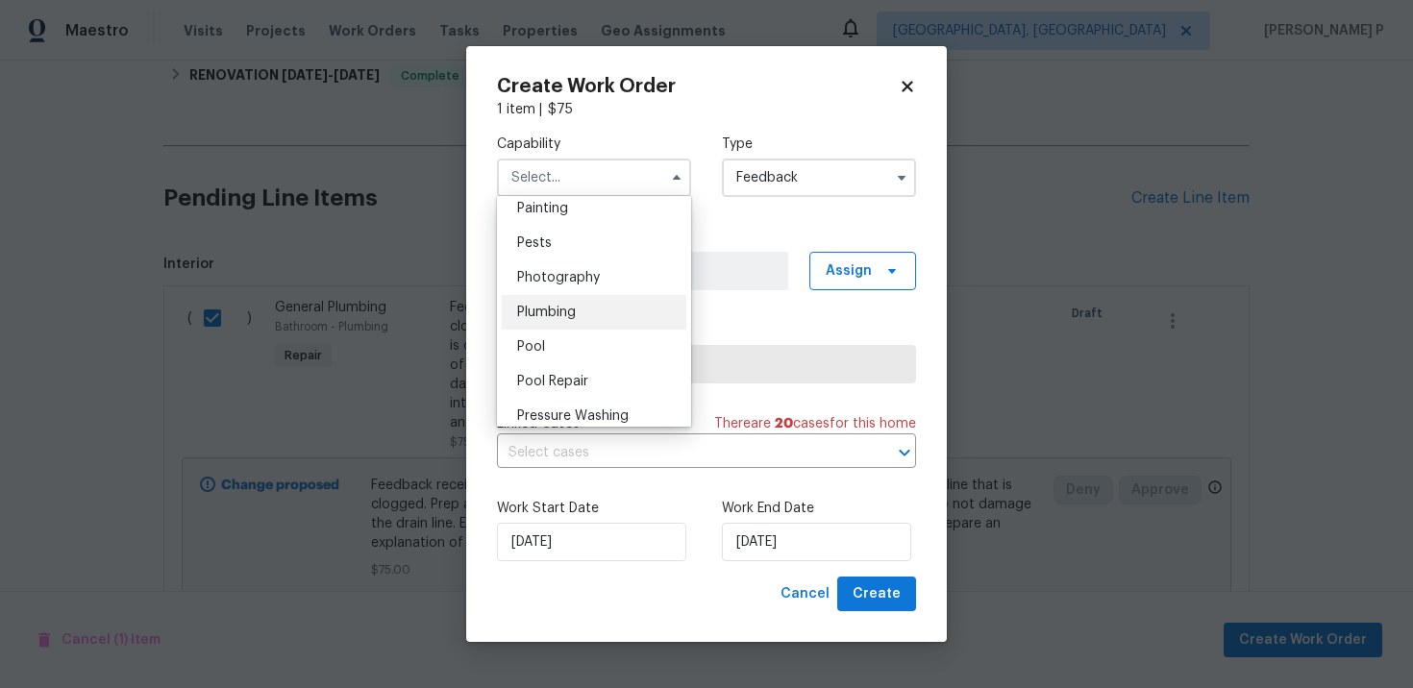
click at [561, 307] on span "Plumbing" at bounding box center [546, 312] width 59 height 13
type input "Plumbing"
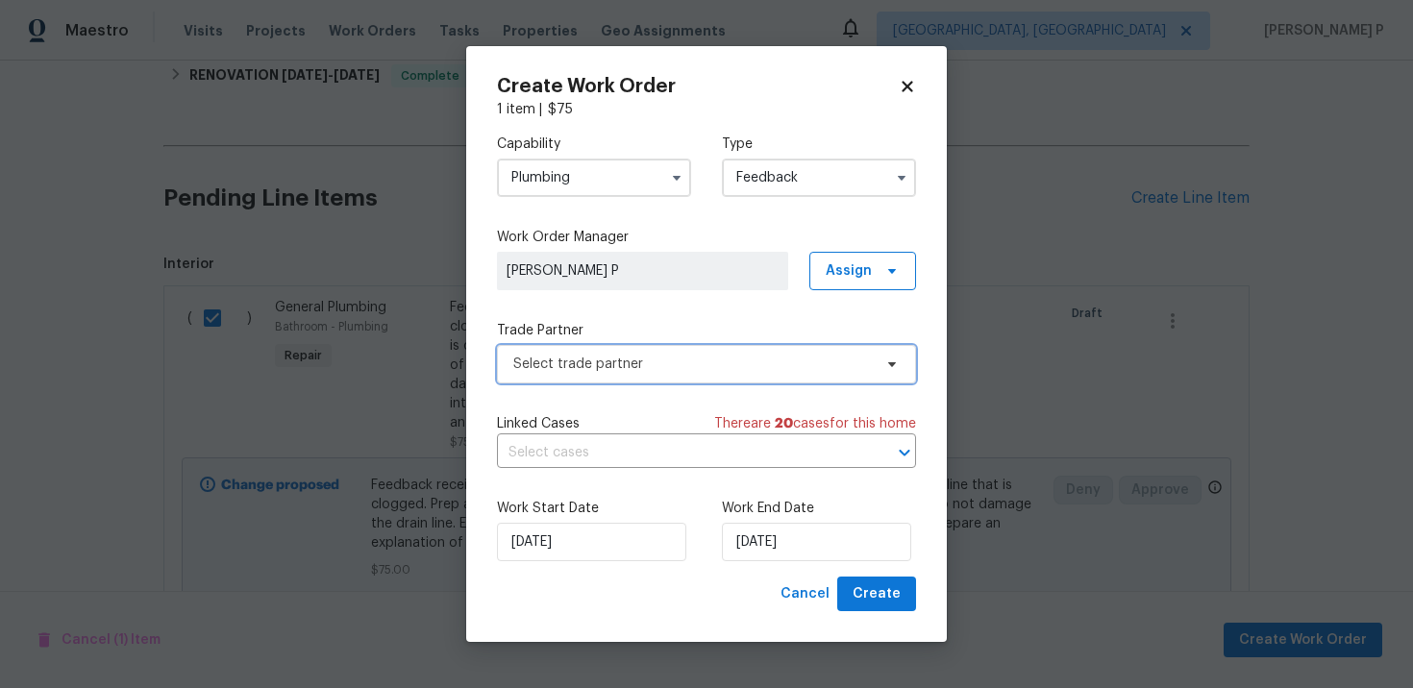
click at [647, 359] on span "Select trade partner" at bounding box center [692, 364] width 359 height 19
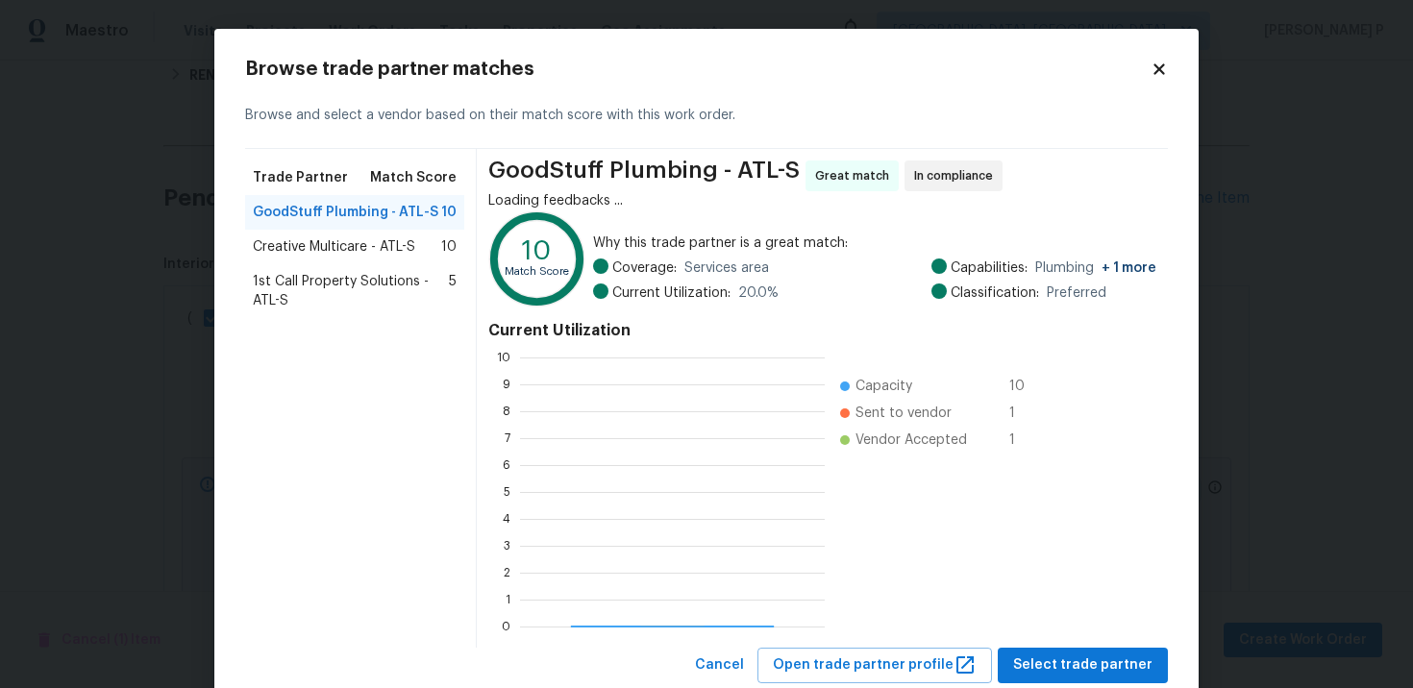
scroll to position [269, 305]
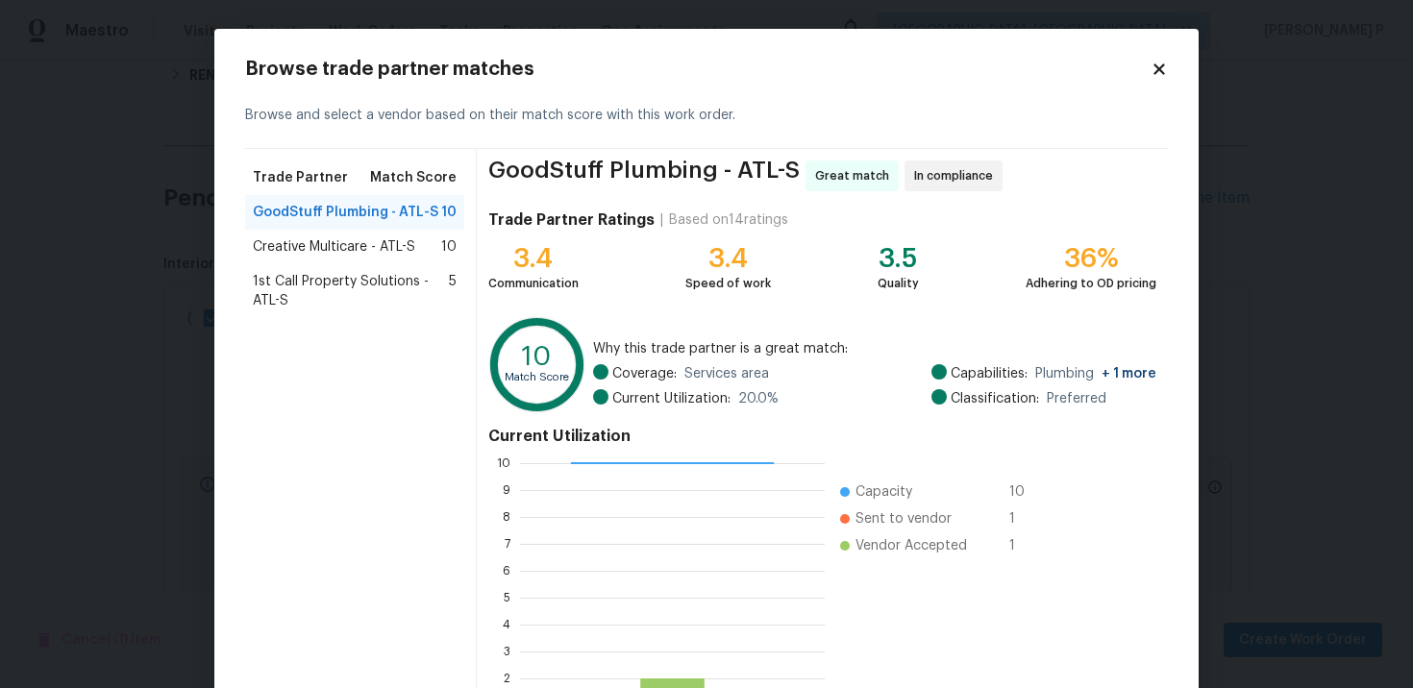
click at [340, 239] on span "Creative Multicare - ATL-S" at bounding box center [334, 246] width 162 height 19
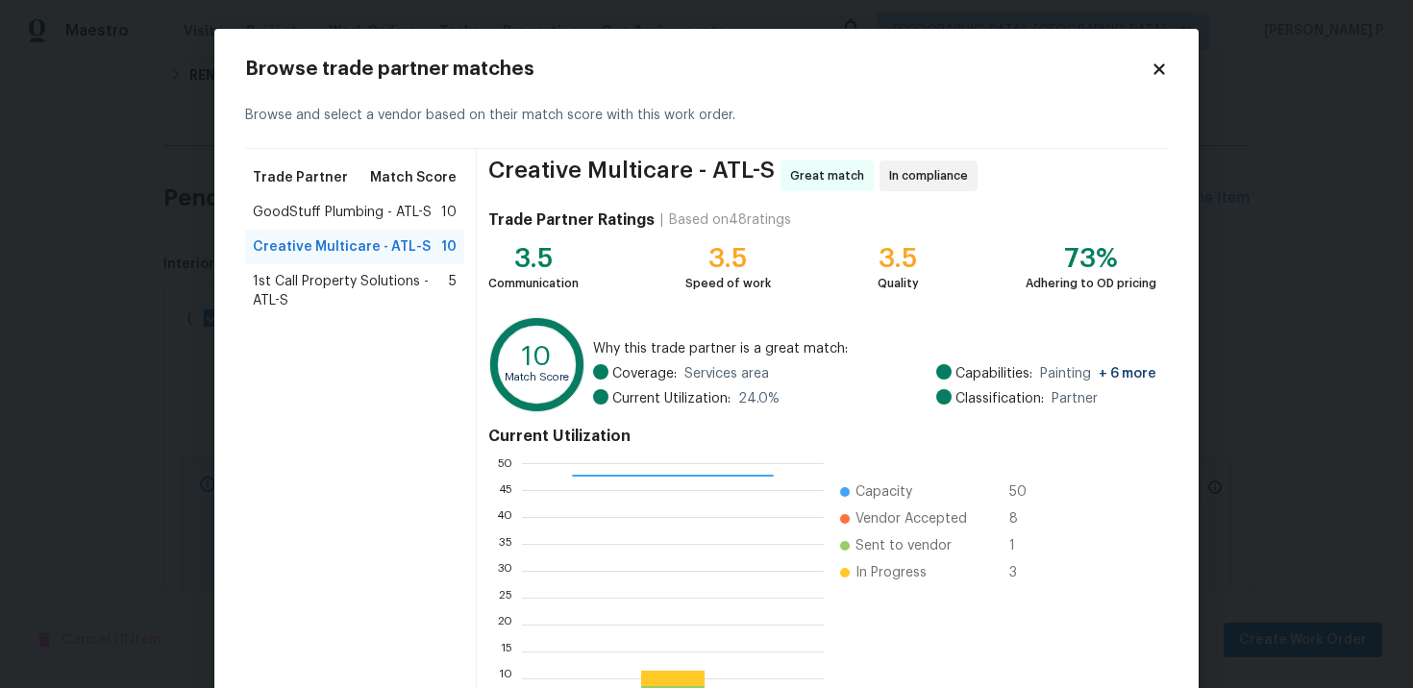
scroll to position [160, 0]
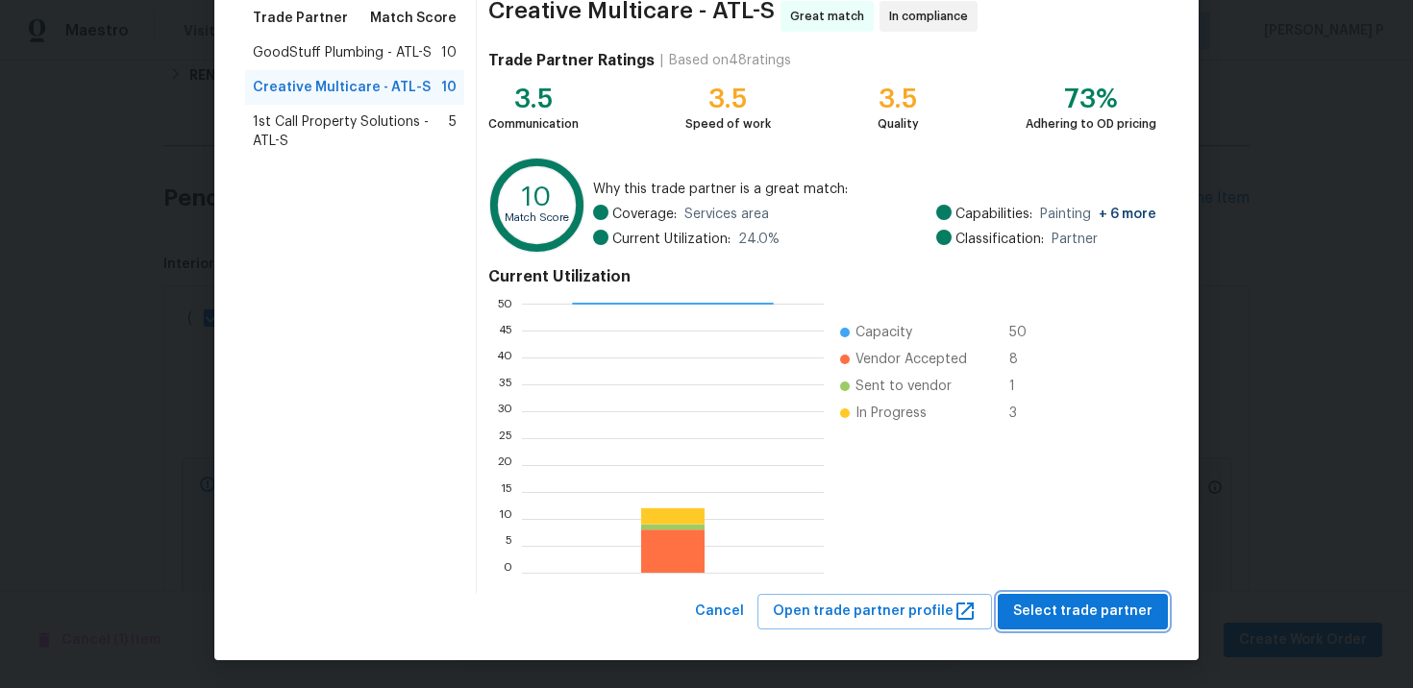
click at [1081, 624] on button "Select trade partner" at bounding box center [1083, 612] width 170 height 36
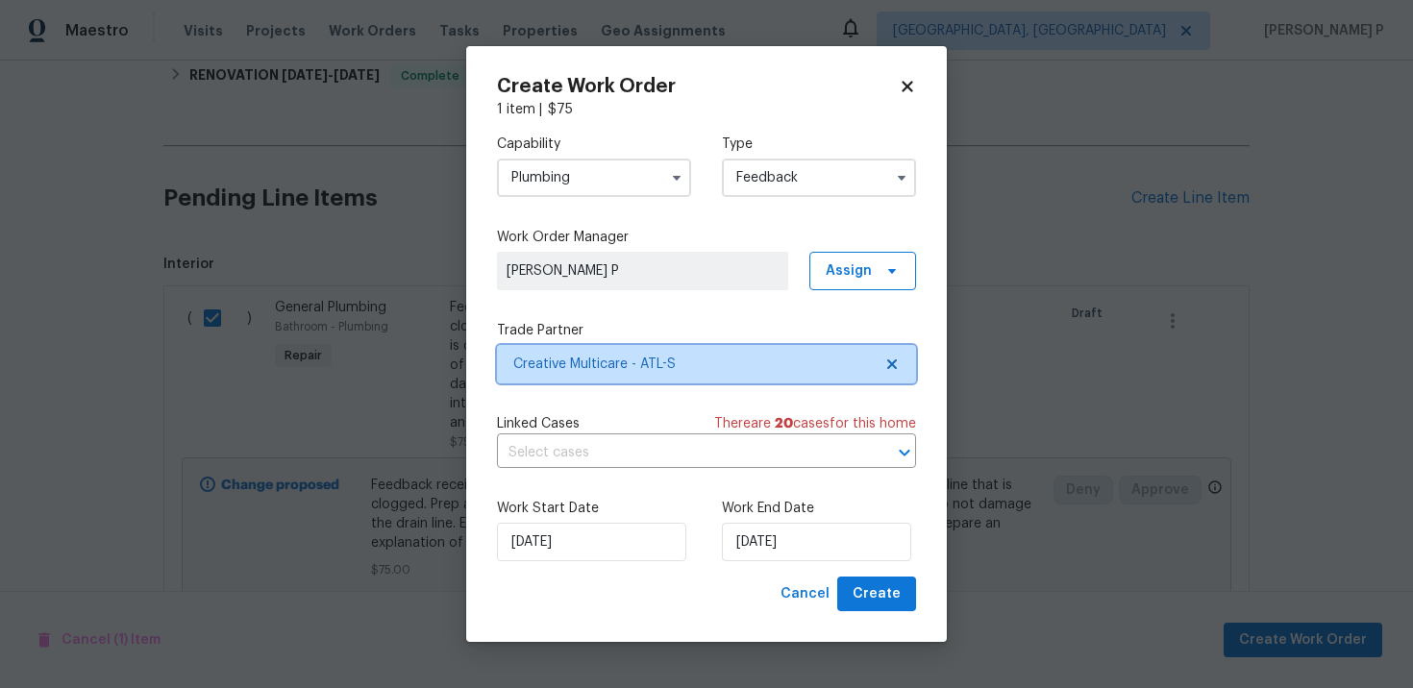
scroll to position [0, 0]
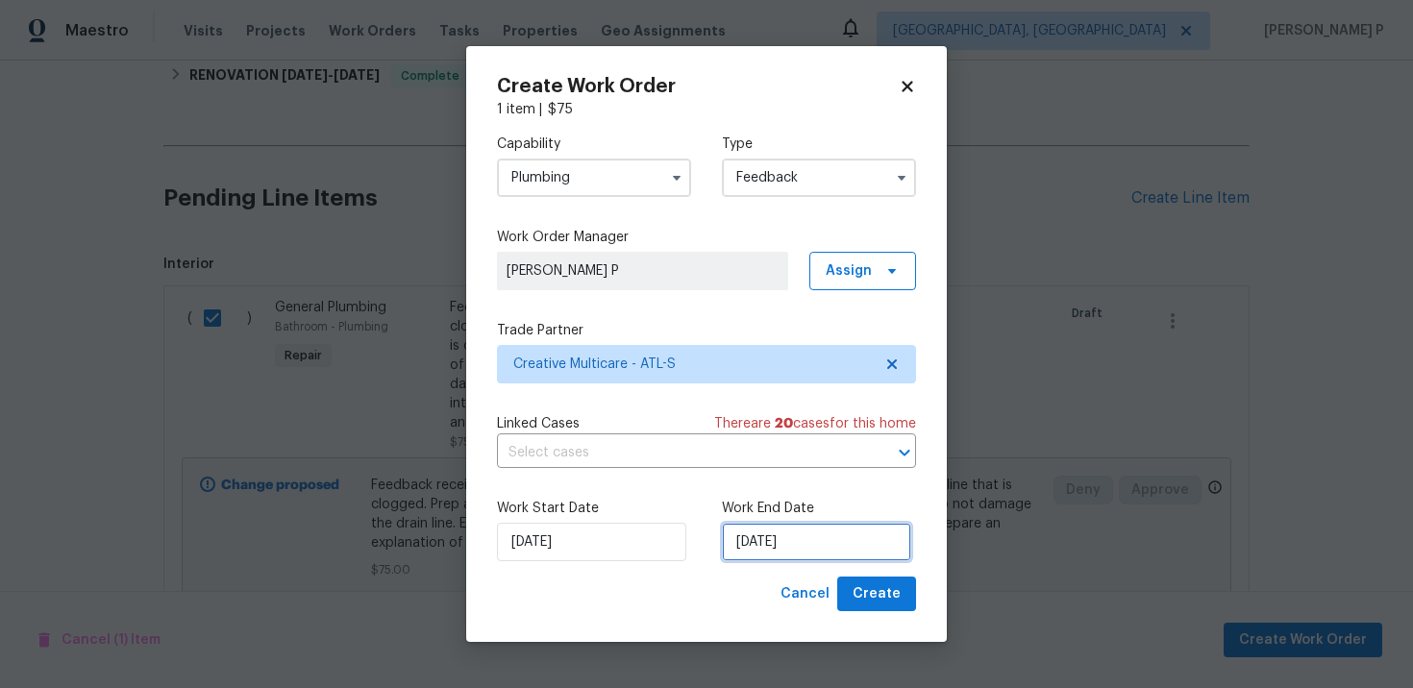
click at [820, 551] on input "10/3/2025" at bounding box center [816, 542] width 189 height 38
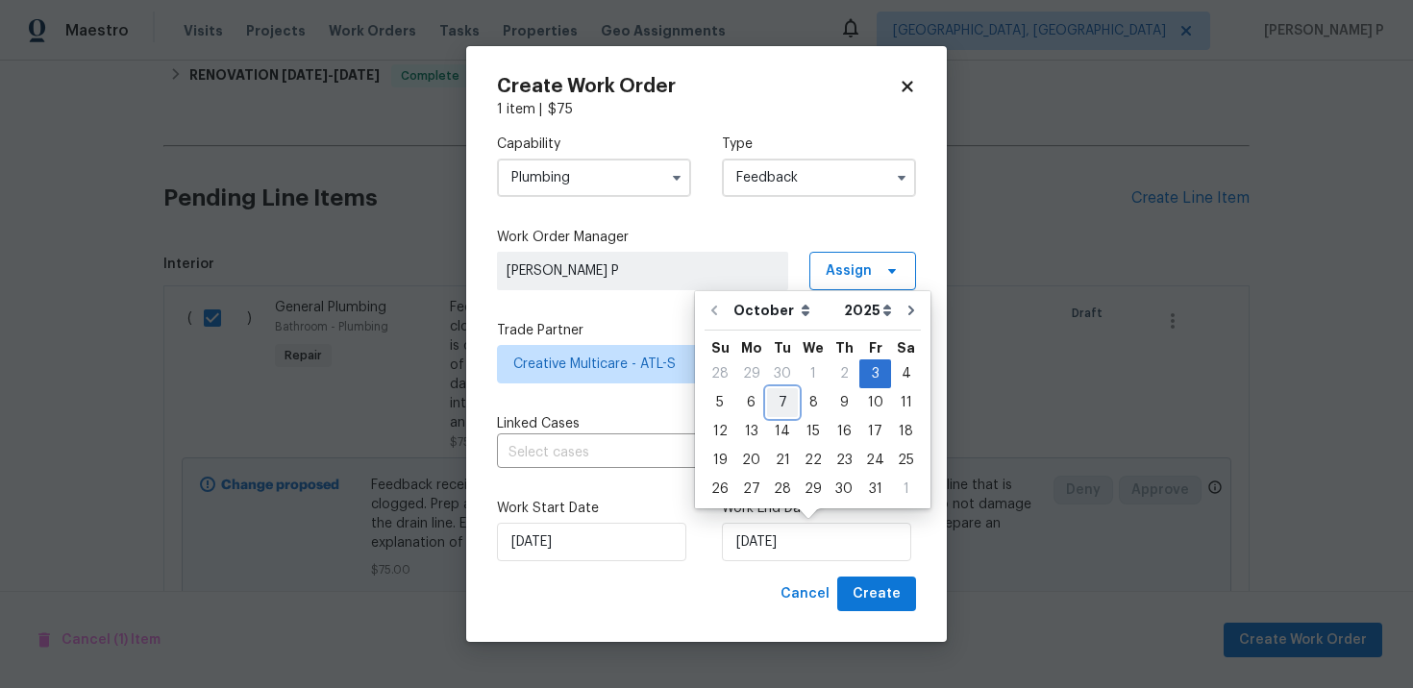
click at [783, 403] on div "7" at bounding box center [782, 402] width 31 height 27
type input "10/7/2025"
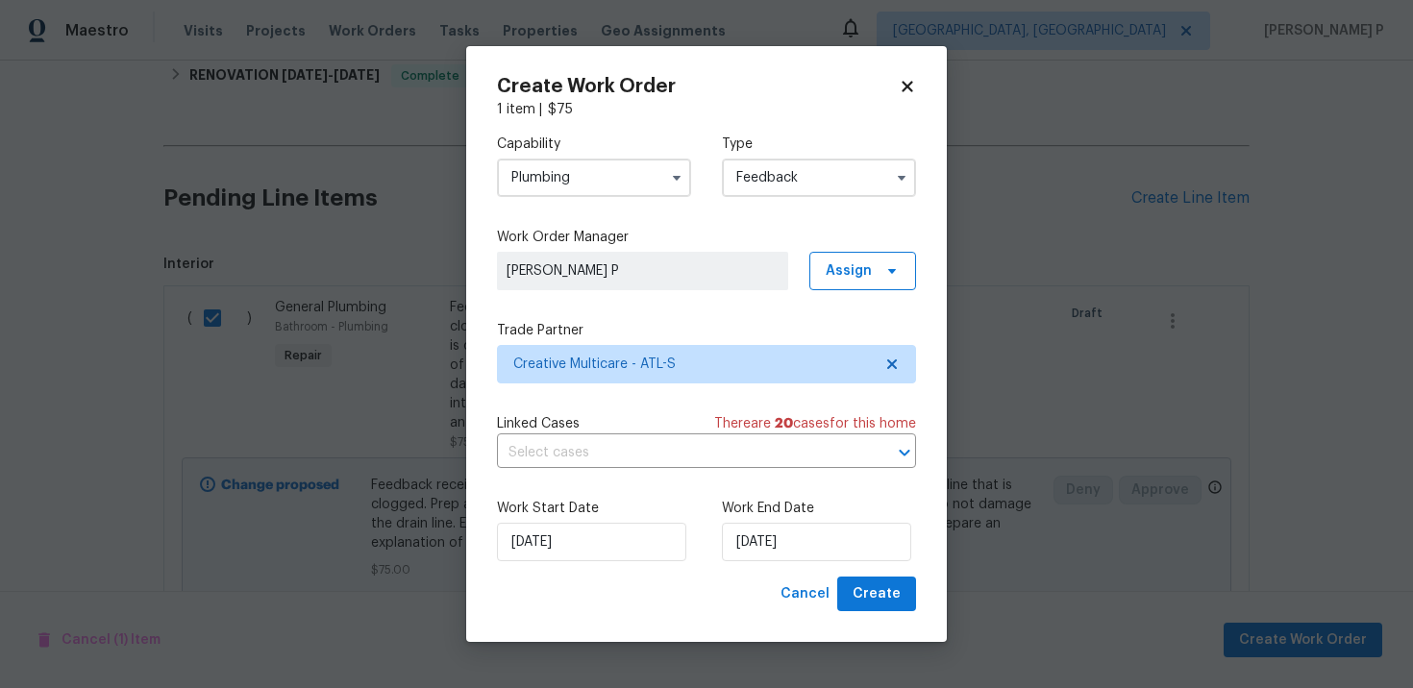
click at [916, 568] on div "Create Work Order 1 item | $ 75 Capability Plumbing Type Feedback Work Order Ma…" at bounding box center [706, 344] width 481 height 597
click at [886, 587] on span "Create" at bounding box center [877, 594] width 48 height 24
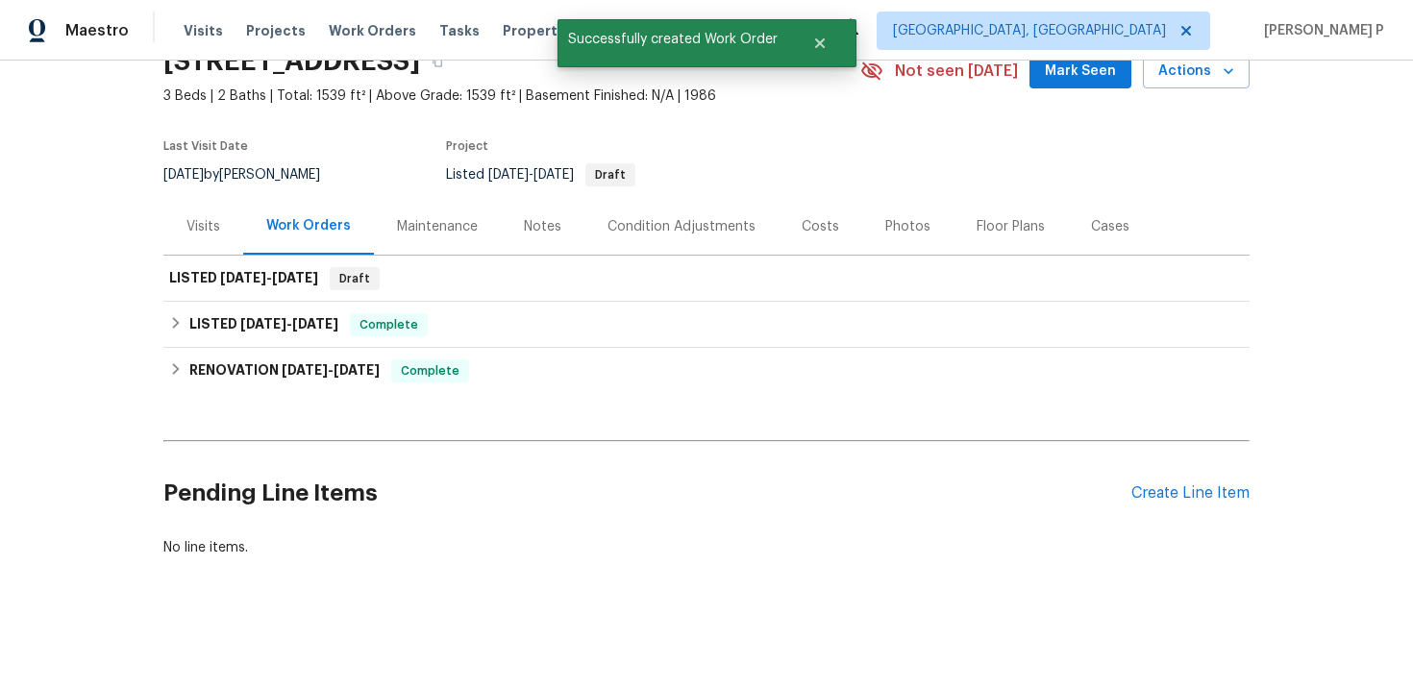
scroll to position [93, 0]
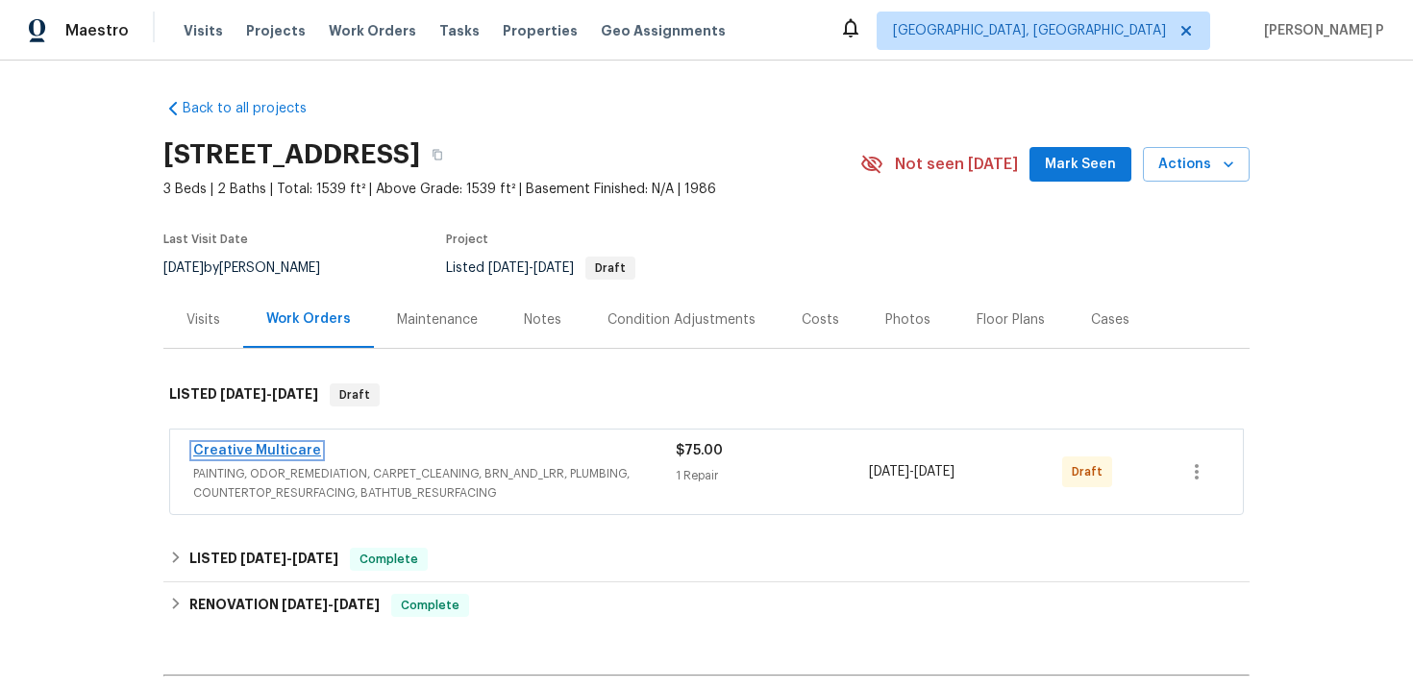
click at [278, 445] on link "Creative Multicare" at bounding box center [257, 450] width 128 height 13
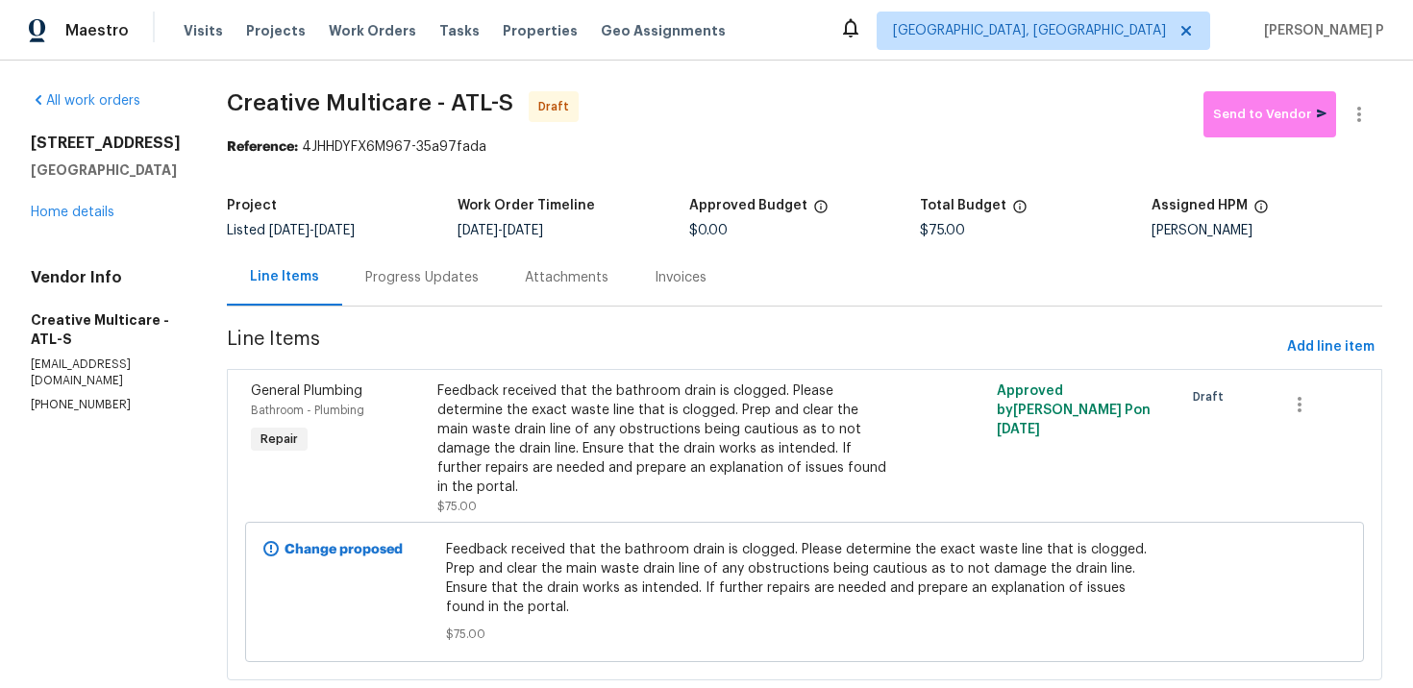
click at [1360, 140] on div "Reference: 4JHHDYFX6M967-35a97fada" at bounding box center [804, 146] width 1155 height 19
click at [1360, 123] on icon "button" at bounding box center [1359, 114] width 23 height 23
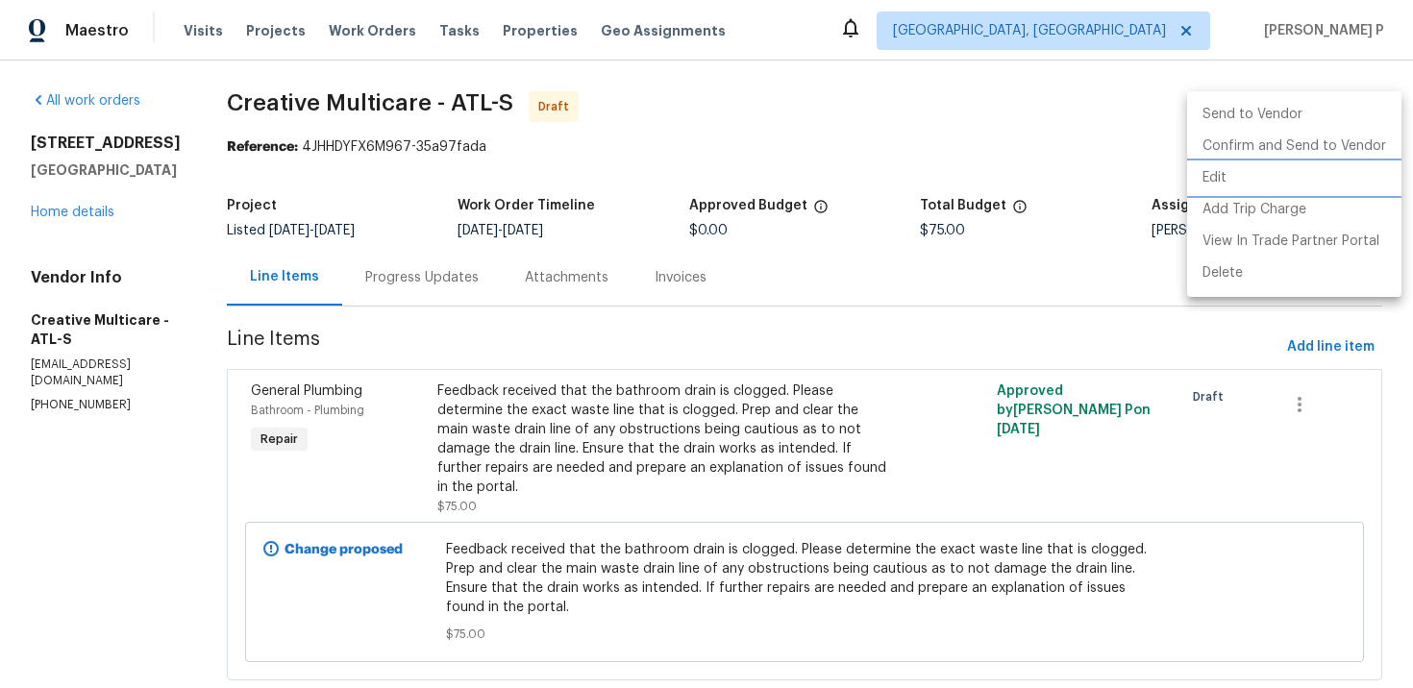
click at [1270, 176] on li "Edit" at bounding box center [1294, 178] width 214 height 32
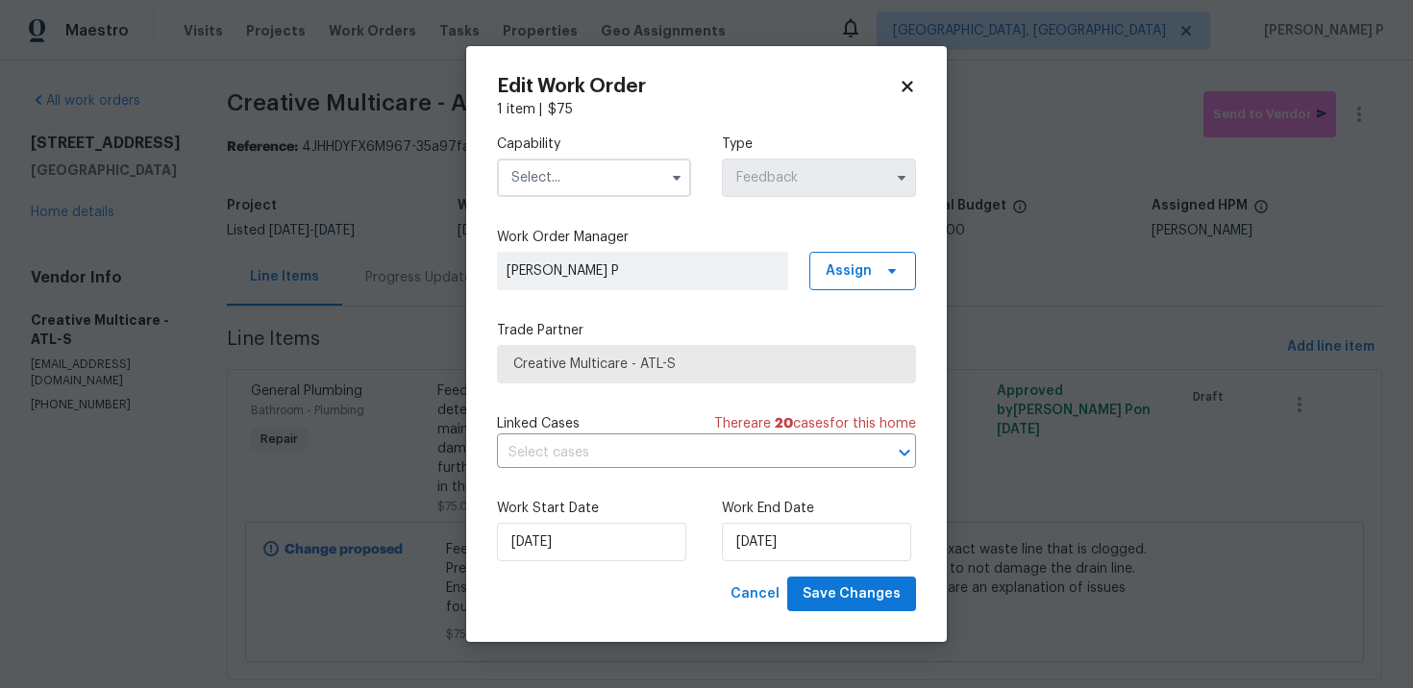
click at [646, 180] on input "text" at bounding box center [594, 178] width 194 height 38
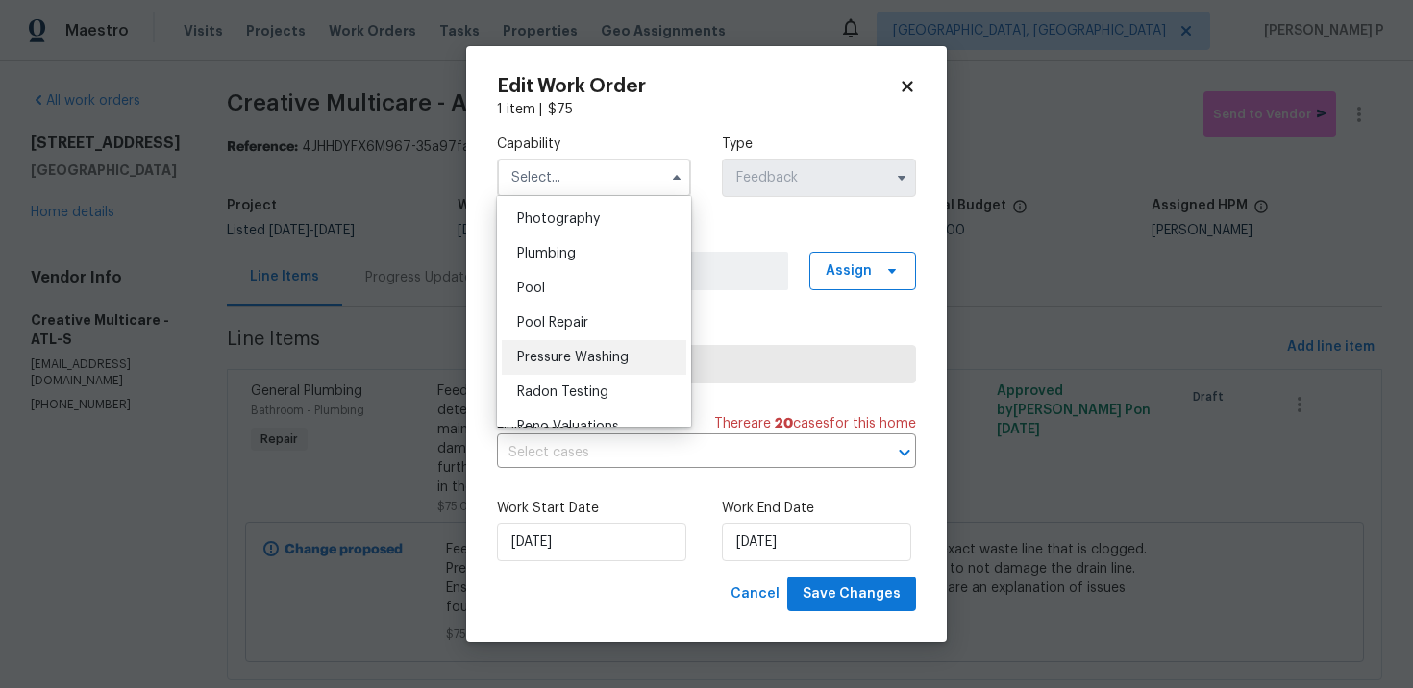
scroll to position [1659, 0]
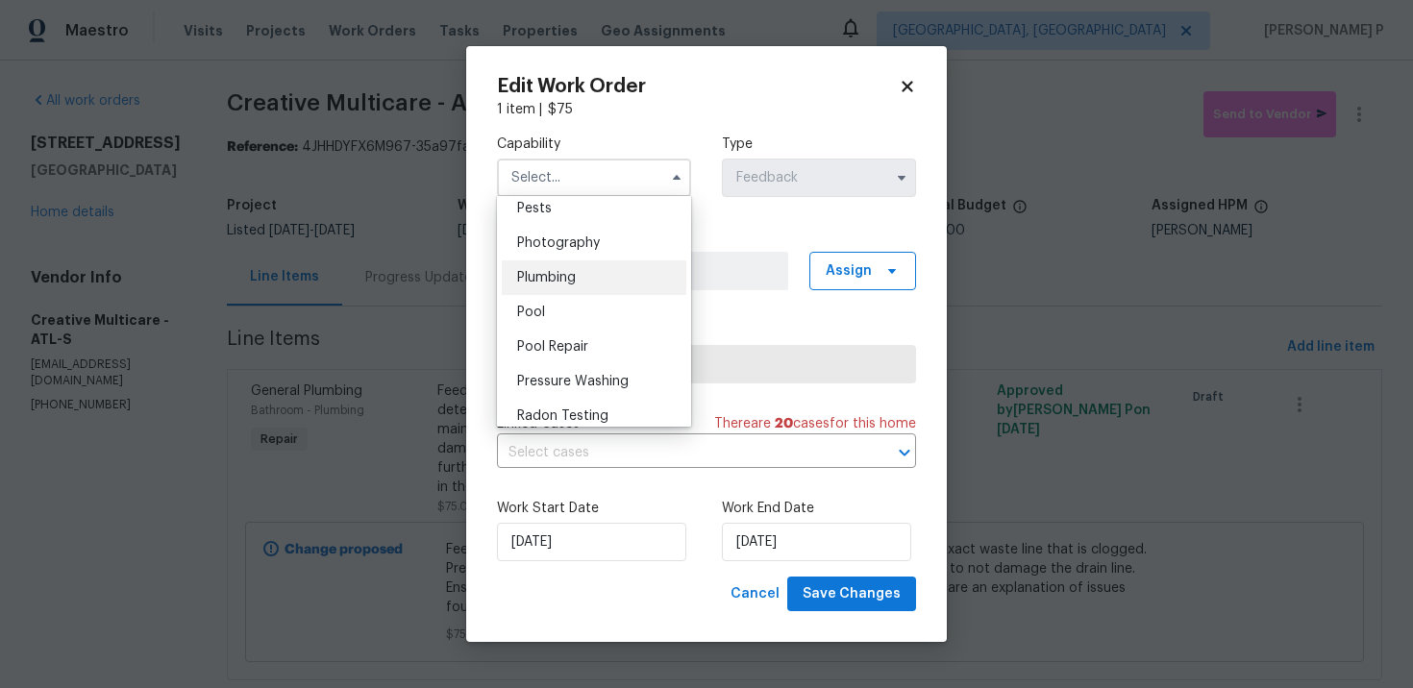
click at [577, 279] on div "Plumbing" at bounding box center [594, 277] width 185 height 35
type input "Plumbing"
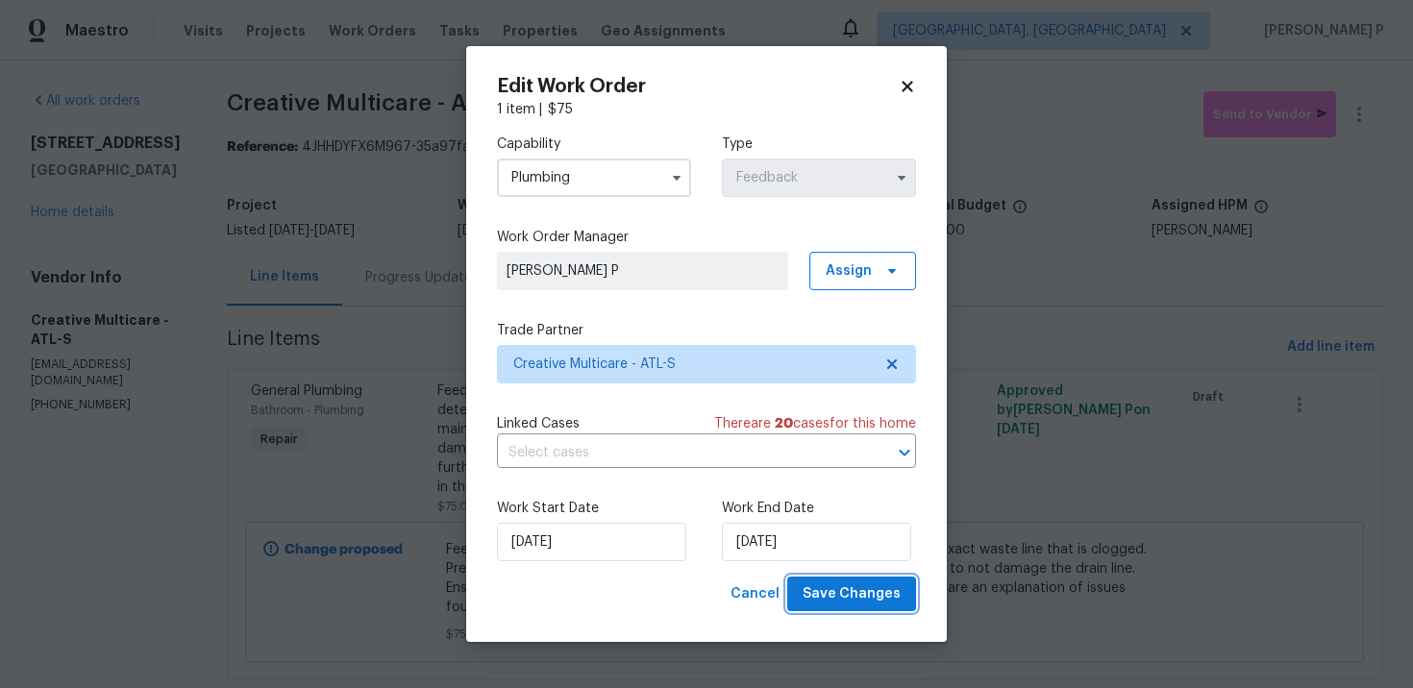
click at [833, 599] on span "Save Changes" at bounding box center [852, 594] width 98 height 24
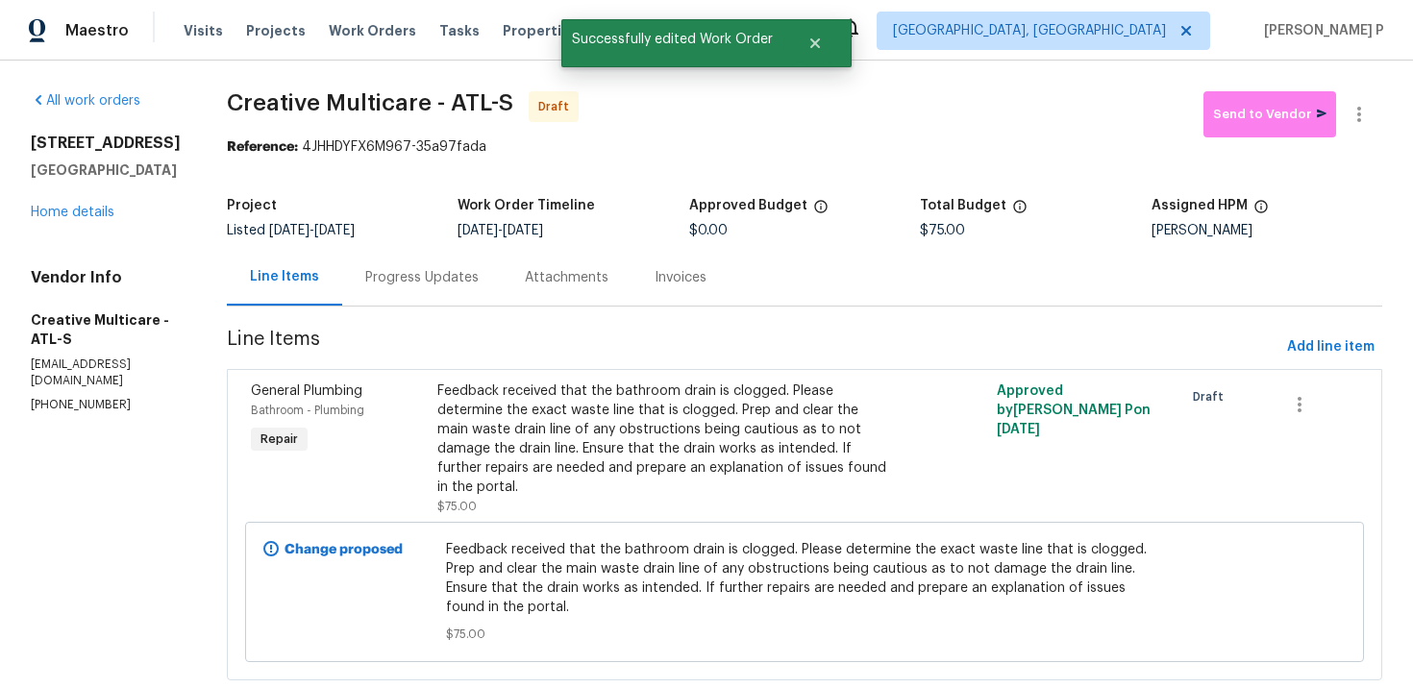
click at [479, 281] on div "Progress Updates" at bounding box center [421, 277] width 113 height 19
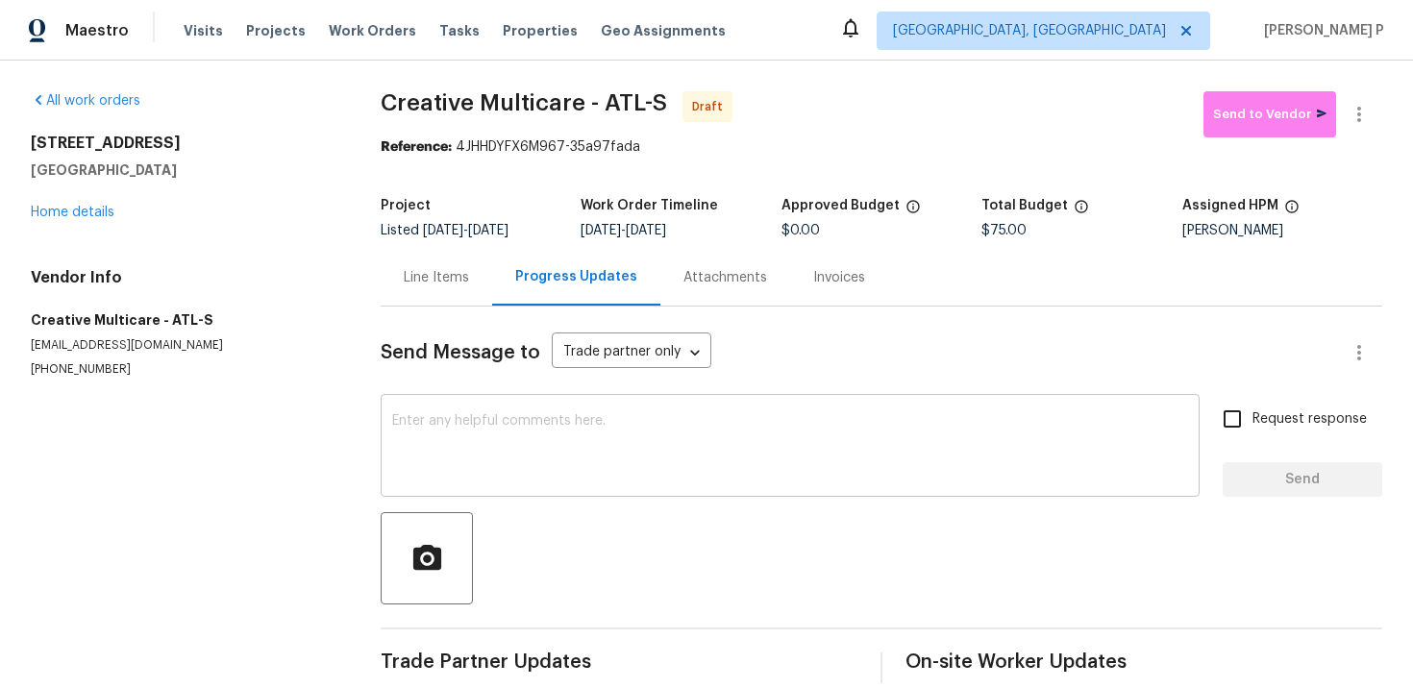
click at [555, 430] on textarea at bounding box center [790, 447] width 796 height 67
paste textarea "Hi, this is Ramyasri with Opendoor. I’m confirming you received the WO for the …"
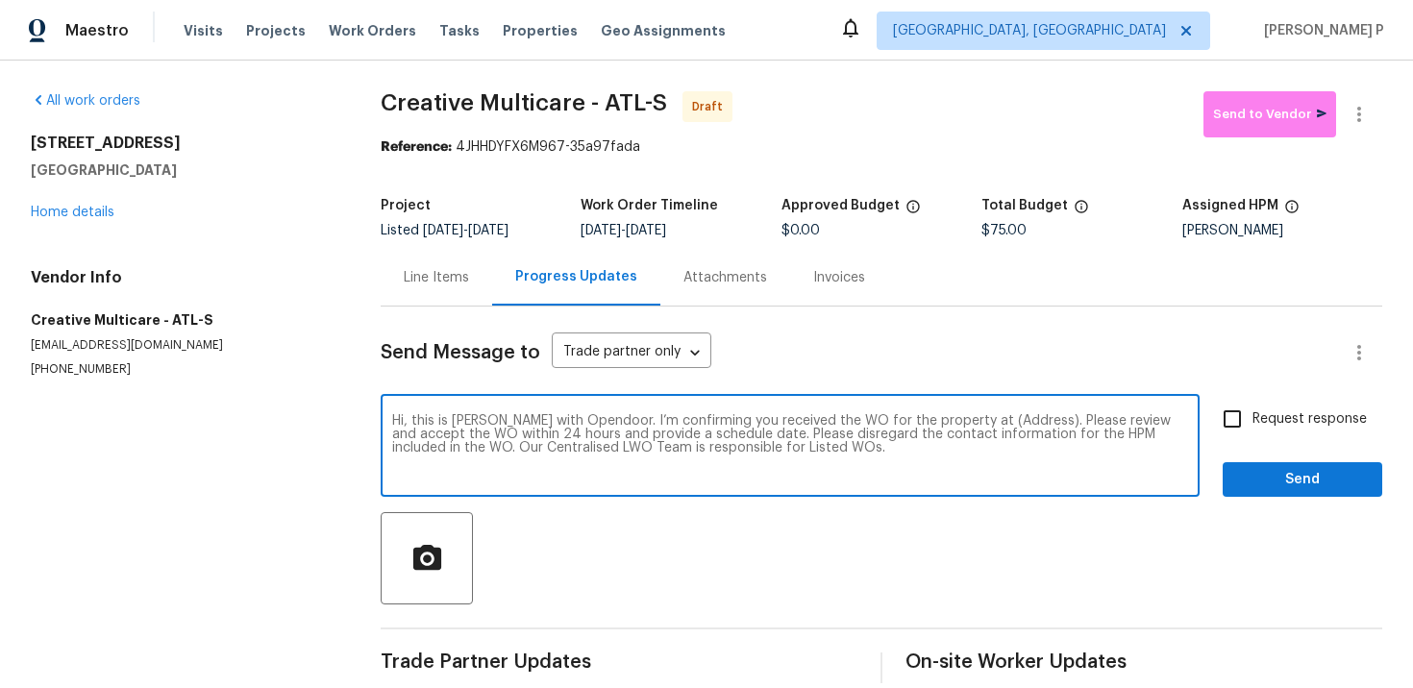
drag, startPoint x: 963, startPoint y: 420, endPoint x: 1024, endPoint y: 417, distance: 60.6
click at [1024, 417] on textarea "Hi, this is Ramyasri with Opendoor. I’m confirming you received the WO for the …" at bounding box center [790, 447] width 796 height 67
paste textarea "643 Woodsong Ln, Stone Mountain, GA 30087"
type textarea "Hi, this is Ramyasri with Opendoor. I’m confirming you received the WO for the …"
click at [1270, 407] on label "Request response" at bounding box center [1289, 419] width 155 height 40
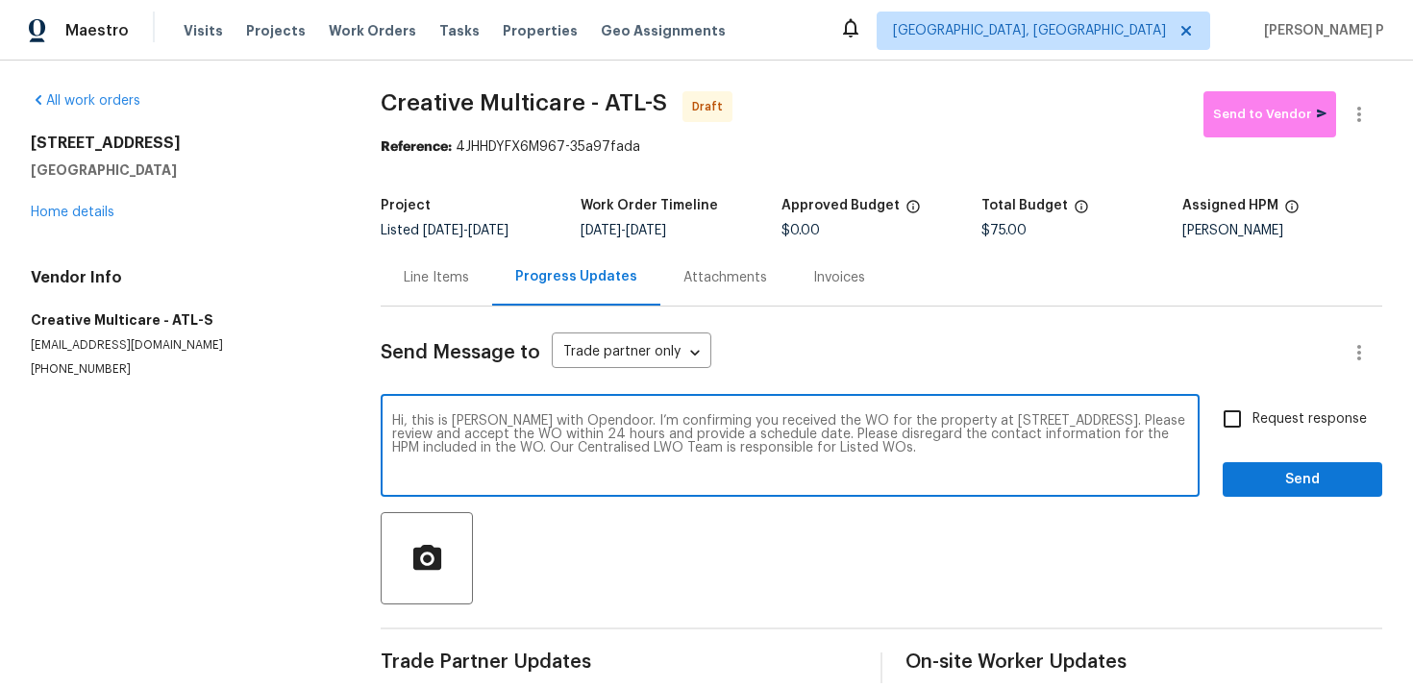
click at [1252, 407] on input "Request response" at bounding box center [1232, 419] width 40 height 40
checkbox input "true"
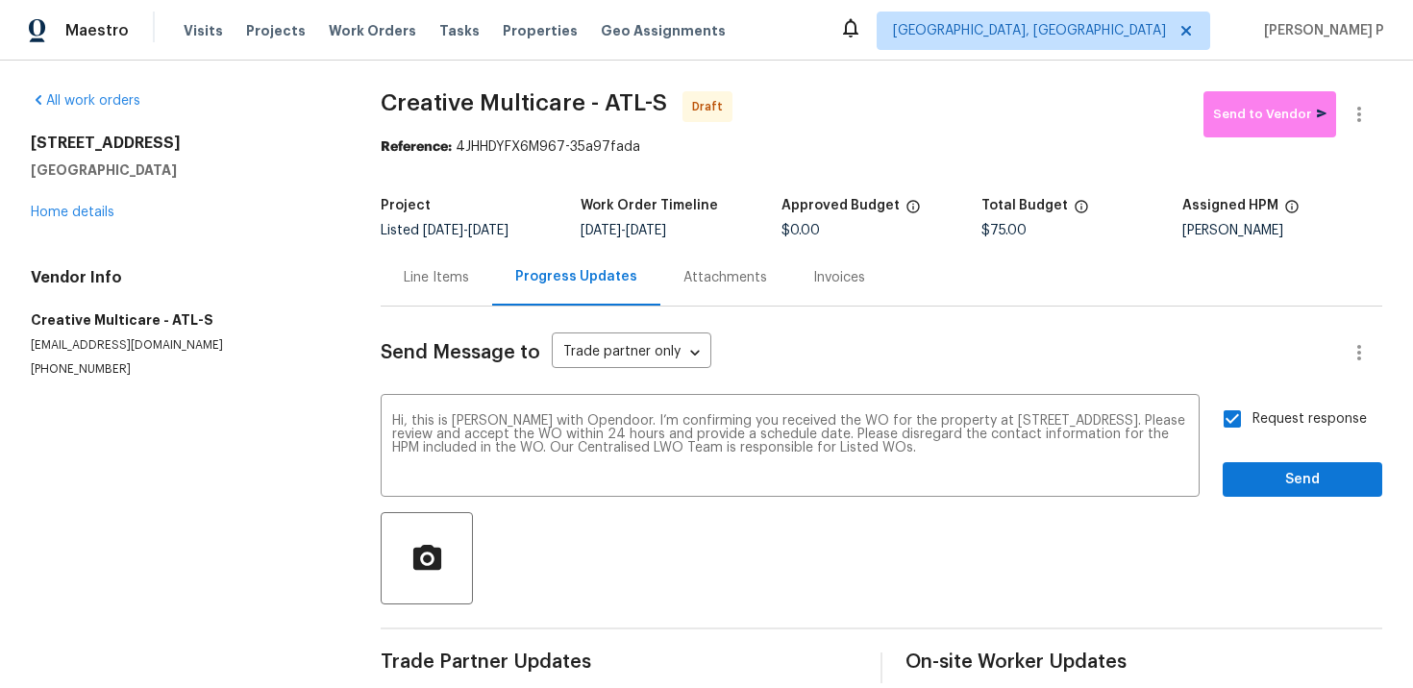
click at [1273, 498] on div "Send Message to Trade partner only Trade partner only ​ Hi, this is Ramyasri wi…" at bounding box center [882, 495] width 1002 height 377
click at [1258, 468] on span "Send" at bounding box center [1302, 480] width 129 height 24
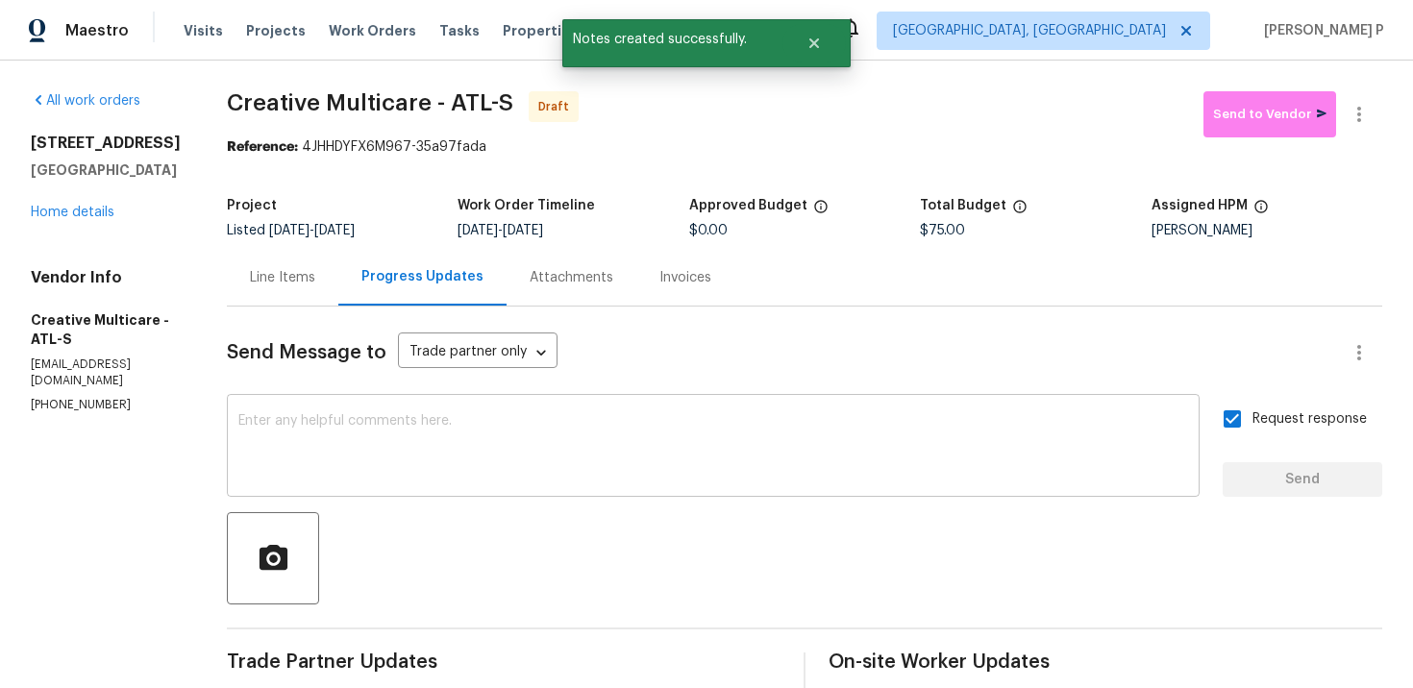
click at [533, 455] on textarea at bounding box center [713, 447] width 950 height 67
paste textarea "Attention All Work Orders must include before-photos (both close-up and wide-an…"
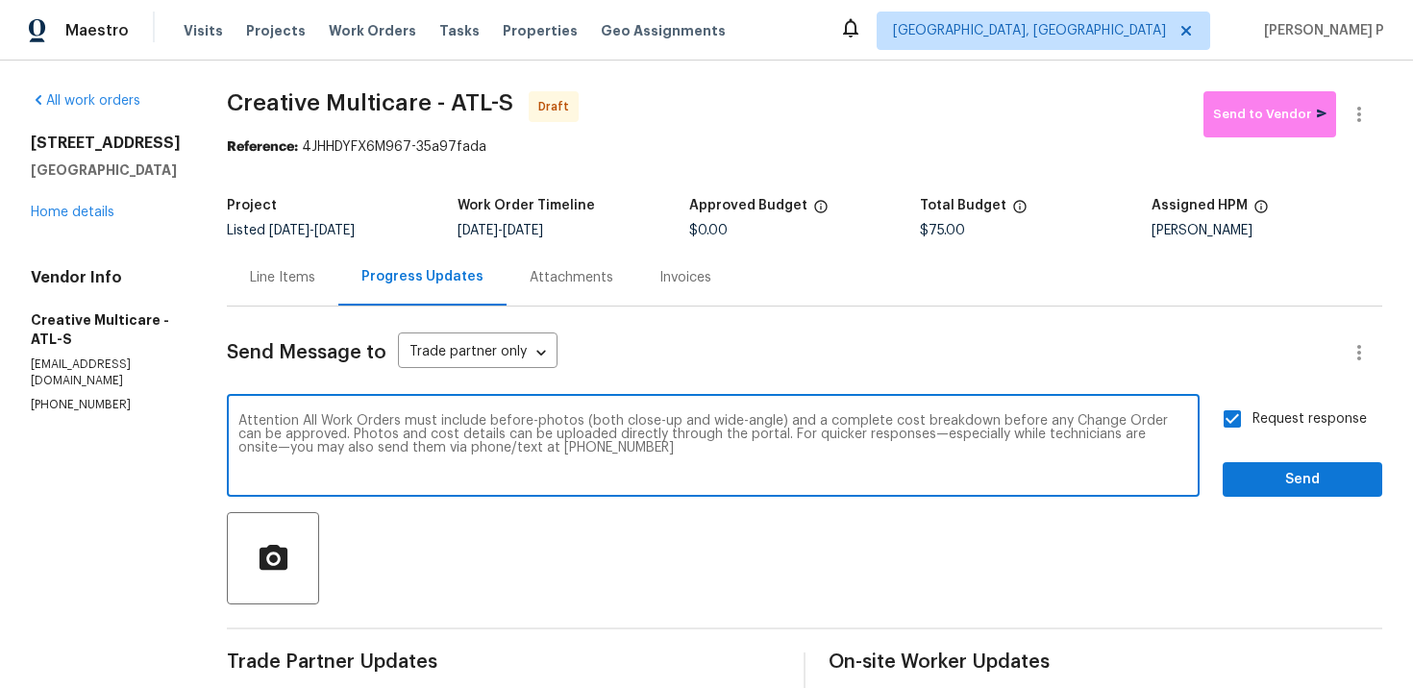
type textarea "Attention All Work Orders must include before-photos (both close-up and wide-an…"
click at [1290, 462] on button "Send" at bounding box center [1303, 480] width 160 height 36
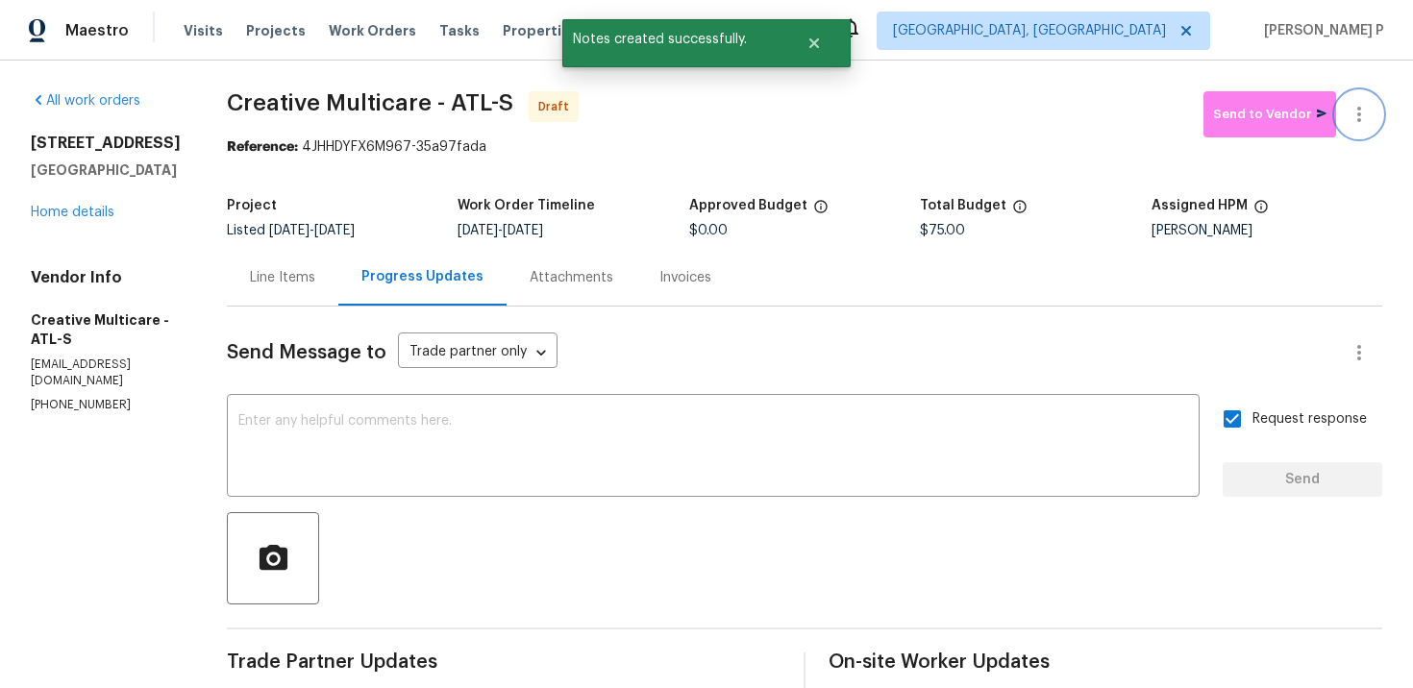
click at [1348, 106] on icon "button" at bounding box center [1359, 114] width 23 height 23
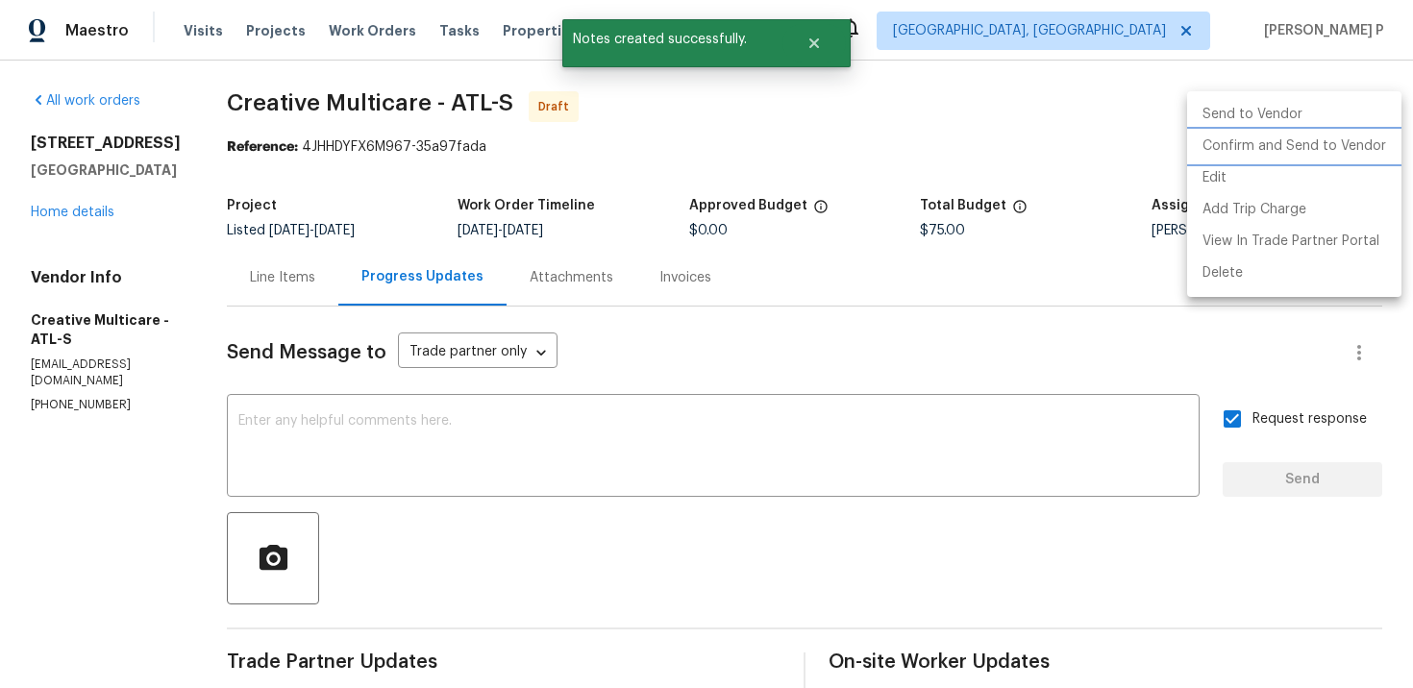
click at [1267, 141] on li "Confirm and Send to Vendor" at bounding box center [1294, 147] width 214 height 32
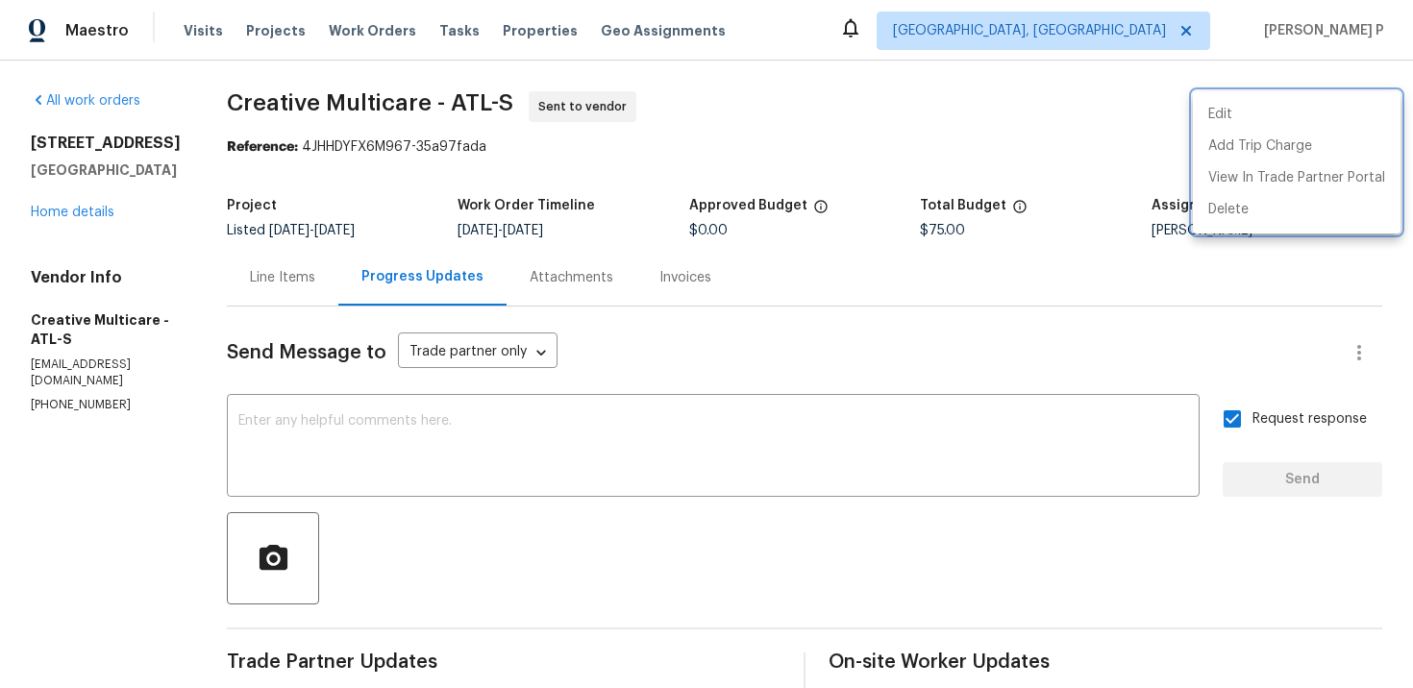
click at [353, 145] on div at bounding box center [706, 344] width 1413 height 688
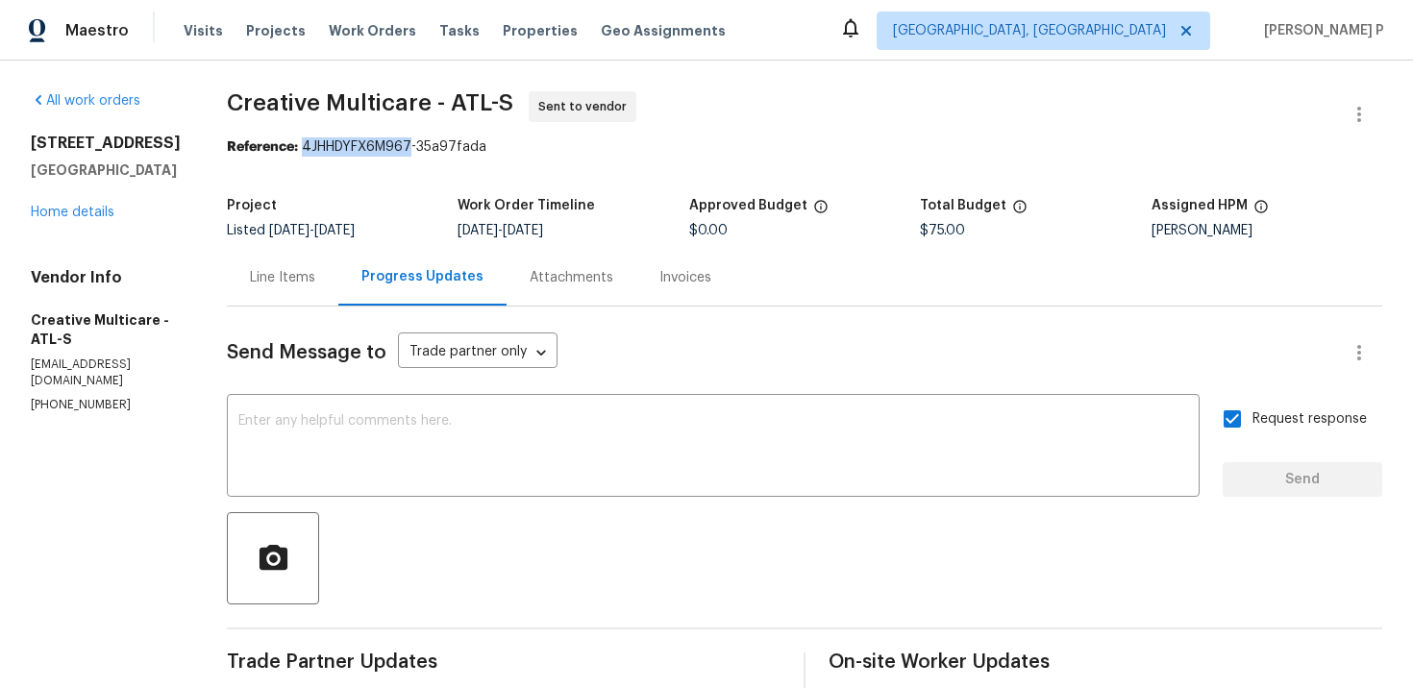
click at [354, 145] on div "Reference: 4JHHDYFX6M967-35a97fada" at bounding box center [804, 146] width 1155 height 19
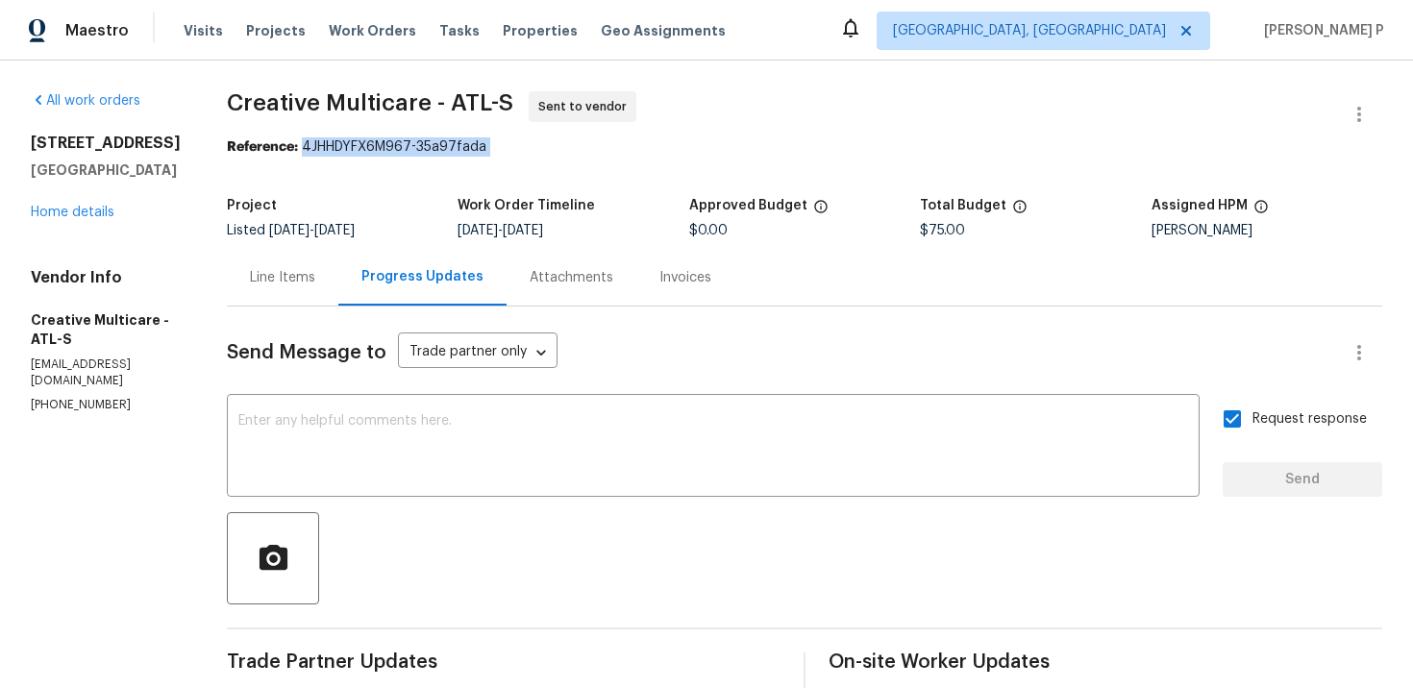
drag, startPoint x: 354, startPoint y: 145, endPoint x: 571, endPoint y: 145, distance: 217.2
click at [571, 145] on div "Reference: 4JHHDYFX6M967-35a97fada" at bounding box center [804, 146] width 1155 height 19
click at [377, 104] on span "Creative Multicare - ATL-S" at bounding box center [370, 102] width 286 height 23
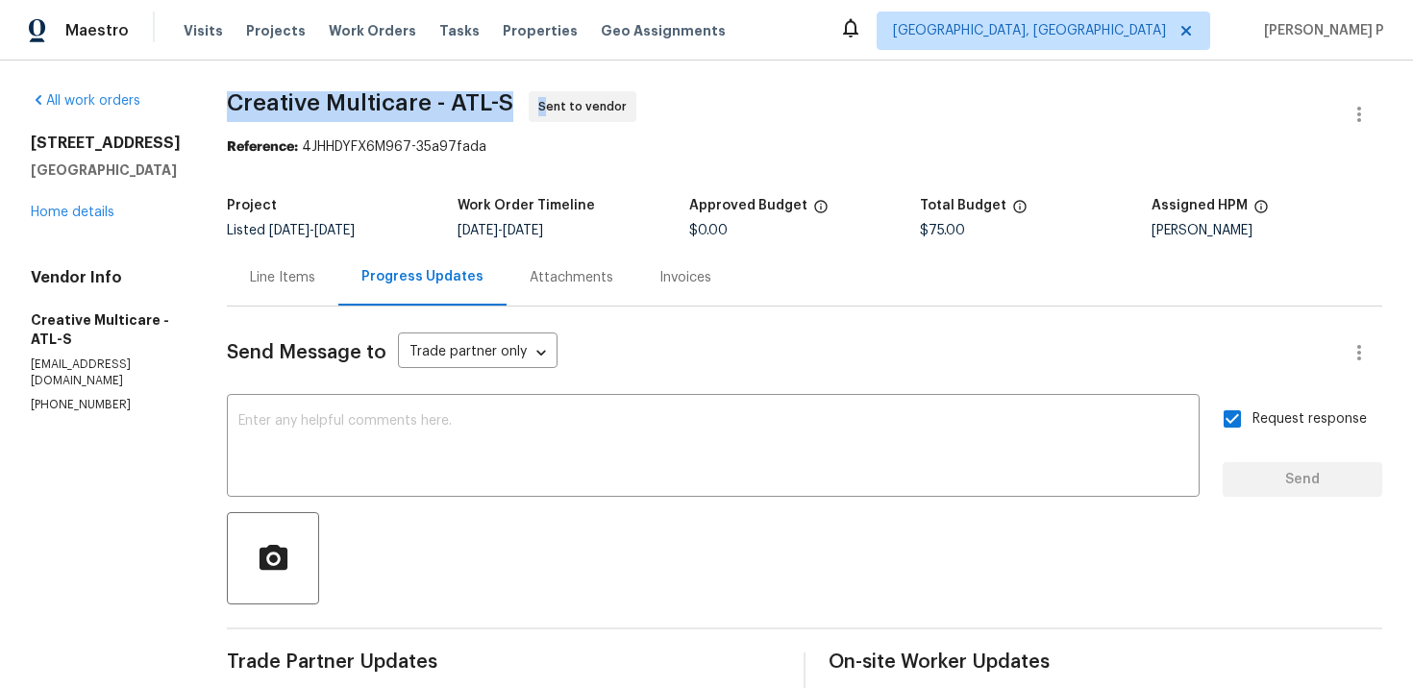
drag, startPoint x: 259, startPoint y: 100, endPoint x: 591, endPoint y: 100, distance: 332.6
click at [591, 100] on div "All work orders 643 Woodsong Ln Stone Mountain, GA 30087 Home details Vendor In…" at bounding box center [706, 530] width 1413 height 938
click at [339, 117] on span "Creative Multicare - ATL-S Sent to vendor" at bounding box center [781, 114] width 1109 height 46
drag, startPoint x: 282, startPoint y: 97, endPoint x: 568, endPoint y: 97, distance: 286.4
click at [568, 97] on span "Creative Multicare - ATL-S Sent to vendor" at bounding box center [781, 114] width 1109 height 46
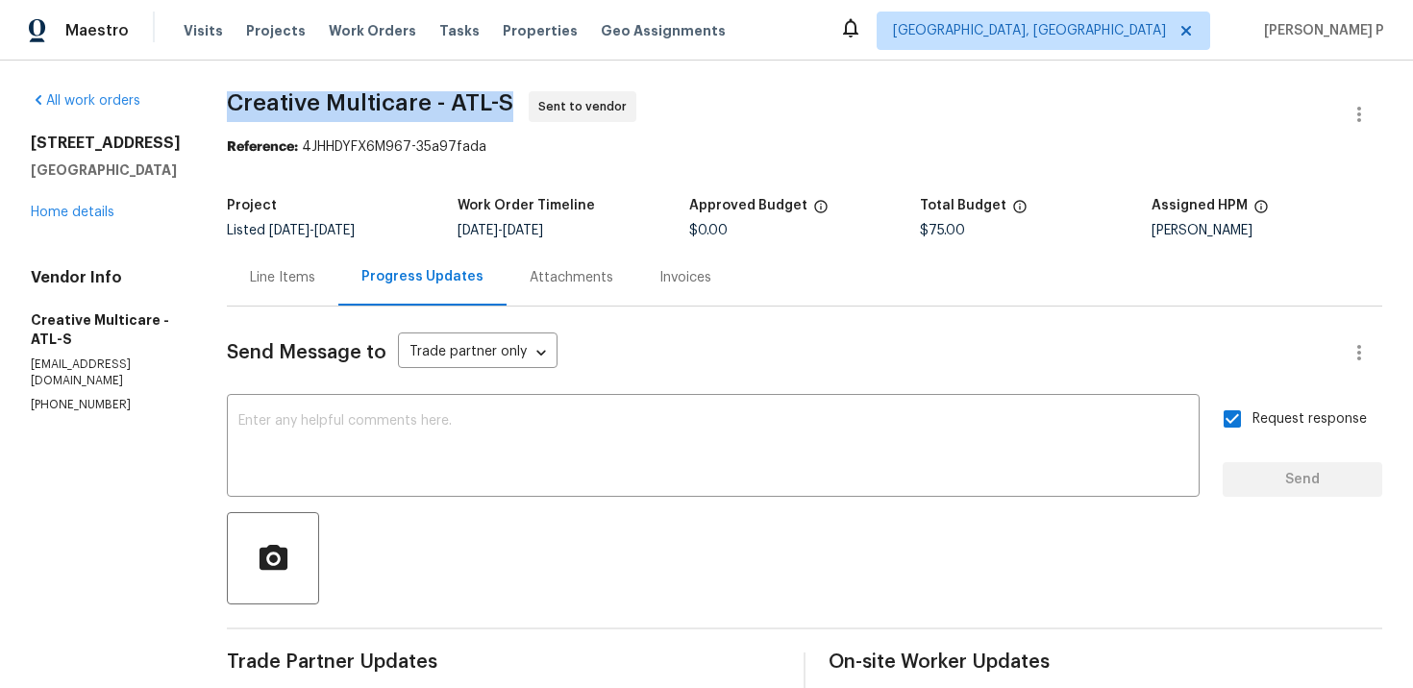
copy span "Creative Multicare - ATL-S"
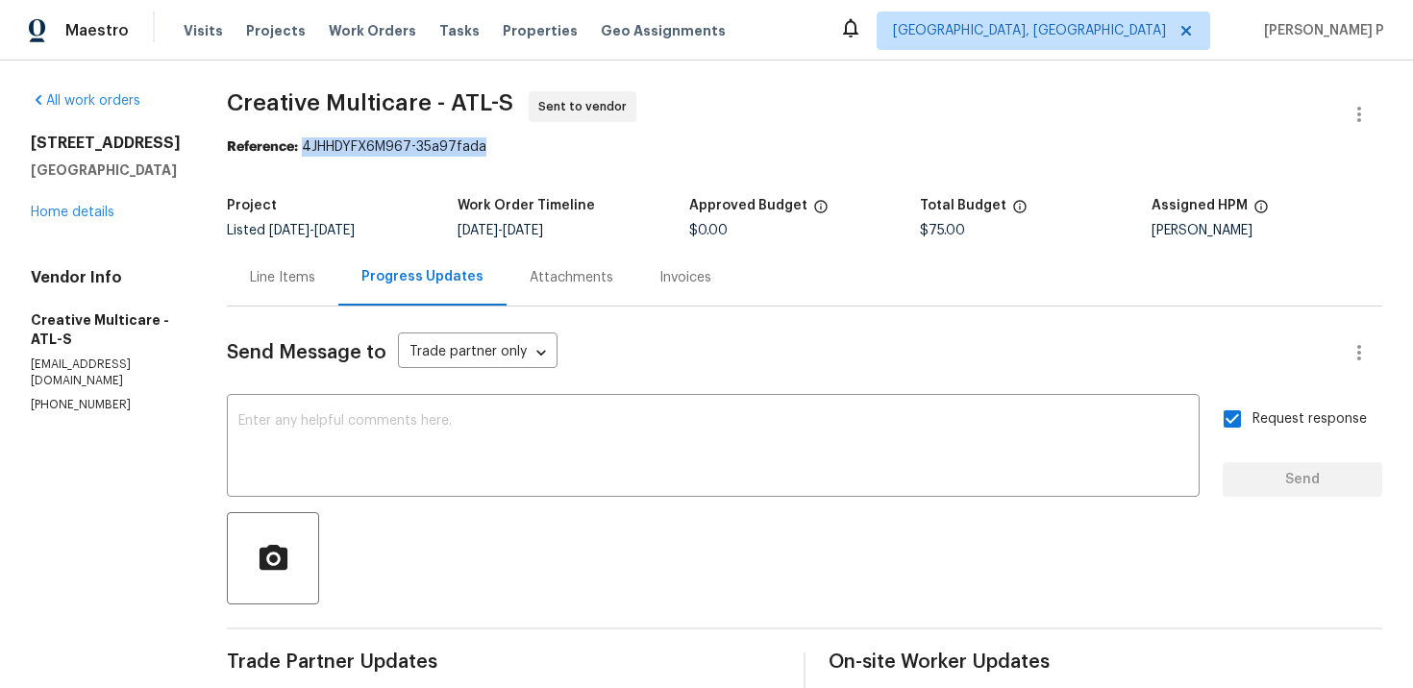
drag, startPoint x: 354, startPoint y: 147, endPoint x: 668, endPoint y: 148, distance: 314.3
click at [666, 147] on div "Reference: 4JHHDYFX6M967-35a97fada" at bounding box center [804, 146] width 1155 height 19
copy div "4JHHDYFX6M967-35a97fada"
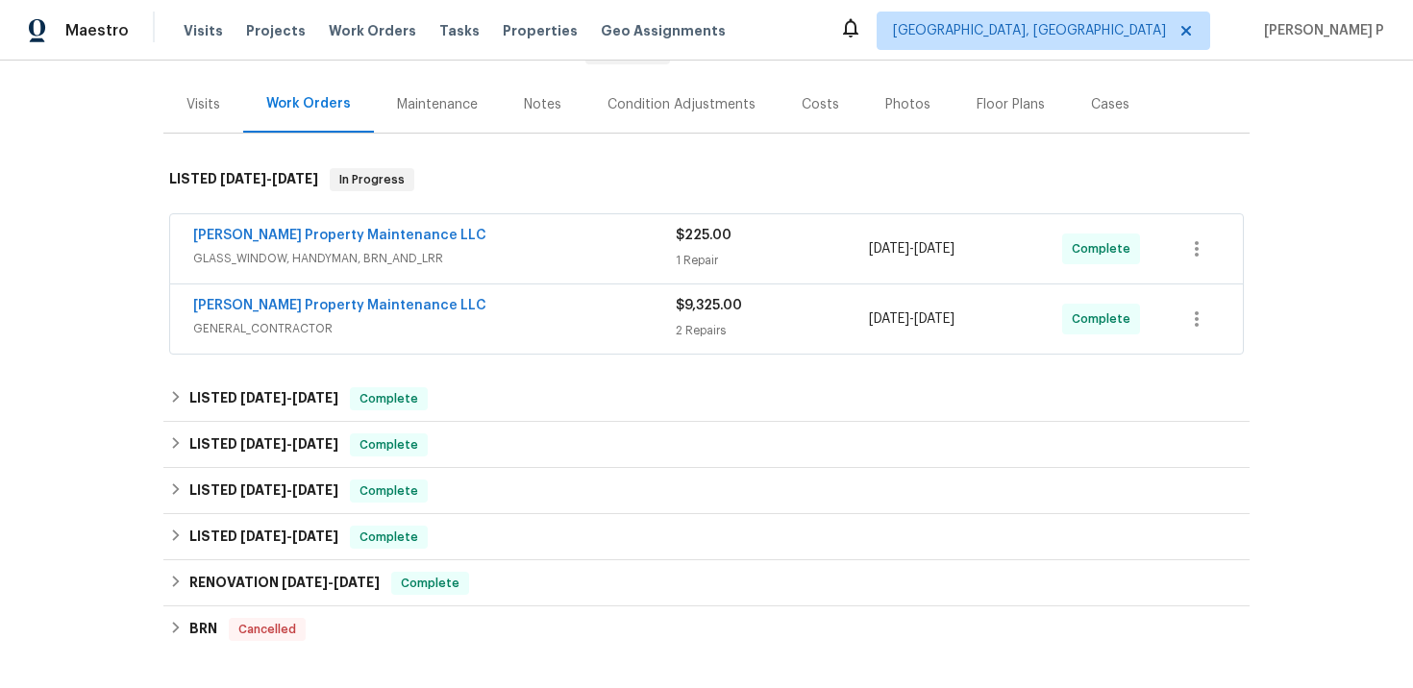
scroll to position [212, 0]
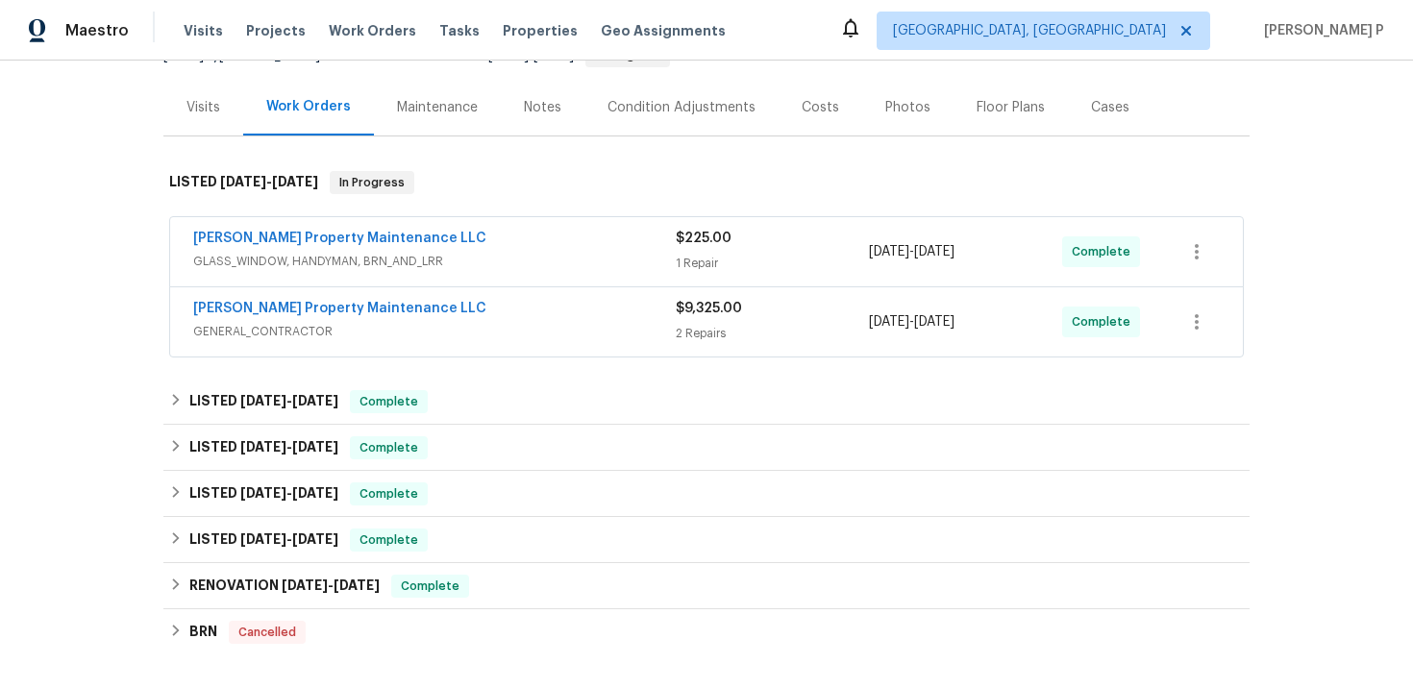
click at [455, 266] on span "GLASS_WINDOW, HANDYMAN, BRN_AND_LRR" at bounding box center [434, 261] width 482 height 19
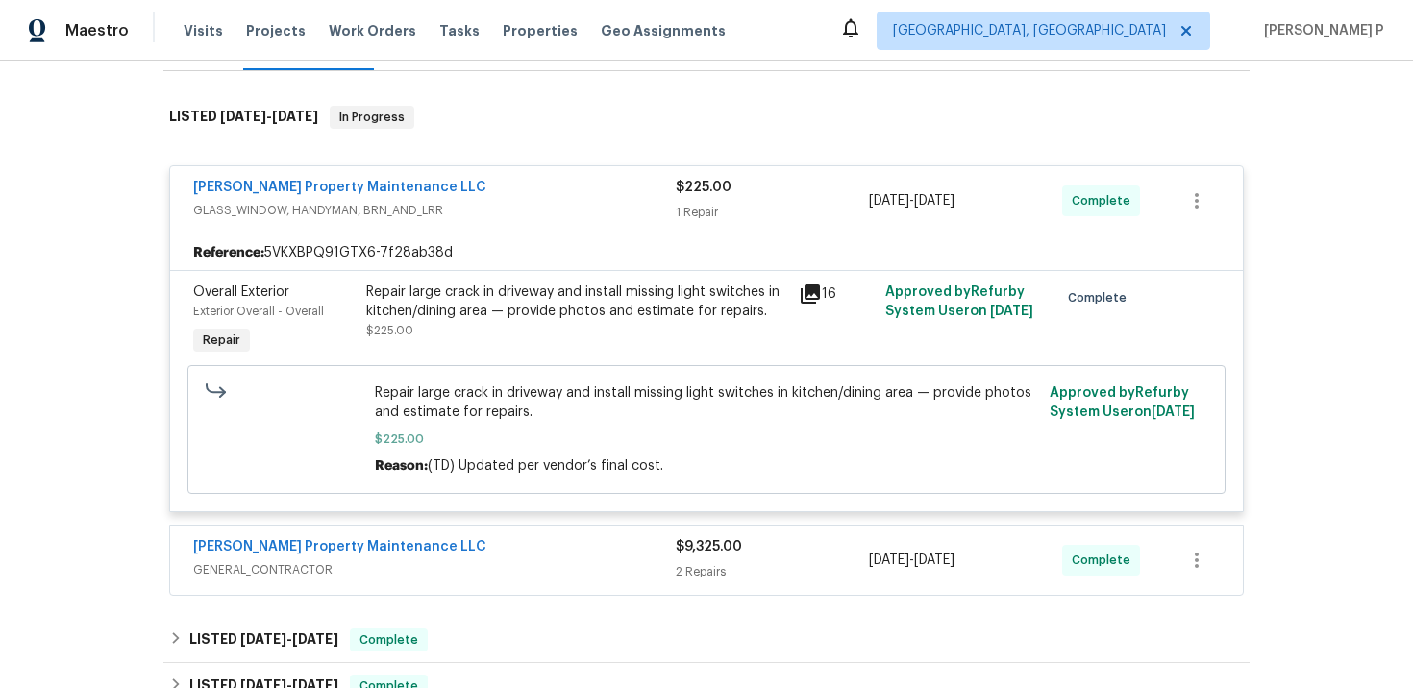
scroll to position [280, 0]
click at [566, 210] on span "GLASS_WINDOW, HANDYMAN, BRN_AND_LRR" at bounding box center [434, 208] width 482 height 19
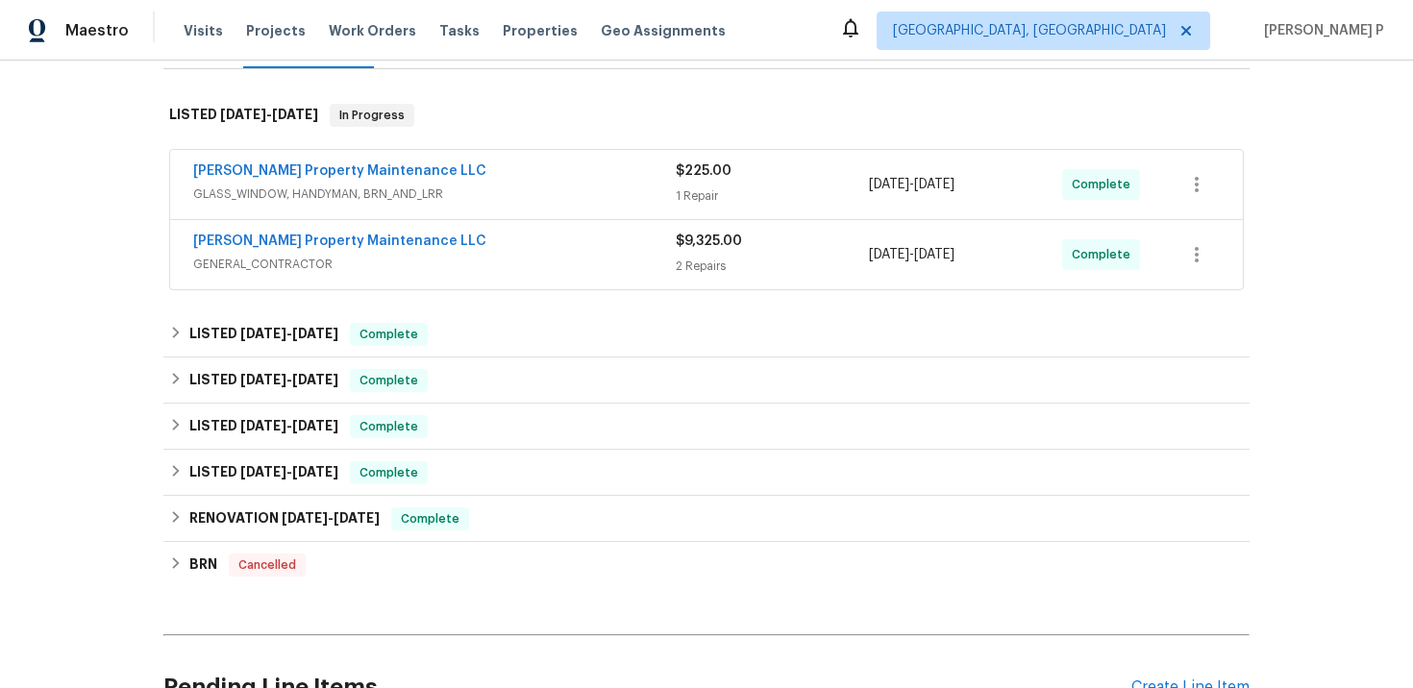
click at [488, 251] on div "[PERSON_NAME] Property Maintenance LLC" at bounding box center [434, 243] width 482 height 23
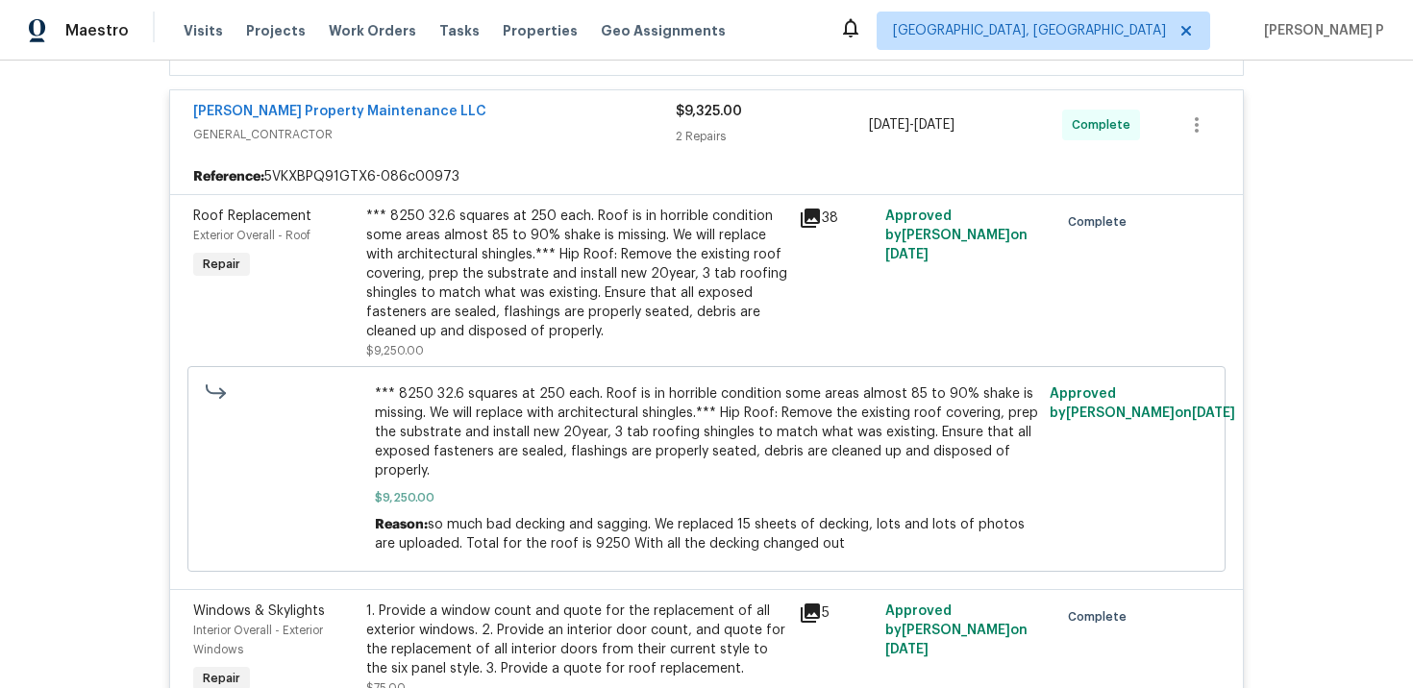
scroll to position [349, 0]
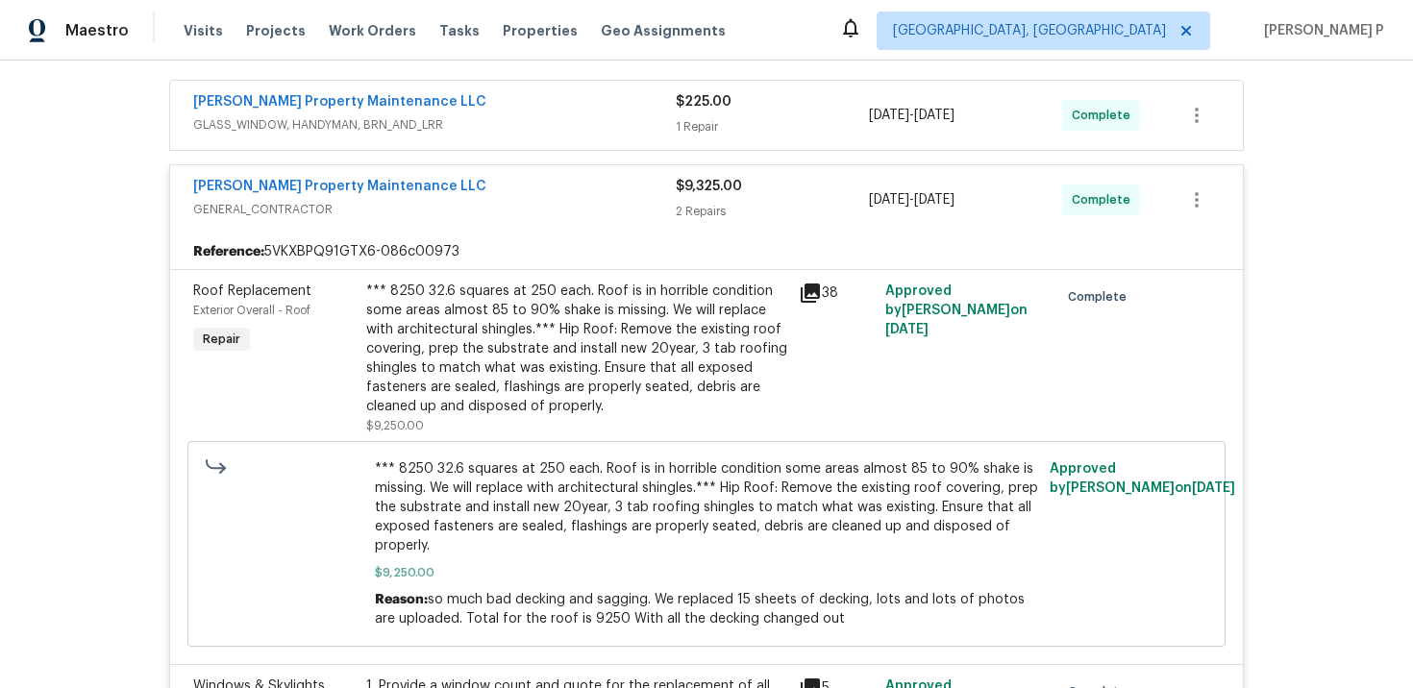
click at [442, 207] on span "GENERAL_CONTRACTOR" at bounding box center [434, 209] width 482 height 19
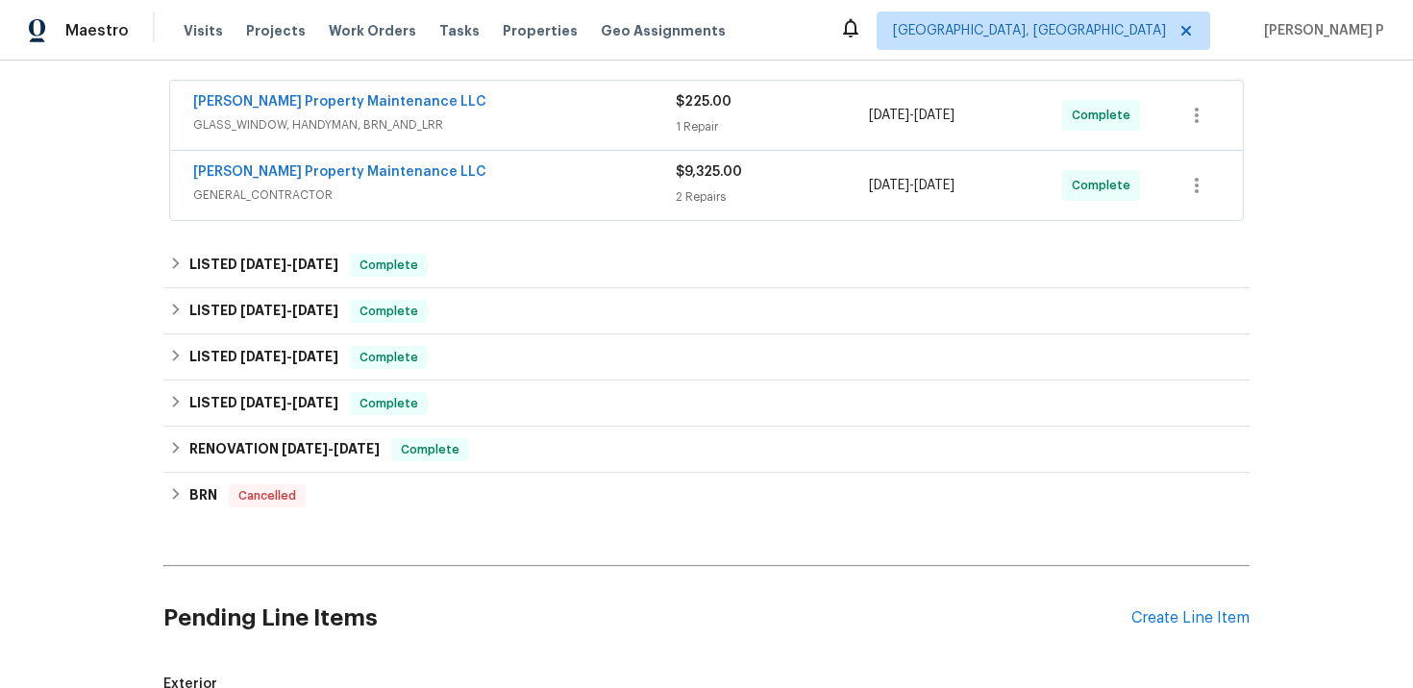
click at [495, 113] on div "[PERSON_NAME] Property Maintenance LLC" at bounding box center [434, 103] width 482 height 23
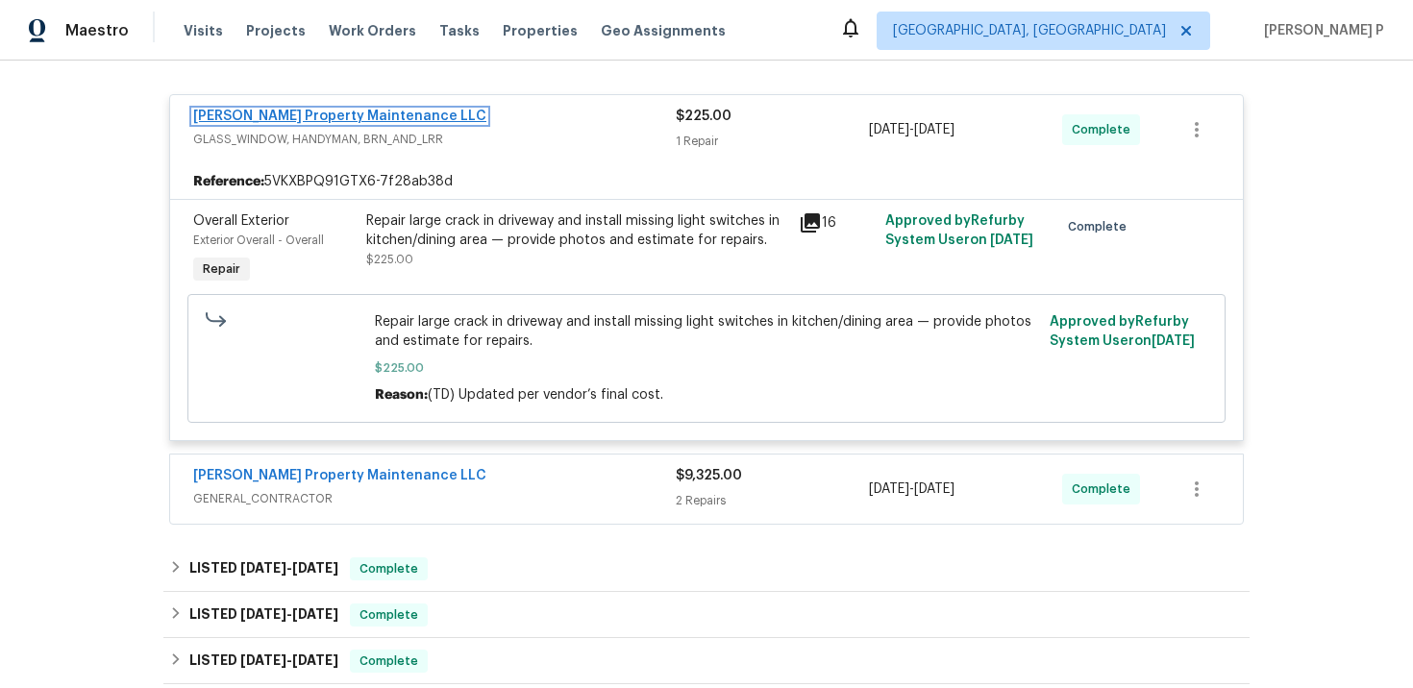
click at [326, 112] on link "[PERSON_NAME] Property Maintenance LLC" at bounding box center [339, 116] width 293 height 13
